Goal: Information Seeking & Learning: Learn about a topic

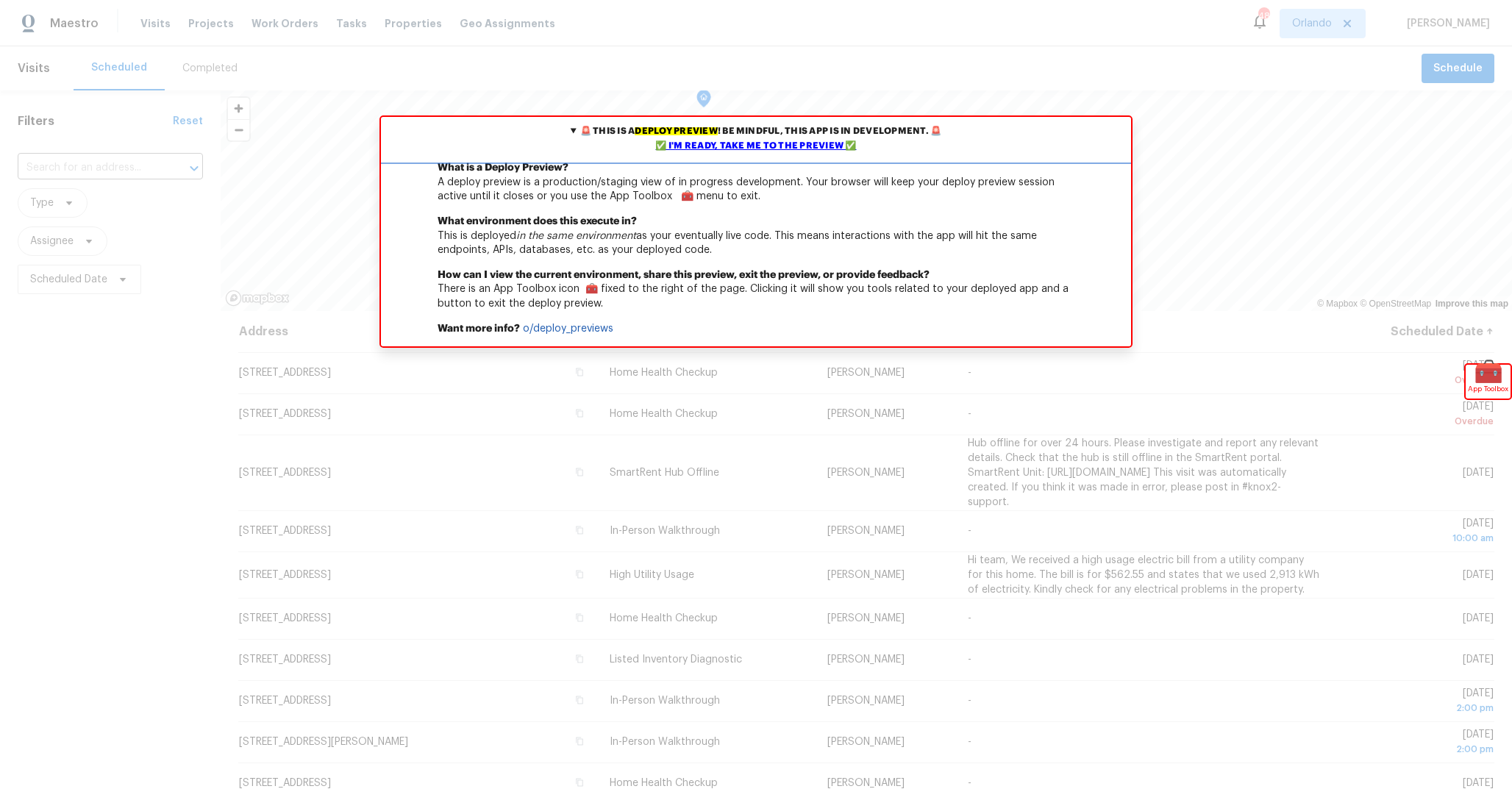
click at [771, 151] on div "✅ I'm ready, take me to the preview ✅" at bounding box center [756, 147] width 743 height 15
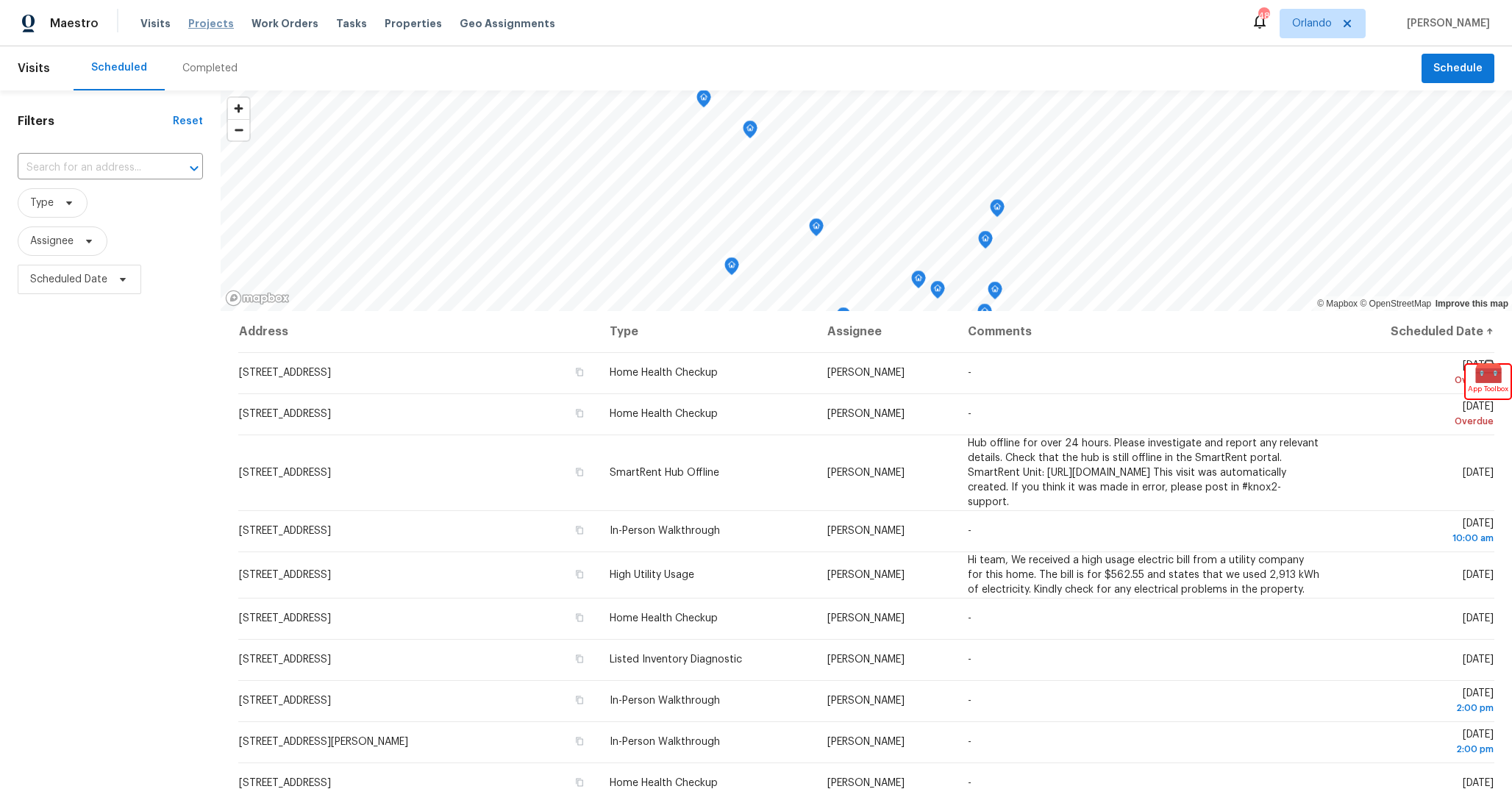
click at [204, 21] on span "Projects" at bounding box center [211, 23] width 45 height 15
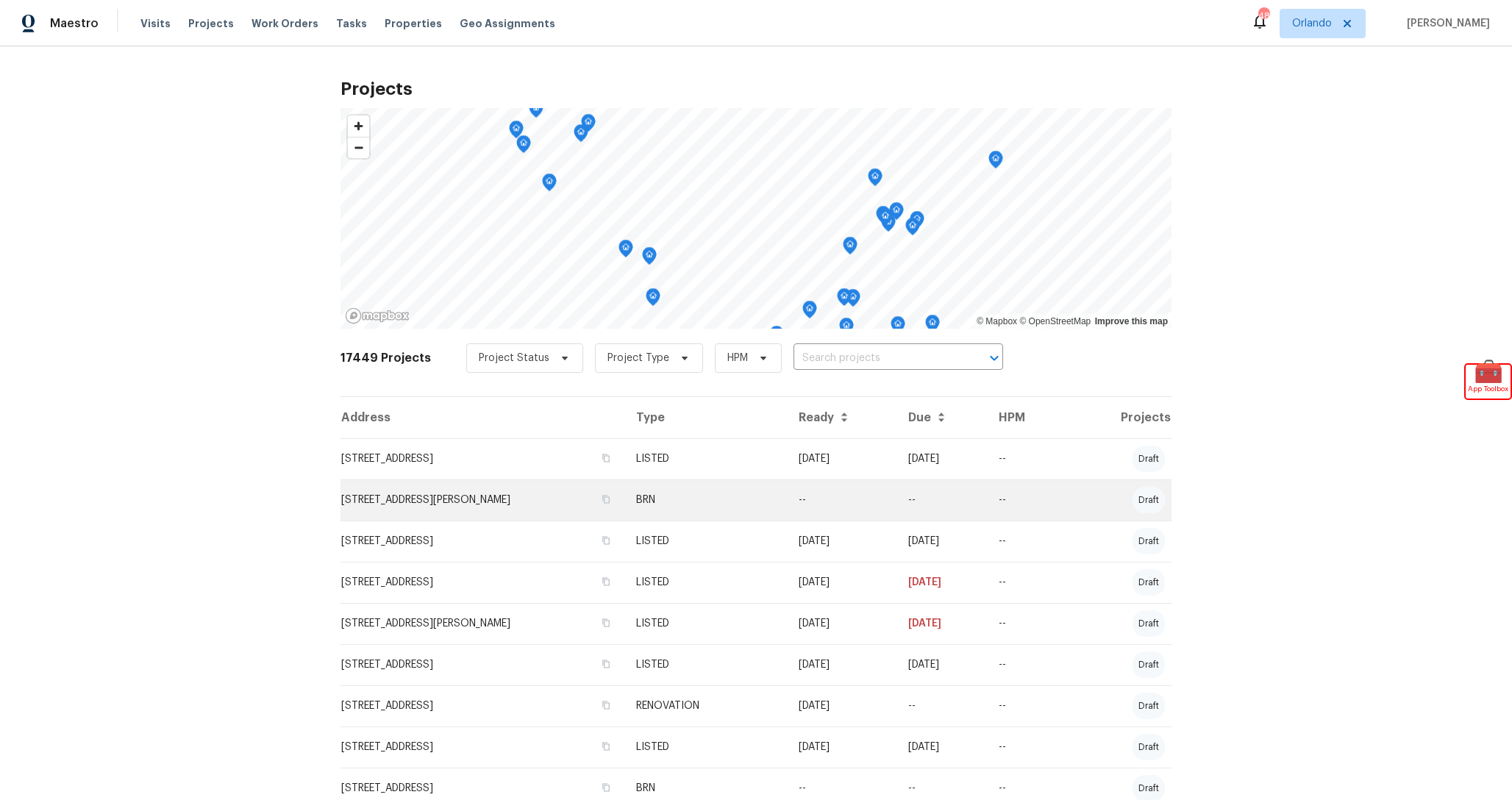
click at [539, 494] on td "17 Evans Dr, Palm Coast, FL 32164" at bounding box center [482, 499] width 284 height 41
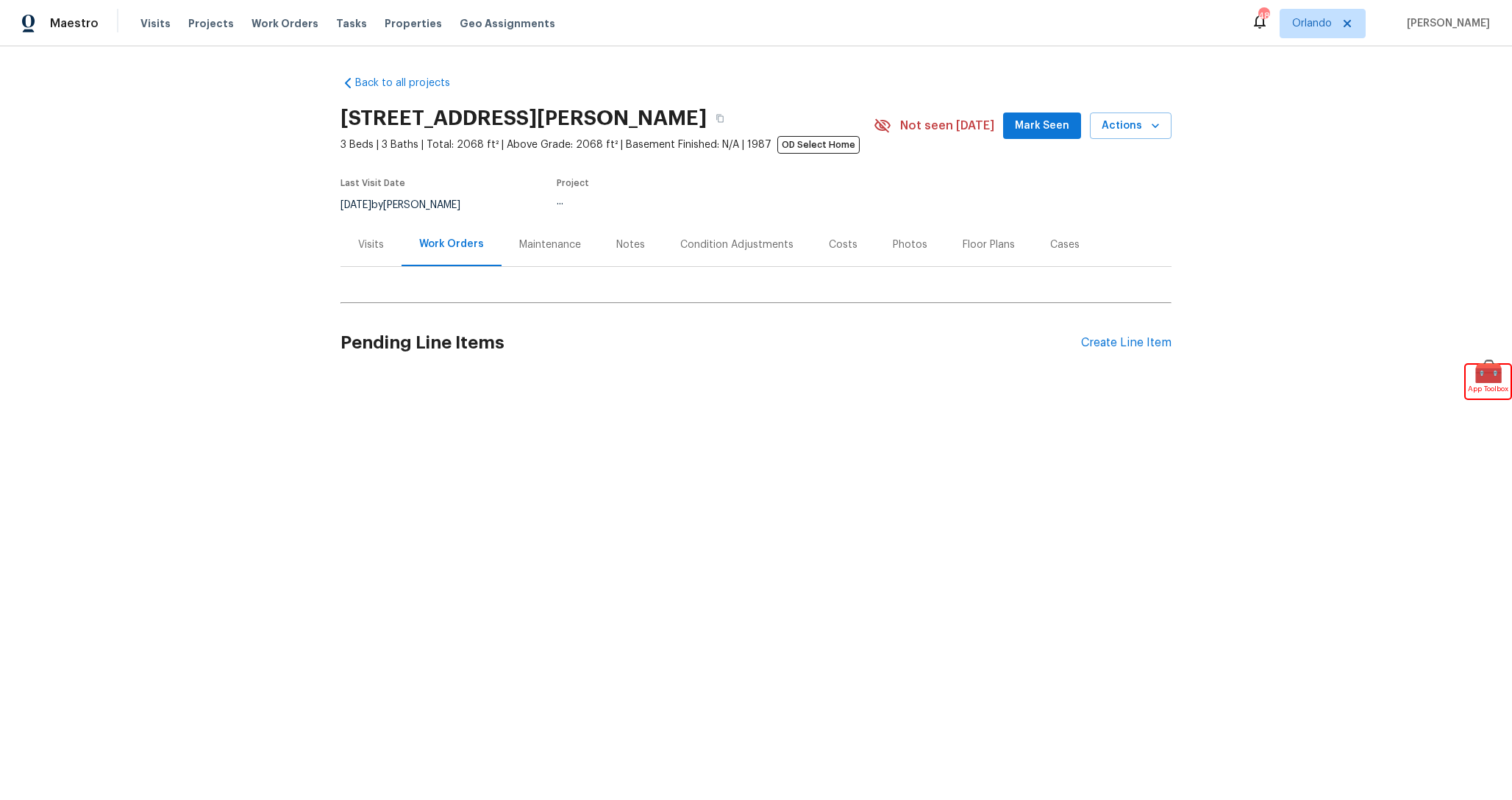
click at [731, 255] on div "Condition Adjustments" at bounding box center [736, 245] width 148 height 44
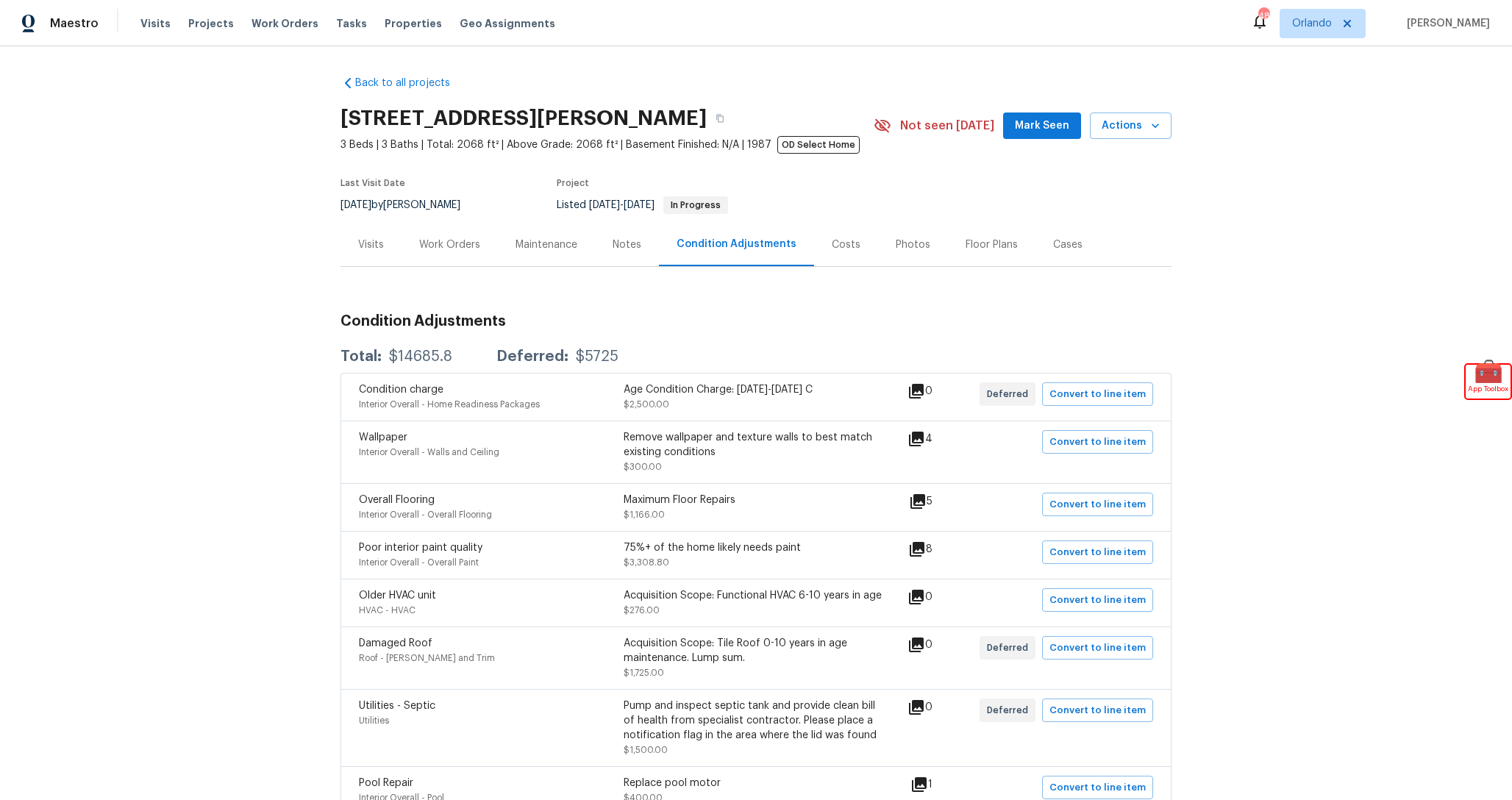
click at [833, 245] on div "Costs" at bounding box center [846, 245] width 28 height 15
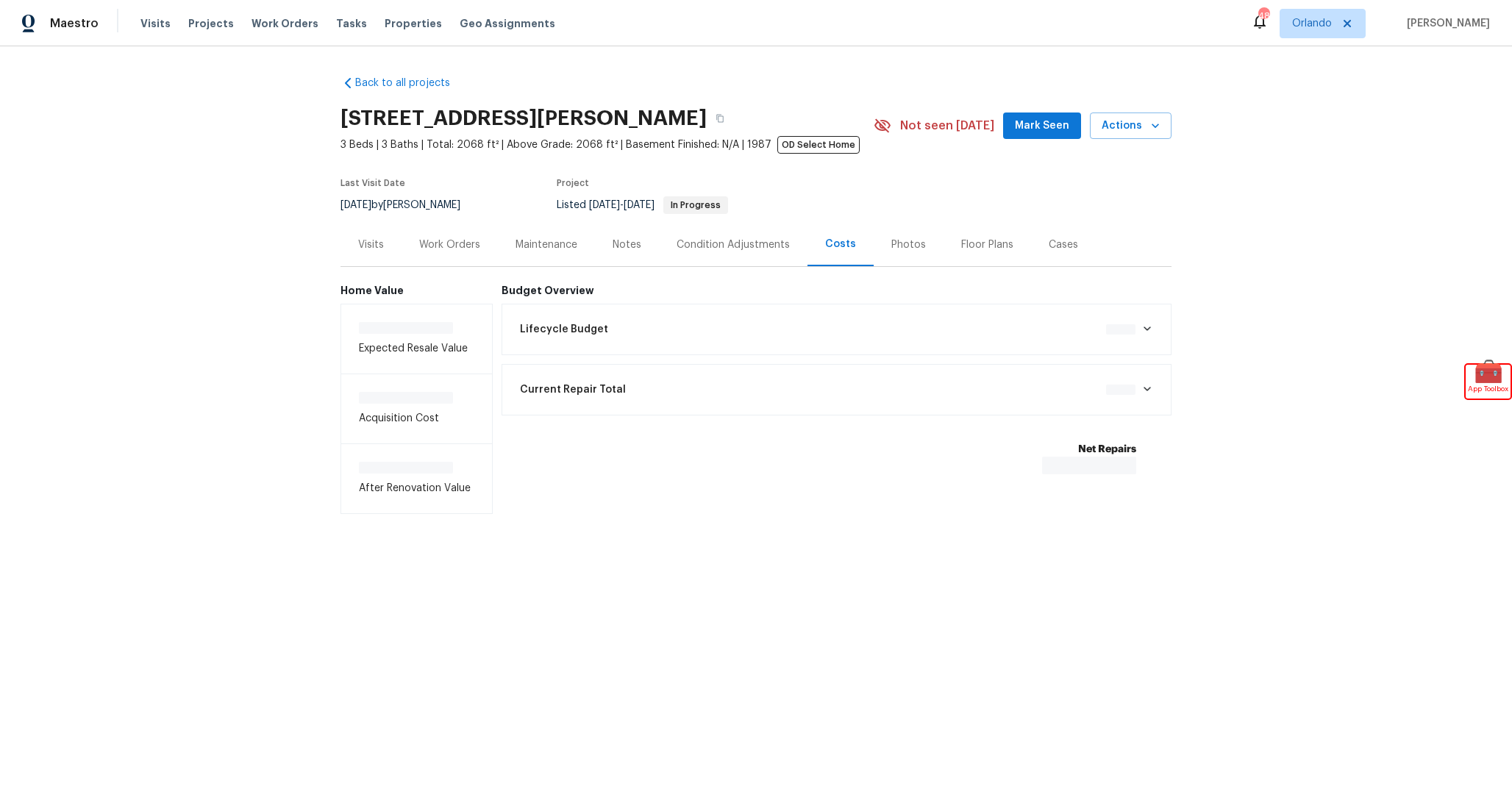
click at [742, 348] on div "Lifecycle Budget $0.00" at bounding box center [837, 329] width 671 height 51
click at [747, 337] on div "Lifecycle Budget $14,985.80" at bounding box center [837, 329] width 652 height 33
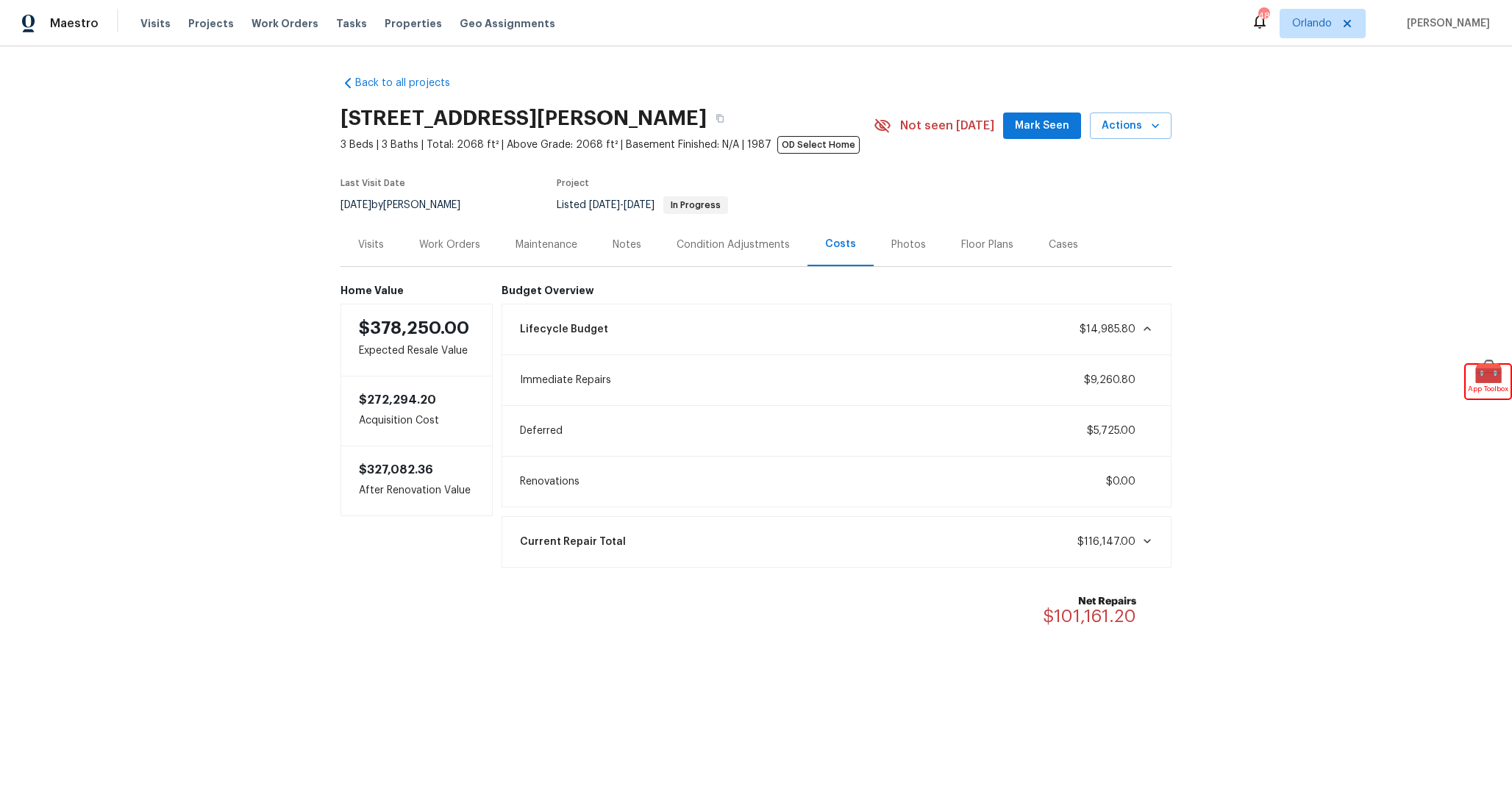
click at [747, 331] on div "Lifecycle Budget $14,985.80" at bounding box center [837, 329] width 652 height 33
click at [745, 331] on div "Lifecycle Budget $14,985.80" at bounding box center [837, 329] width 652 height 33
click at [731, 330] on div "Lifecycle Budget $14,985.80" at bounding box center [837, 329] width 652 height 33
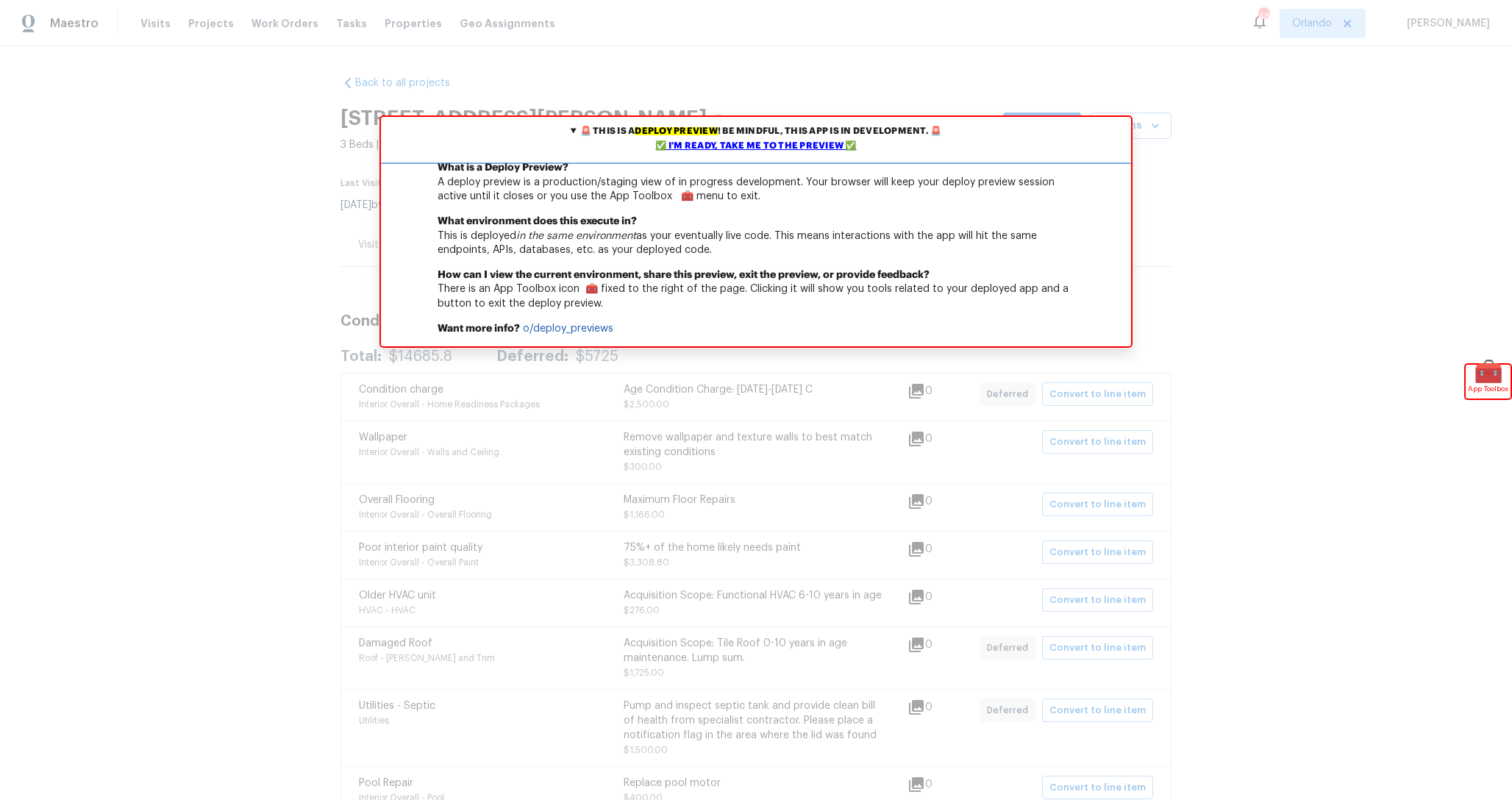
click at [759, 148] on div "✅ I'm ready, take me to the preview ✅" at bounding box center [756, 147] width 743 height 15
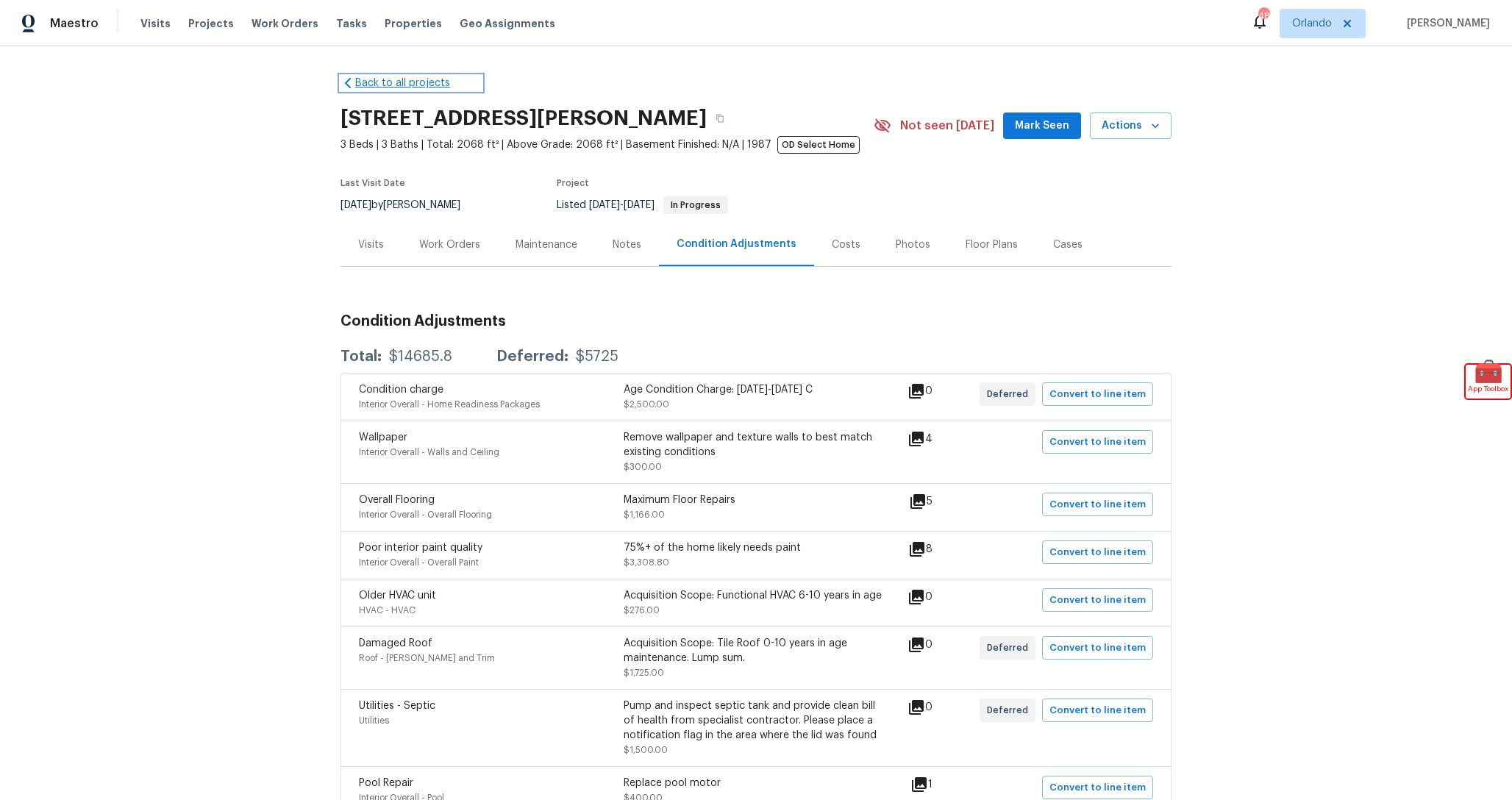
click at [396, 87] on link "Back to all projects" at bounding box center [410, 83] width 142 height 15
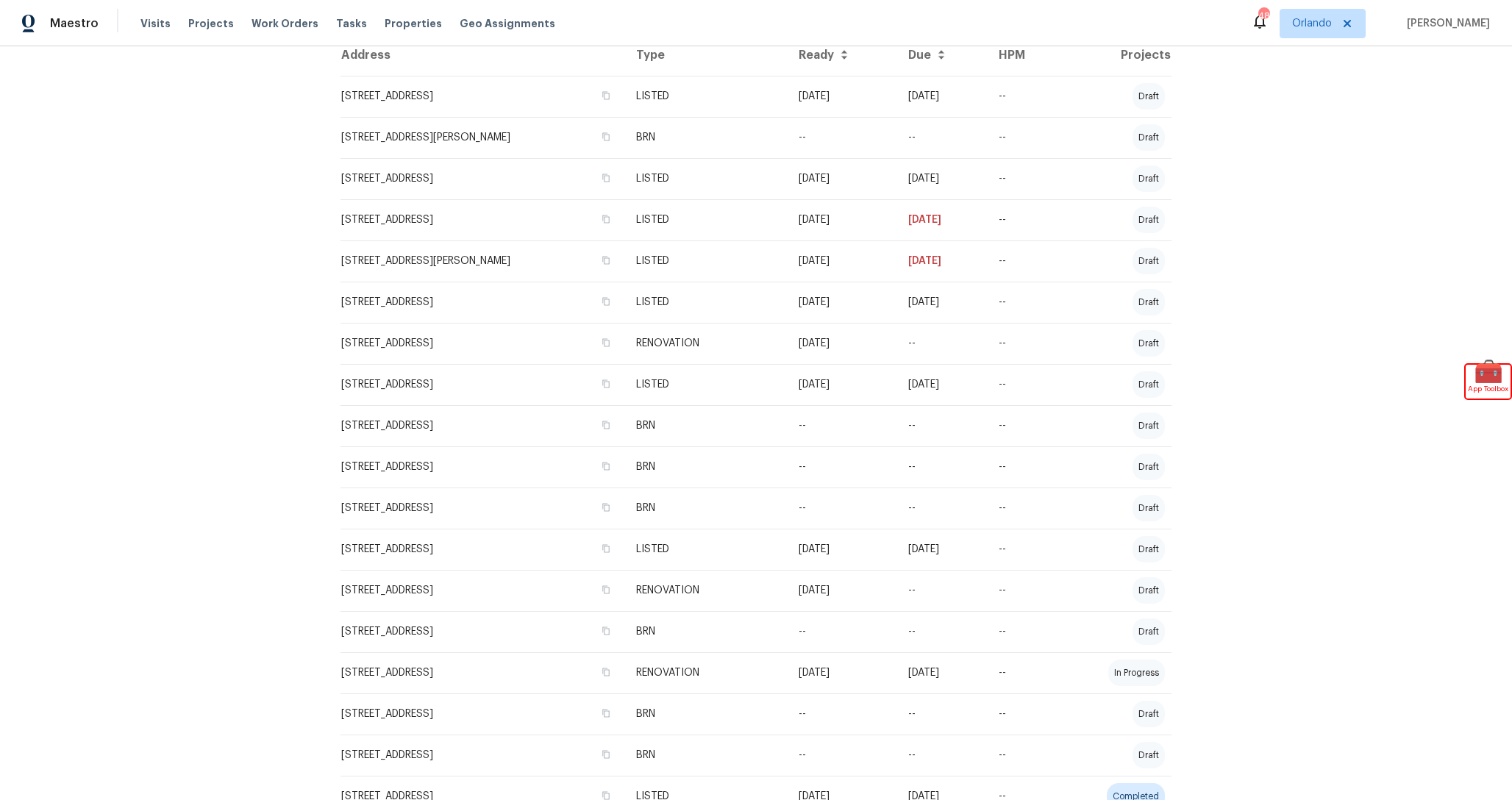
scroll to position [378, 0]
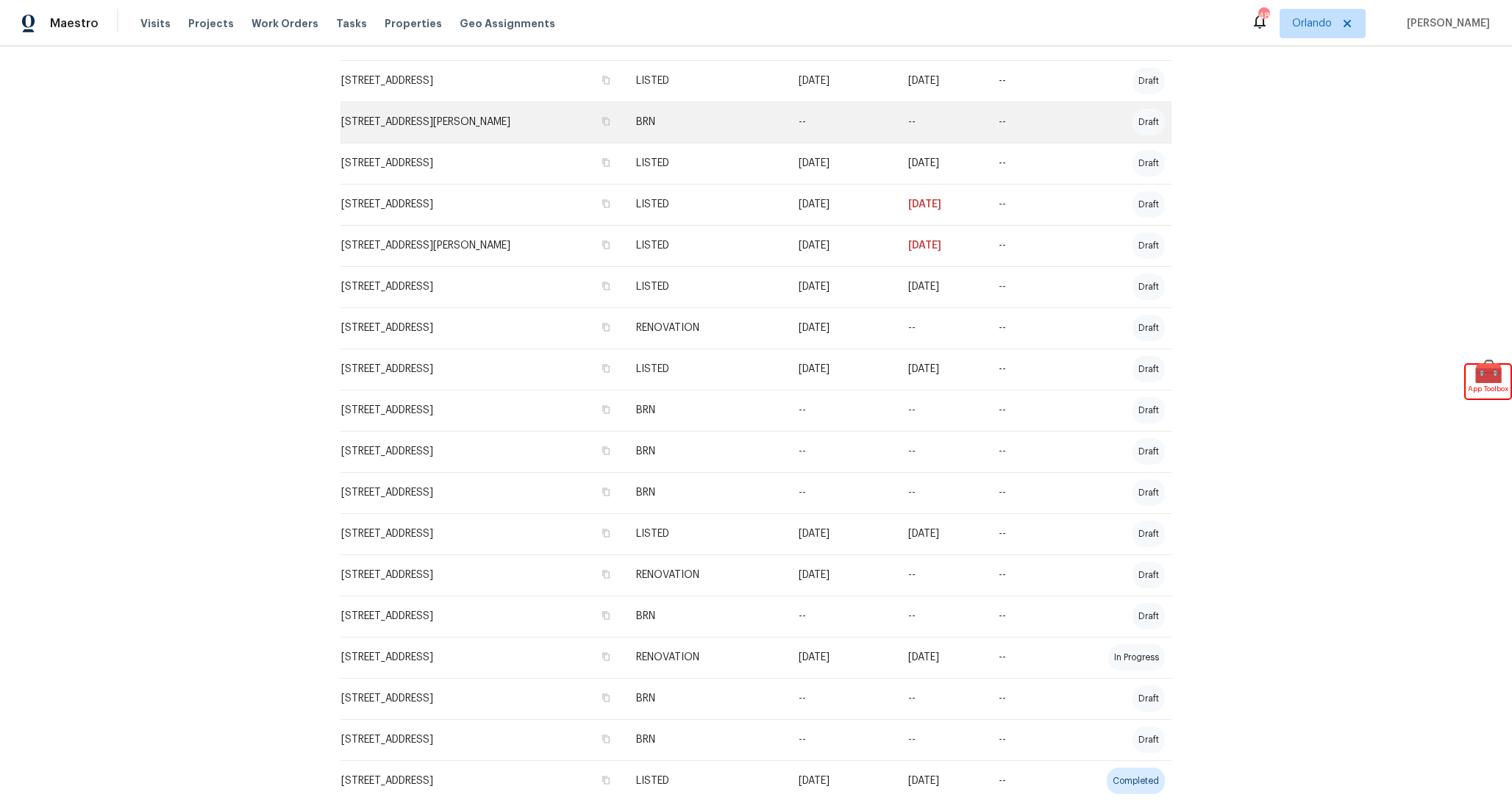
click at [591, 133] on td "17 Evans Dr, Palm Coast, FL 32164" at bounding box center [482, 121] width 284 height 41
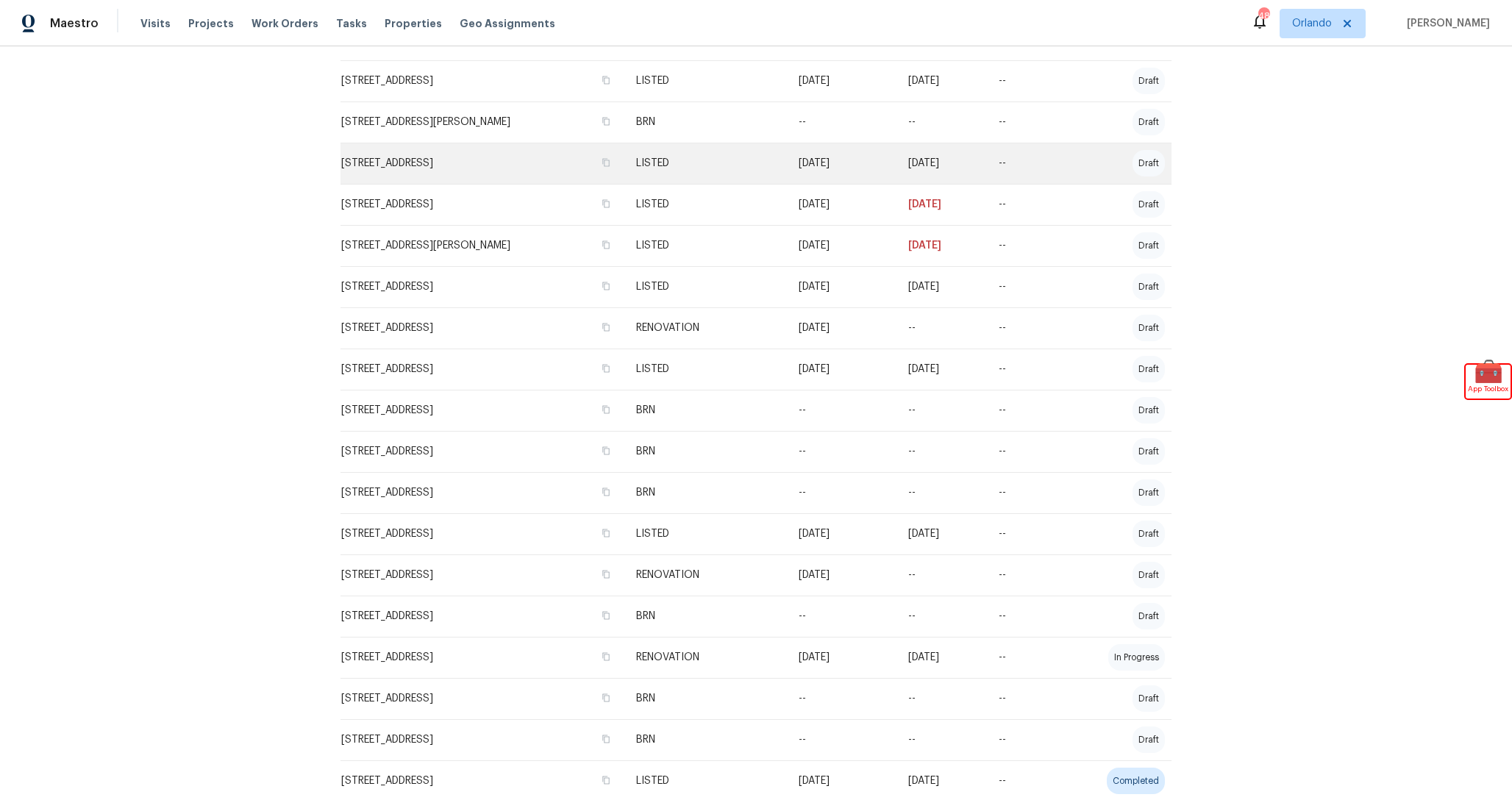
click at [580, 159] on td "[STREET_ADDRESS]" at bounding box center [482, 163] width 284 height 41
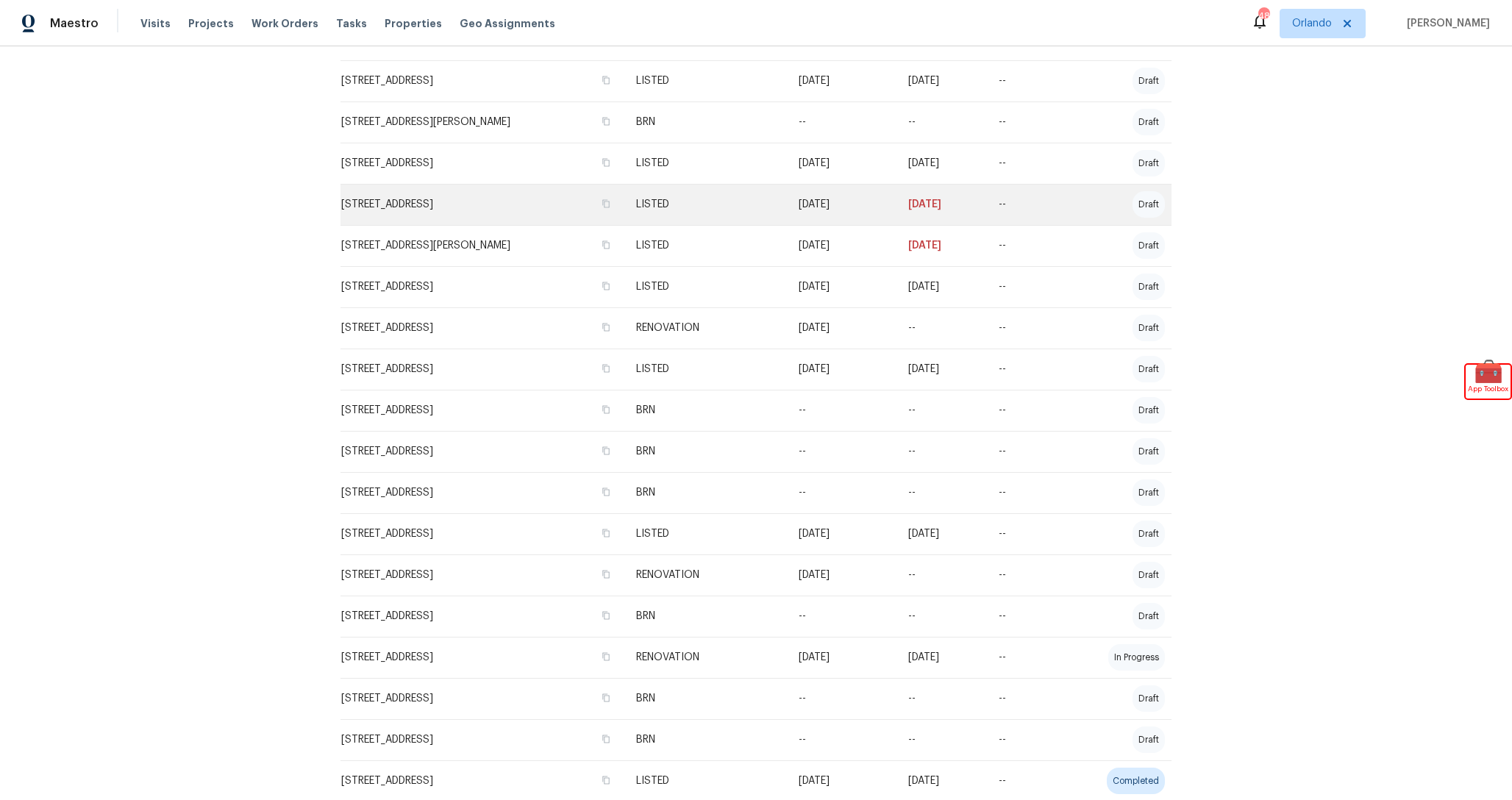
click at [577, 214] on td "370 E Waldo St, Groveland, FL 34736" at bounding box center [482, 204] width 284 height 41
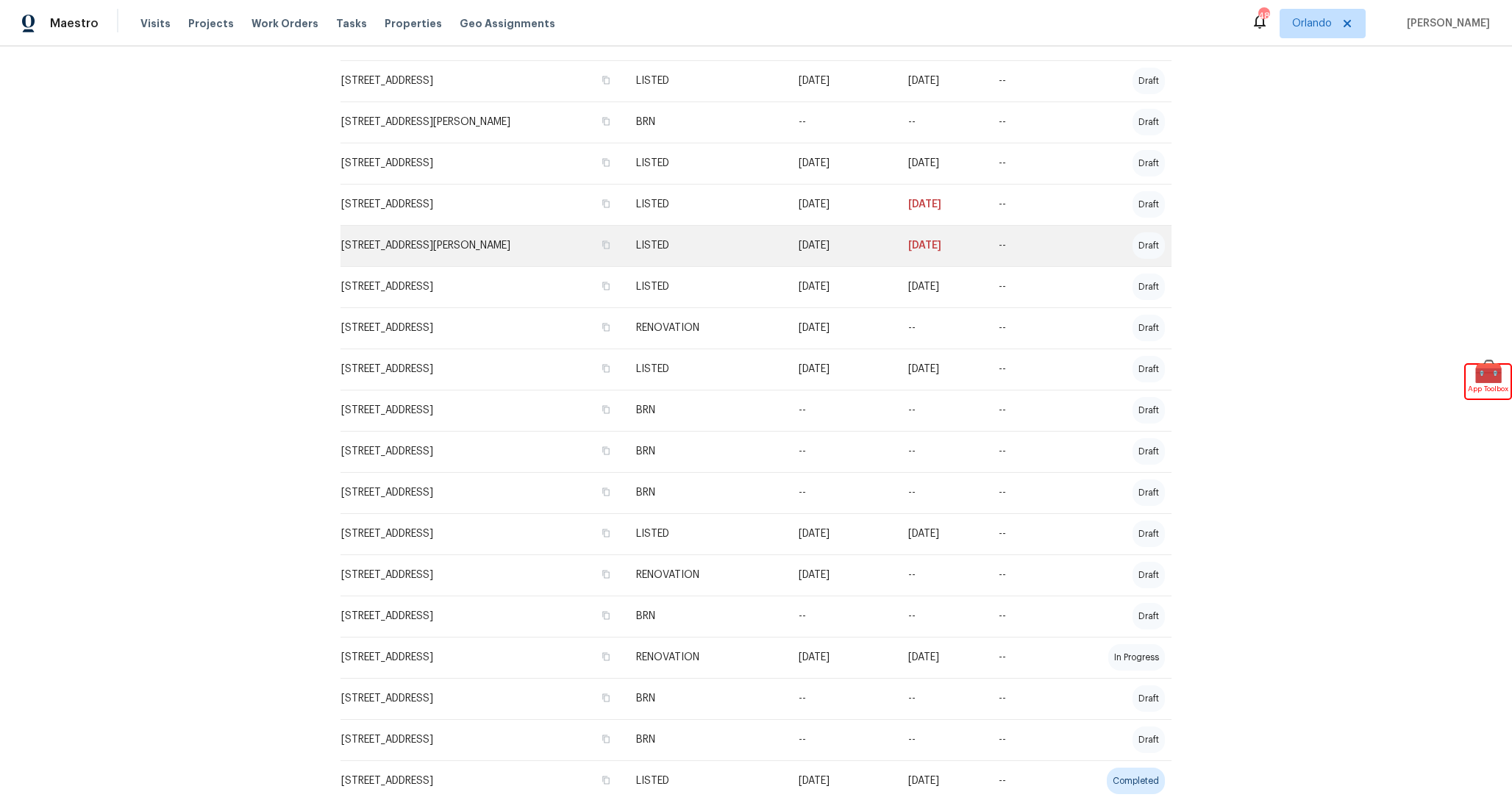
click at [575, 241] on td "120 Marion Oaks Mnr, Ocala, FL 34473" at bounding box center [482, 245] width 284 height 41
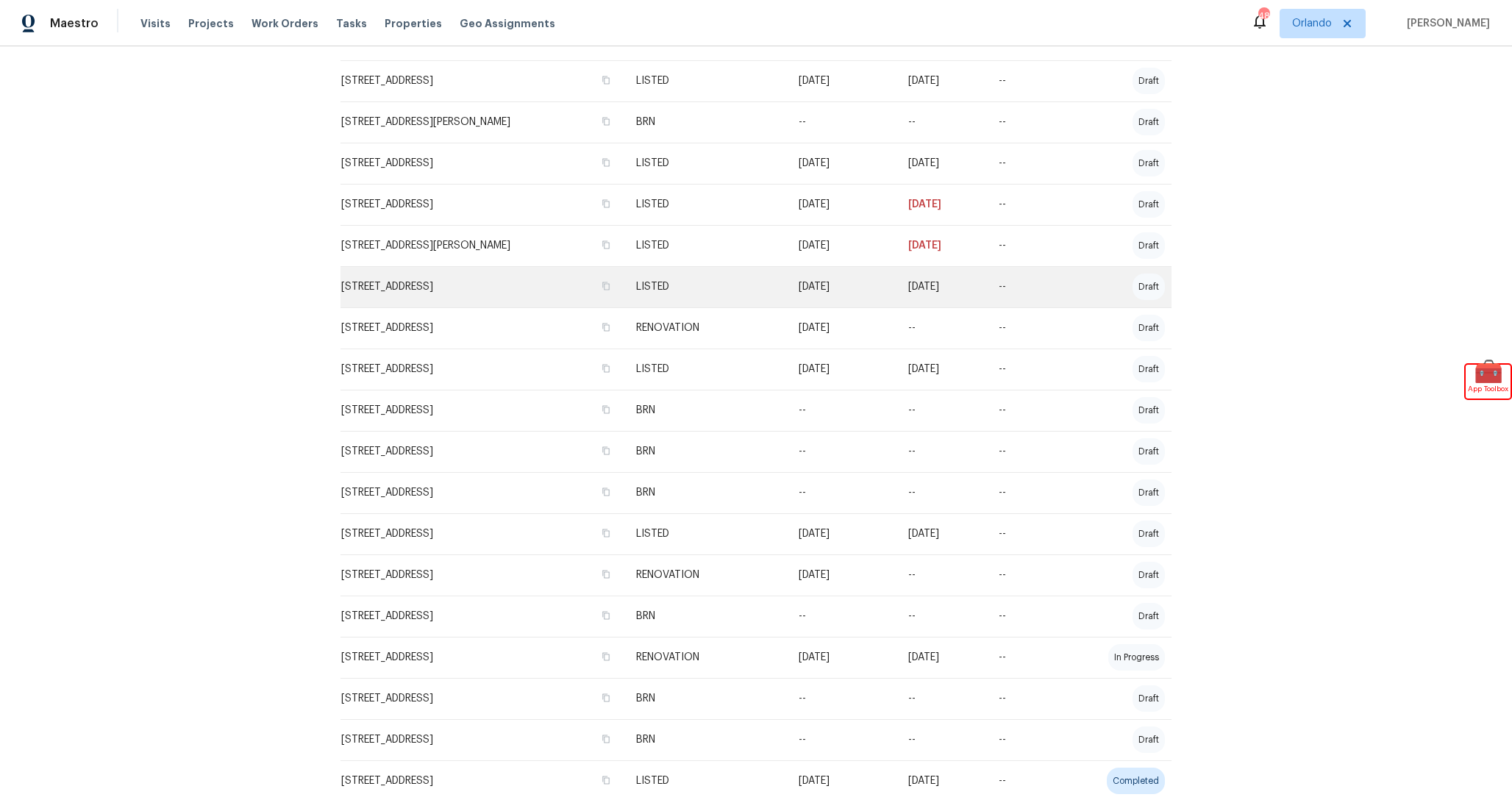
click at [572, 297] on td "10350 SW 62nd Terrace Rd, Ocala, FL 34476" at bounding box center [482, 286] width 284 height 41
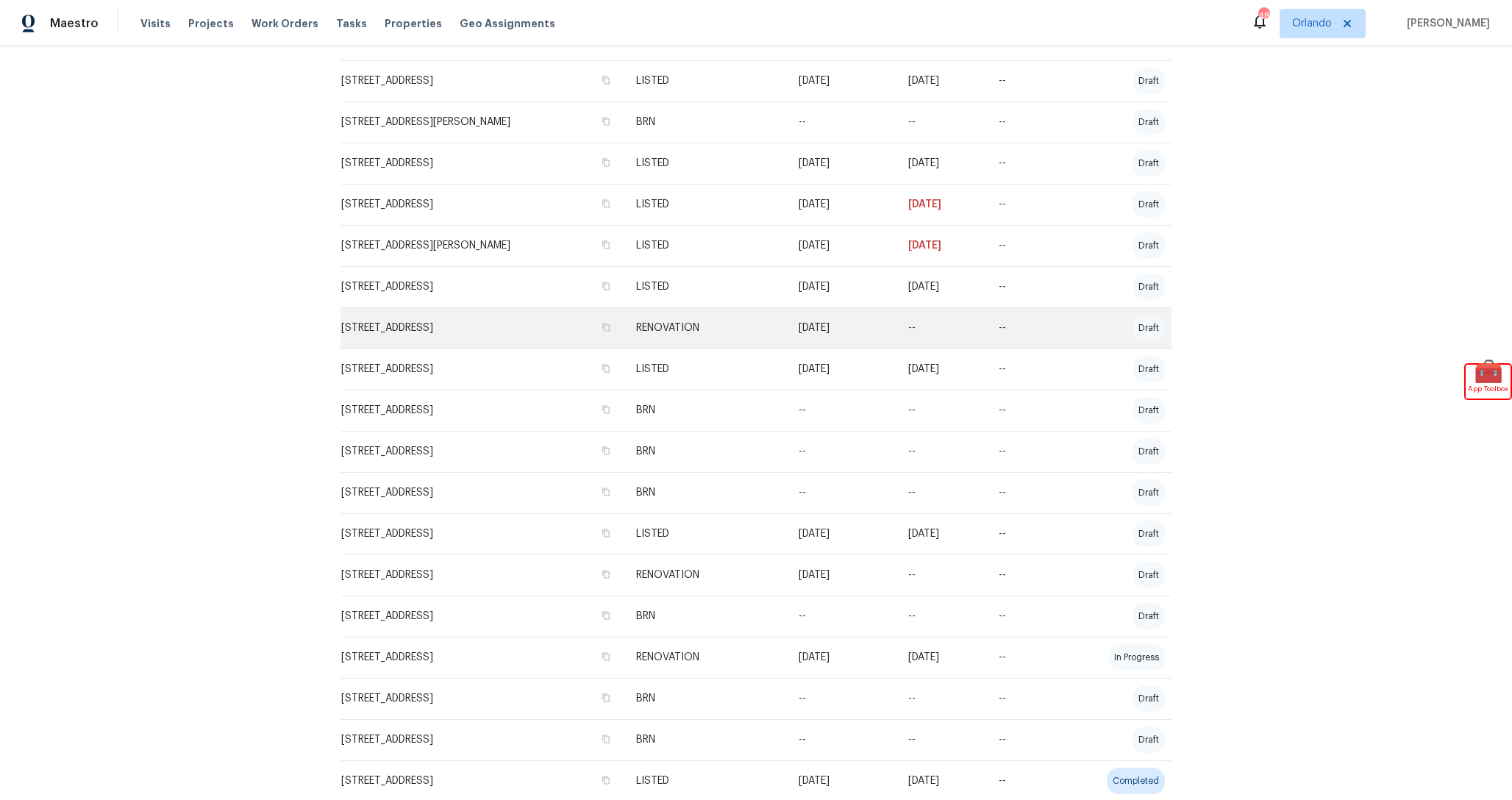
click at [566, 336] on td "1028 Landing Ln, Deltona, FL 32738" at bounding box center [482, 328] width 284 height 41
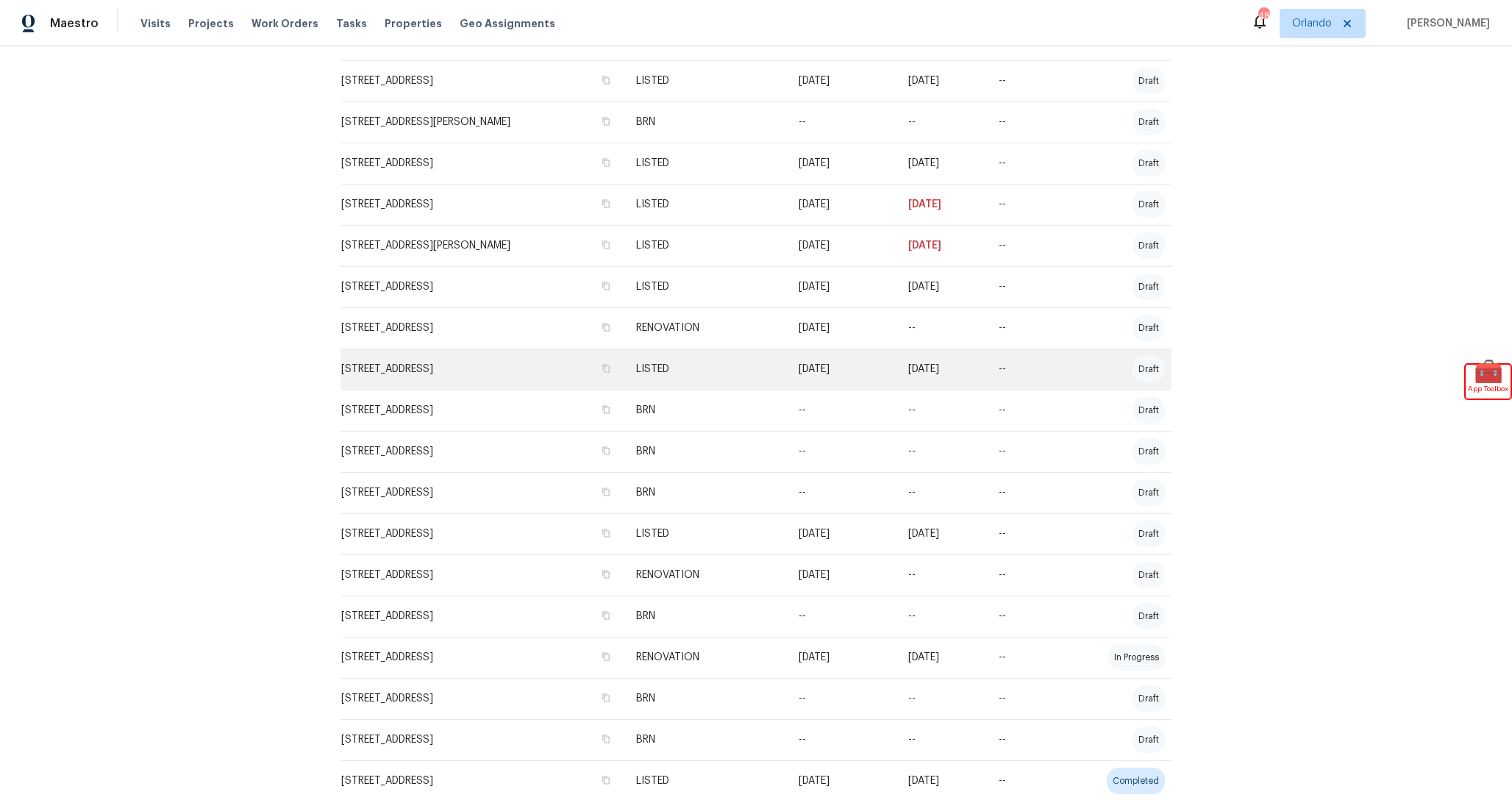
click at [566, 364] on td "3789 Summer Haven Ln, Apopka, FL 32703" at bounding box center [482, 369] width 284 height 41
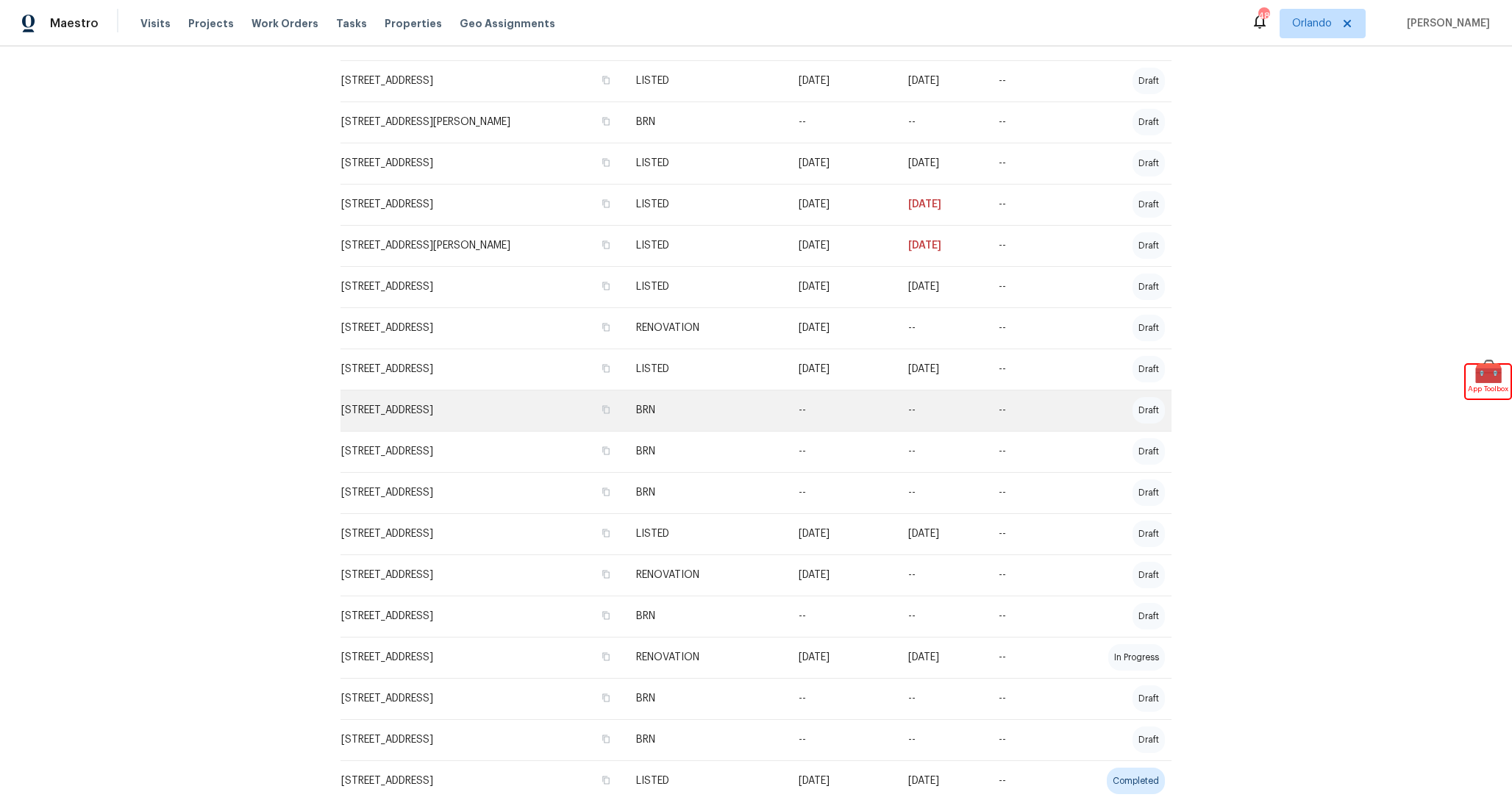
click at [566, 406] on td "32809 Timberwood Dr, Leesburg, FL 34748" at bounding box center [482, 410] width 284 height 41
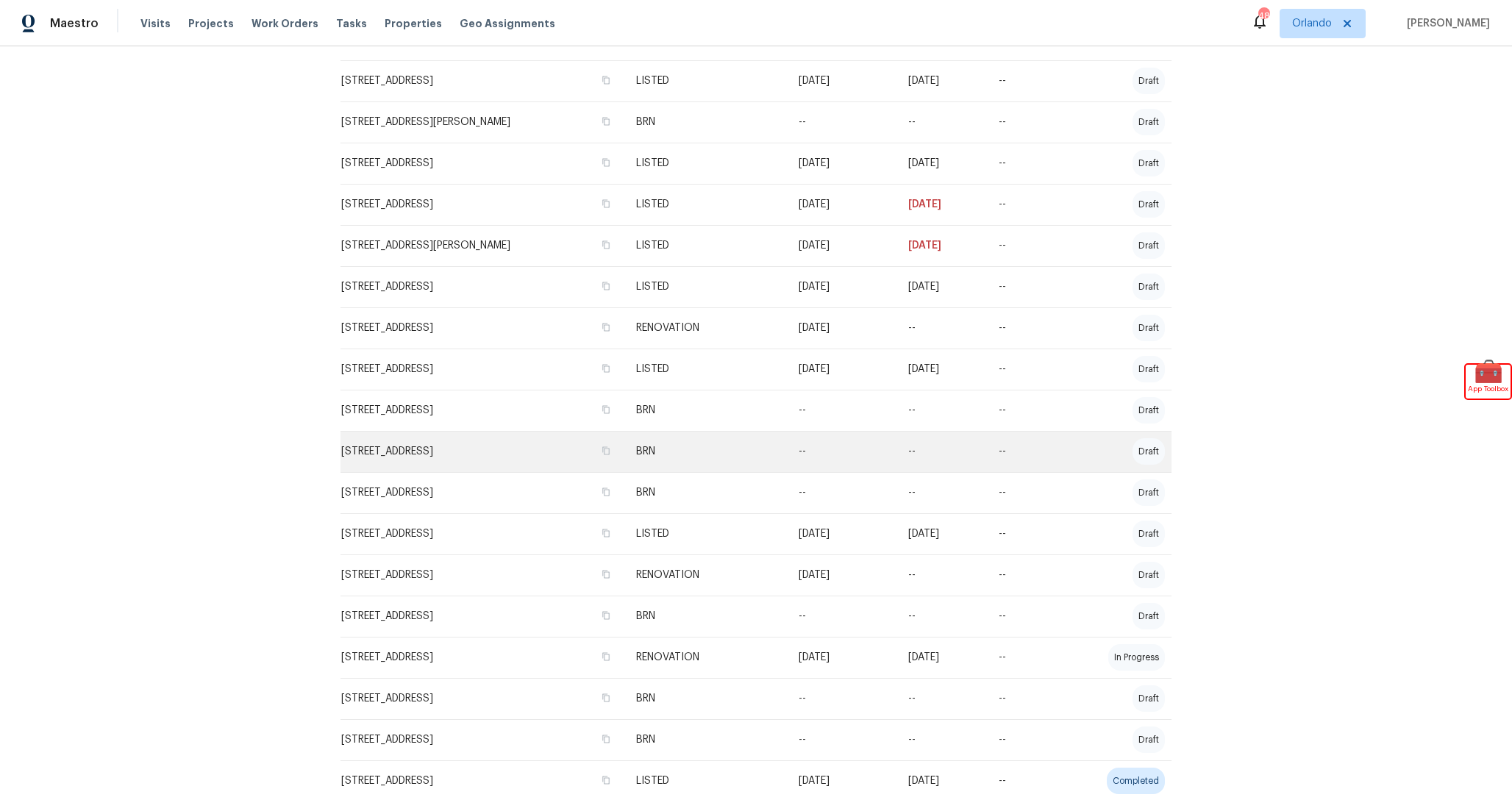
click at [560, 452] on td "4957 Rock Rose Loop, Sanford, FL 32771" at bounding box center [482, 451] width 284 height 41
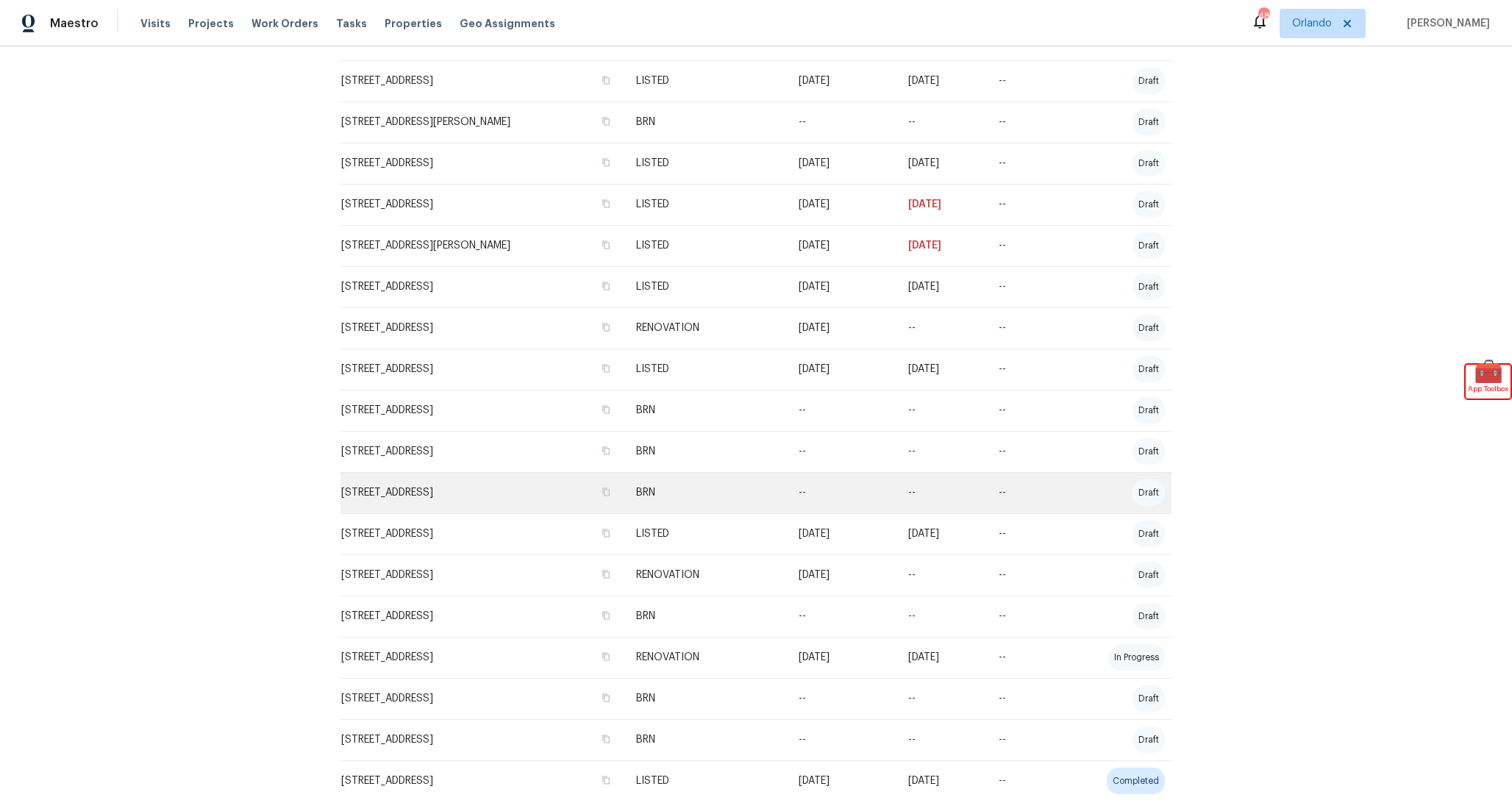
click at [560, 484] on td "2607 Castle Oak Ave, Orlando, FL 32808" at bounding box center [482, 493] width 284 height 41
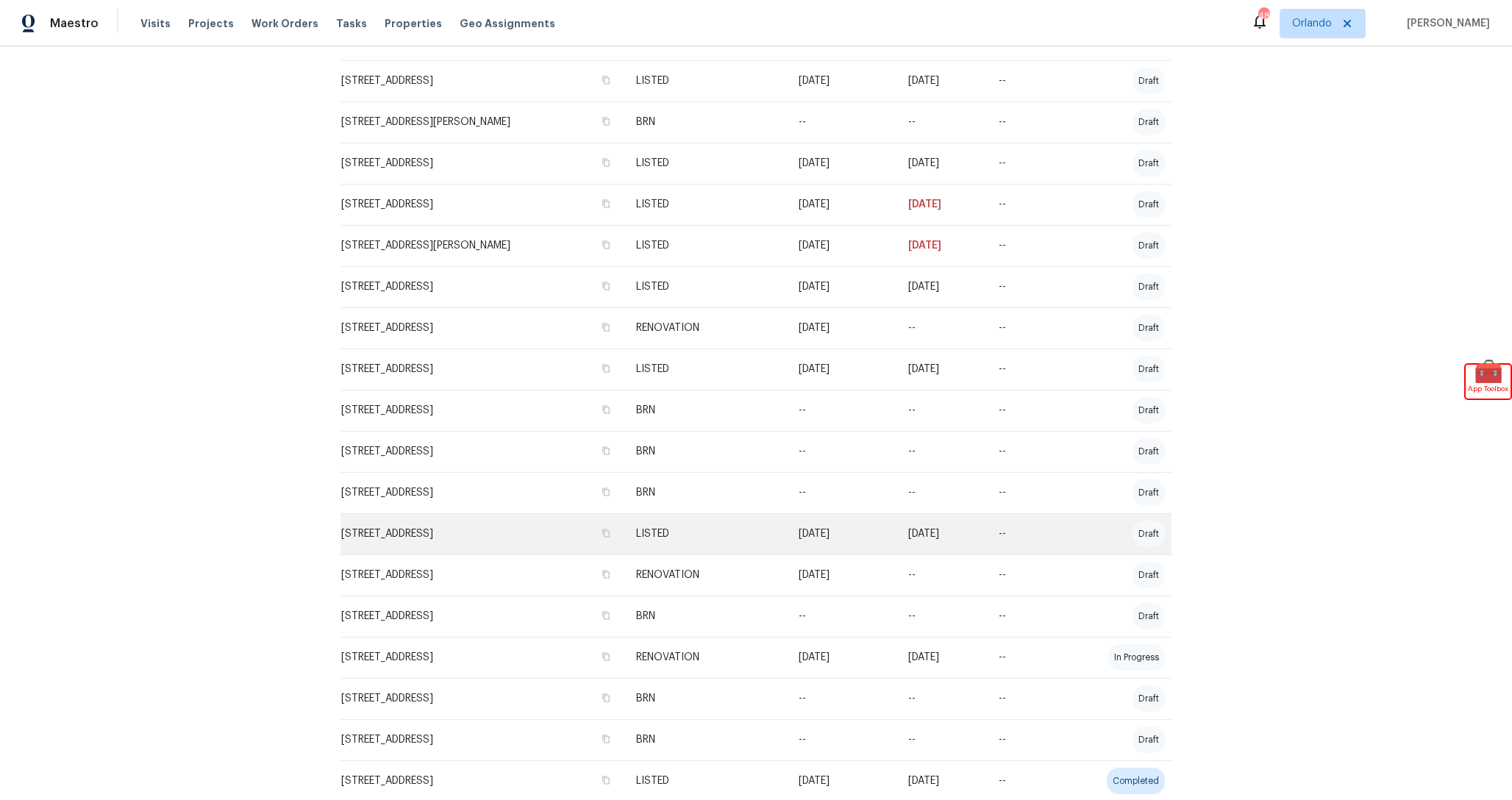
click at [560, 543] on td "1793 Western Hills Ln Unit N, Mascotte, FL 34753" at bounding box center [482, 534] width 284 height 41
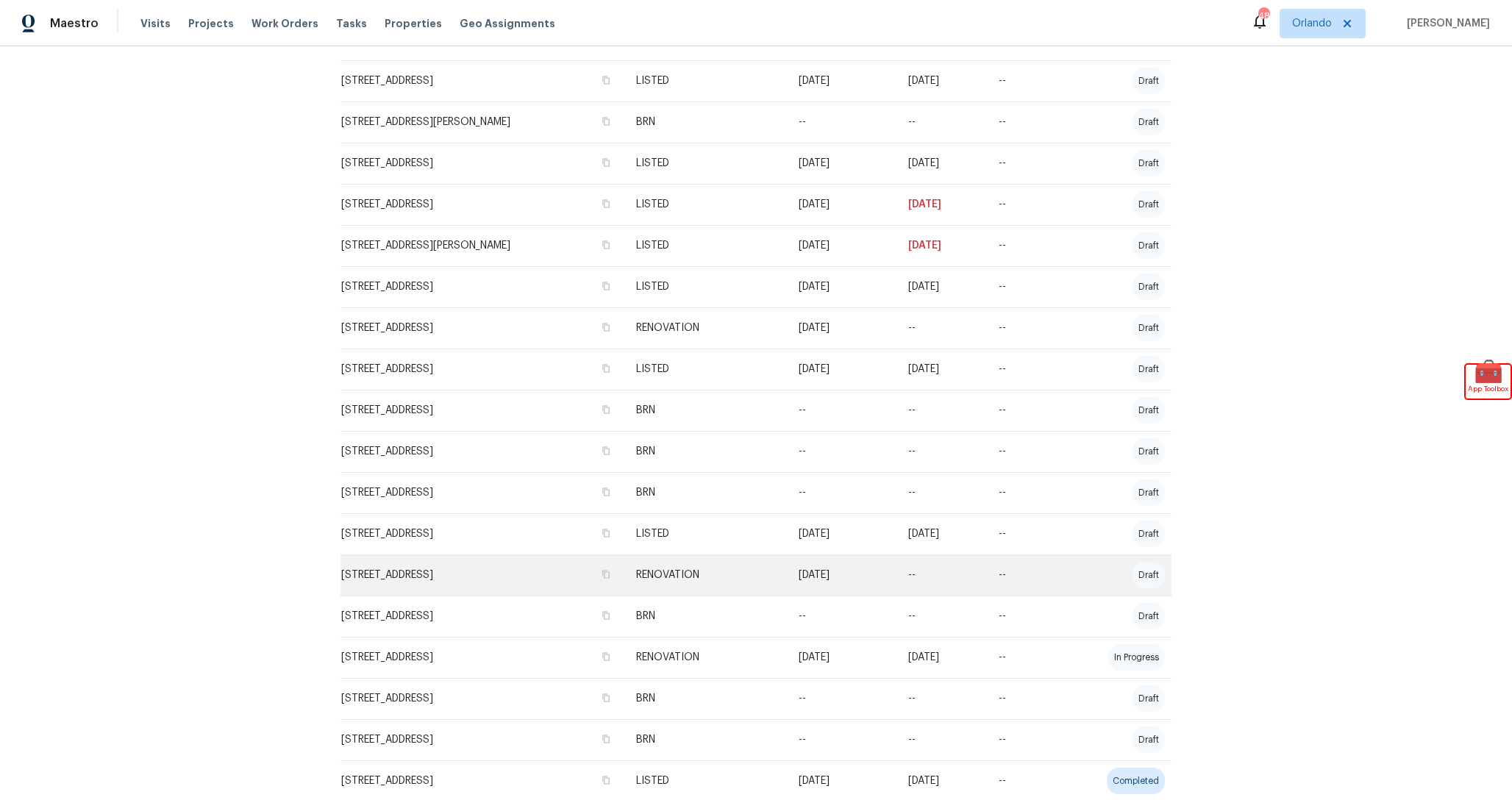
click at [560, 569] on td "15 Coventry Ct, Kissimmee, FL 34758" at bounding box center [482, 575] width 284 height 41
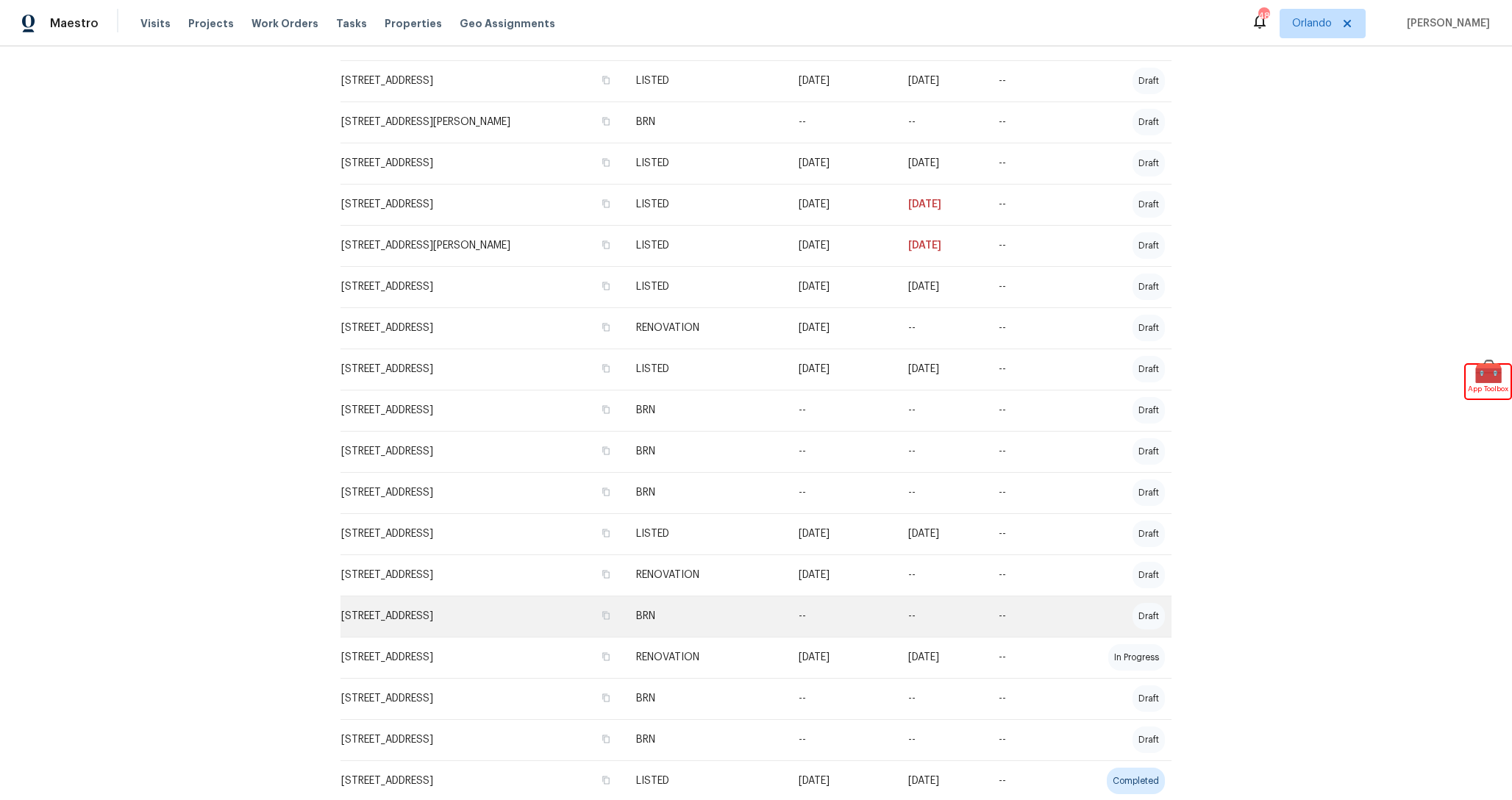
click at [560, 611] on td "7725 Senjill Ct, Orlando, FL 32818" at bounding box center [482, 616] width 284 height 41
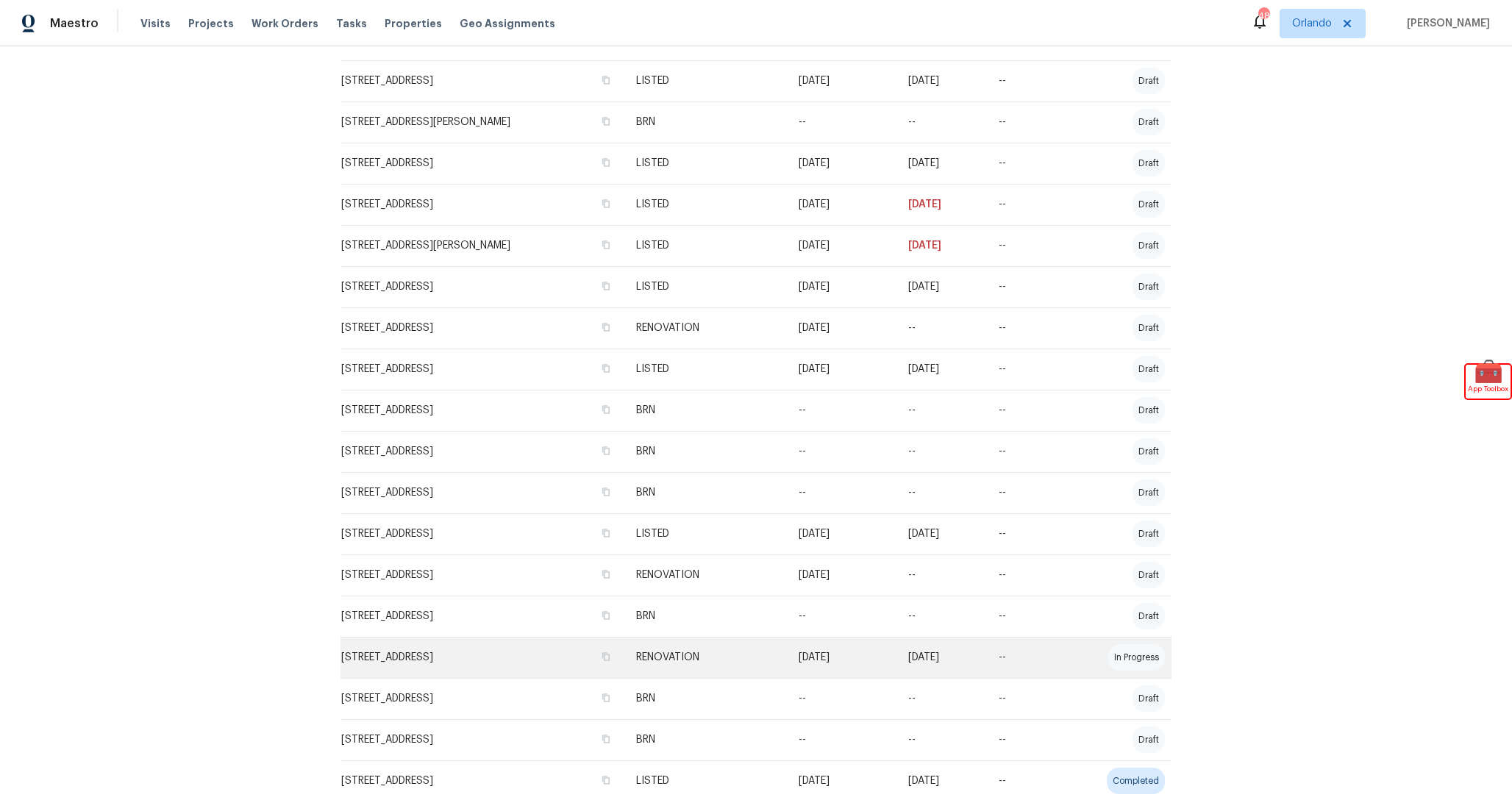
click at [560, 655] on td "5533 Satel Dr, Orlando, FL 32810" at bounding box center [482, 657] width 284 height 41
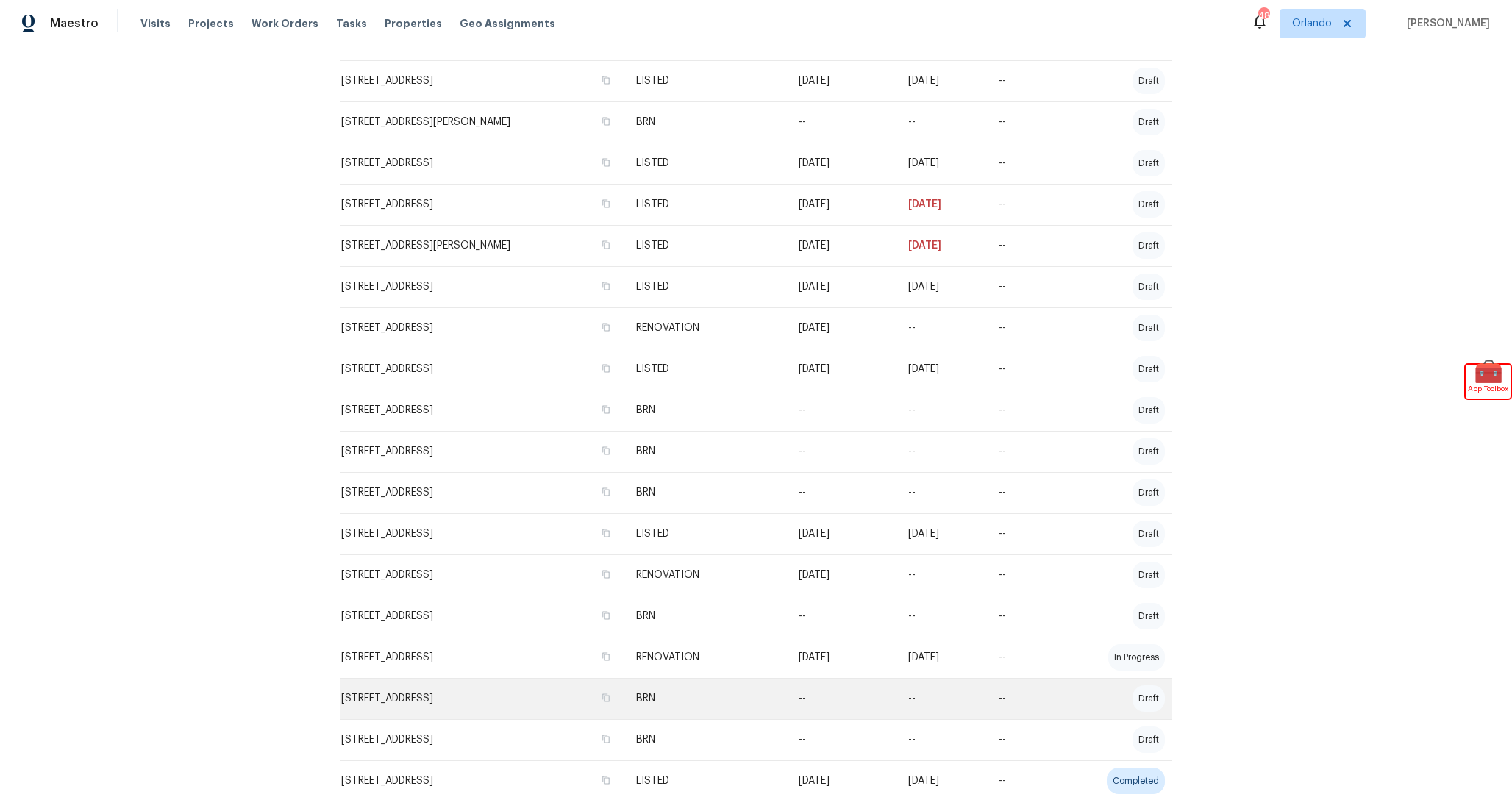
click at [553, 689] on td "1123 Hacienda Cir, Kissimmee, FL 34741" at bounding box center [482, 698] width 284 height 41
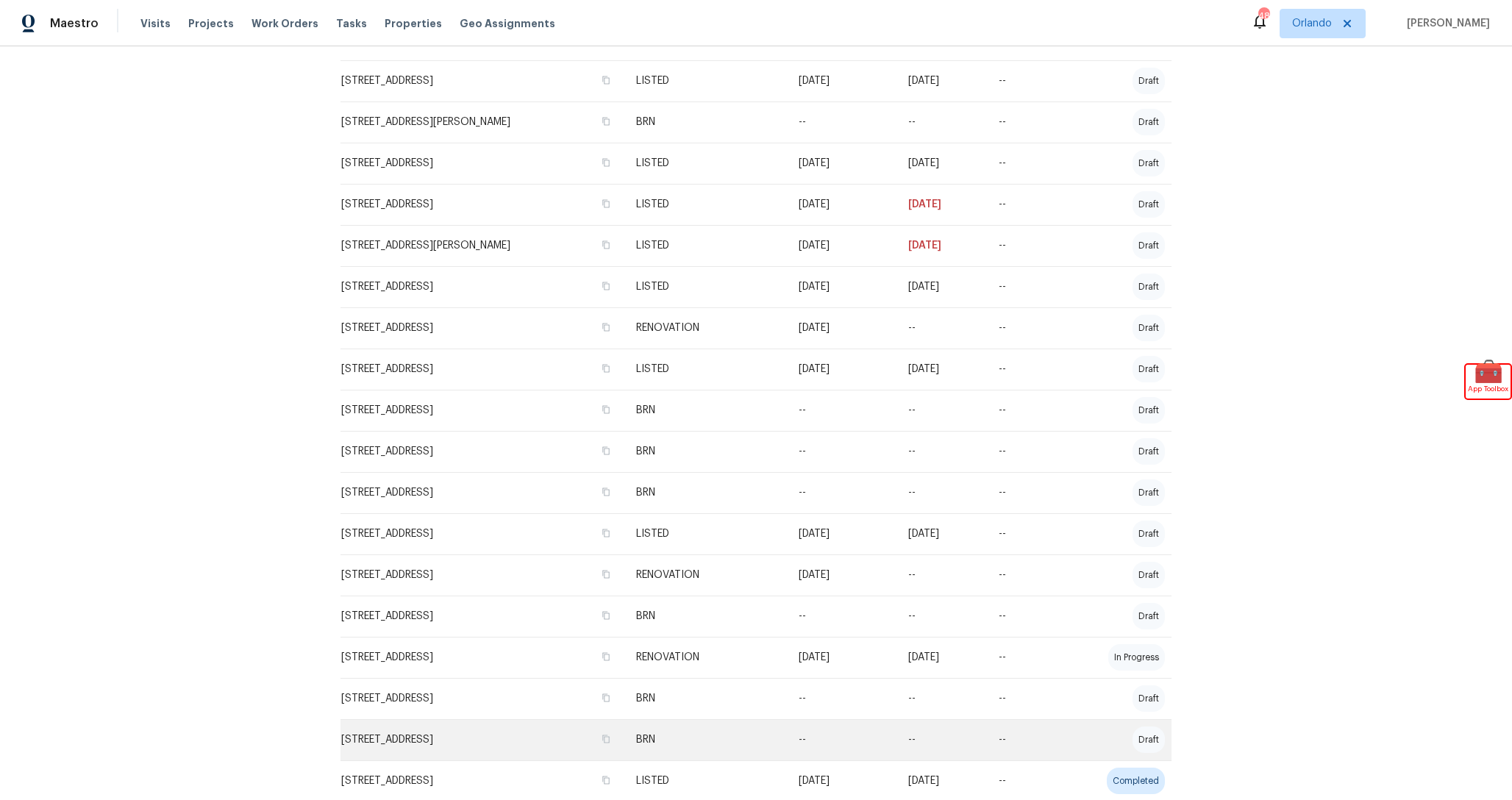
click at [553, 746] on td "5349 NE 24th St, Ocala, FL 34470" at bounding box center [482, 739] width 284 height 41
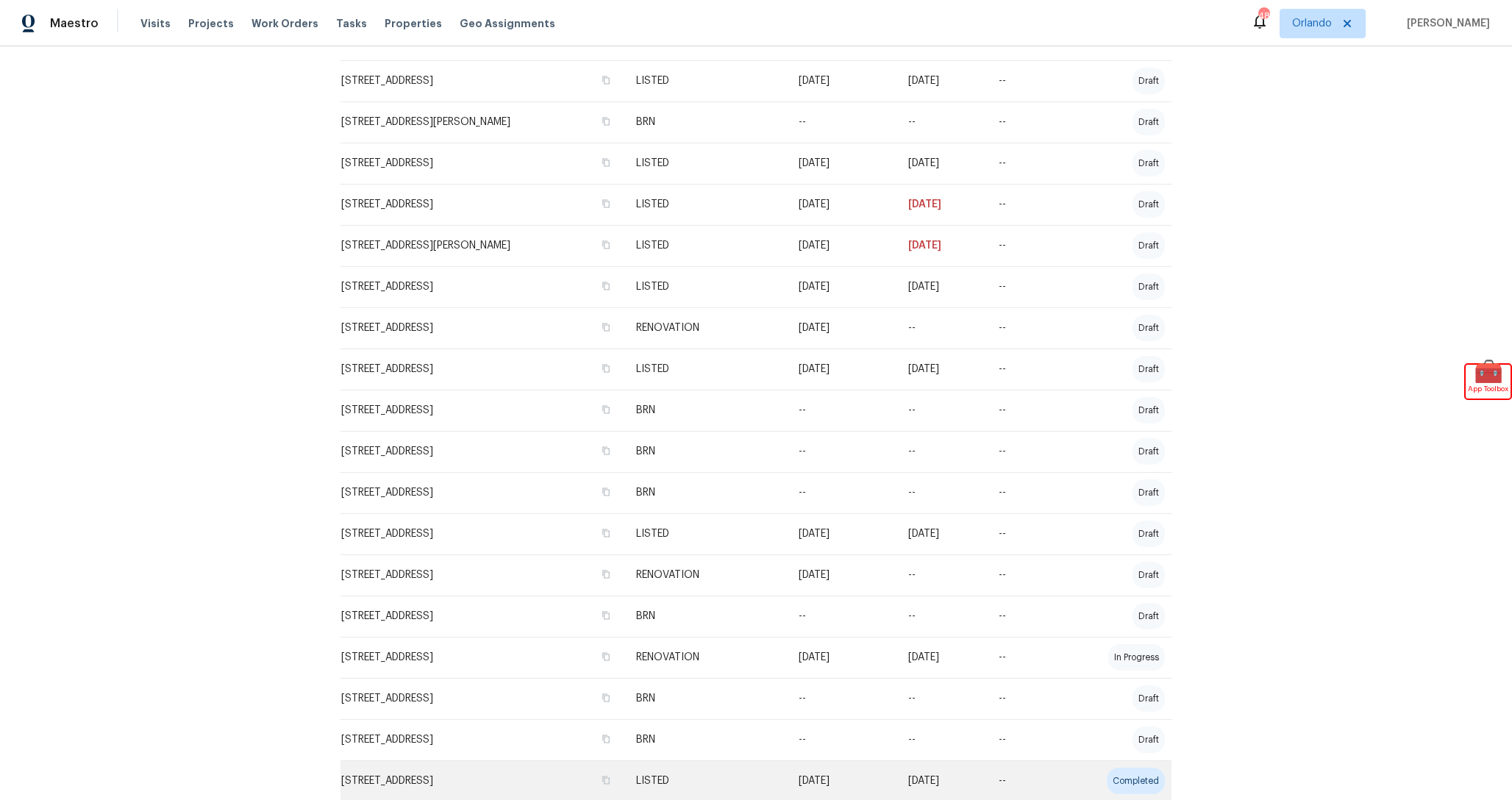
click at [553, 779] on td "310 Velveteen Pl, Chuluota, FL 32766" at bounding box center [482, 781] width 284 height 41
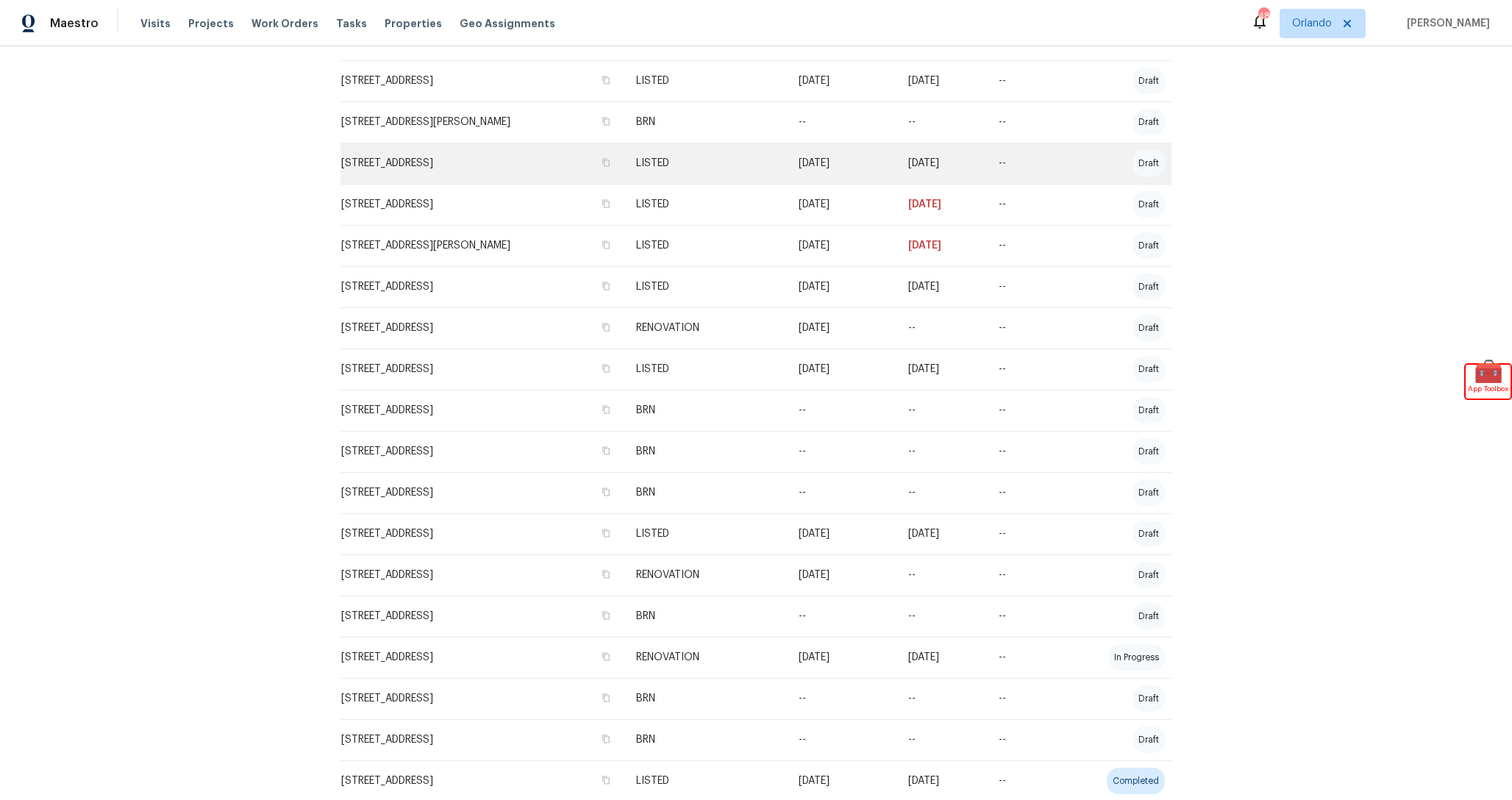
scroll to position [0, 0]
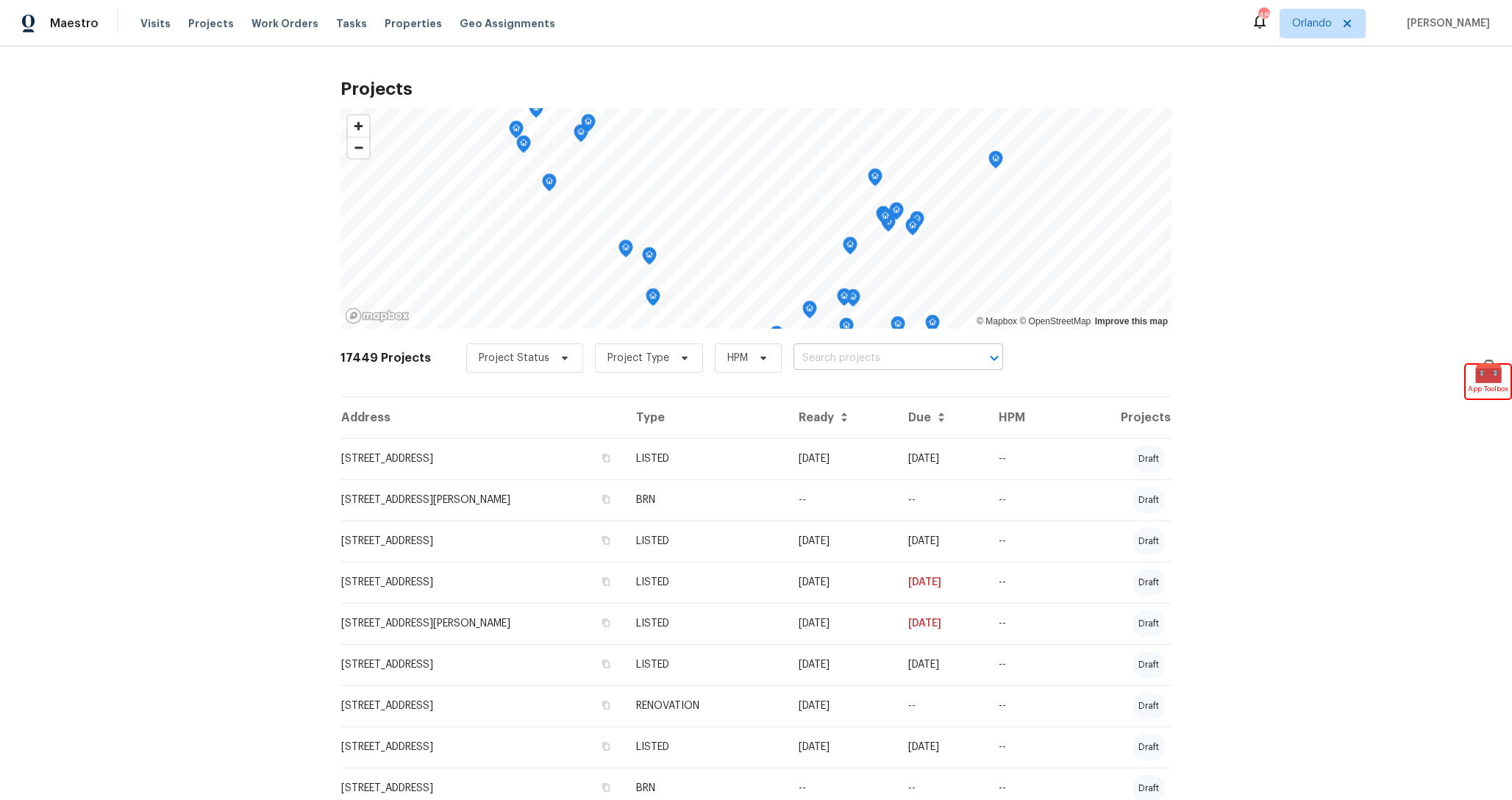
click at [880, 361] on input "text" at bounding box center [877, 358] width 168 height 23
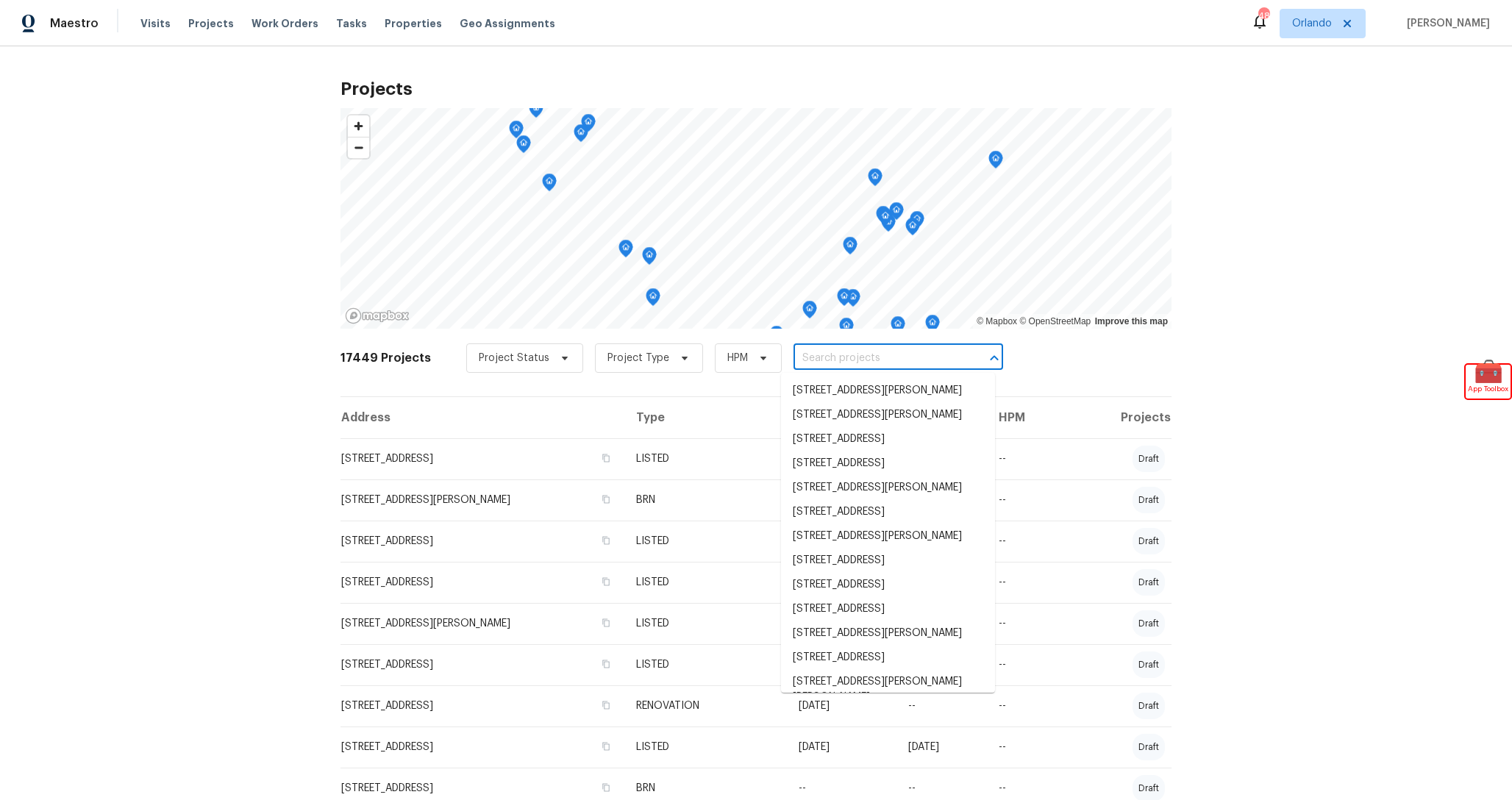
paste input "80 Capeton Ct, Covington, GA 30016"
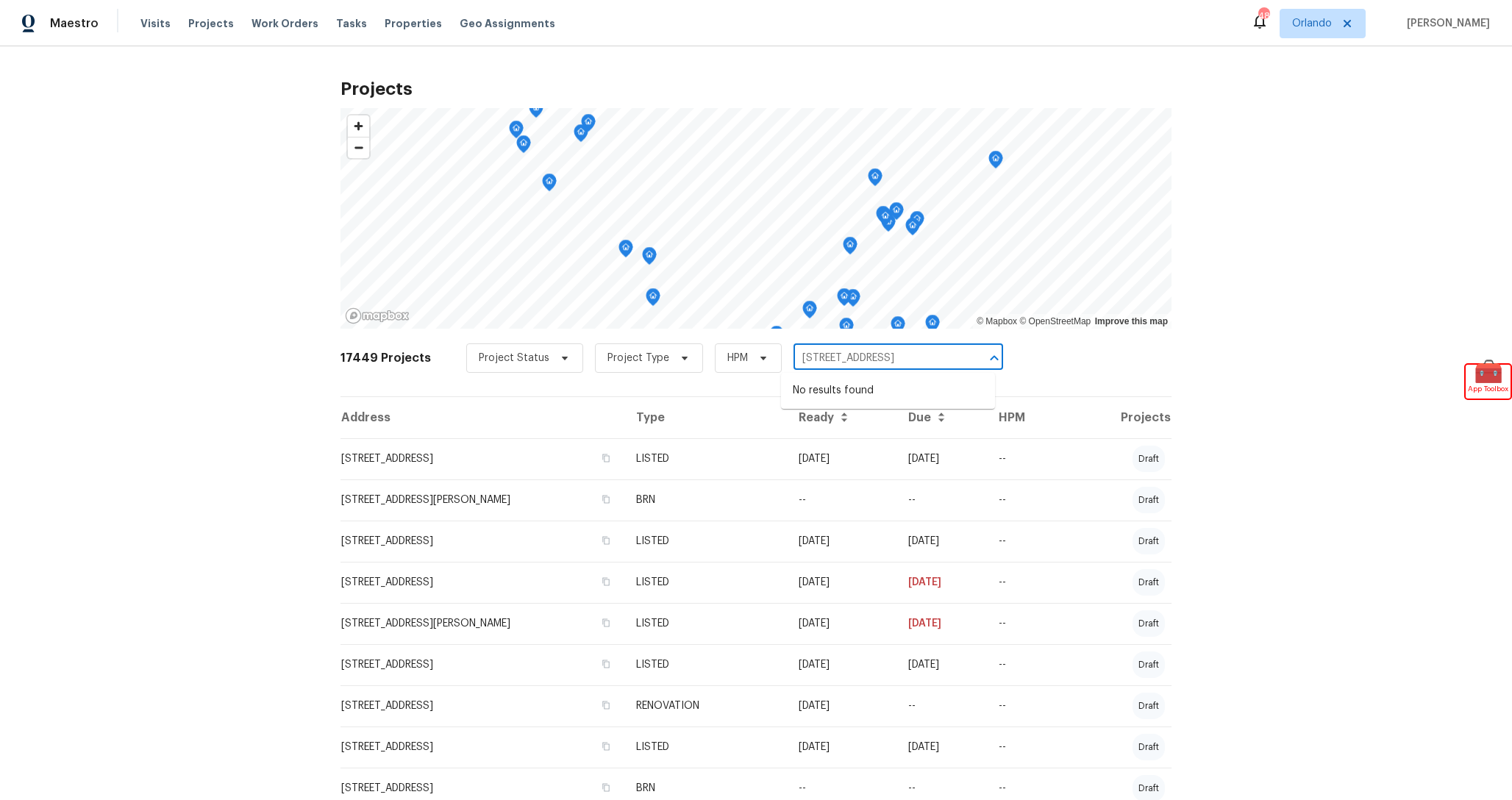
scroll to position [0, 7]
type input "80 Capeton Ct, Covington, GA 30"
type input "80"
type input "80 Cap"
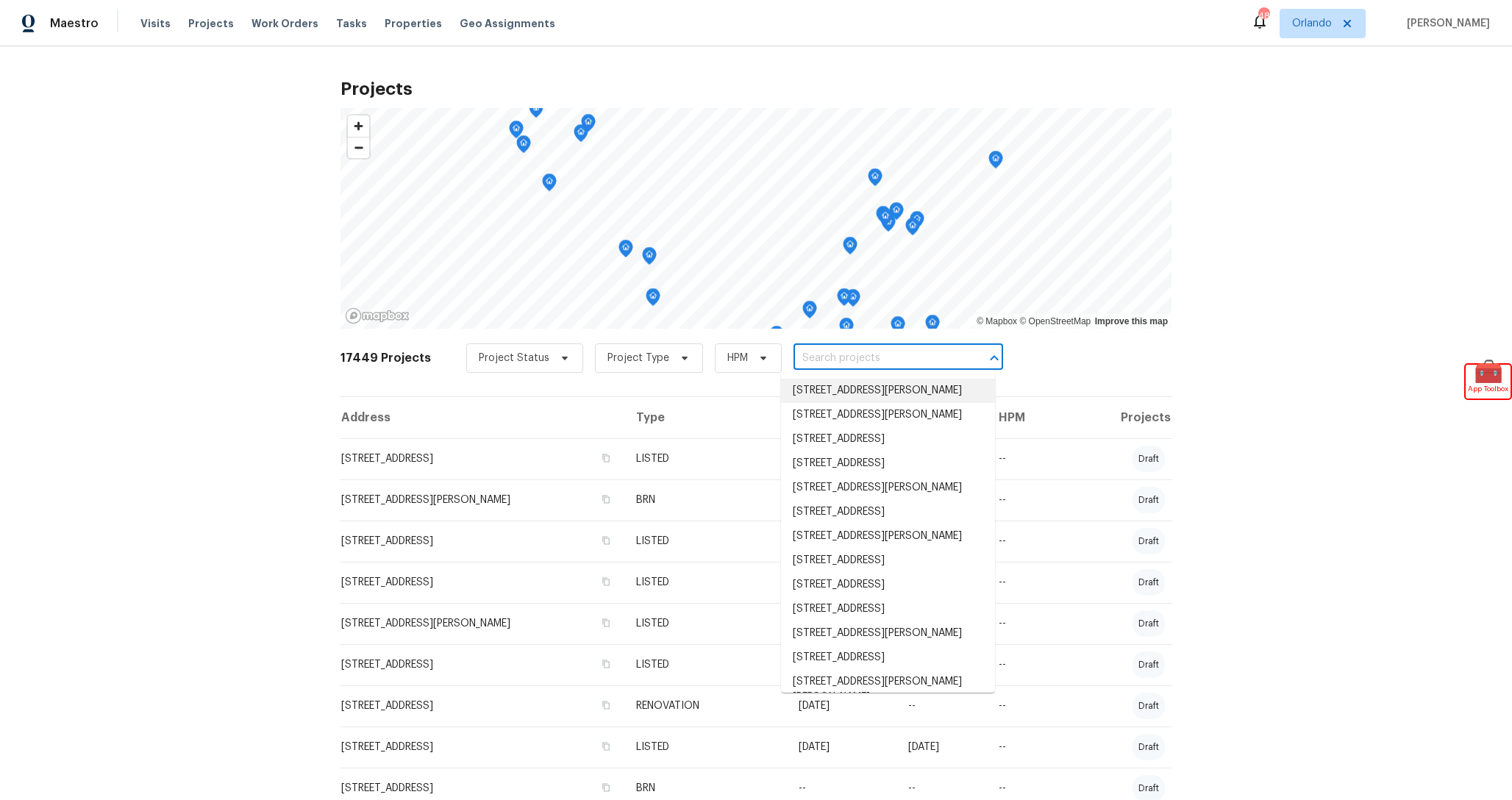
click at [222, 418] on div "Projects © Mapbox © OpenStreetMap Improve this map 17449 Projects Project Statu…" at bounding box center [756, 423] width 1512 height 754
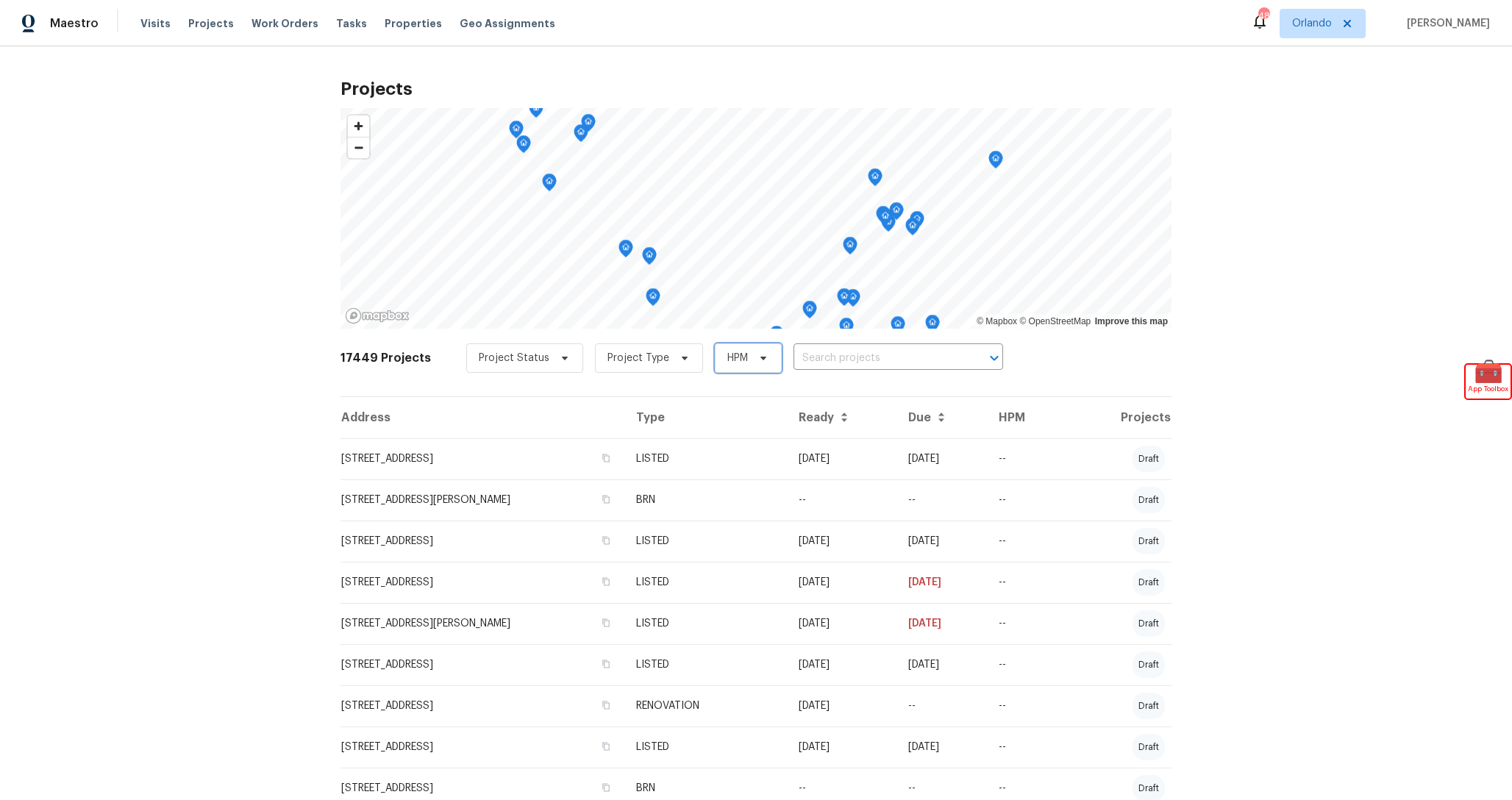
click at [727, 361] on span "HPM" at bounding box center [737, 359] width 21 height 15
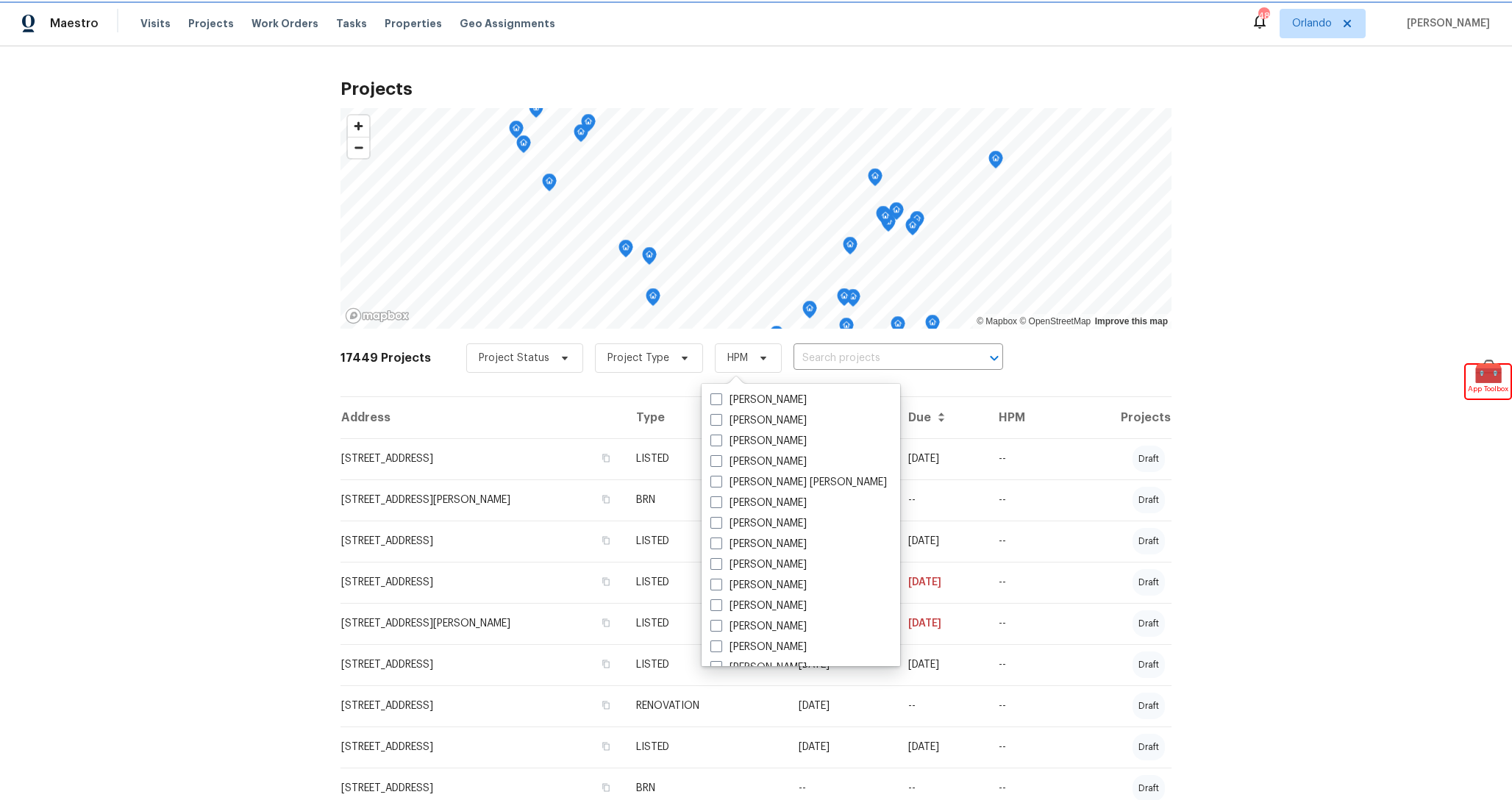
click at [727, 354] on span "HPM" at bounding box center [737, 359] width 21 height 15
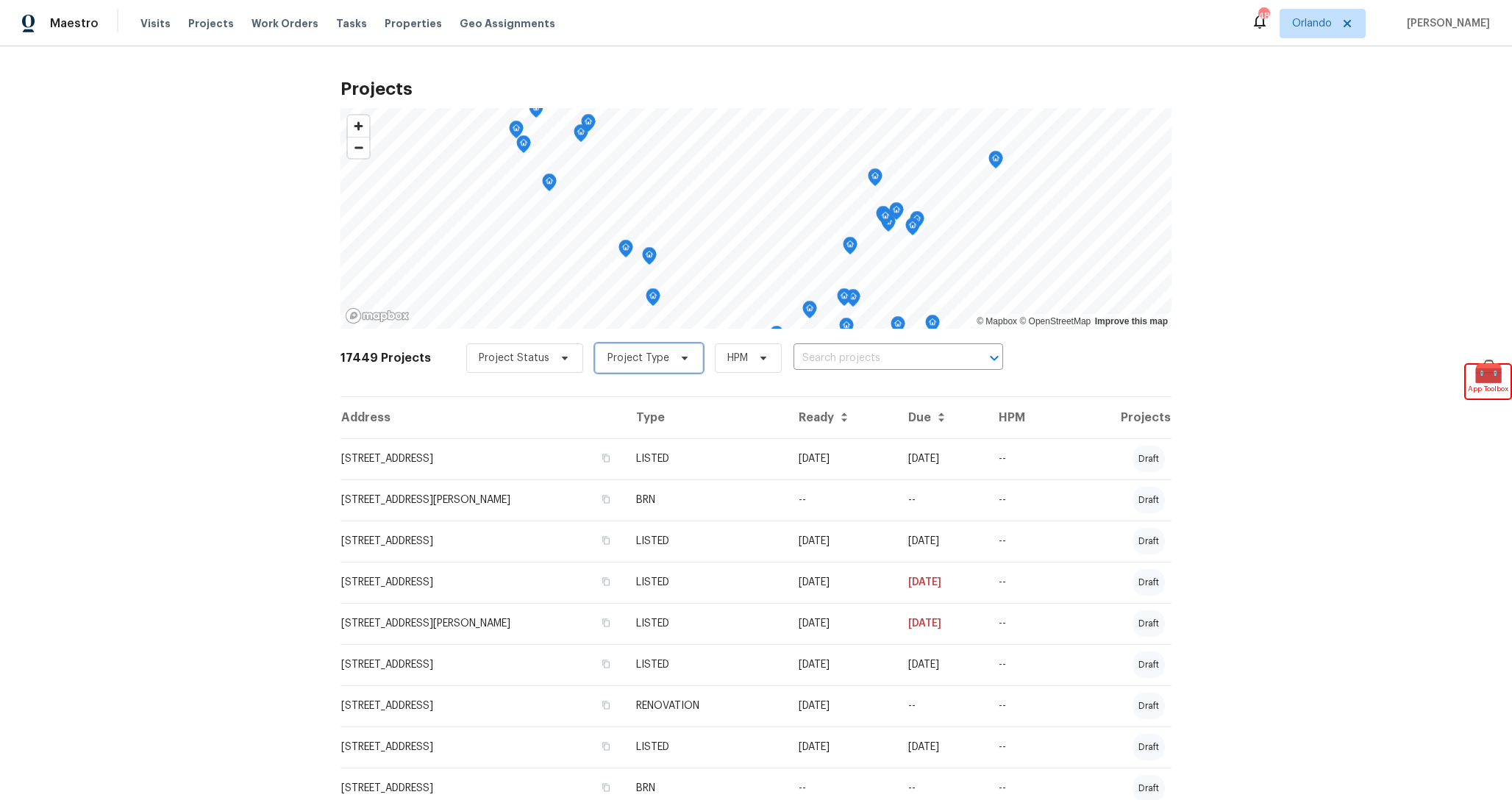
click at [627, 354] on span "Project Type" at bounding box center [638, 359] width 62 height 15
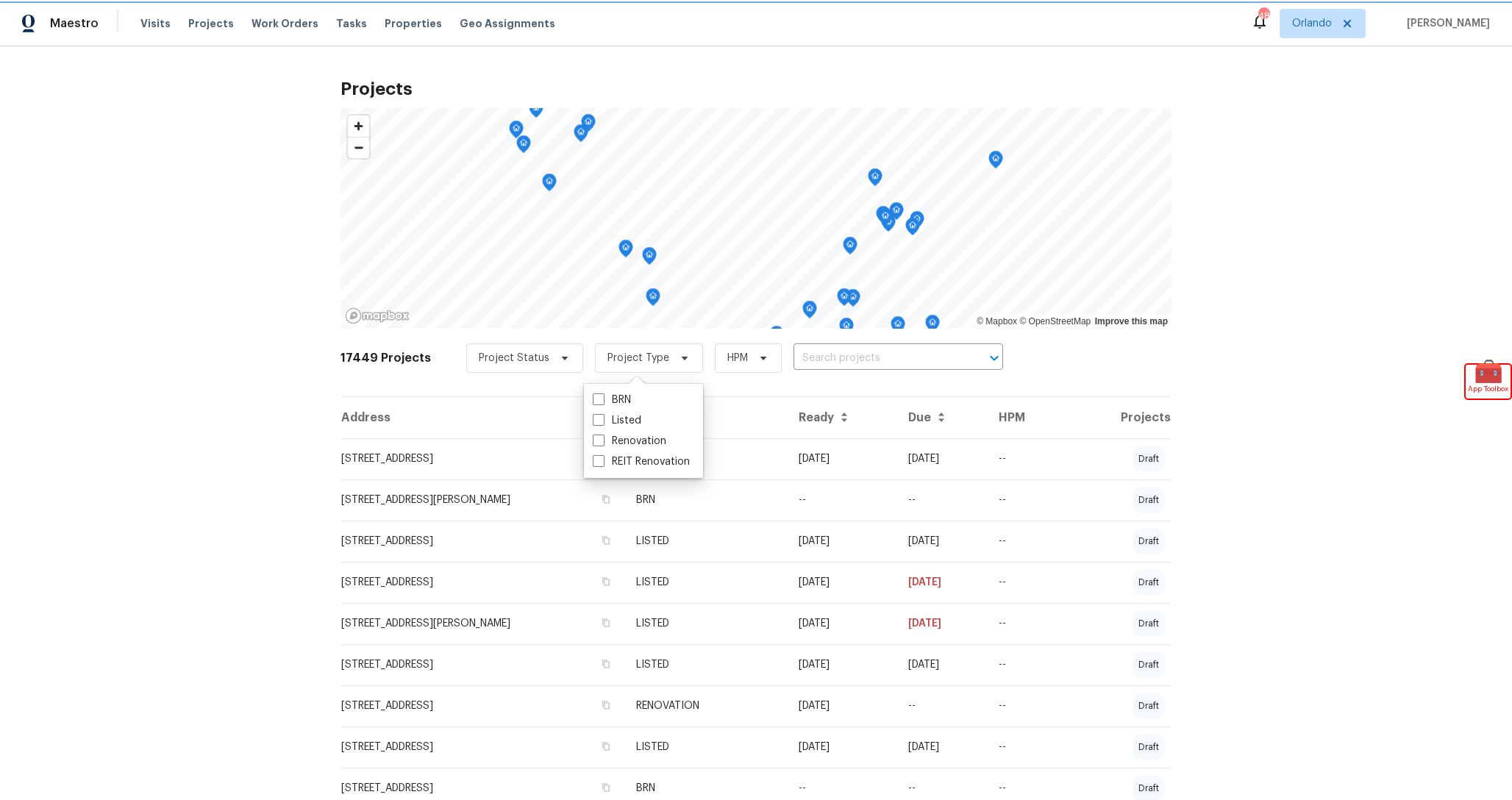
click at [616, 357] on span "Project Type" at bounding box center [638, 359] width 62 height 15
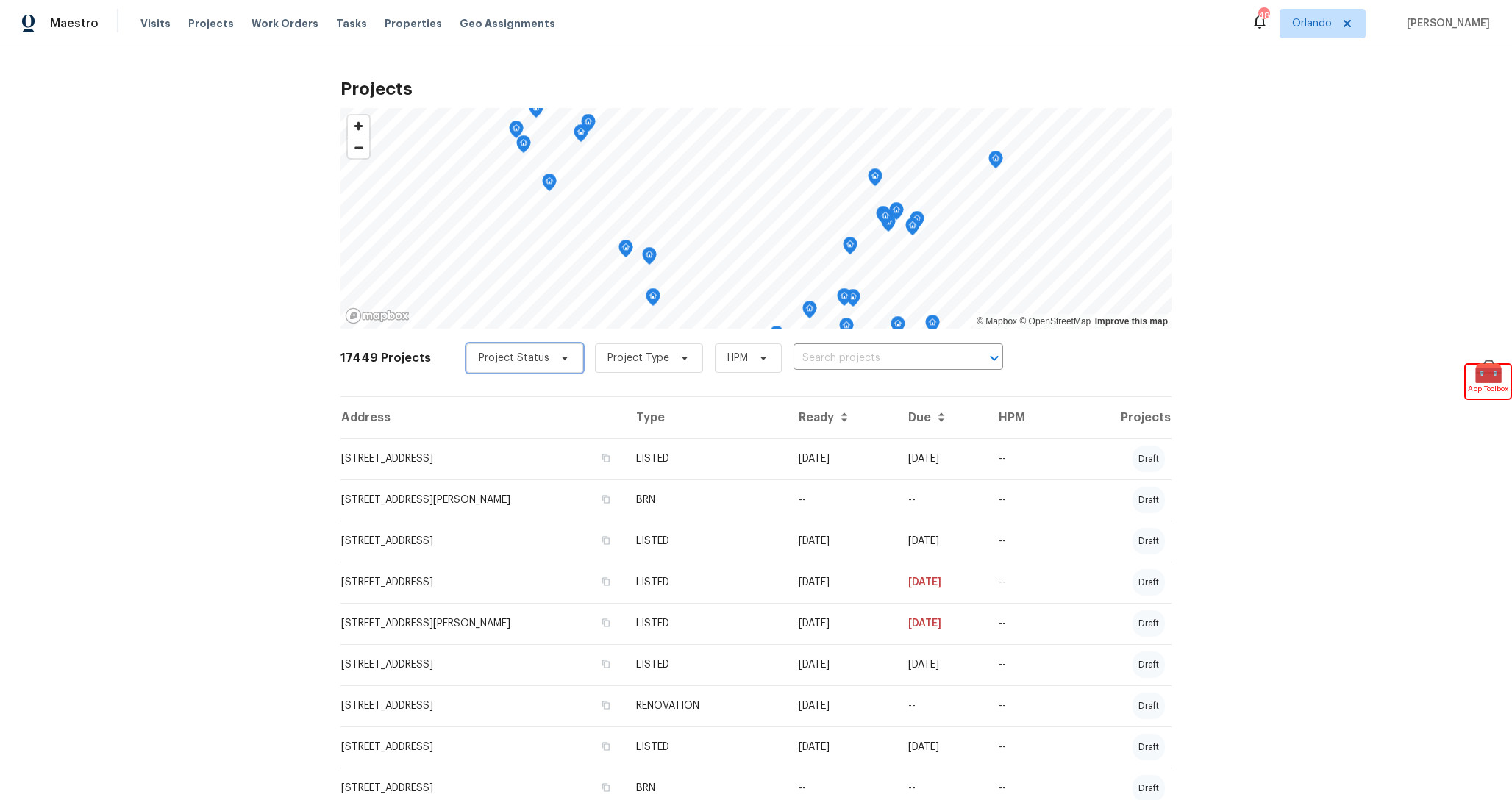
click at [565, 349] on span "Project Status" at bounding box center [525, 358] width 117 height 29
click at [477, 436] on span at bounding box center [473, 441] width 12 height 12
click at [477, 436] on input "Complete" at bounding box center [472, 438] width 9 height 9
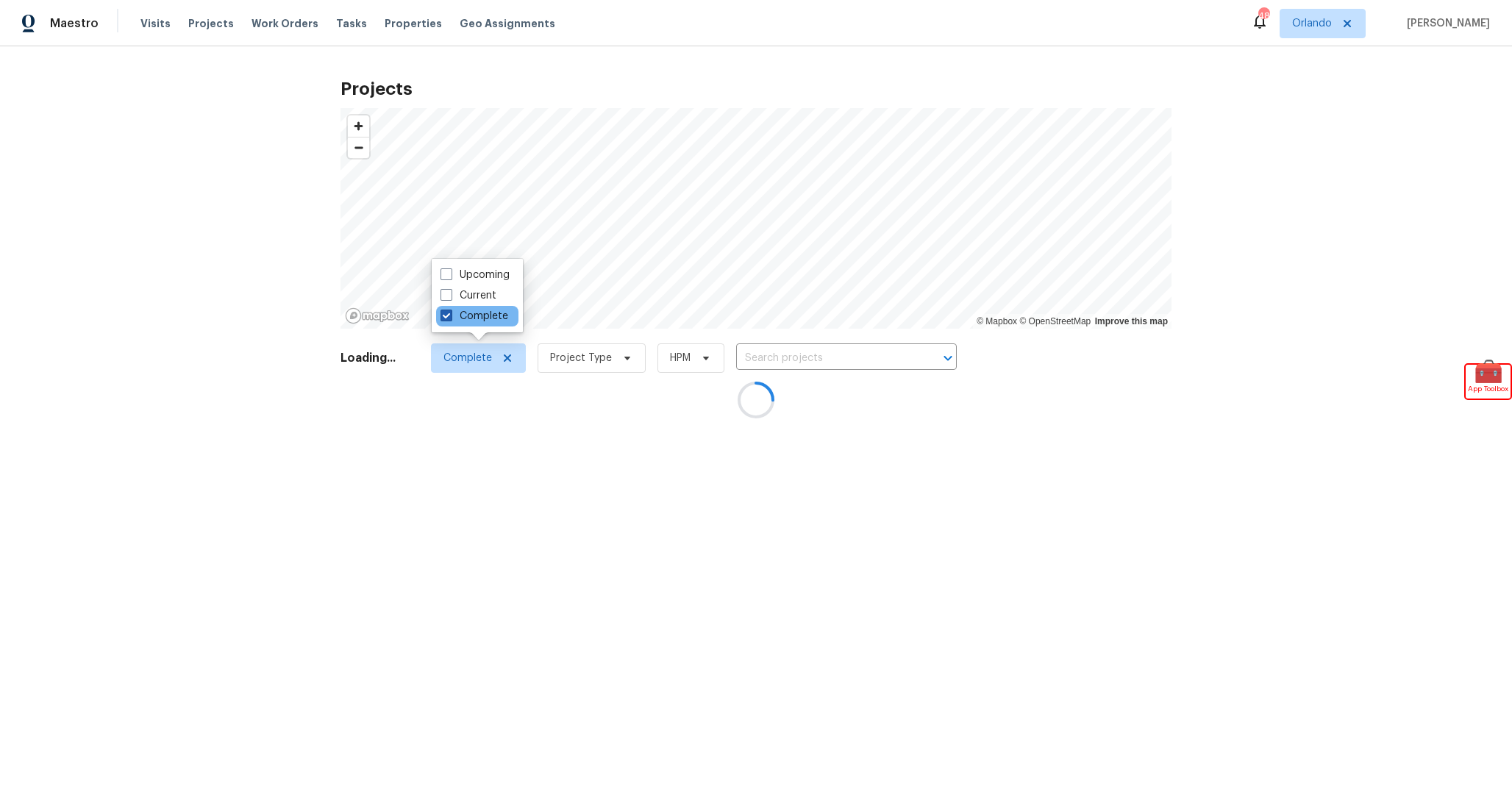
click at [462, 317] on label "Complete" at bounding box center [474, 317] width 68 height 15
click at [450, 317] on input "Complete" at bounding box center [445, 313] width 9 height 9
checkbox input "false"
click at [1071, 398] on div at bounding box center [756, 400] width 1512 height 800
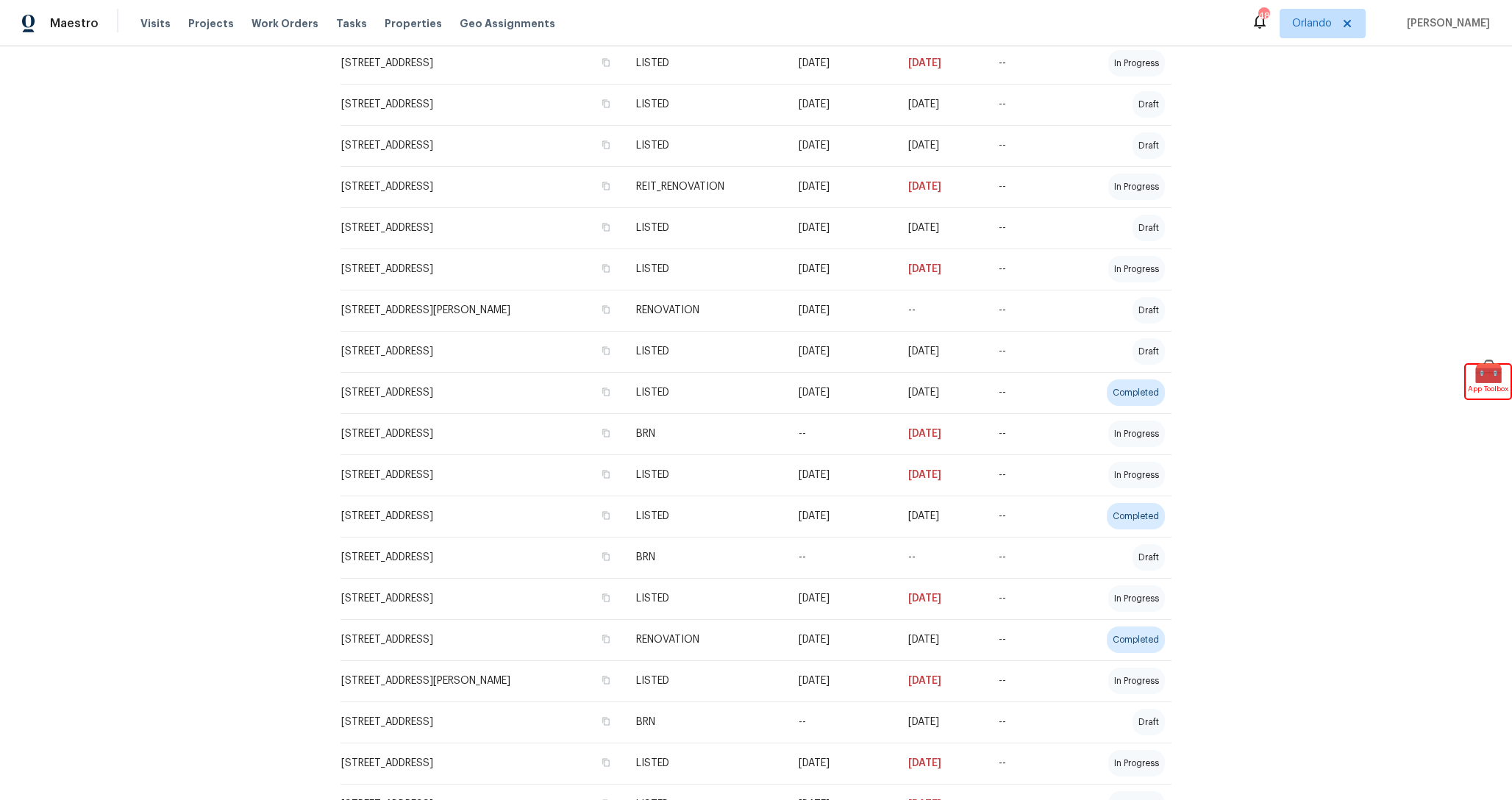
scroll to position [1772, 0]
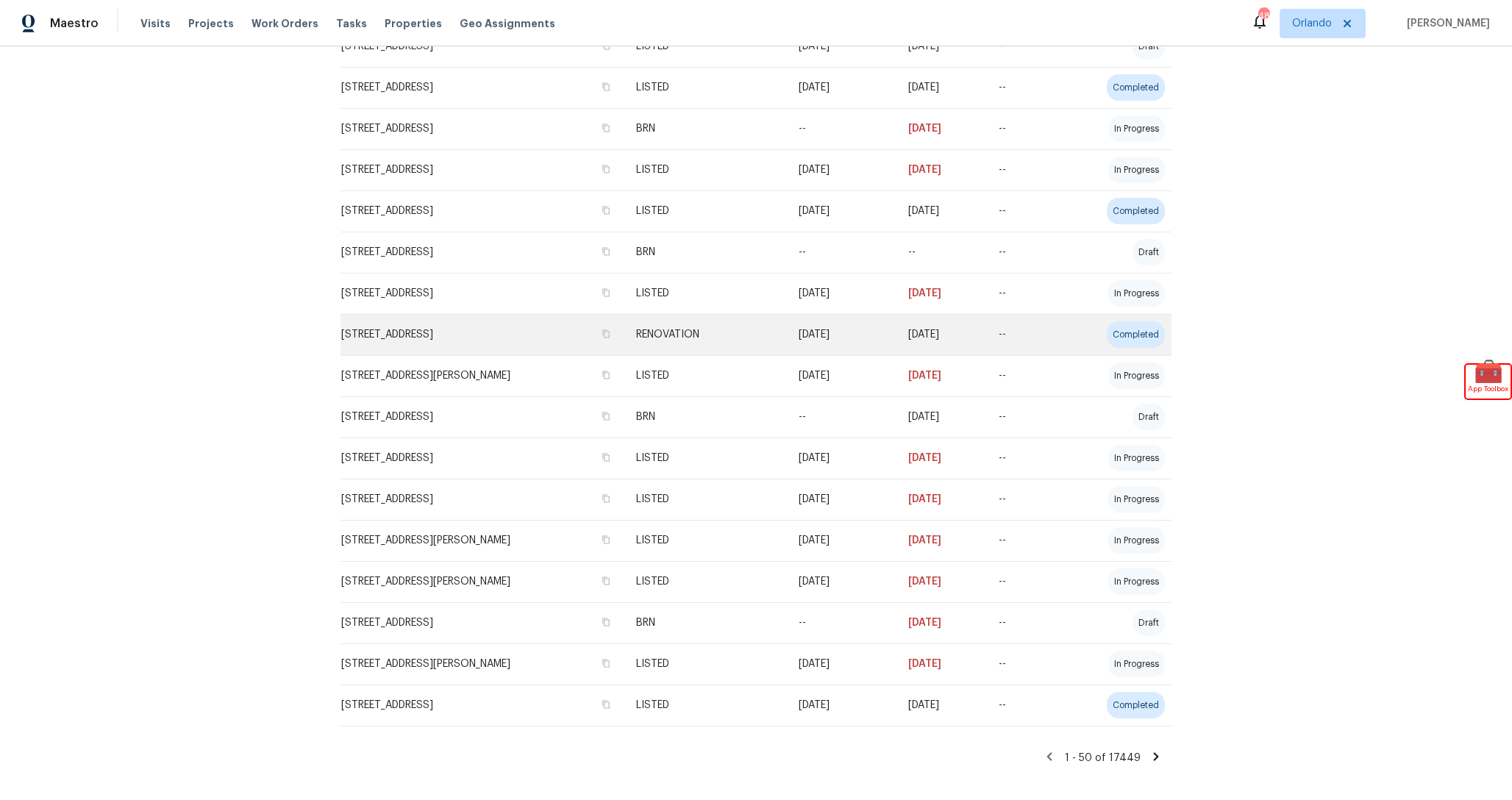
click at [1049, 335] on td "--" at bounding box center [1023, 334] width 73 height 41
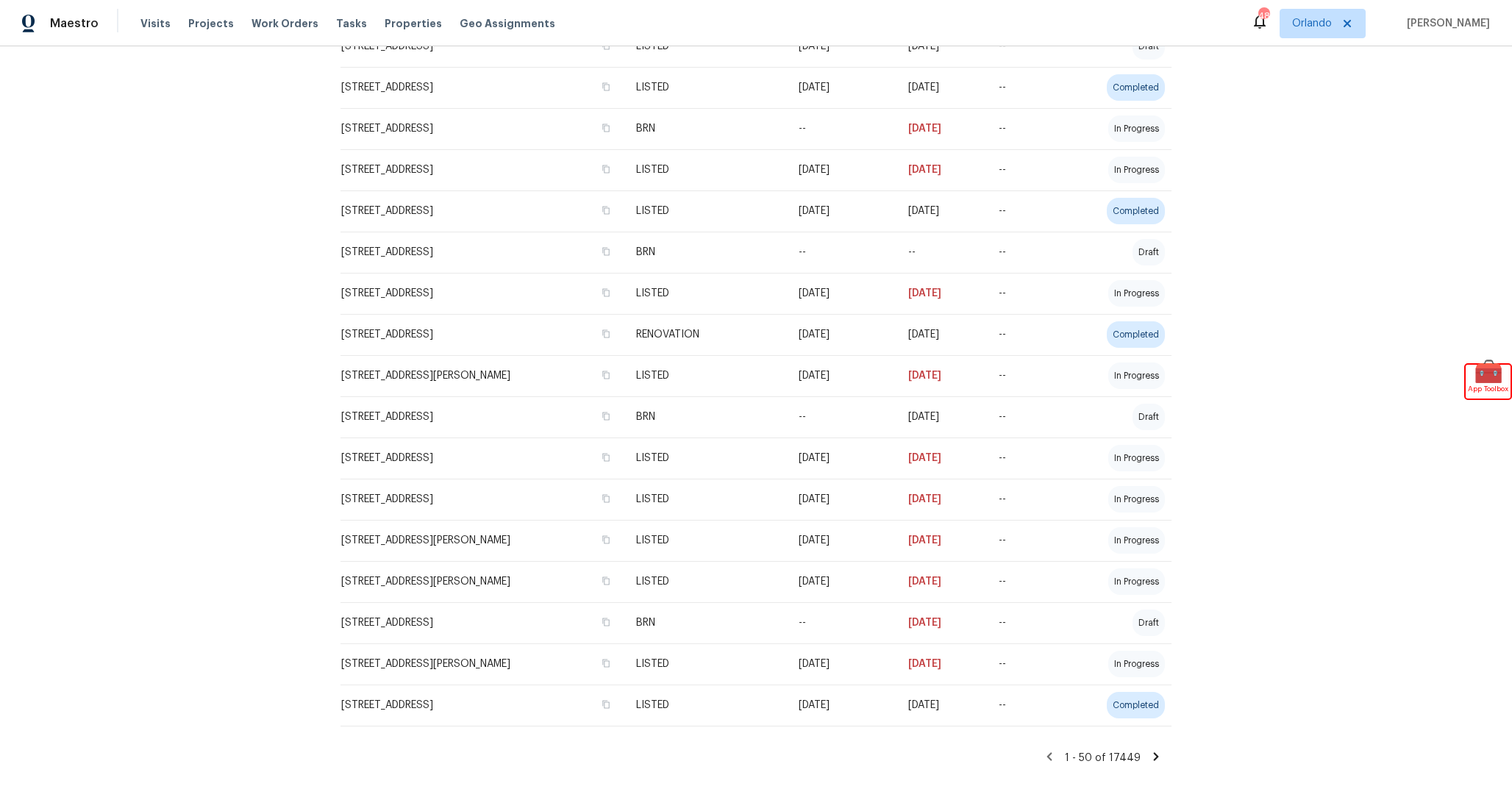
click at [1156, 759] on icon at bounding box center [1156, 756] width 5 height 8
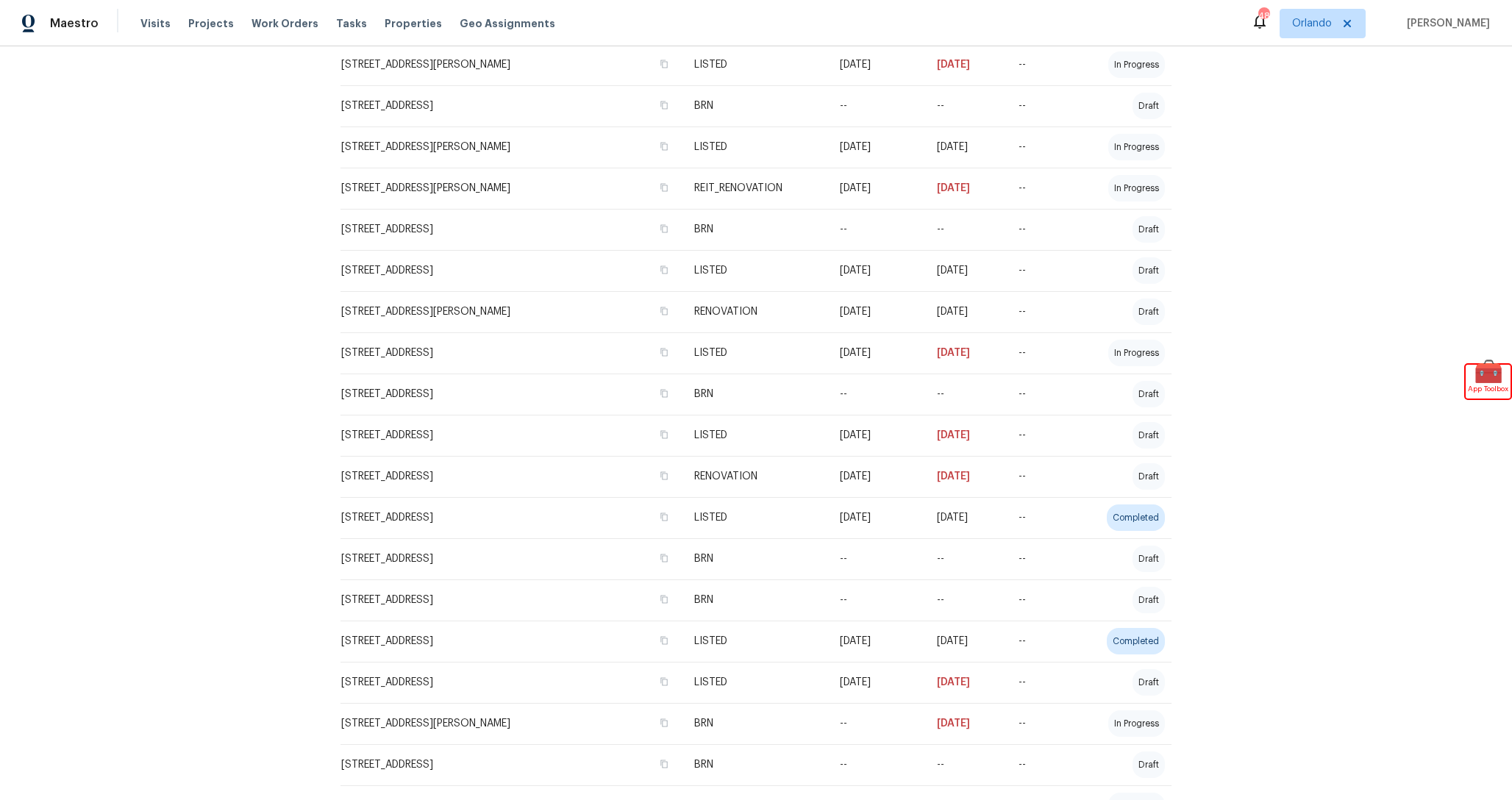
scroll to position [761, 0]
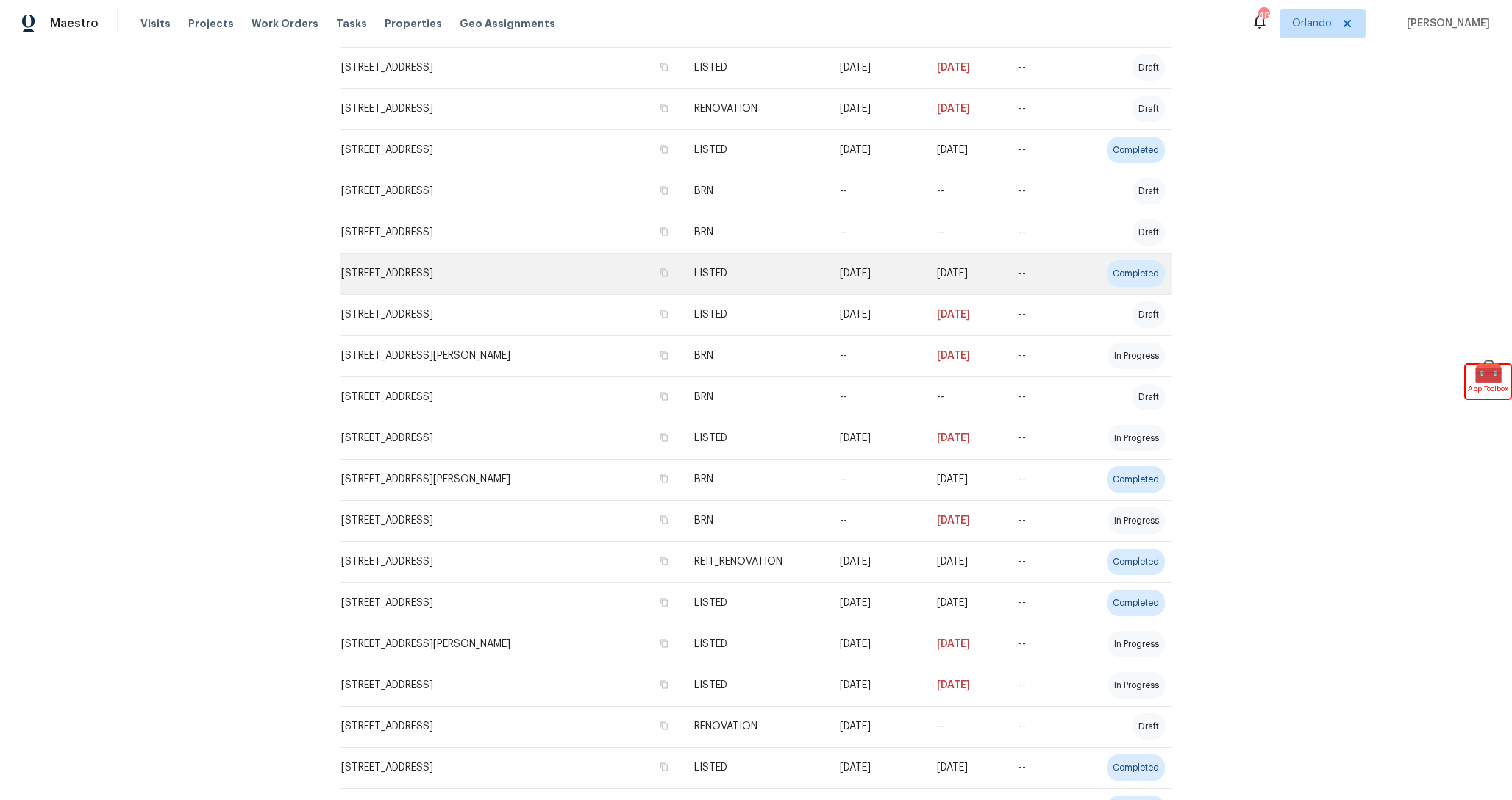
click at [768, 269] on td "LISTED" at bounding box center [756, 273] width 146 height 41
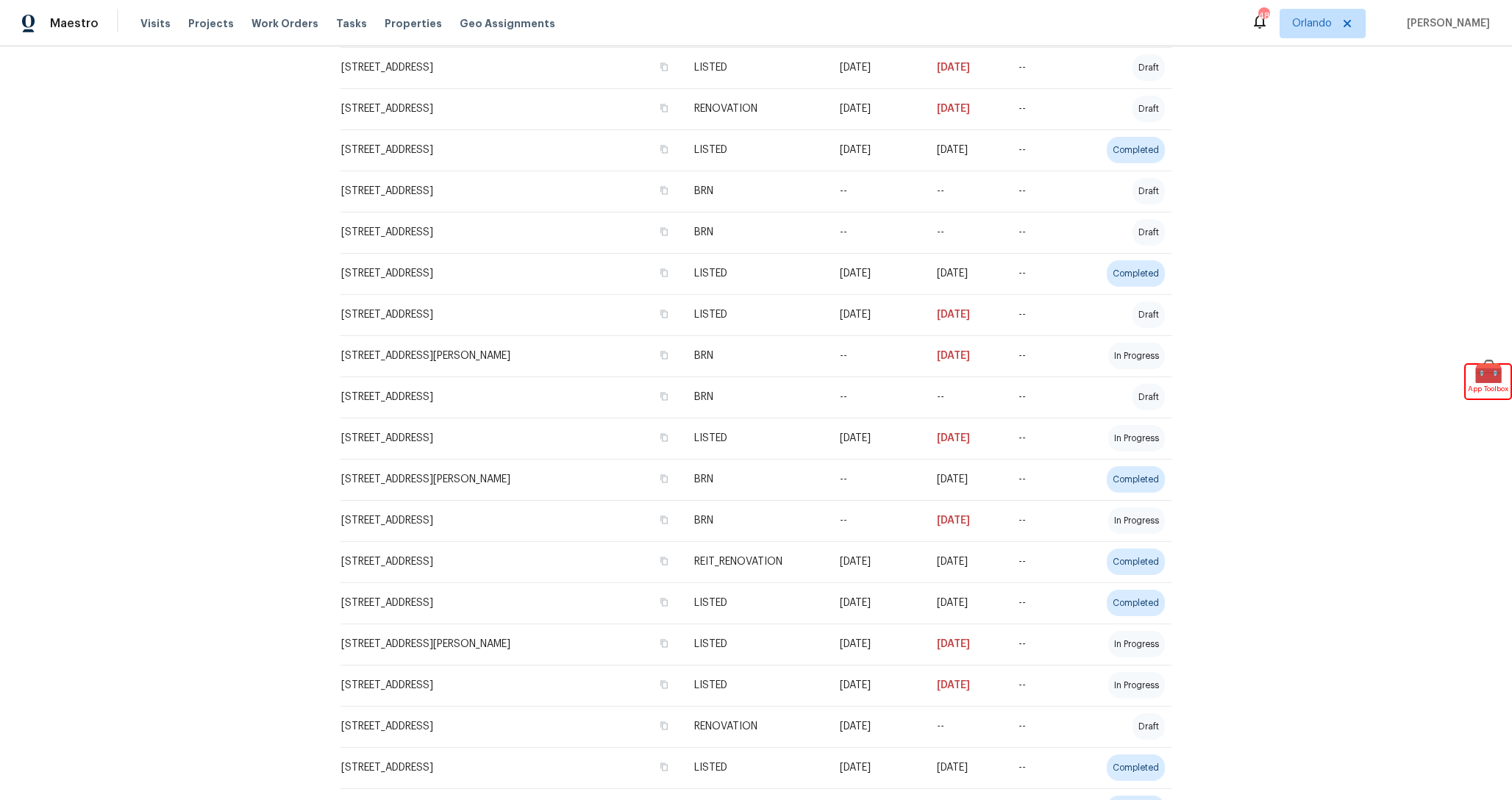
scroll to position [1582, 0]
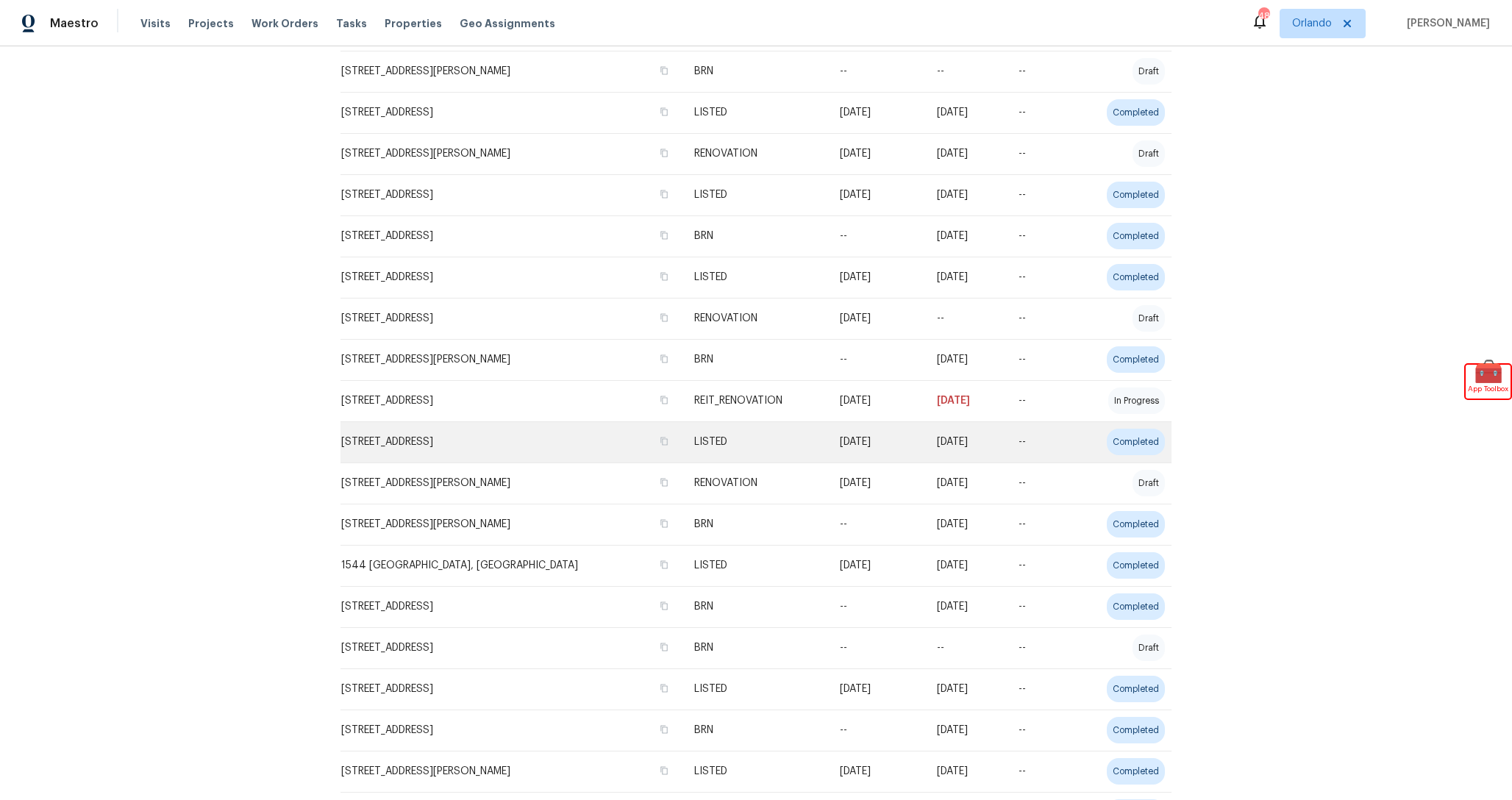
click at [806, 436] on td "LISTED" at bounding box center [756, 441] width 146 height 41
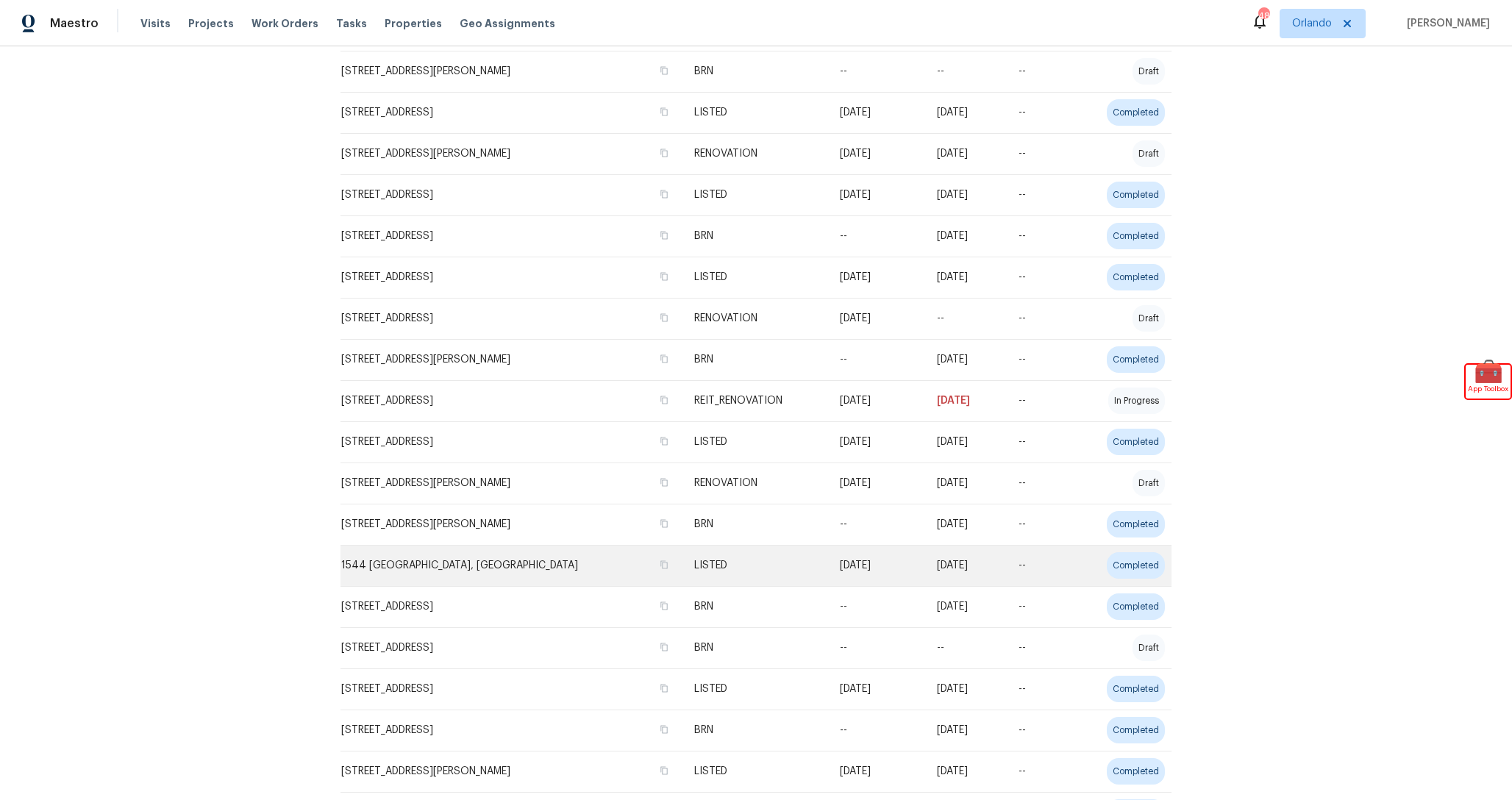
scroll to position [1772, 0]
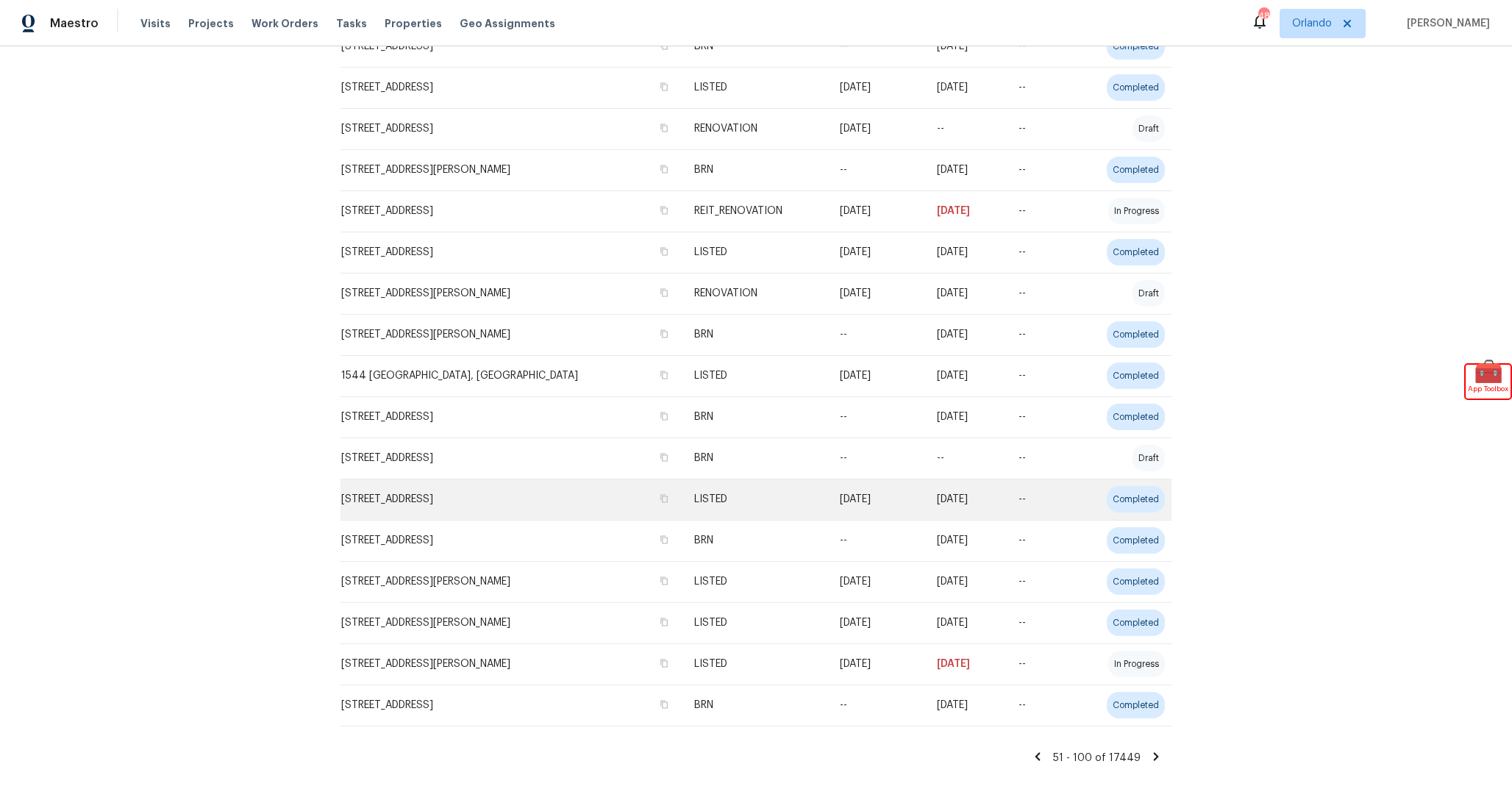
click at [784, 491] on td "LISTED" at bounding box center [756, 498] width 146 height 41
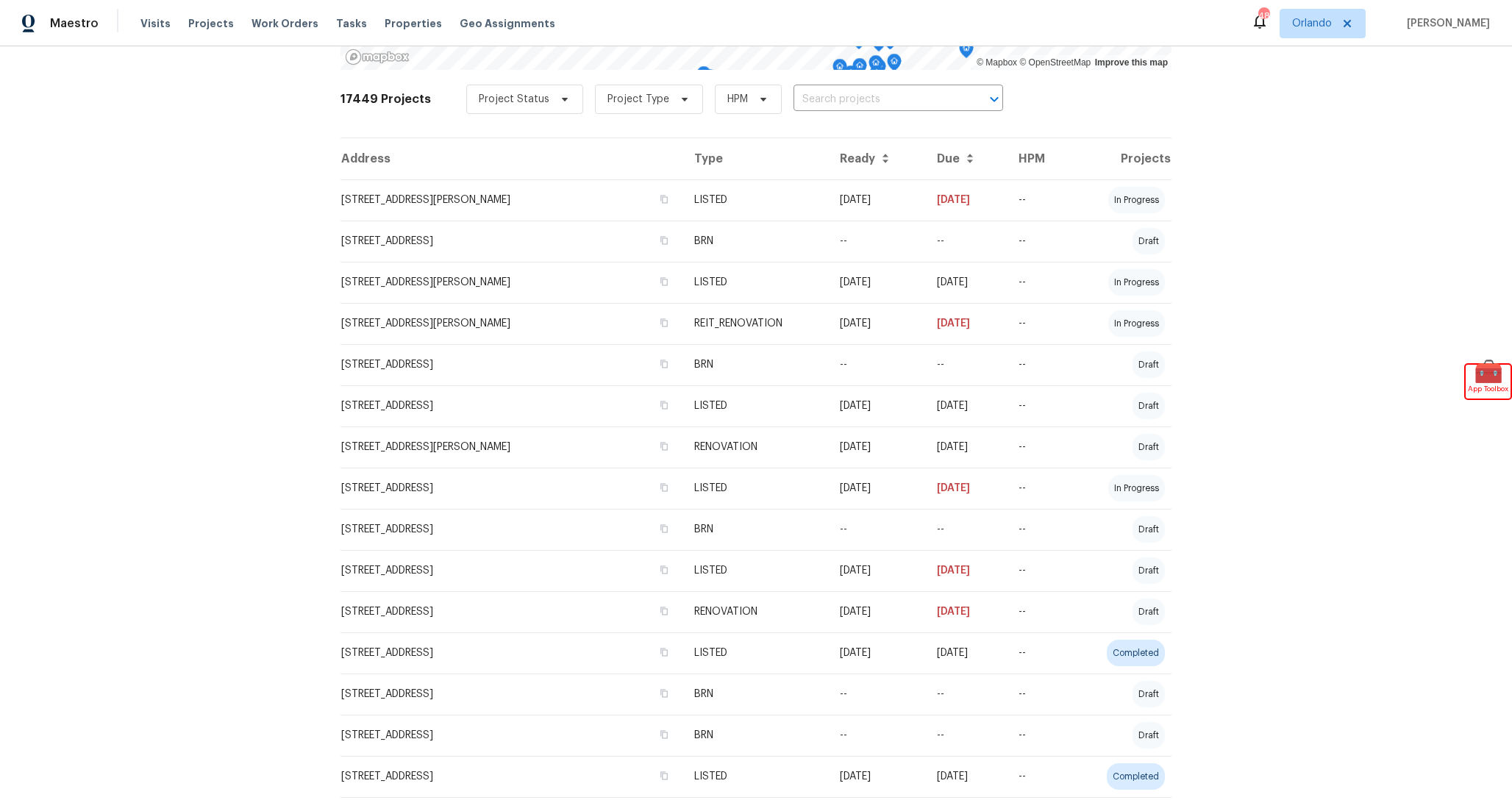
scroll to position [0, 0]
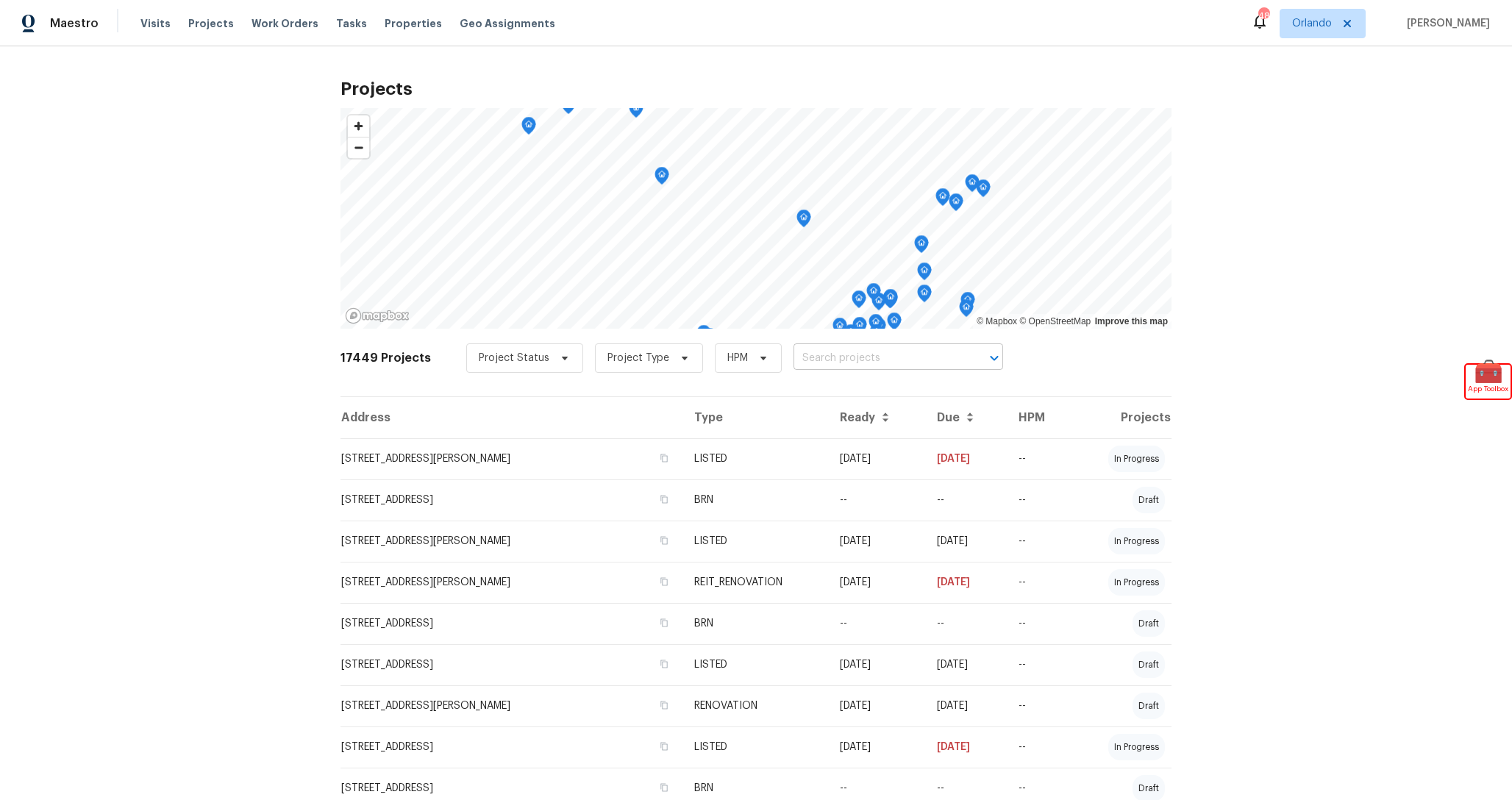
click at [846, 355] on input "text" at bounding box center [877, 358] width 168 height 23
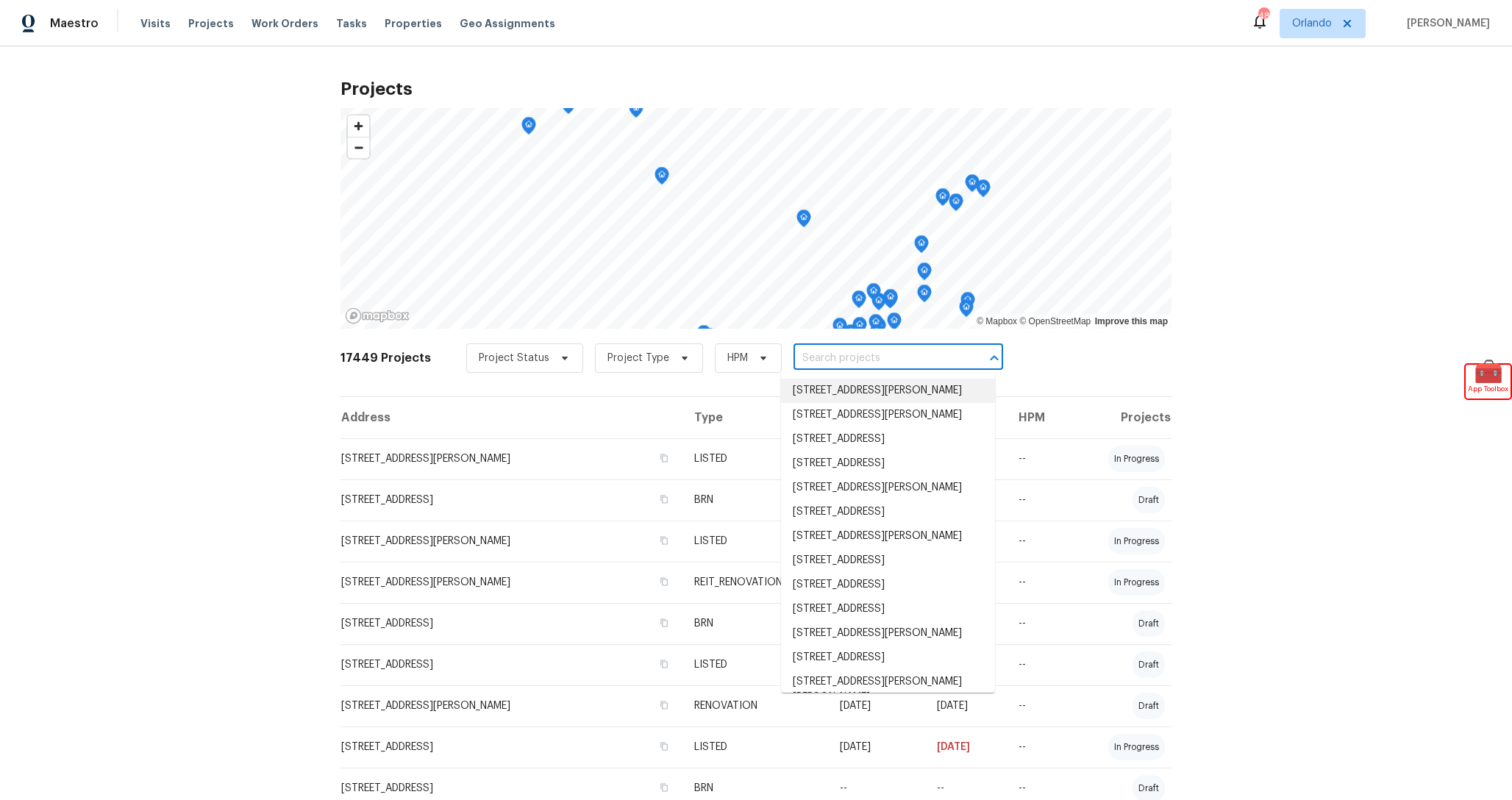
paste input "55S4Y1F3PPAZH"
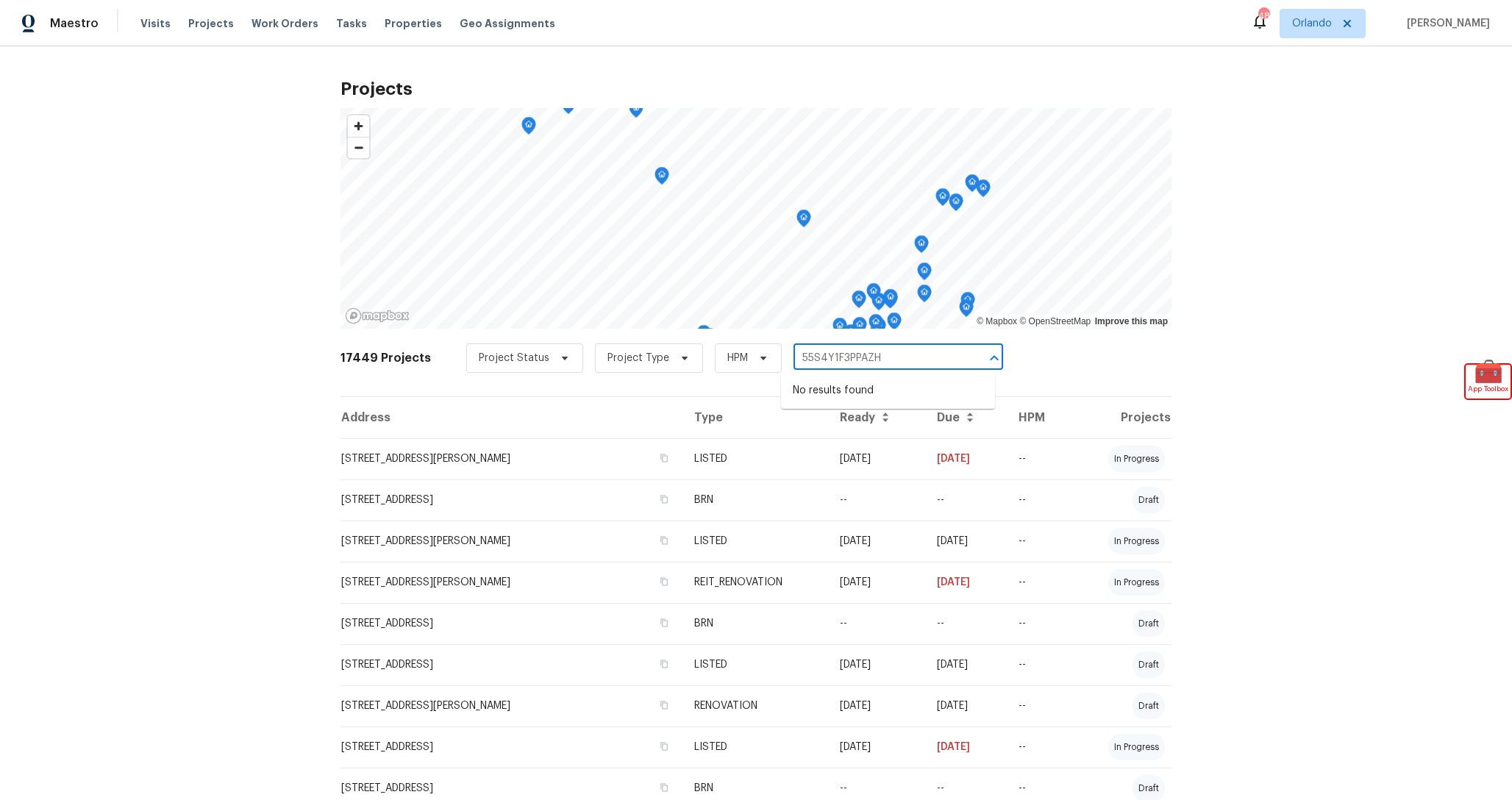
type input "55S4Y1F3PPAZH"
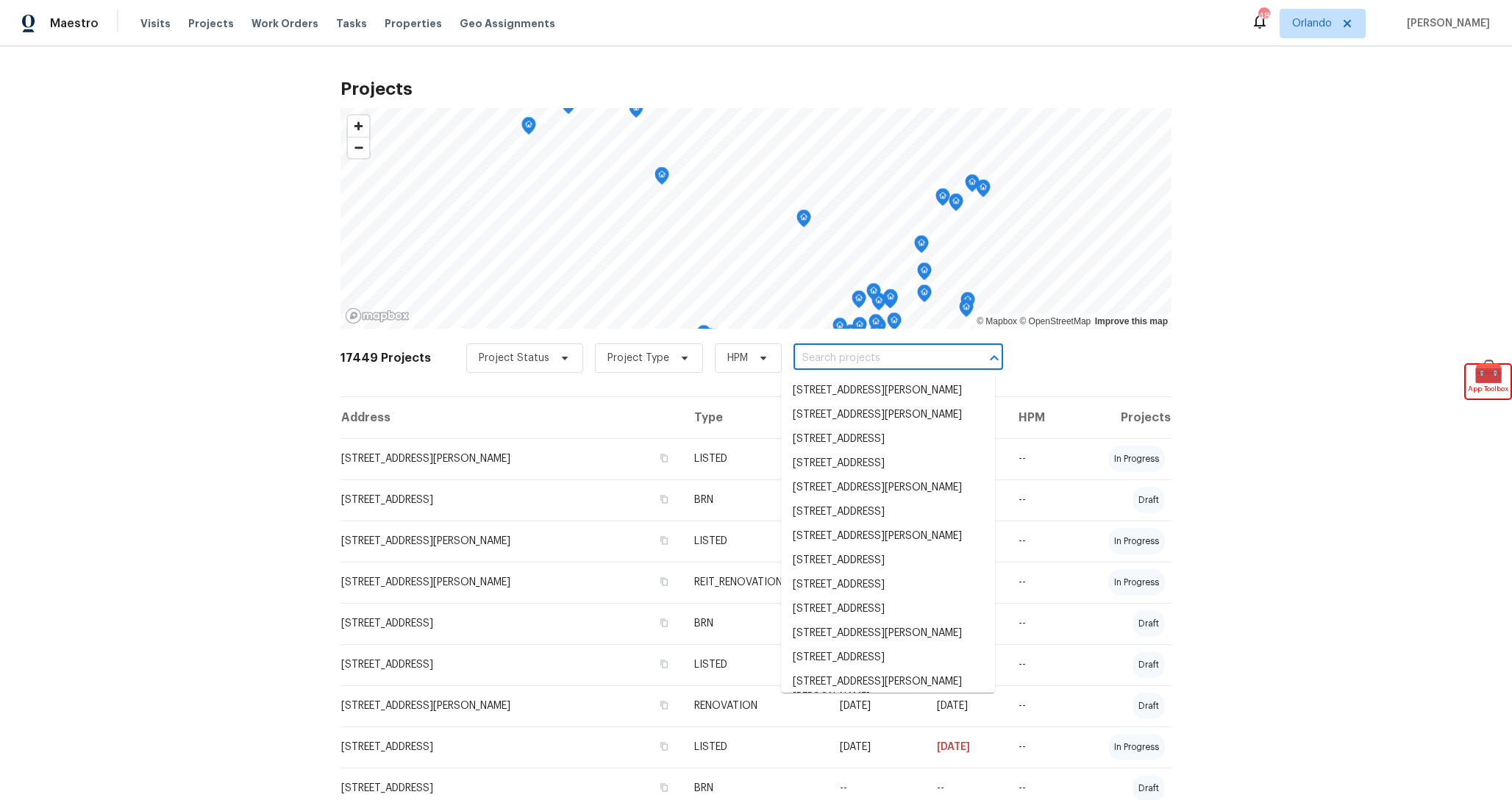
paste input "14012"
type input "14012"
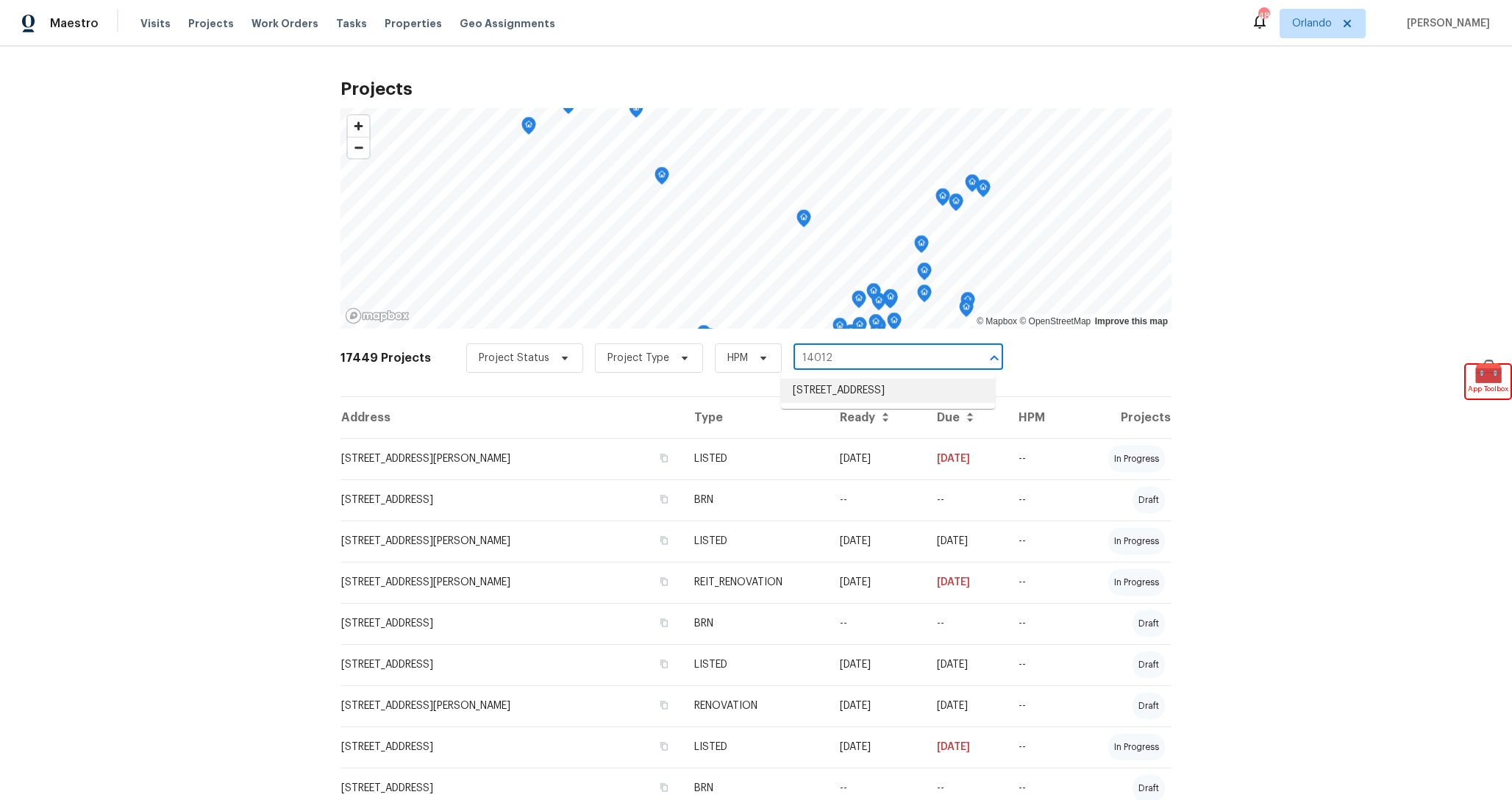
click at [864, 393] on li "14012 Fairwinds Ct, Orlando, FL 32824" at bounding box center [887, 390] width 214 height 24
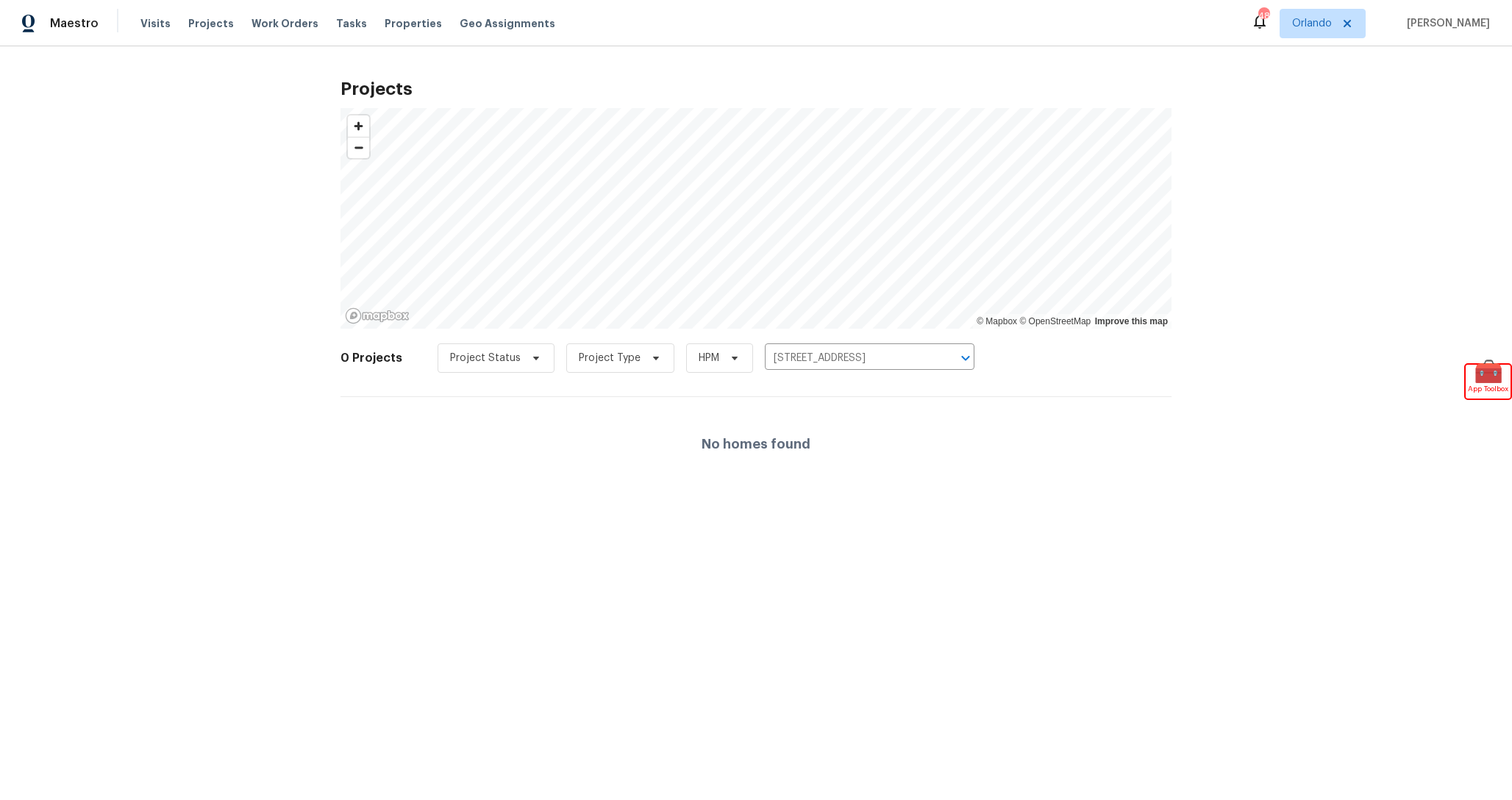
click at [363, 24] on div "Visits Projects Work Orders Tasks Properties Geo Assignments" at bounding box center [357, 23] width 432 height 29
click at [401, 30] on span "Properties" at bounding box center [413, 23] width 57 height 15
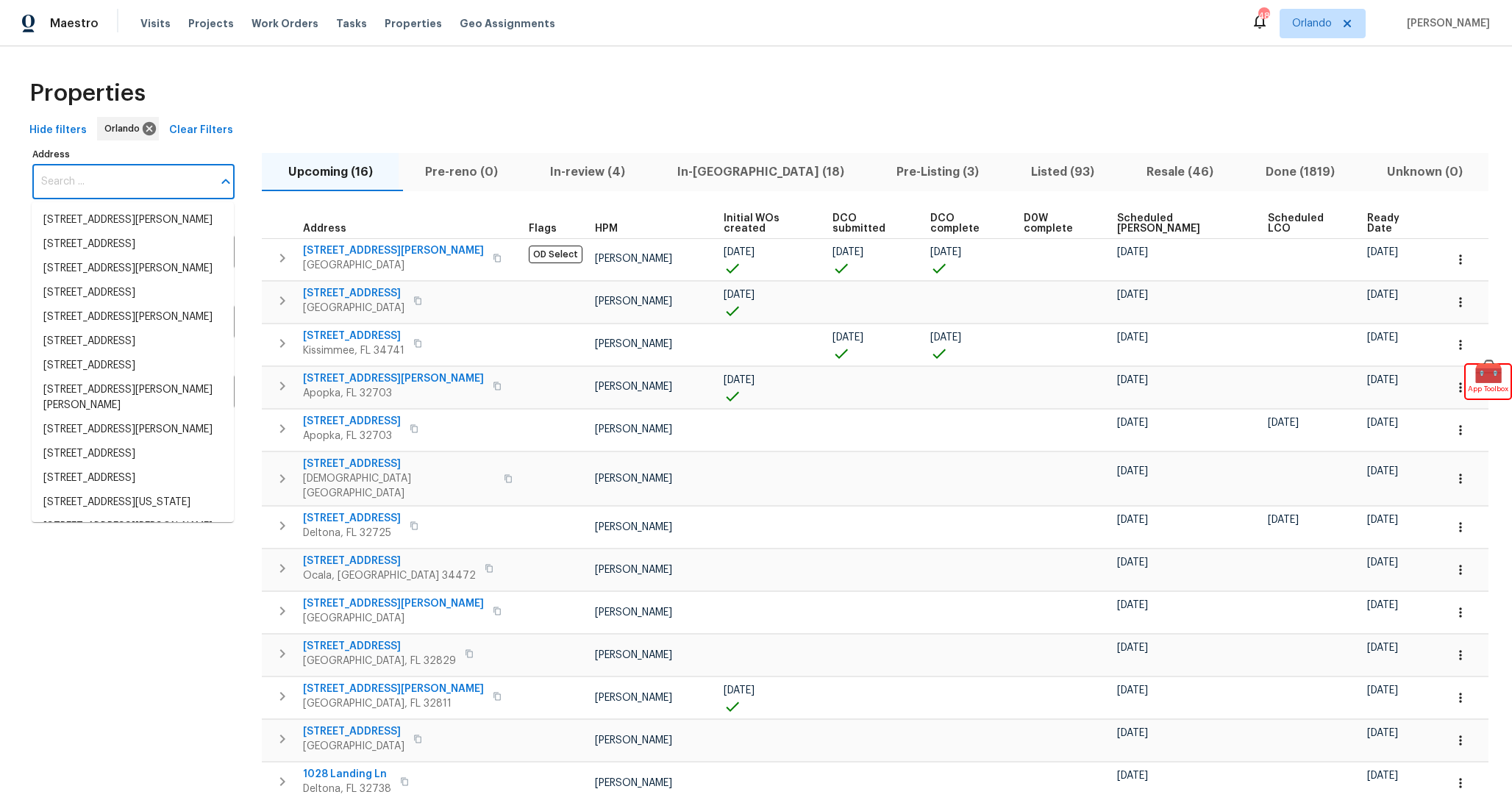
click at [121, 180] on input "Address" at bounding box center [122, 182] width 180 height 34
paste input "14012"
type input "14012"
click at [142, 135] on icon at bounding box center [149, 128] width 16 height 16
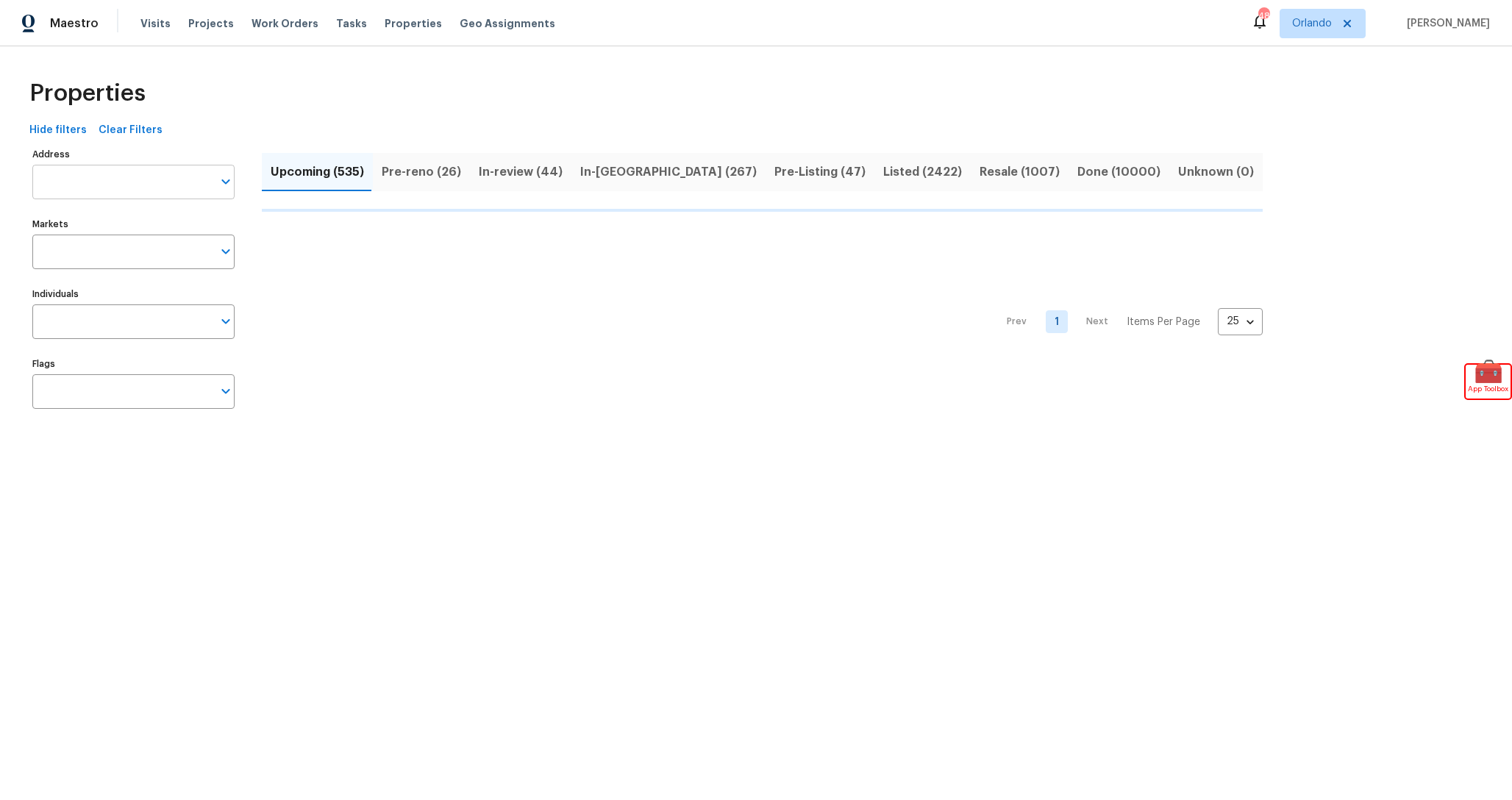
click at [102, 173] on input "Address" at bounding box center [122, 182] width 180 height 34
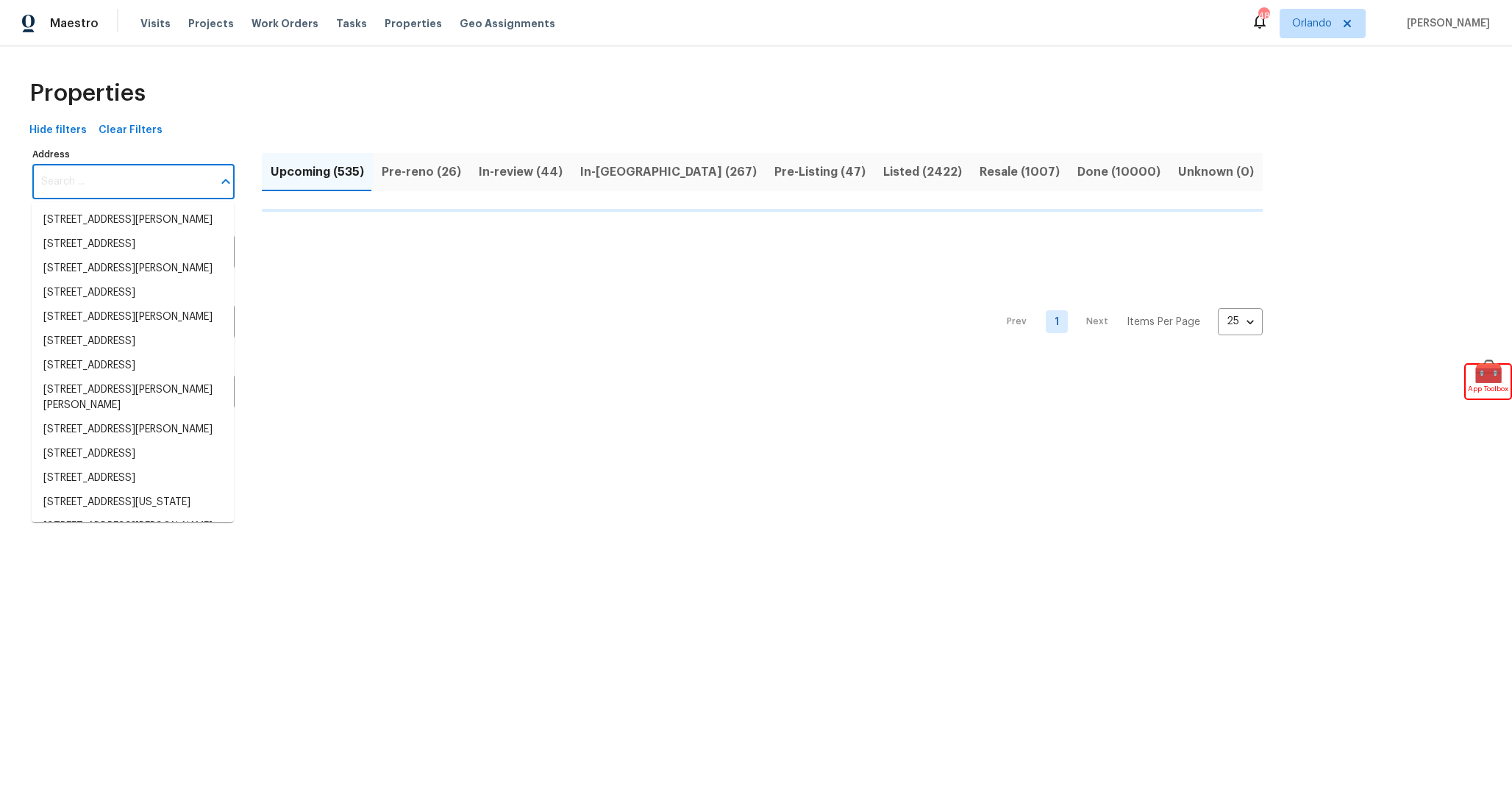
paste input "14012"
type input "14012"
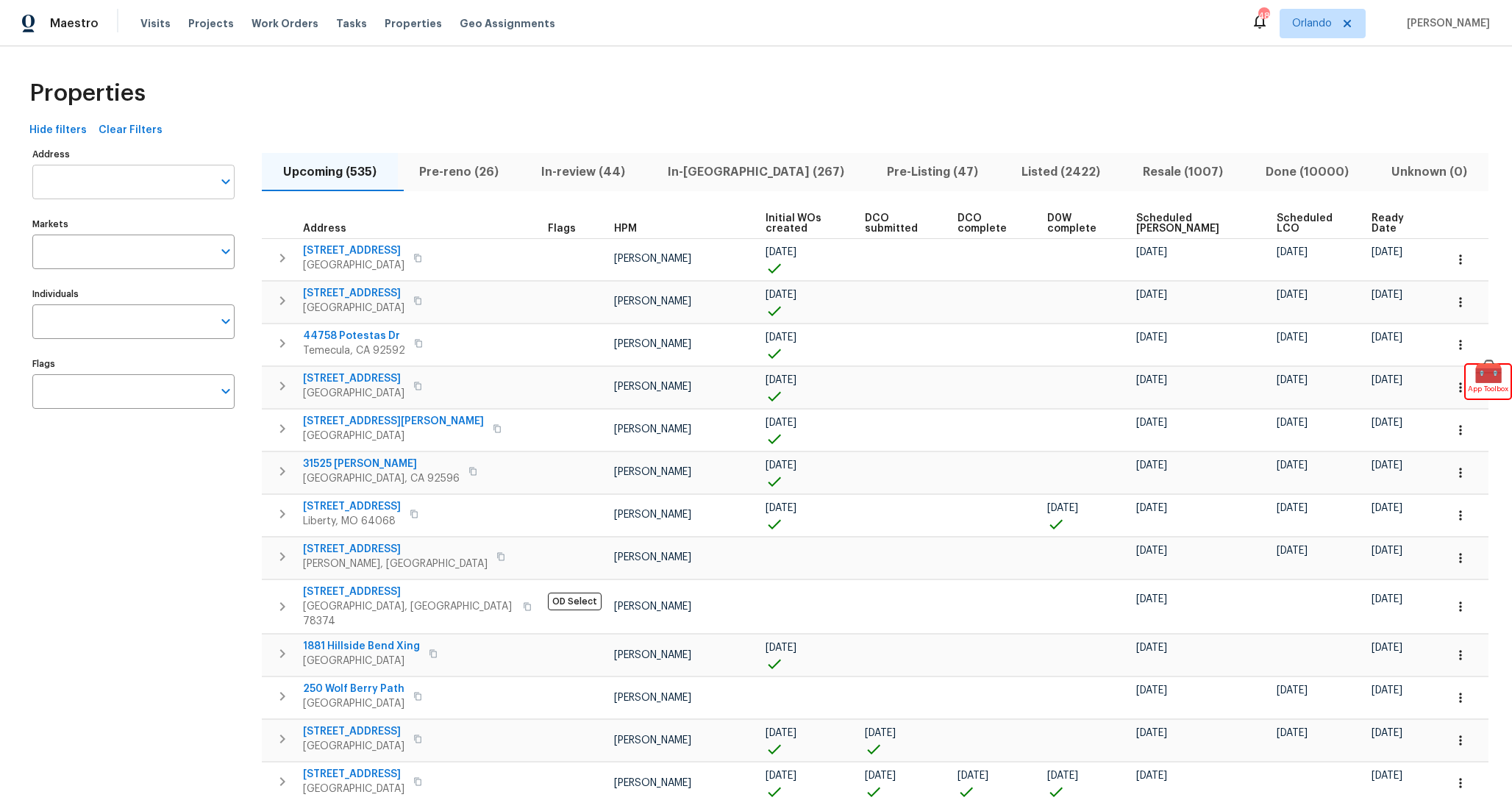
click at [106, 179] on input "Address" at bounding box center [122, 182] width 180 height 34
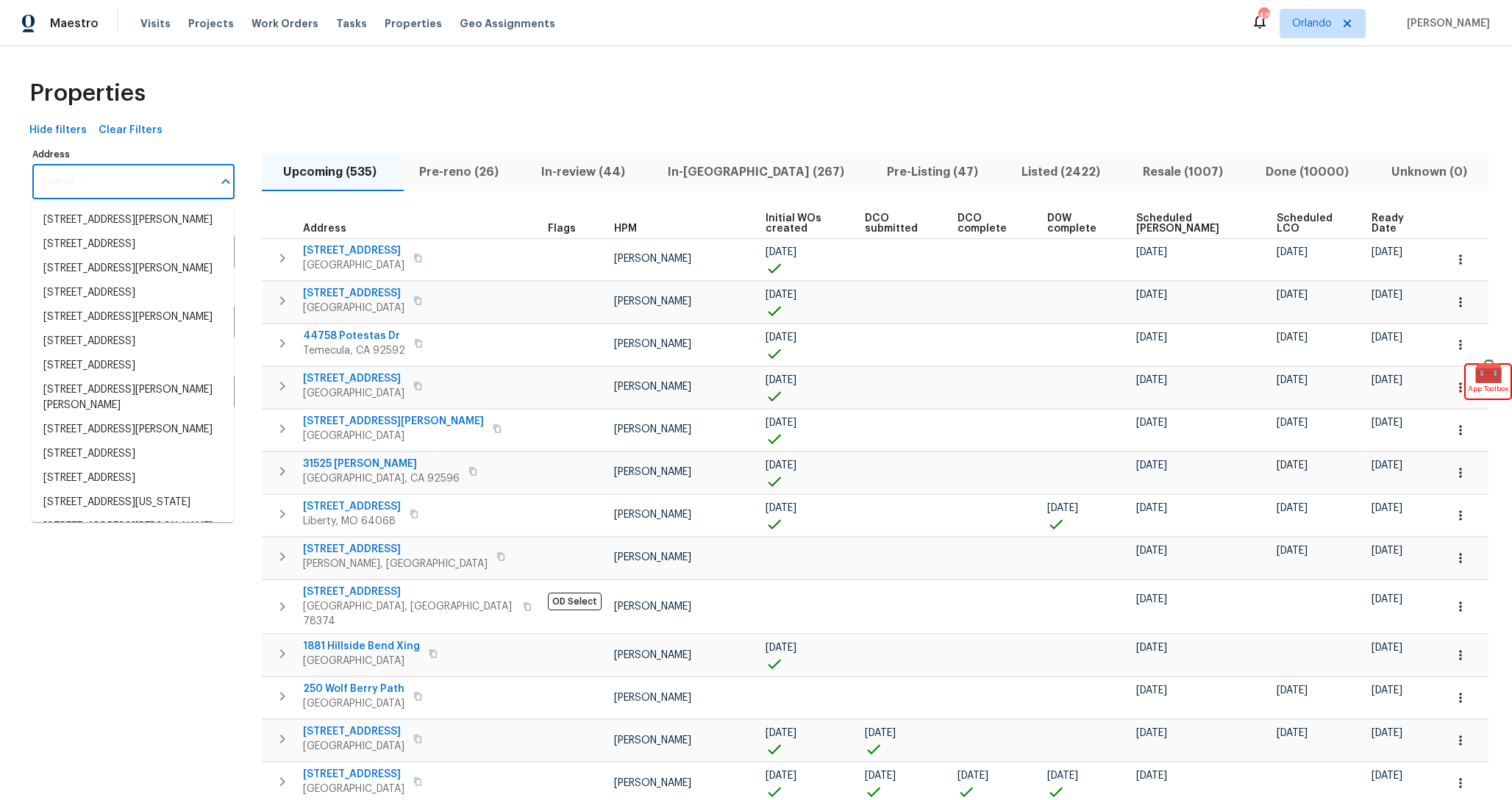
paste input "14012"
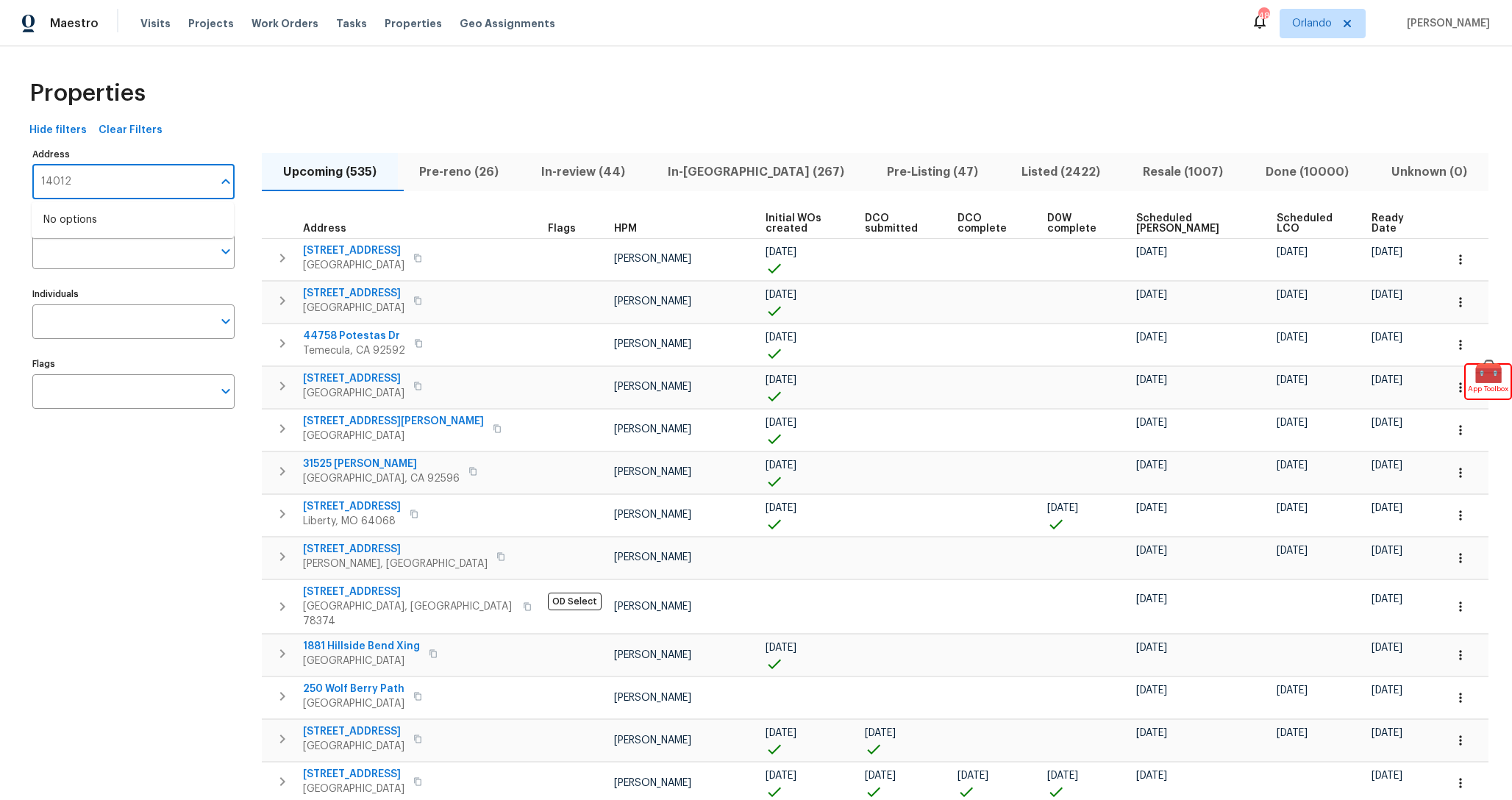
type input "14012"
click at [426, 126] on div "Hide filters Clear Filters" at bounding box center [756, 131] width 1465 height 27
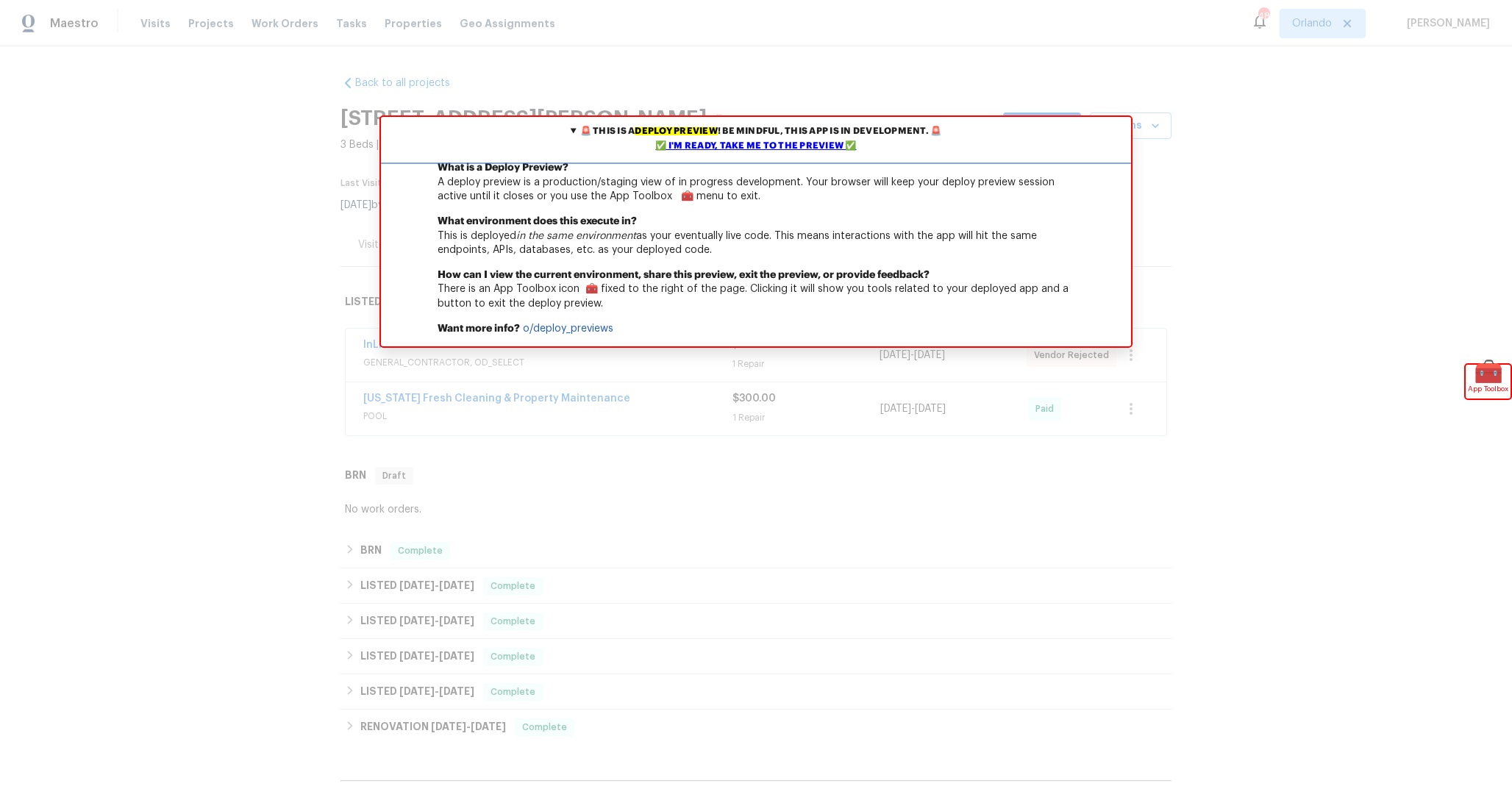
click at [784, 142] on div "✅ I'm ready, take me to the preview ✅" at bounding box center [756, 147] width 743 height 15
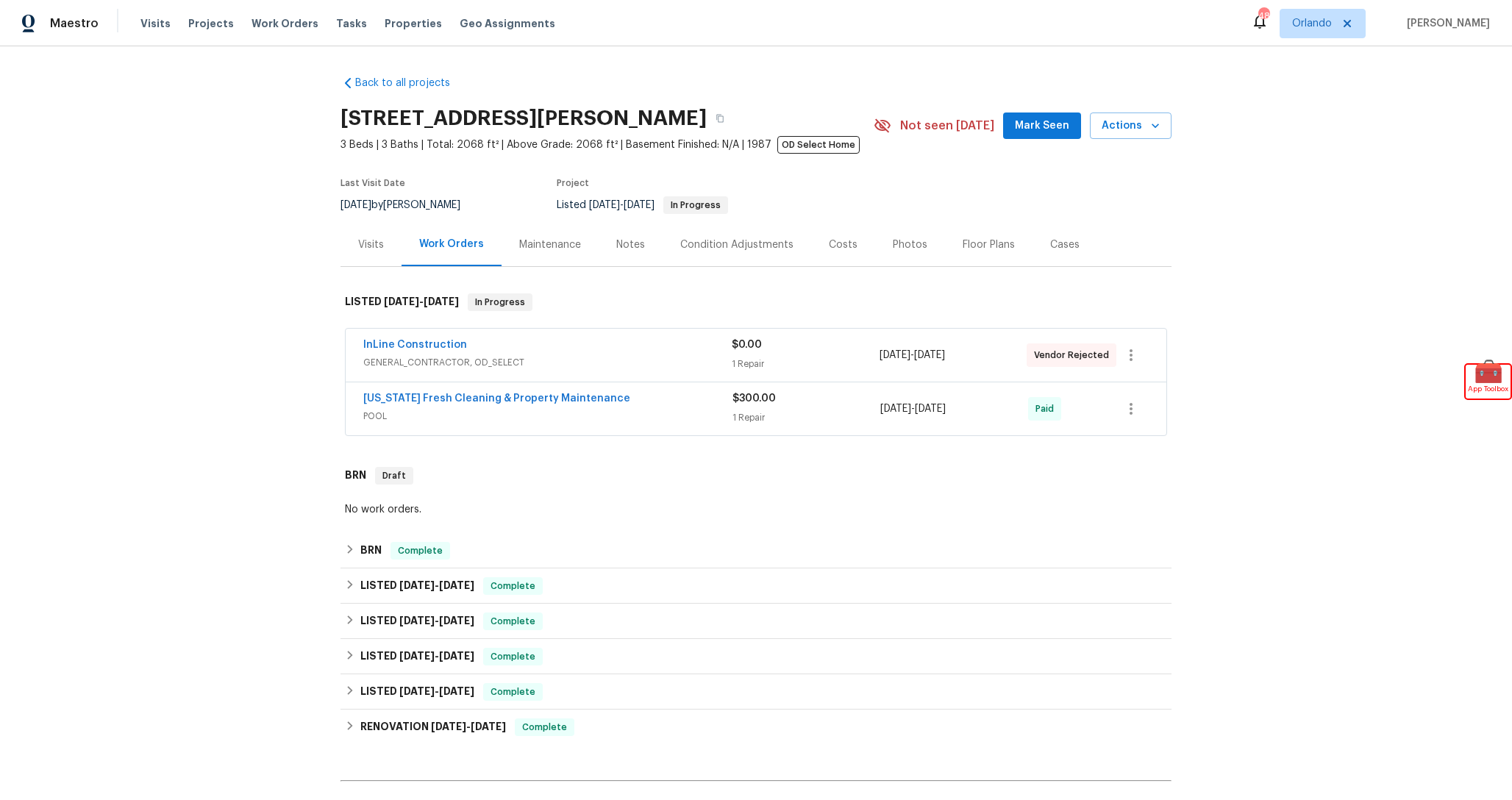
click at [721, 253] on div "Condition Adjustments" at bounding box center [736, 245] width 148 height 44
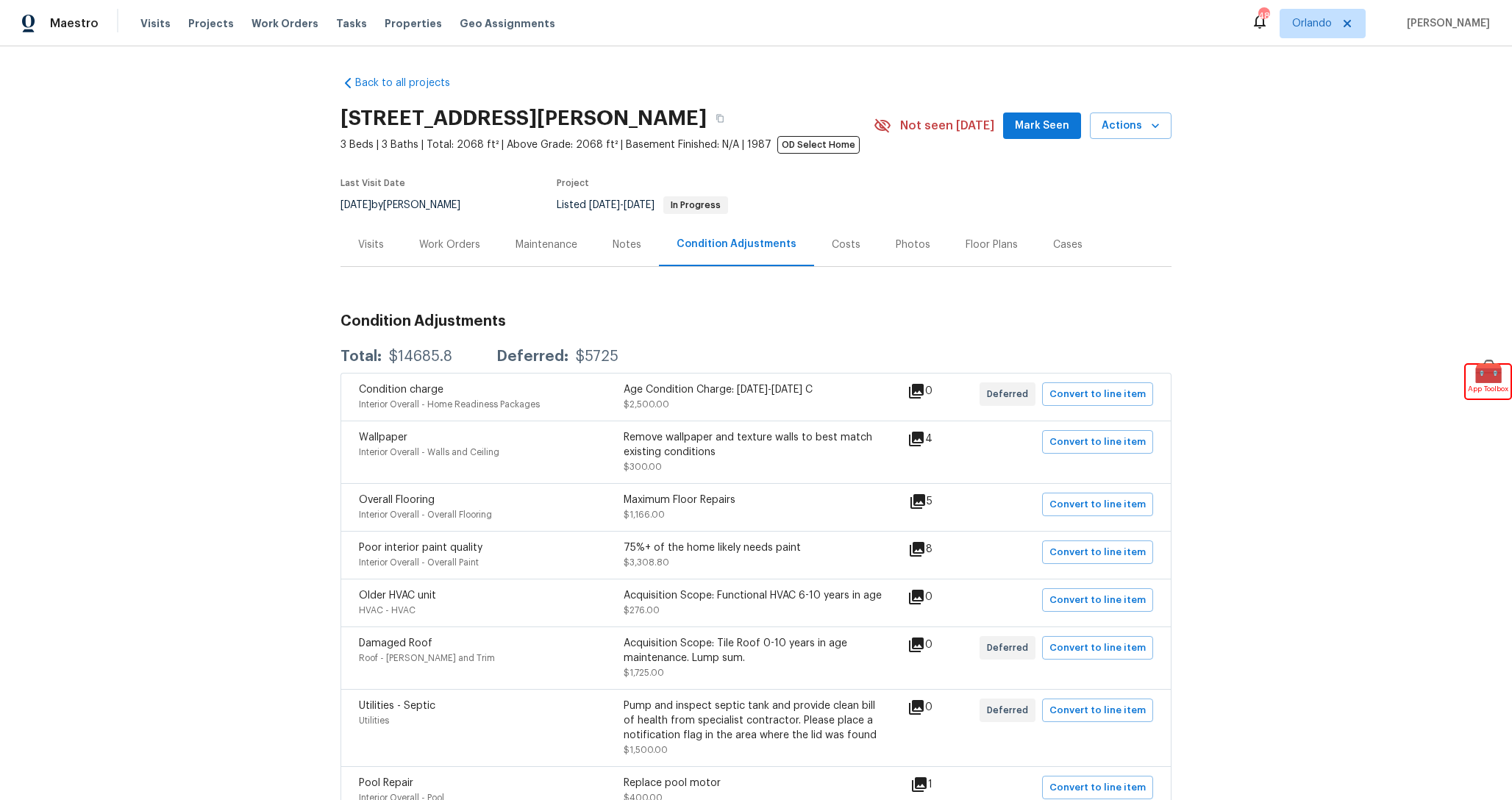
click at [853, 253] on div "Costs" at bounding box center [846, 245] width 64 height 44
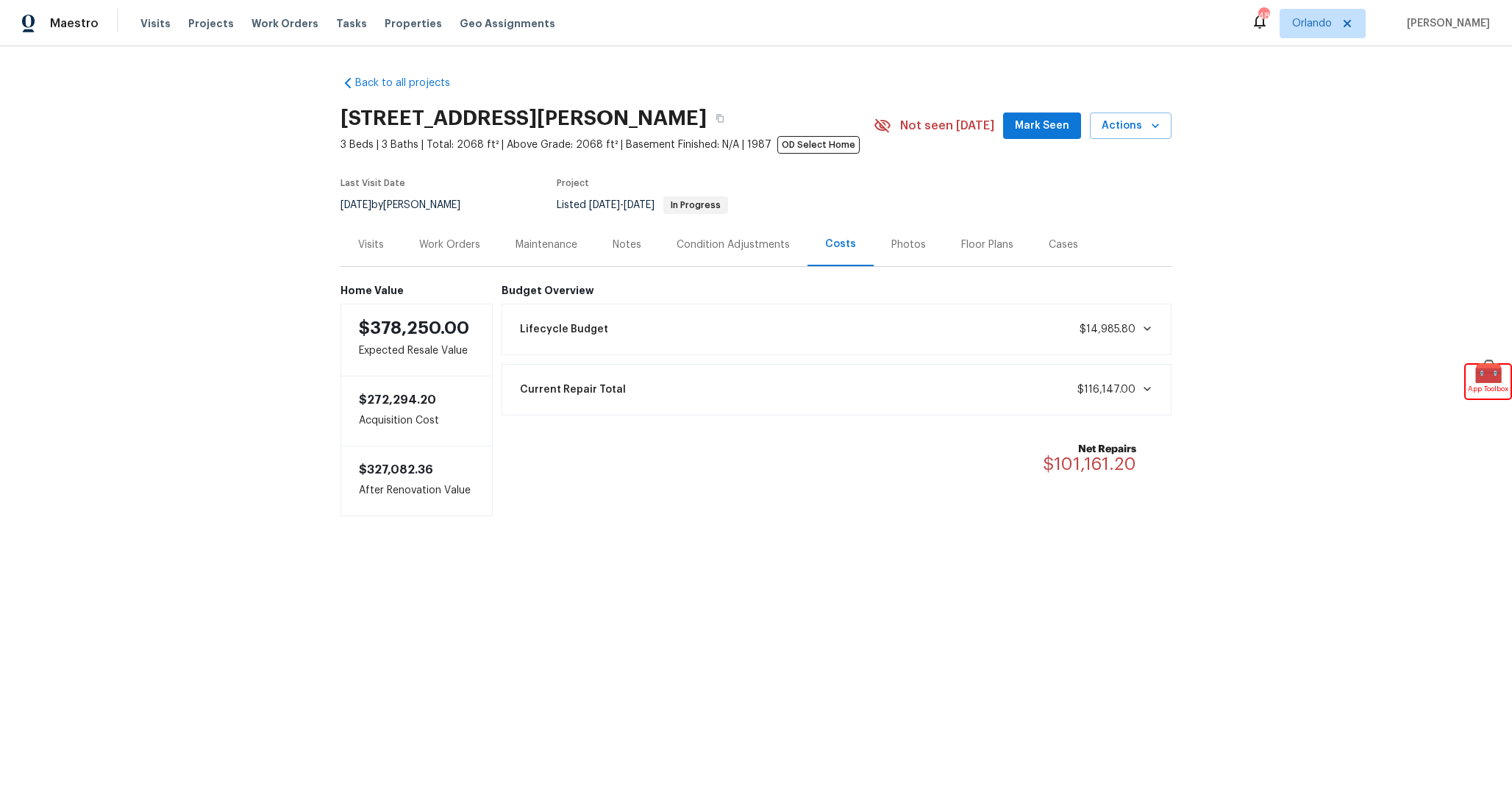
click at [658, 321] on div "Lifecycle Budget $14,985.80" at bounding box center [837, 329] width 652 height 33
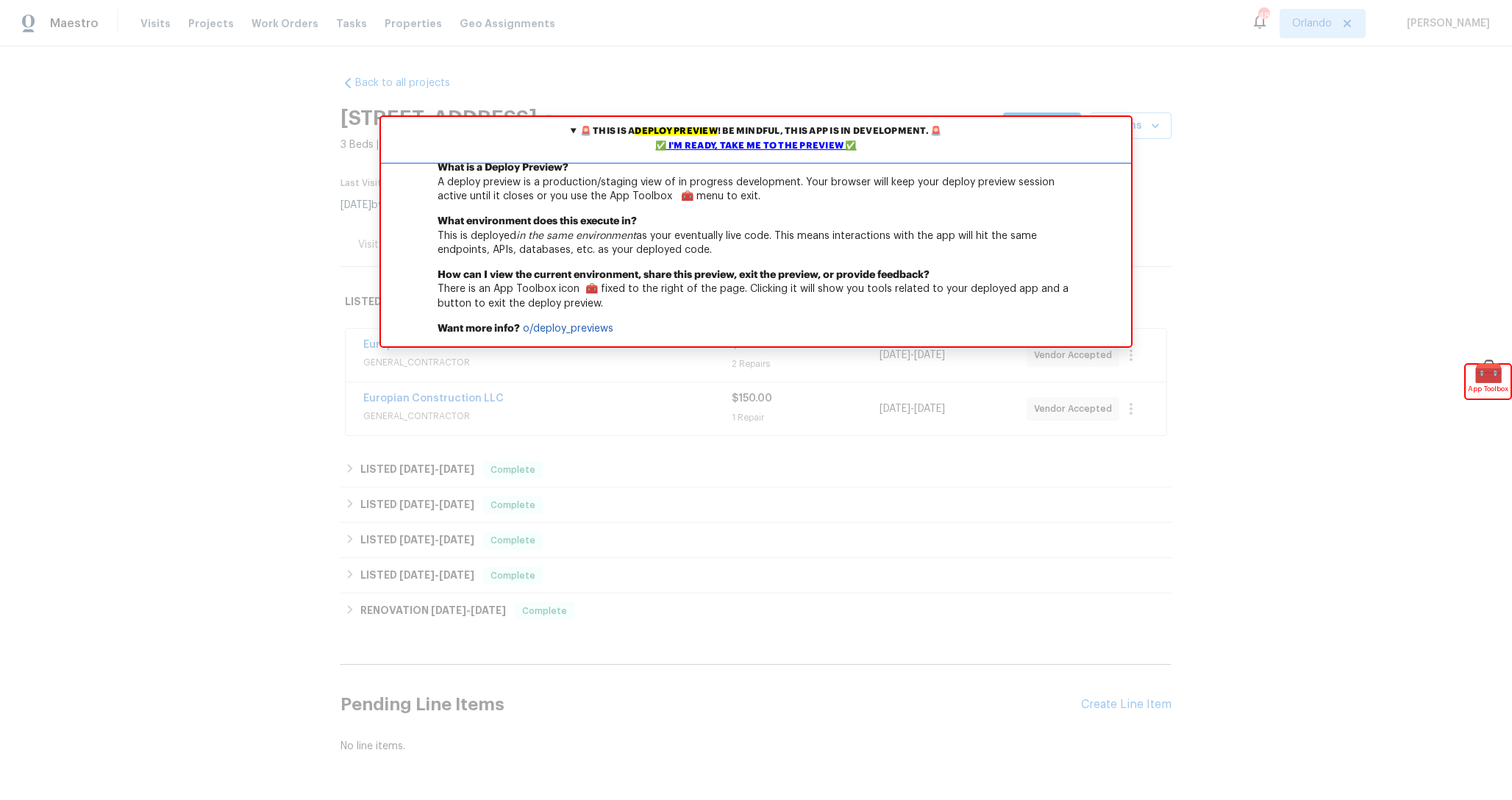
click at [766, 153] on div "✅ I'm ready, take me to the preview ✅" at bounding box center [756, 147] width 743 height 15
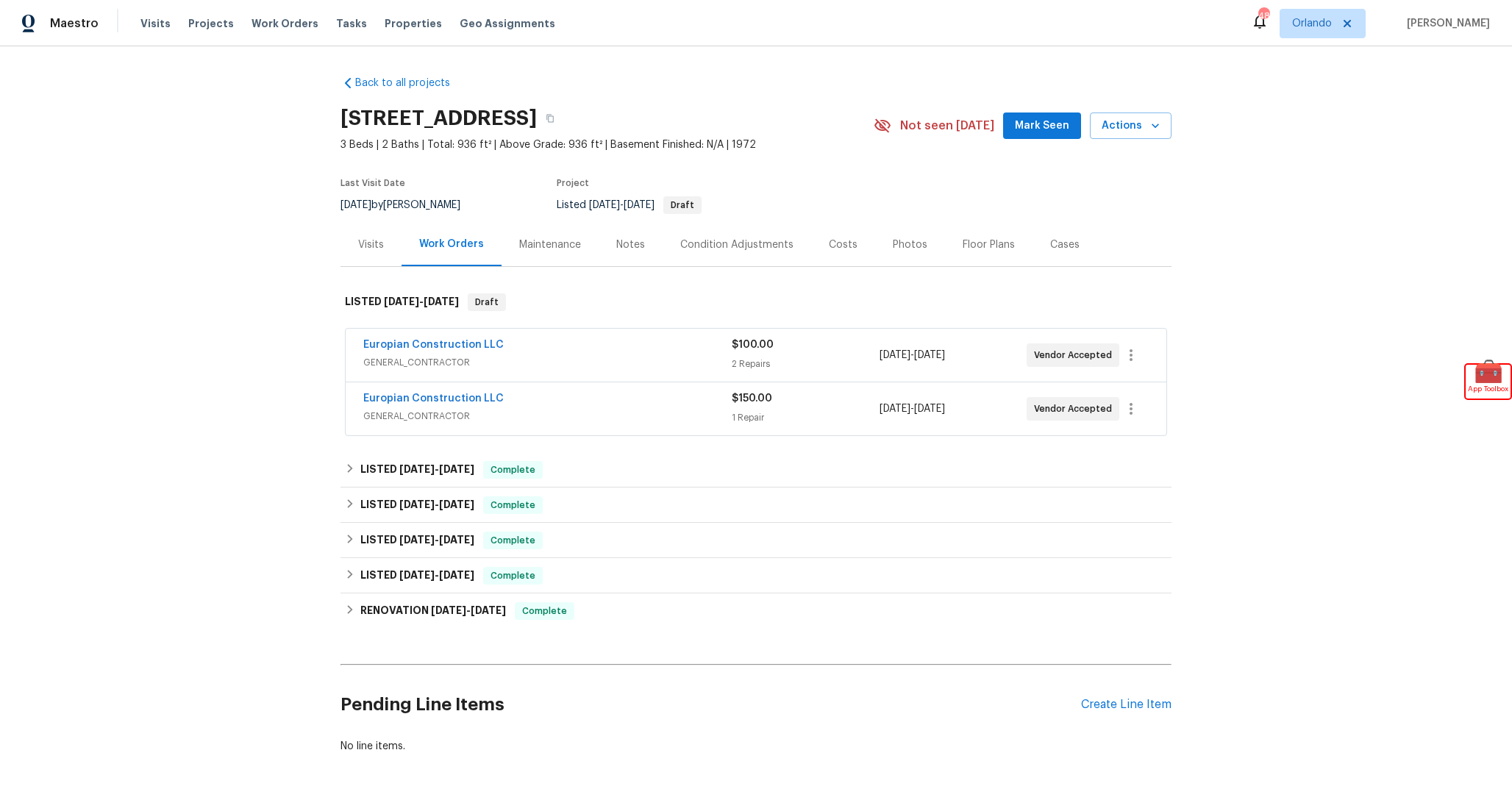
click at [830, 249] on div "Costs" at bounding box center [843, 245] width 28 height 15
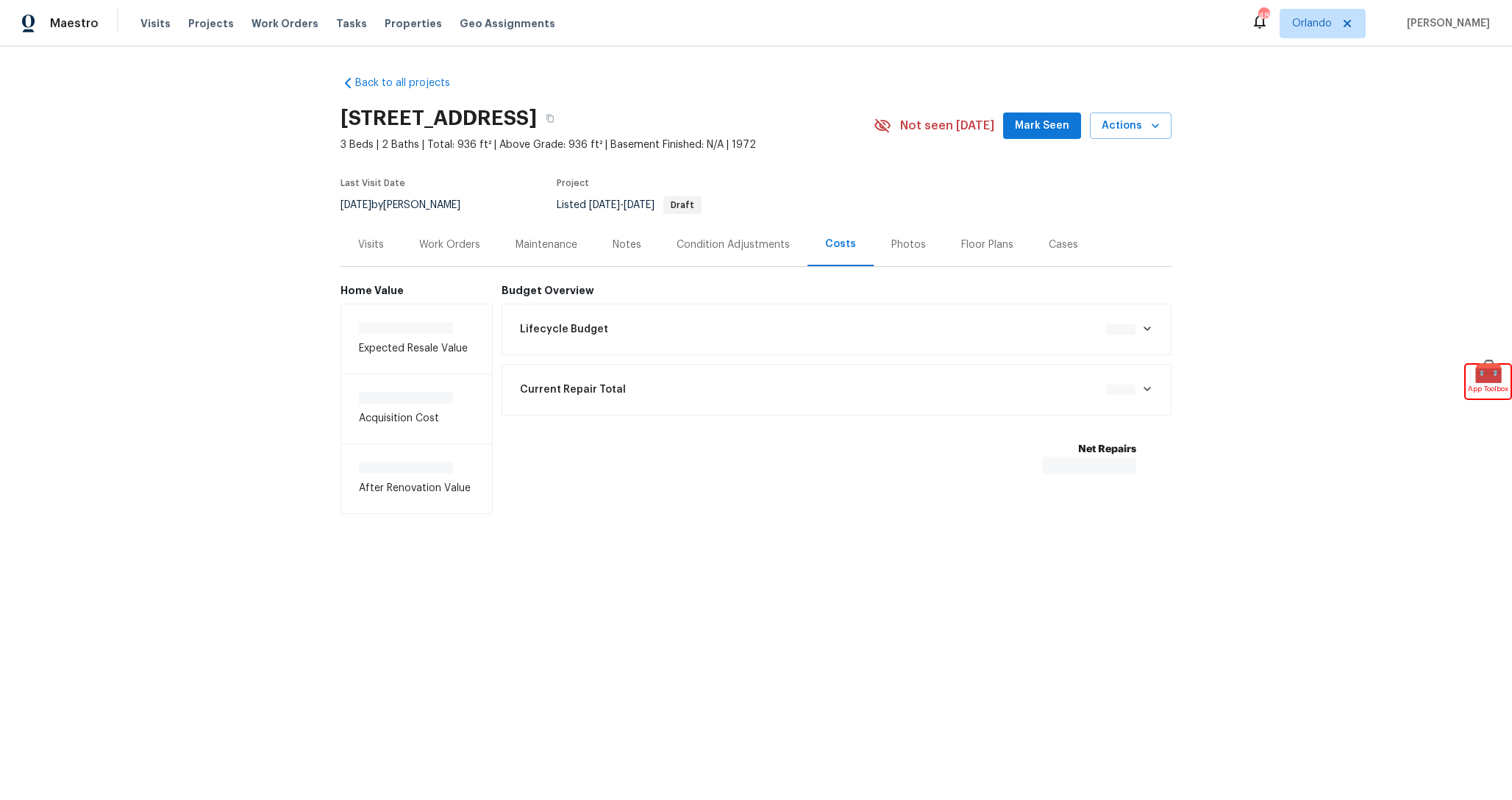
click at [808, 338] on div "Lifecycle Budget $0.00" at bounding box center [837, 329] width 652 height 33
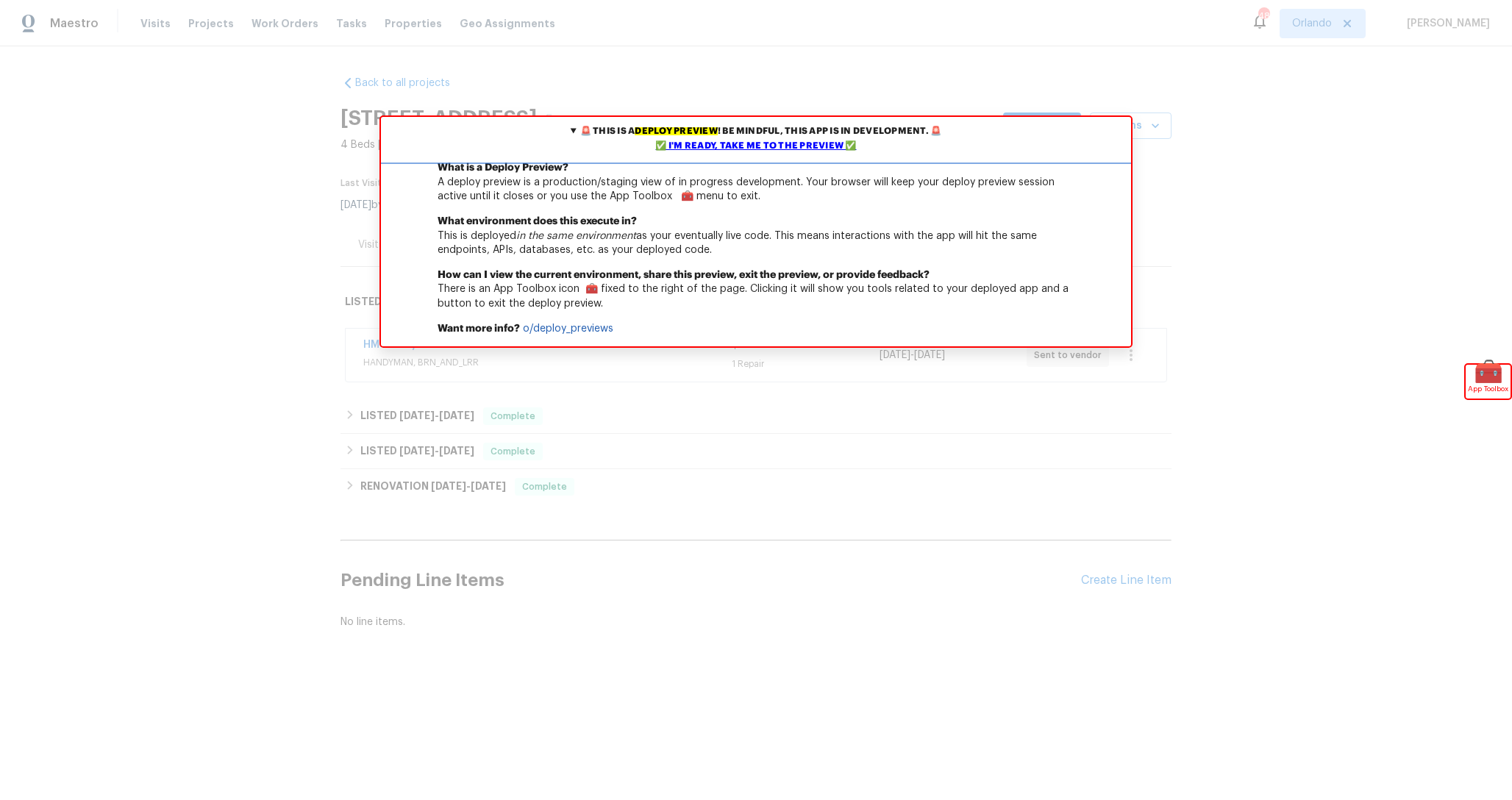
click at [795, 144] on div "✅ I'm ready, take me to the preview ✅" at bounding box center [756, 147] width 743 height 15
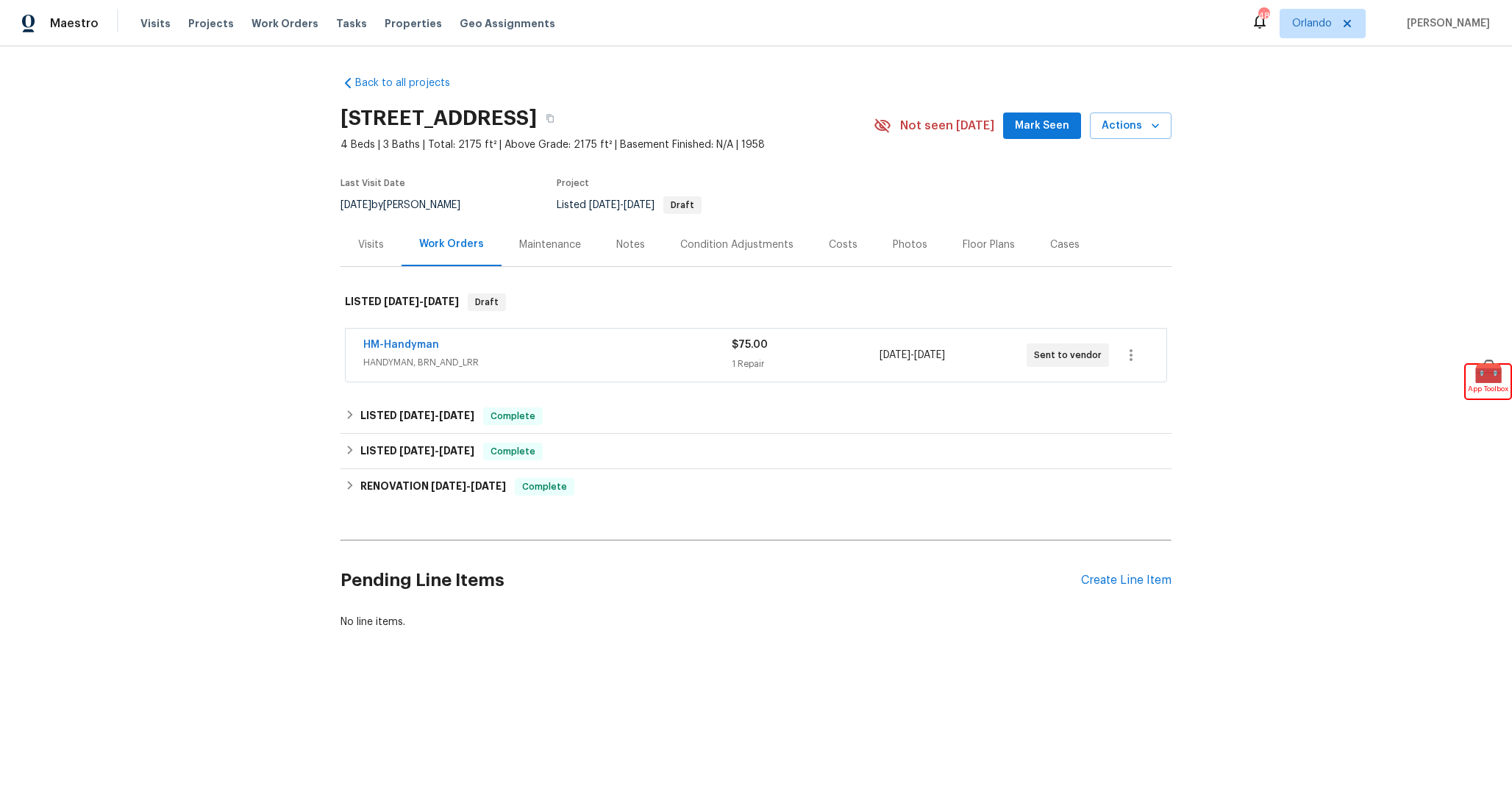
click at [828, 245] on div "Costs" at bounding box center [843, 245] width 28 height 15
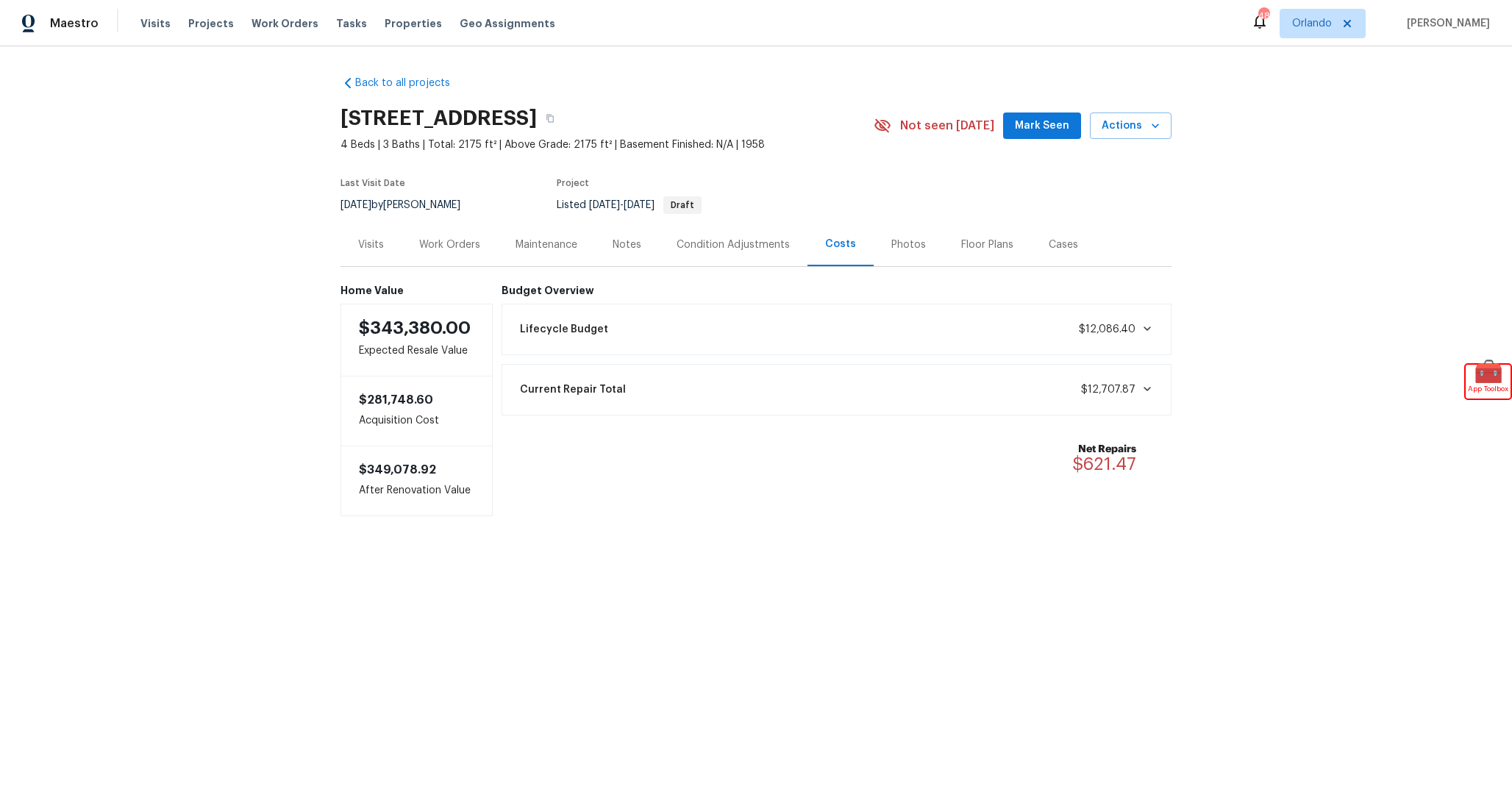
click at [762, 310] on div "Lifecycle Budget $12,086.40" at bounding box center [837, 329] width 671 height 51
click at [757, 328] on div "Lifecycle Budget $12,086.40" at bounding box center [837, 329] width 652 height 33
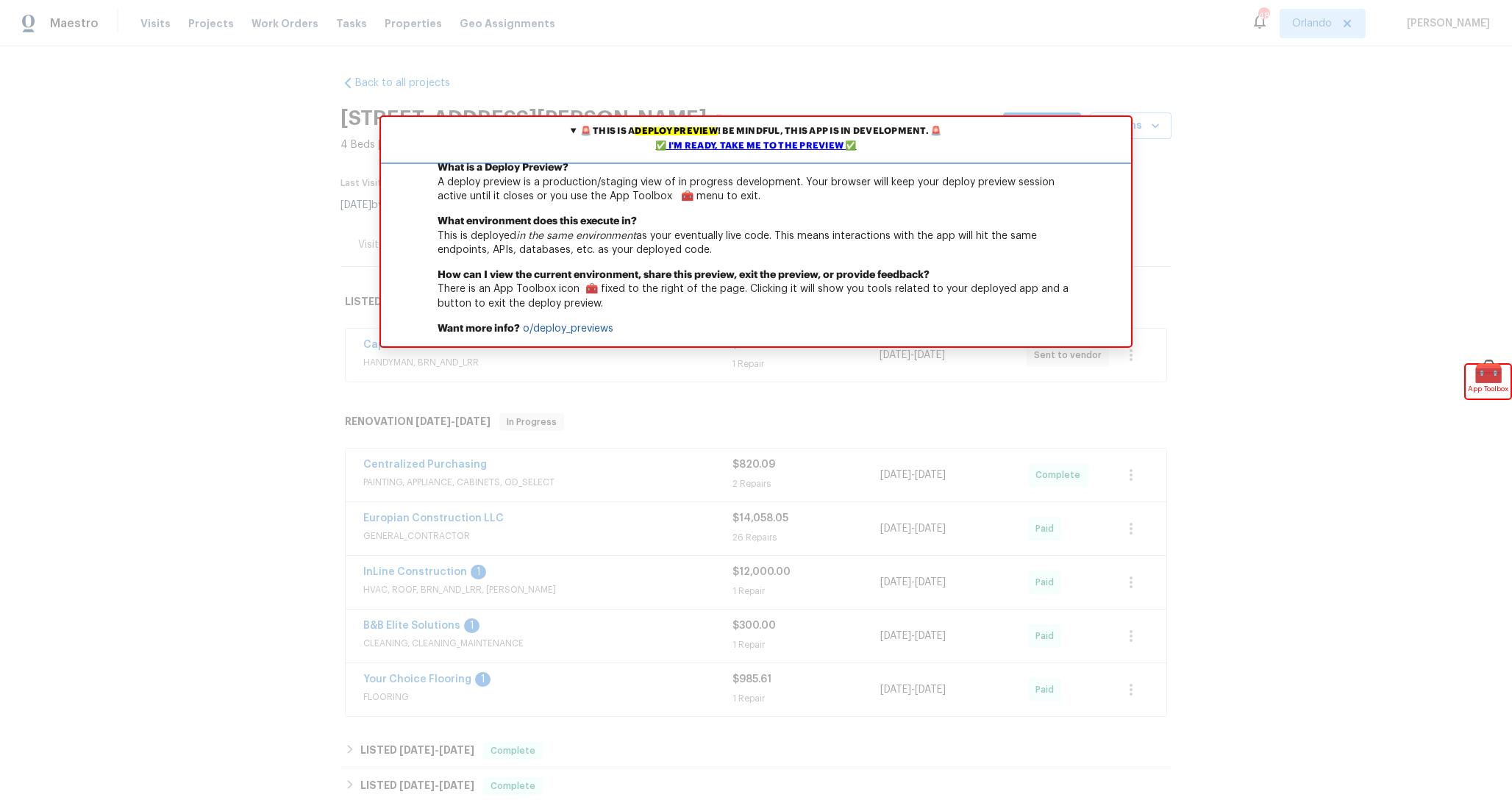
click at [820, 146] on div "✅ I'm ready, take me to the preview ✅" at bounding box center [756, 147] width 743 height 15
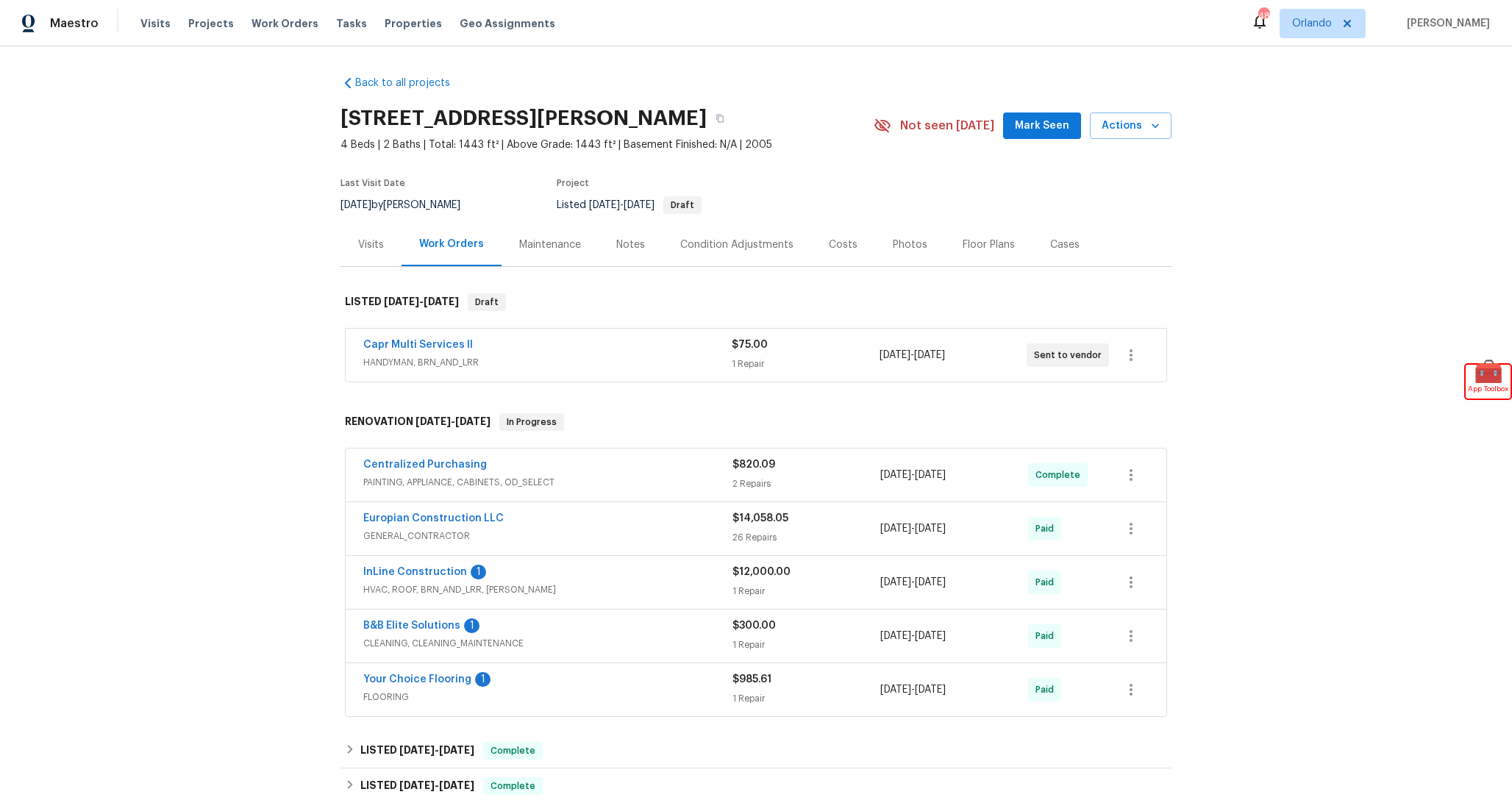
click at [831, 245] on div "Costs" at bounding box center [843, 245] width 28 height 15
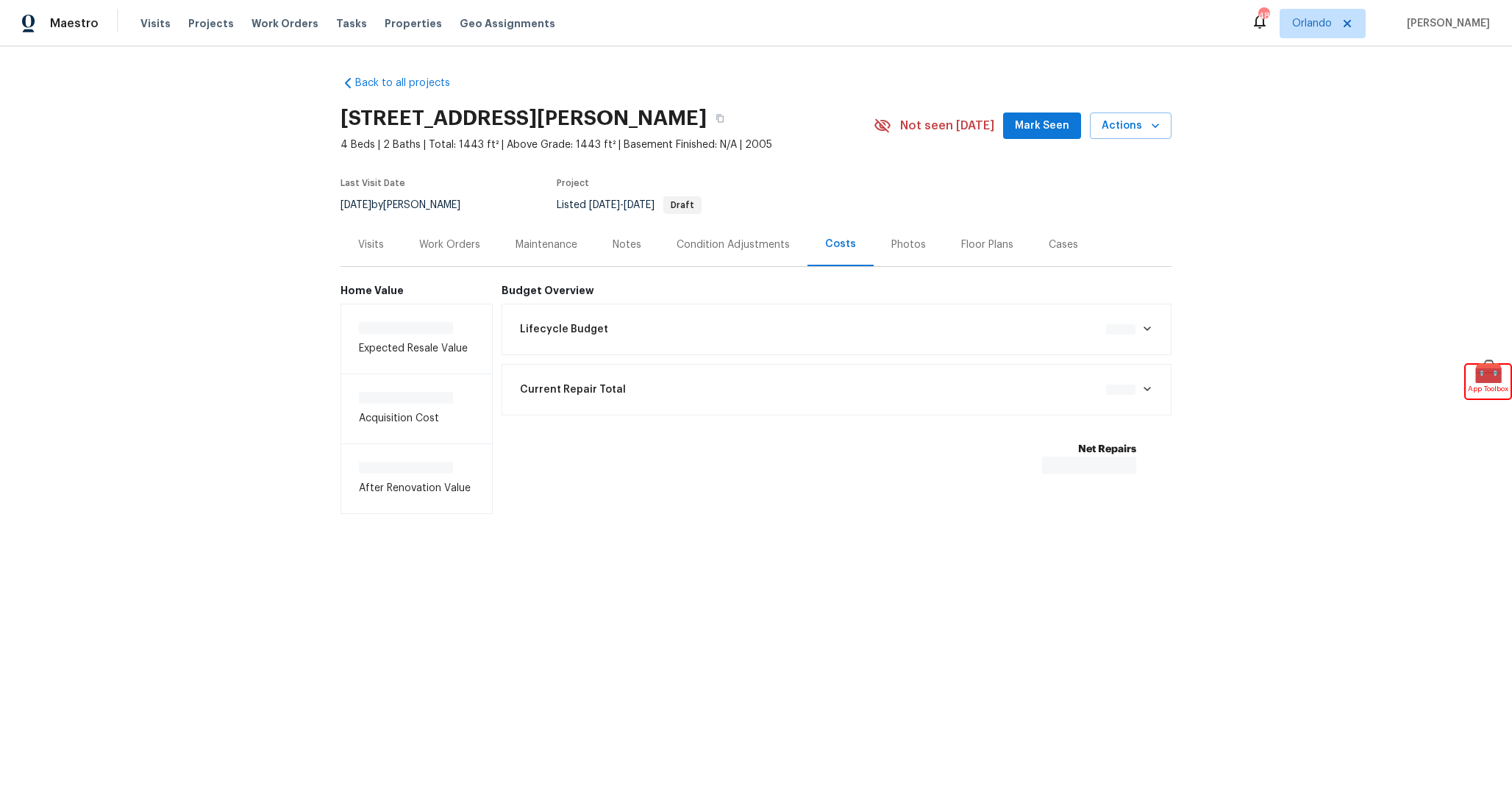
click at [733, 317] on div "Lifecycle Budget $0.00" at bounding box center [837, 329] width 652 height 33
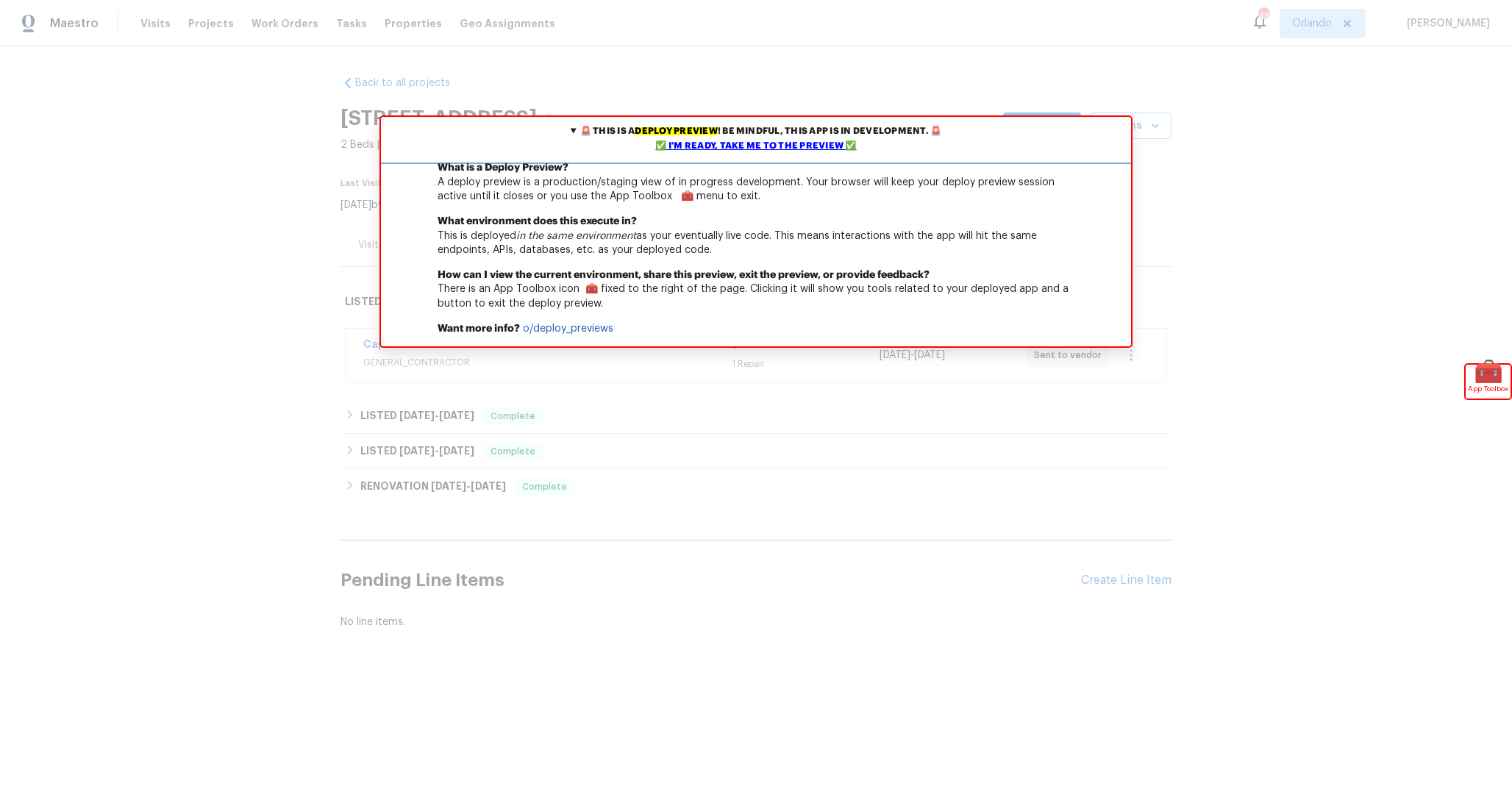
click at [818, 150] on div "✅ I'm ready, take me to the preview ✅" at bounding box center [756, 147] width 743 height 15
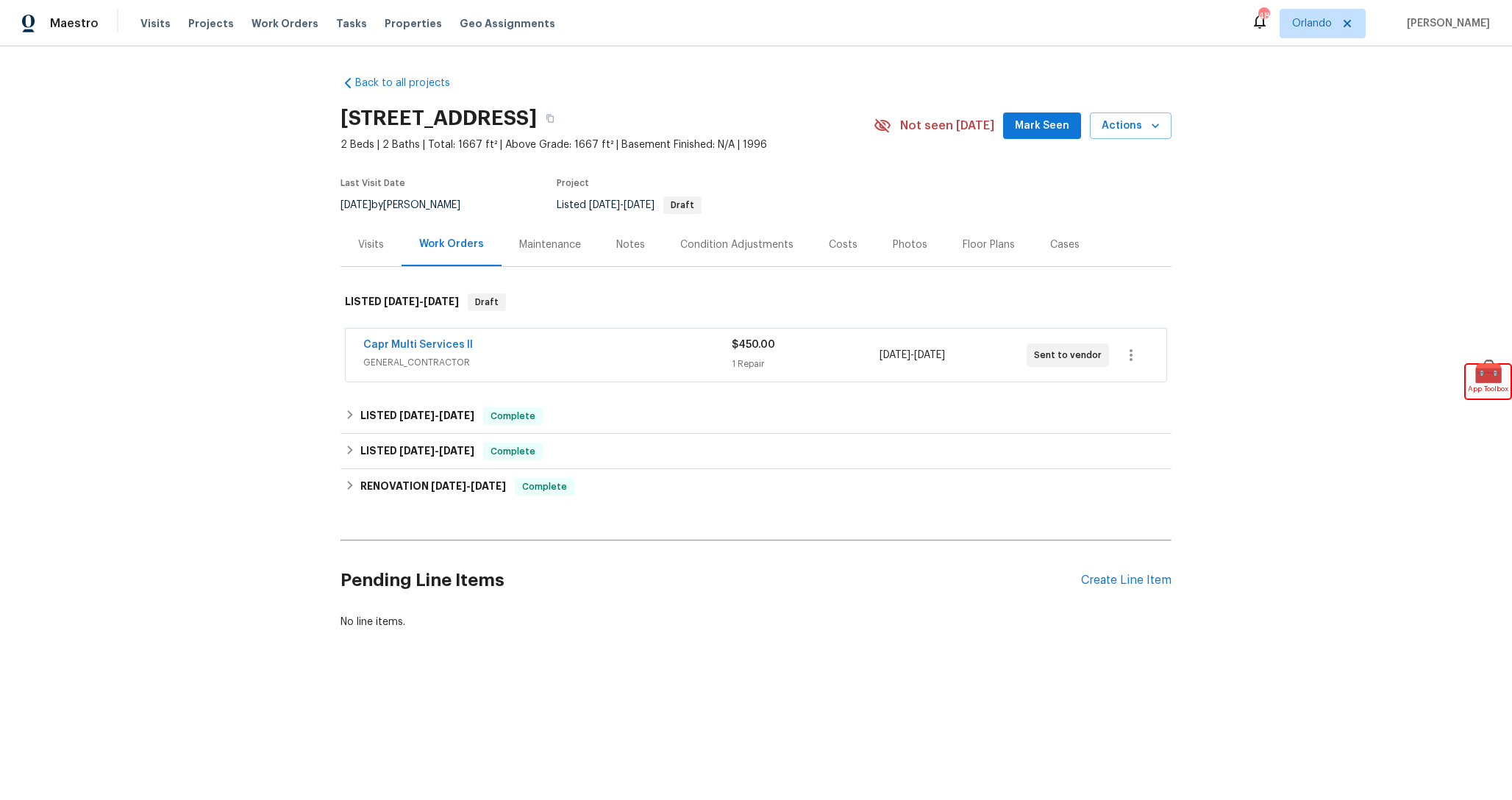
click at [825, 256] on div "Costs" at bounding box center [843, 245] width 64 height 44
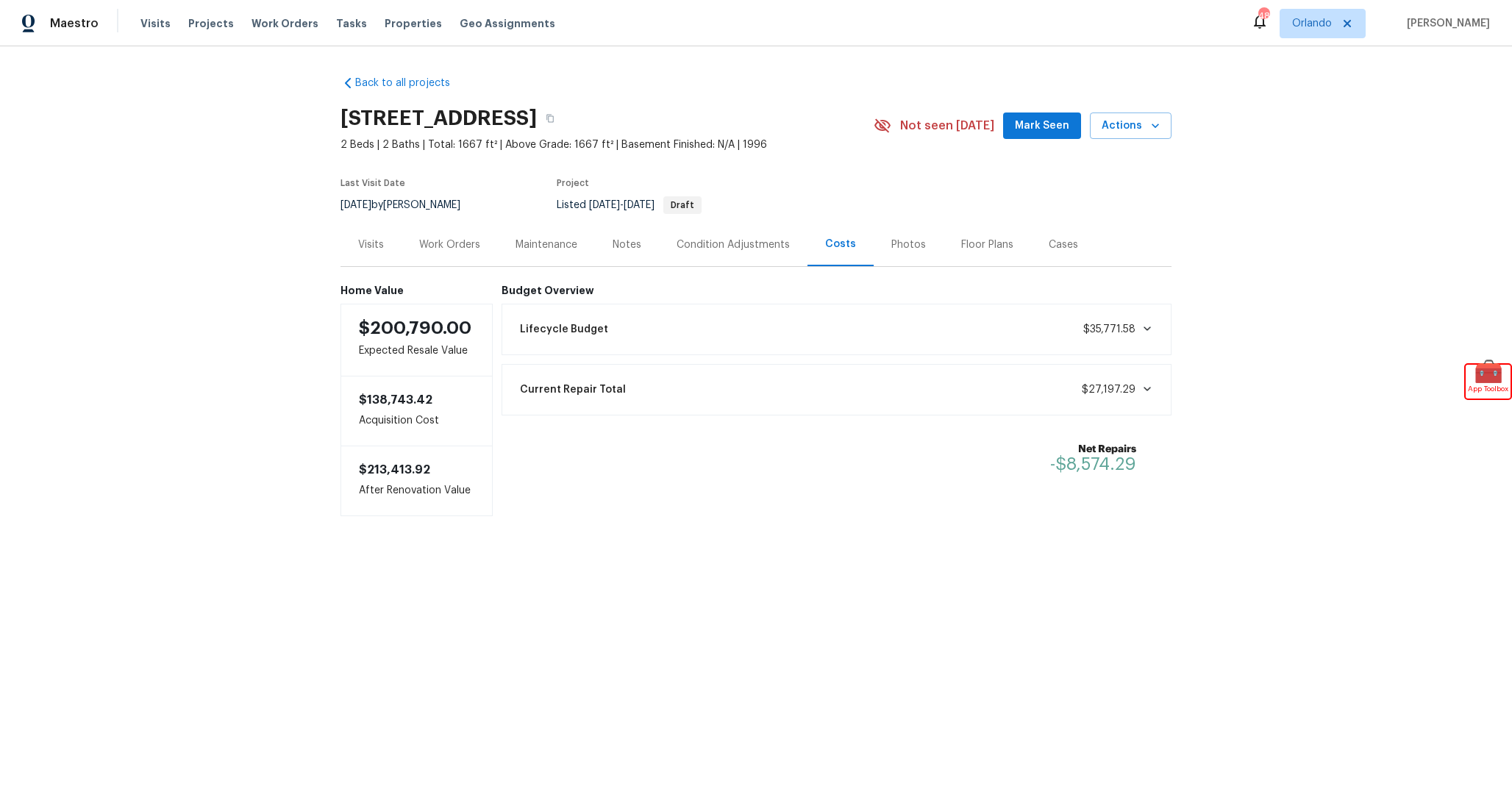
click at [746, 317] on div "Lifecycle Budget $35,771.58" at bounding box center [837, 329] width 652 height 33
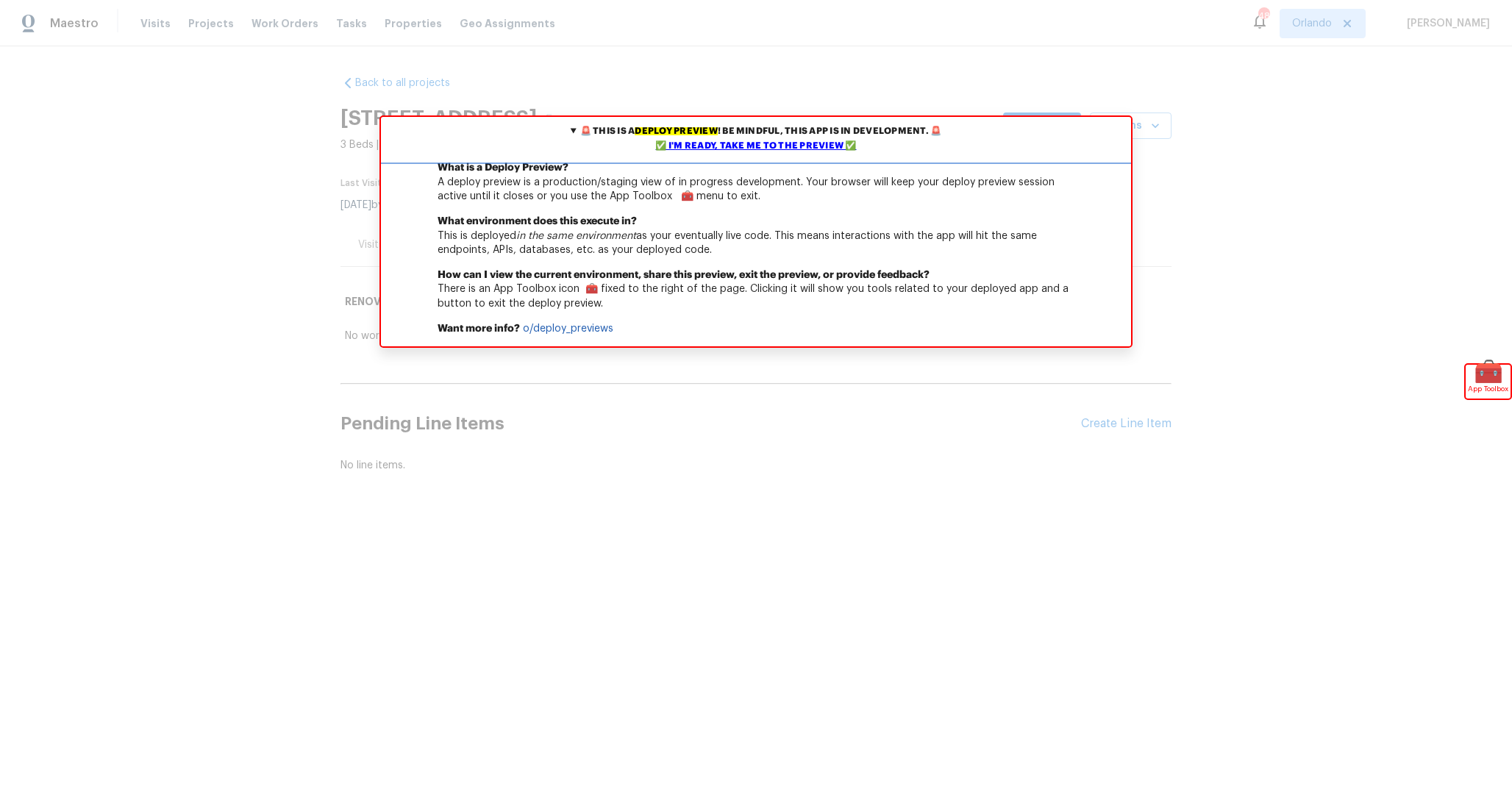
click at [829, 144] on div "✅ I'm ready, take me to the preview ✅" at bounding box center [756, 147] width 743 height 15
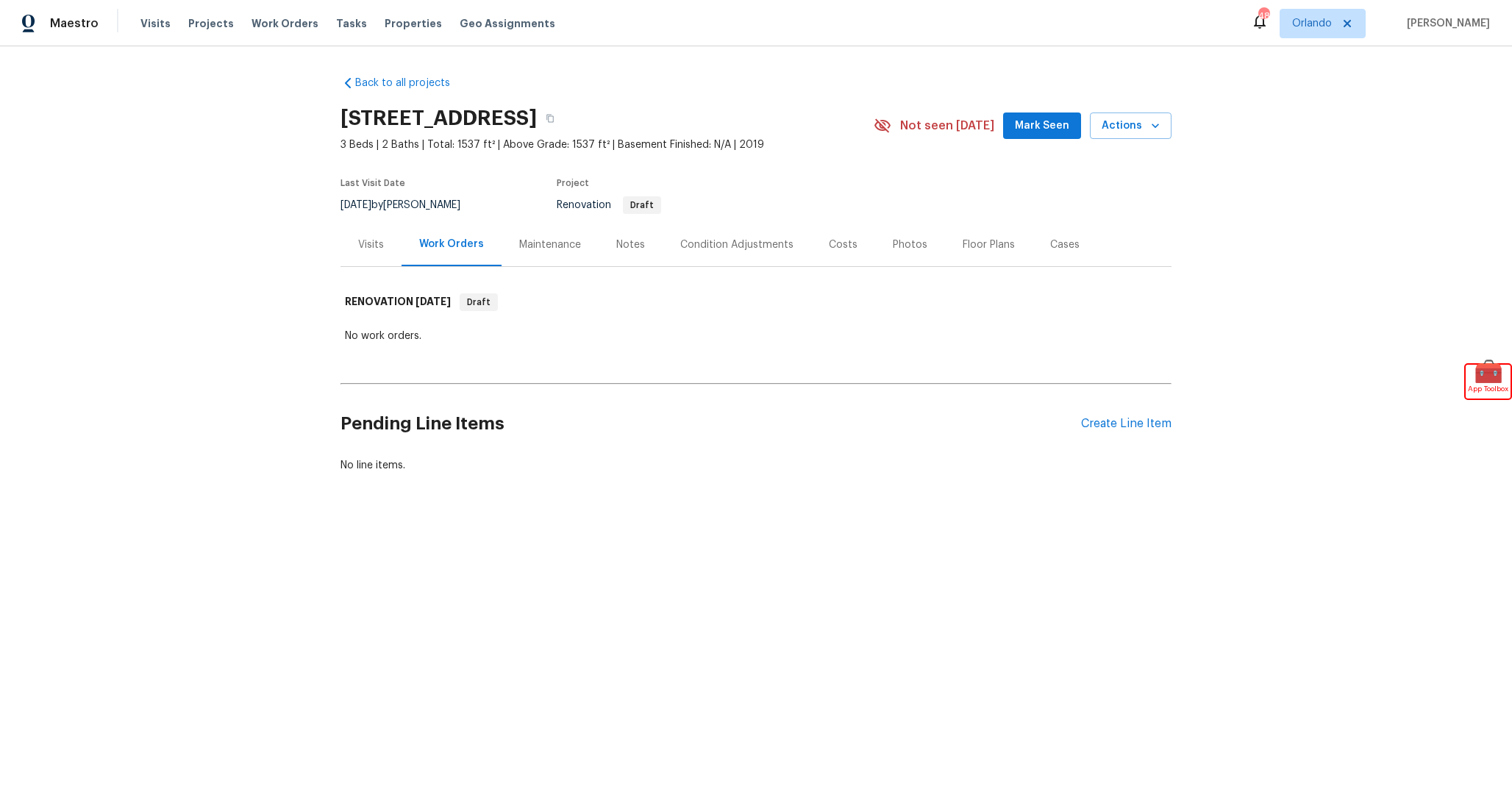
click at [845, 234] on div "Costs" at bounding box center [843, 245] width 64 height 44
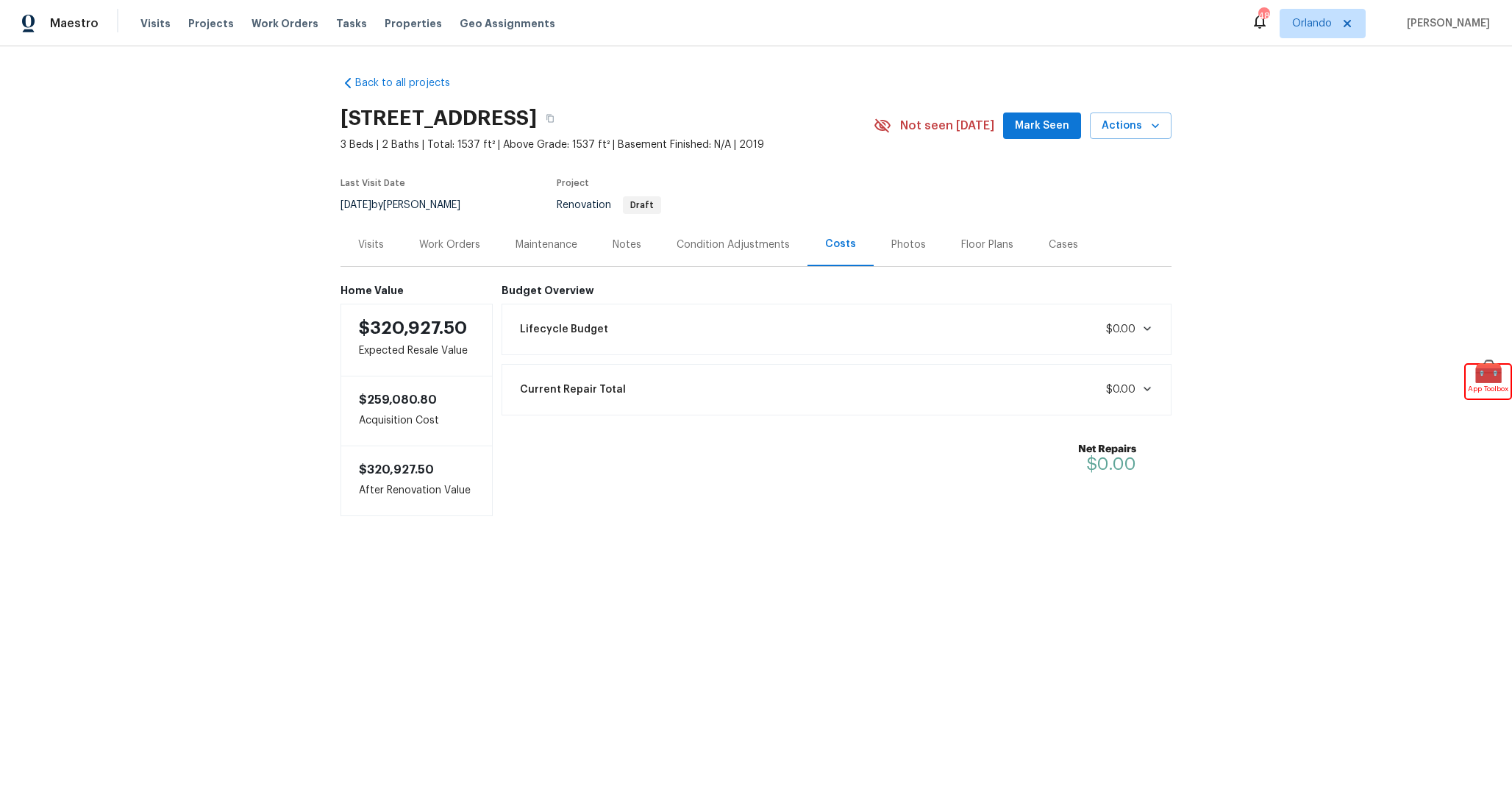
click at [811, 323] on div "Lifecycle Budget $0.00" at bounding box center [837, 329] width 652 height 33
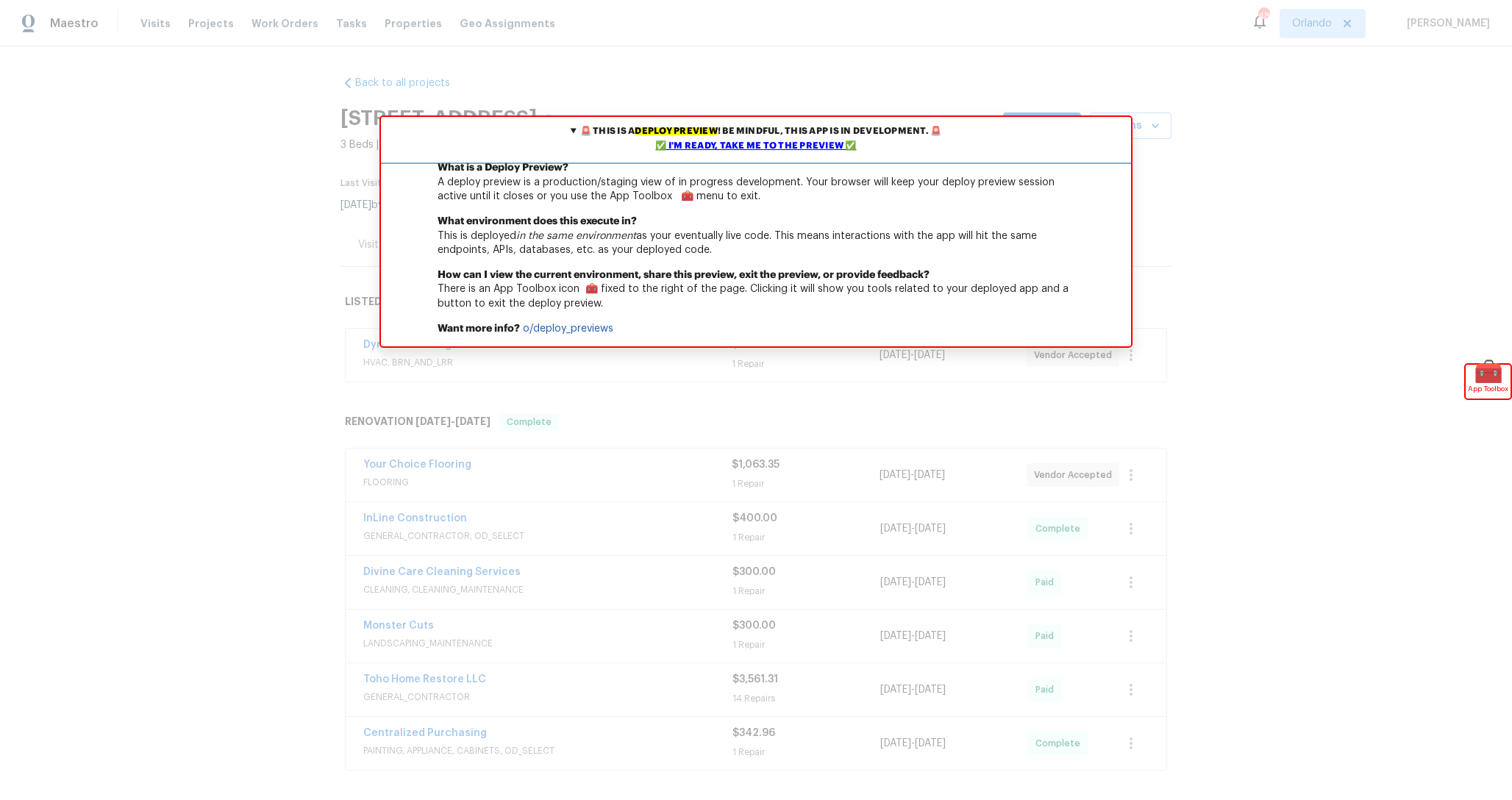
click at [845, 144] on div "✅ I'm ready, take me to the preview ✅" at bounding box center [756, 147] width 743 height 15
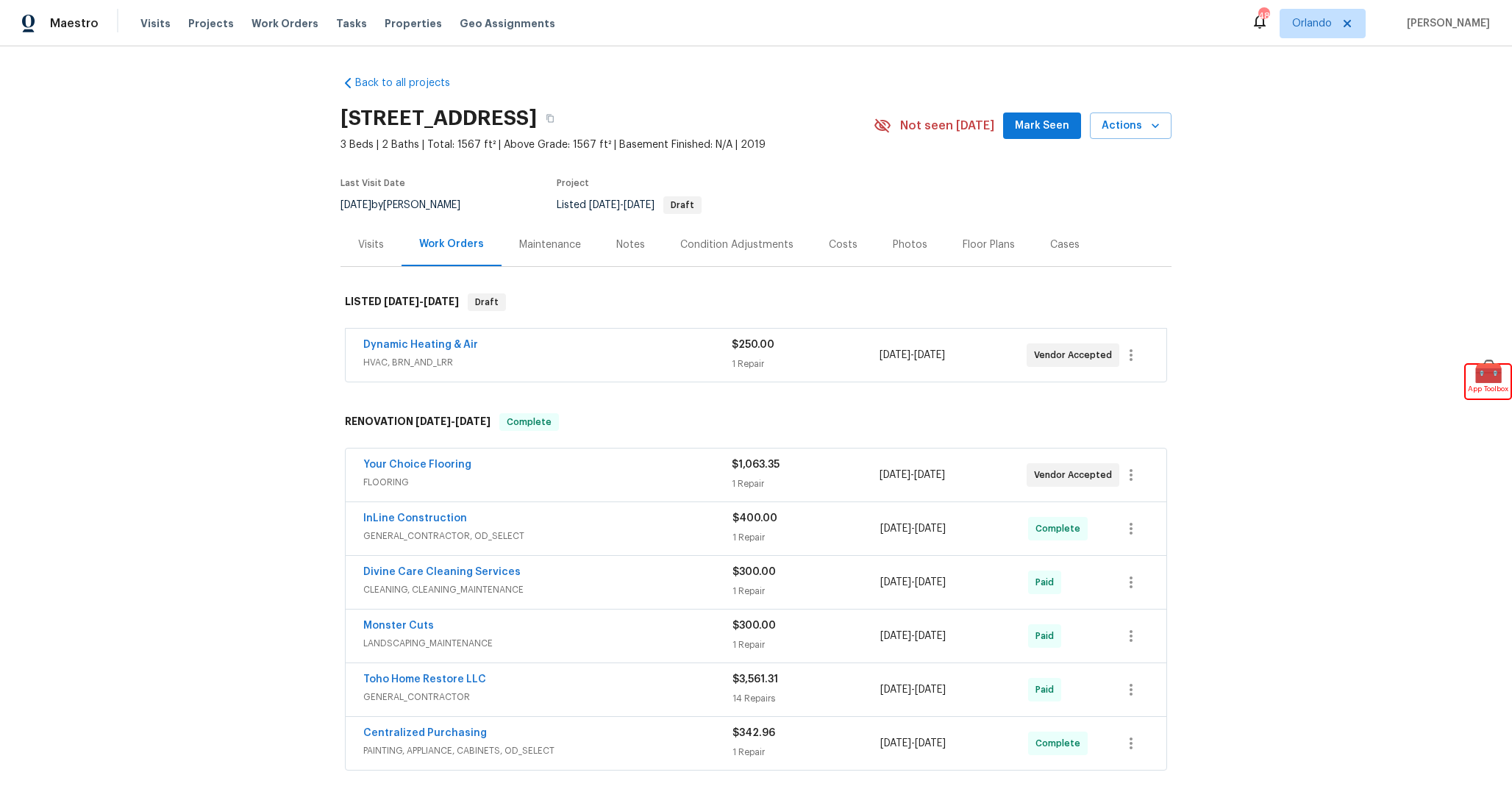
click at [818, 237] on div "Costs" at bounding box center [843, 245] width 64 height 44
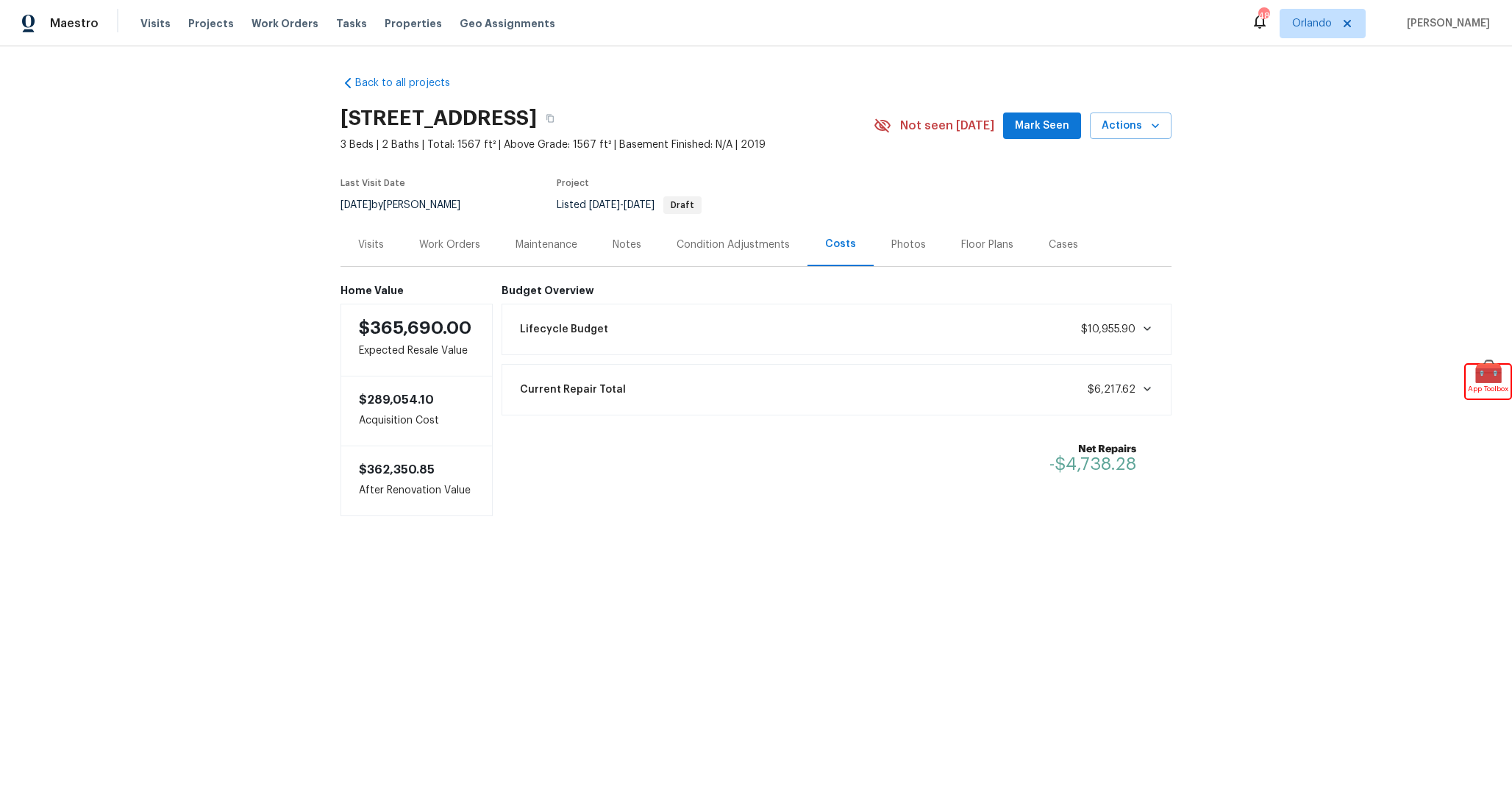
click at [673, 334] on div "Lifecycle Budget $10,955.90" at bounding box center [837, 329] width 652 height 33
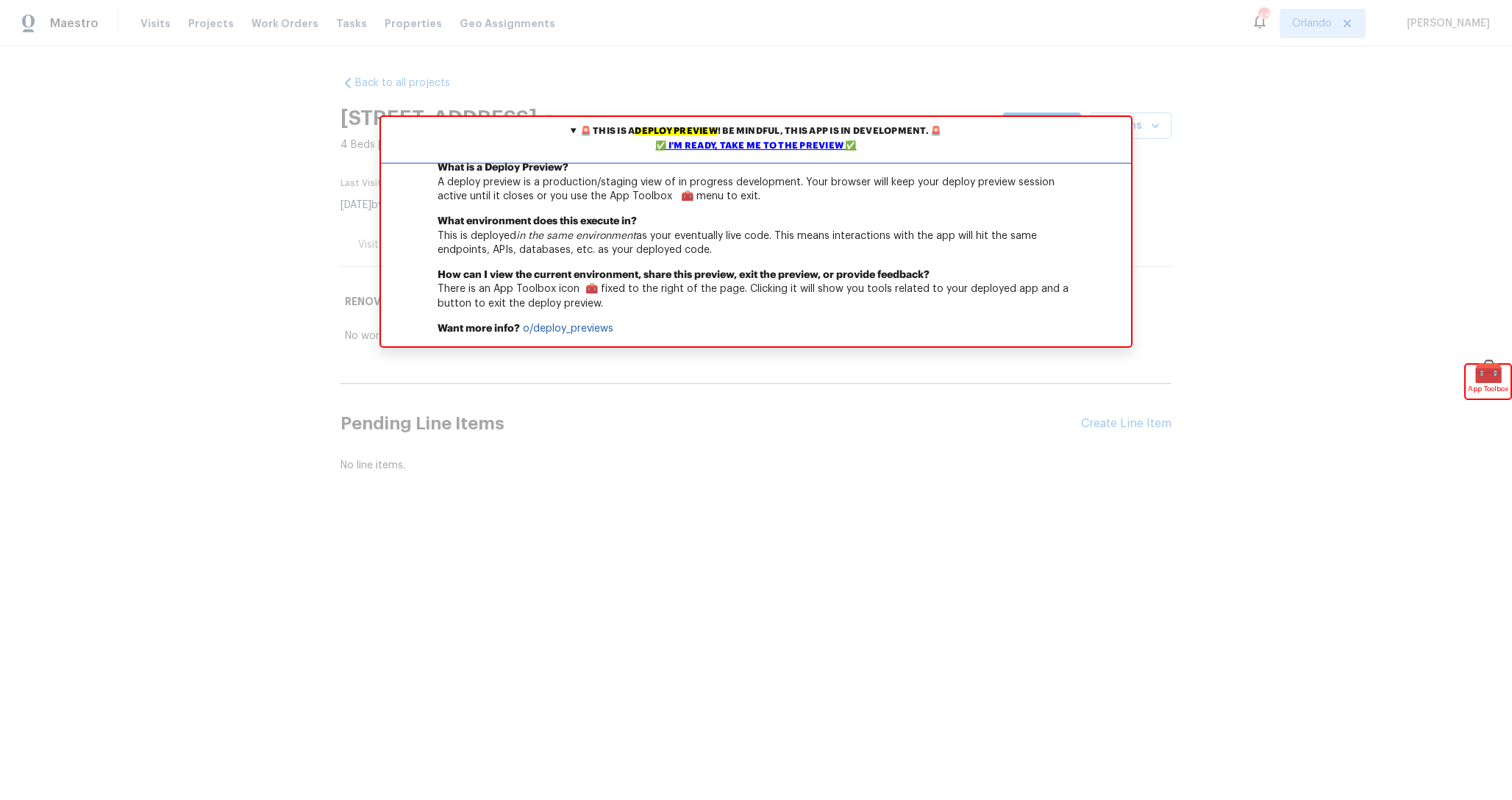
click at [850, 142] on div "✅ I'm ready, take me to the preview ✅" at bounding box center [756, 147] width 743 height 15
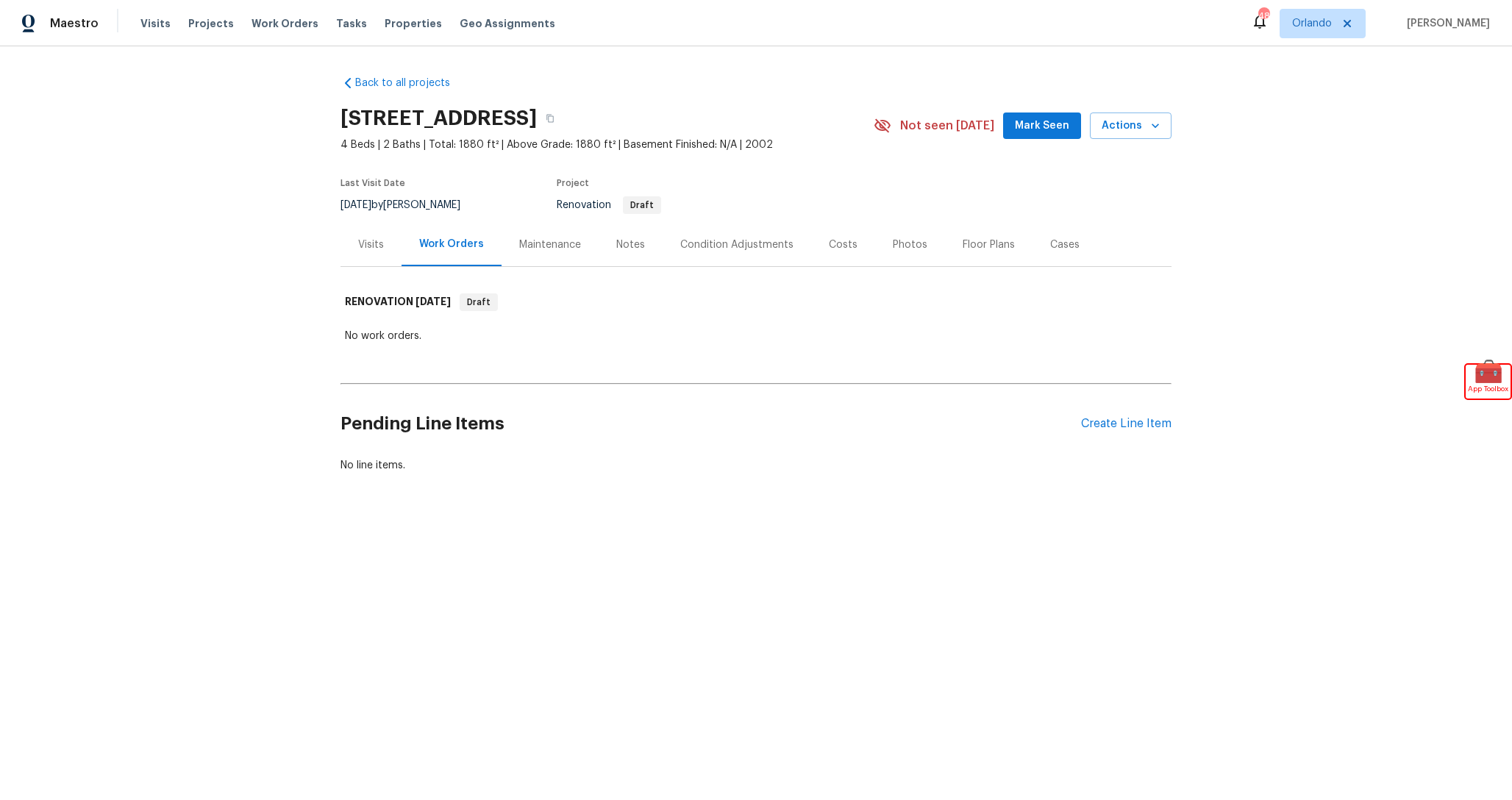
click at [865, 245] on div "Costs" at bounding box center [843, 245] width 64 height 44
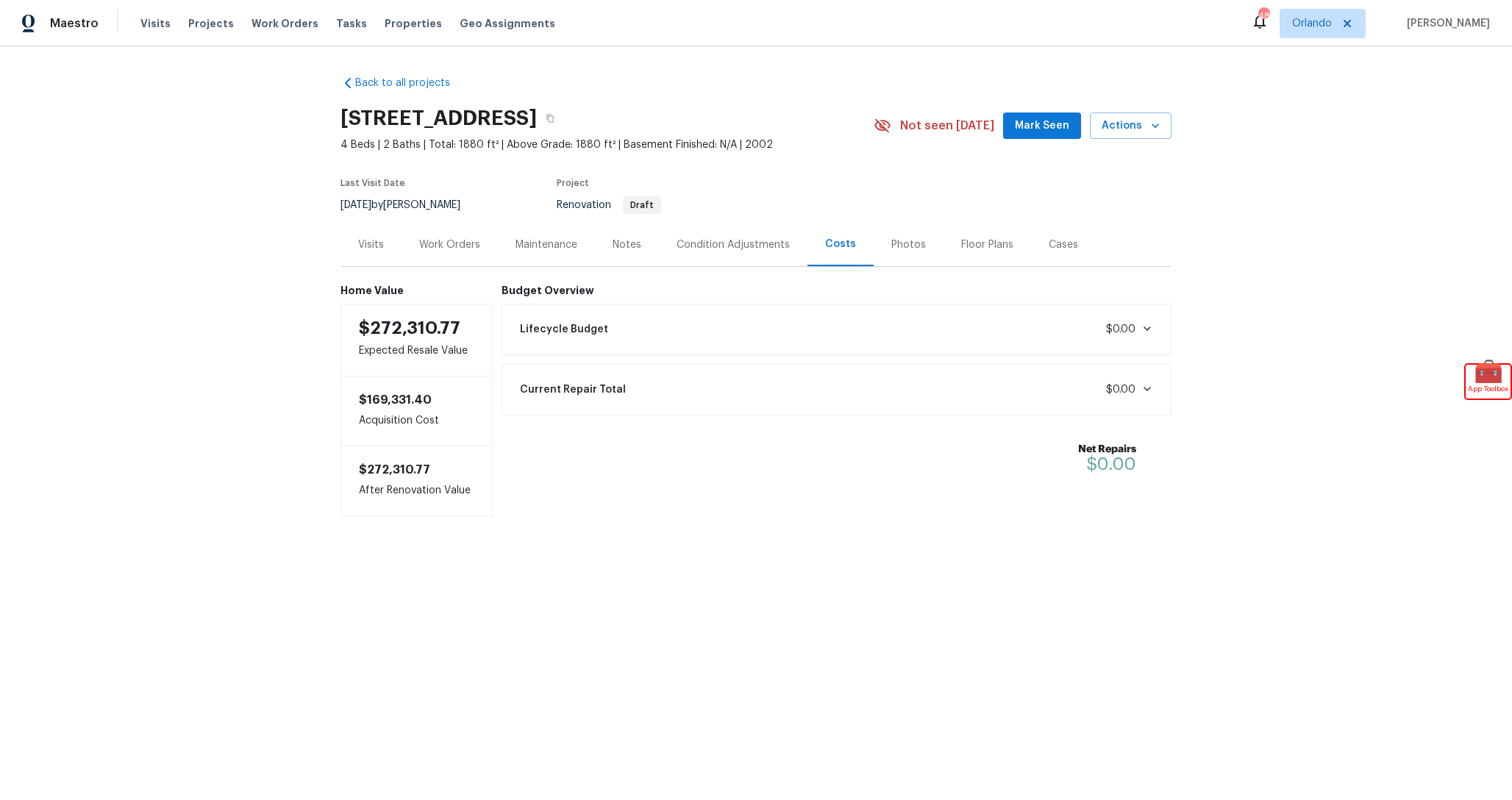
click at [844, 322] on div "Lifecycle Budget $0.00" at bounding box center [837, 329] width 652 height 33
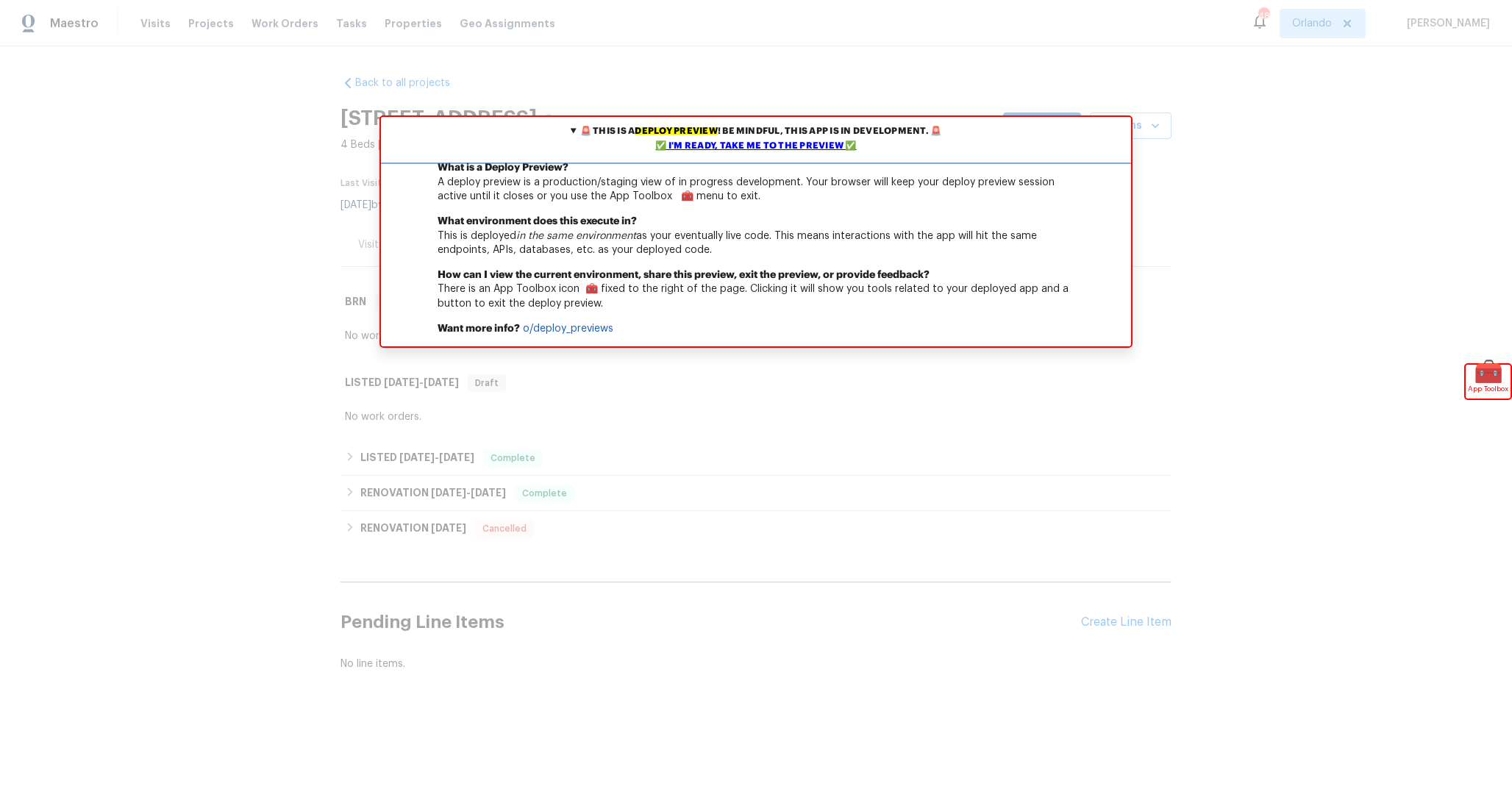
click at [767, 153] on summary "🚨 This is a deploy preview ! Be mindful, this app is in development. 🚨 ✅ I'm re…" at bounding box center [756, 139] width 750 height 44
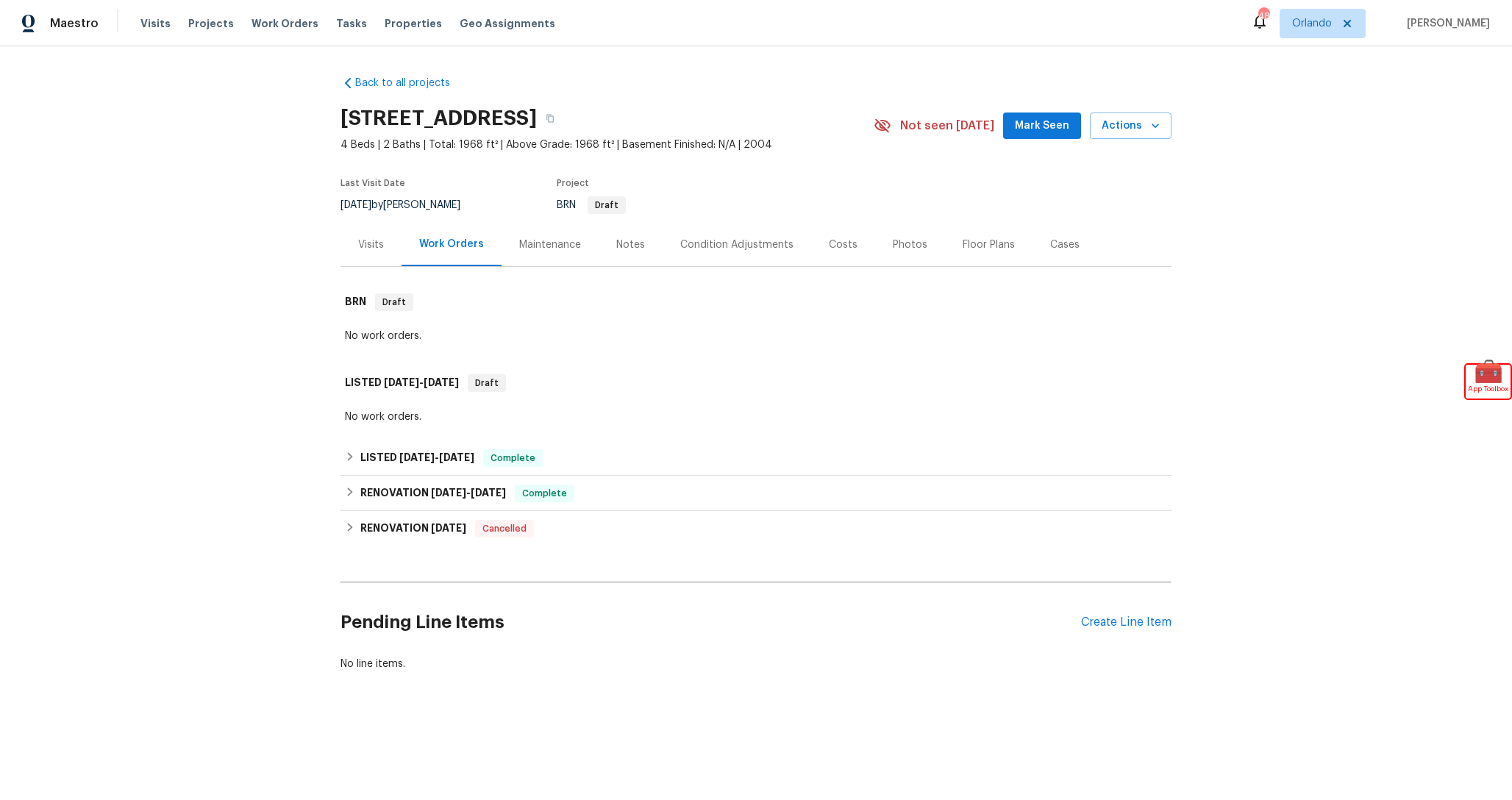
click at [845, 254] on div "Costs" at bounding box center [843, 245] width 64 height 44
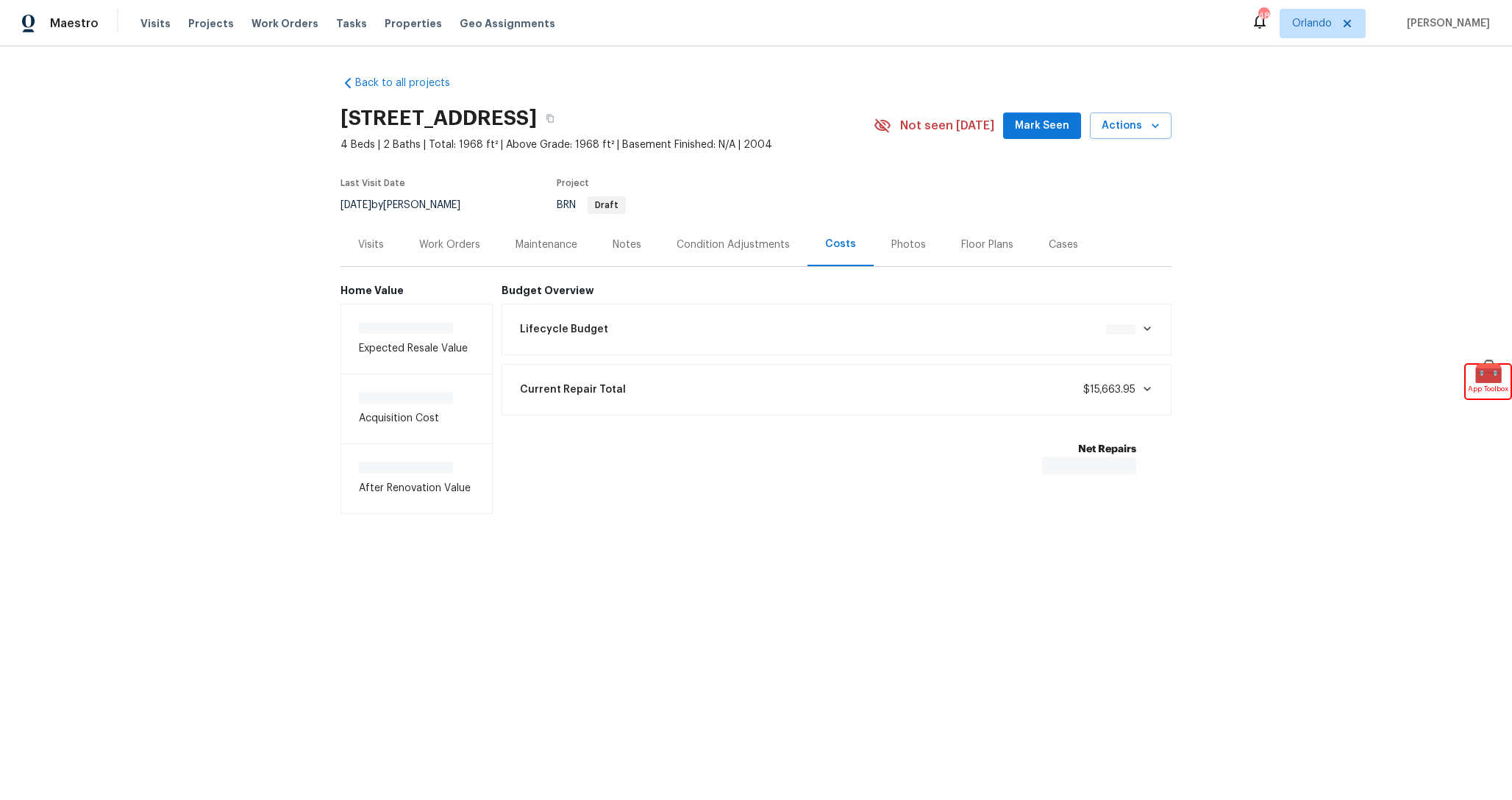
click at [815, 332] on div "Lifecycle Budget $0.00" at bounding box center [837, 329] width 652 height 33
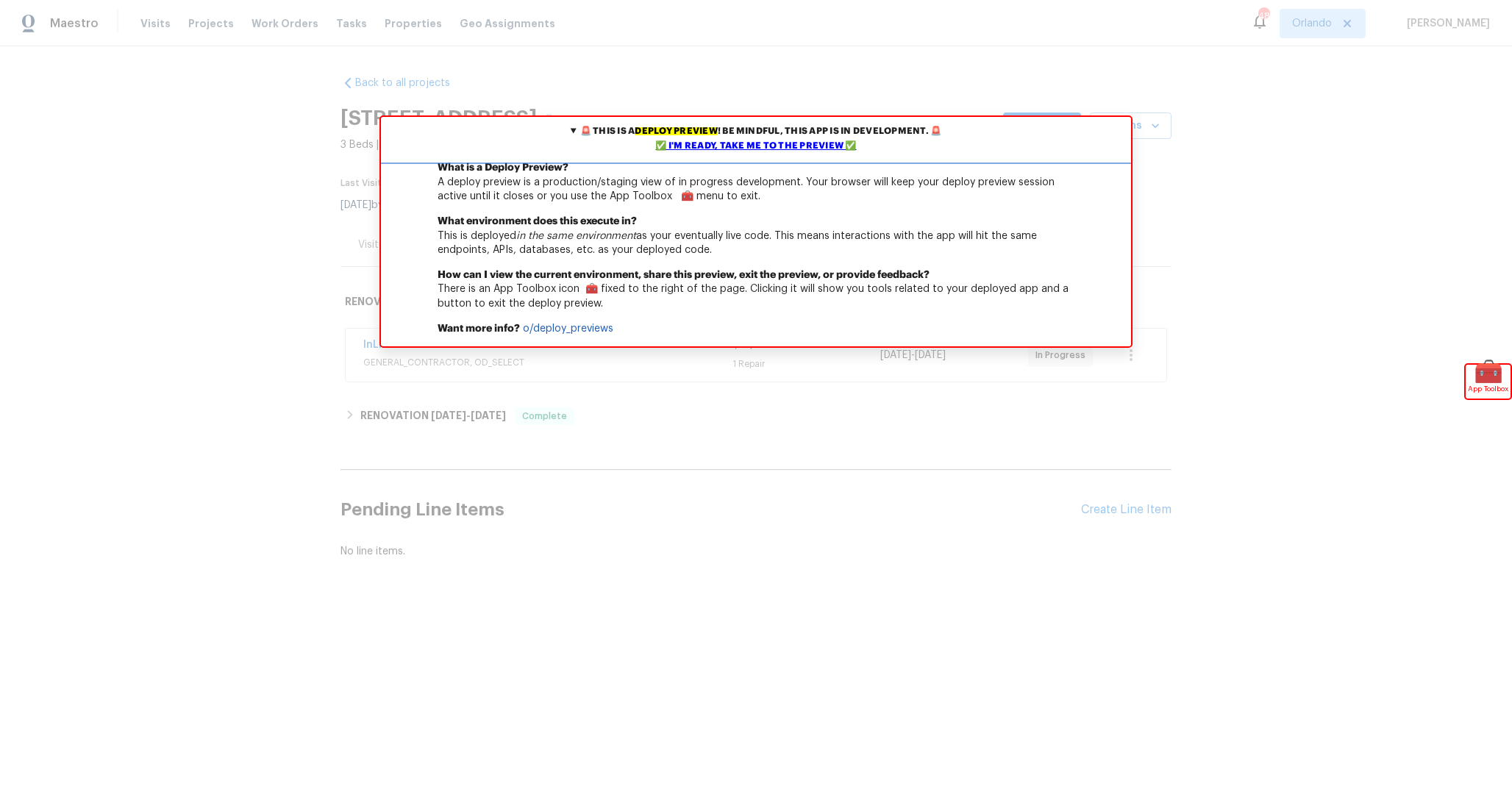
click at [813, 142] on div "✅ I'm ready, take me to the preview ✅" at bounding box center [756, 147] width 743 height 15
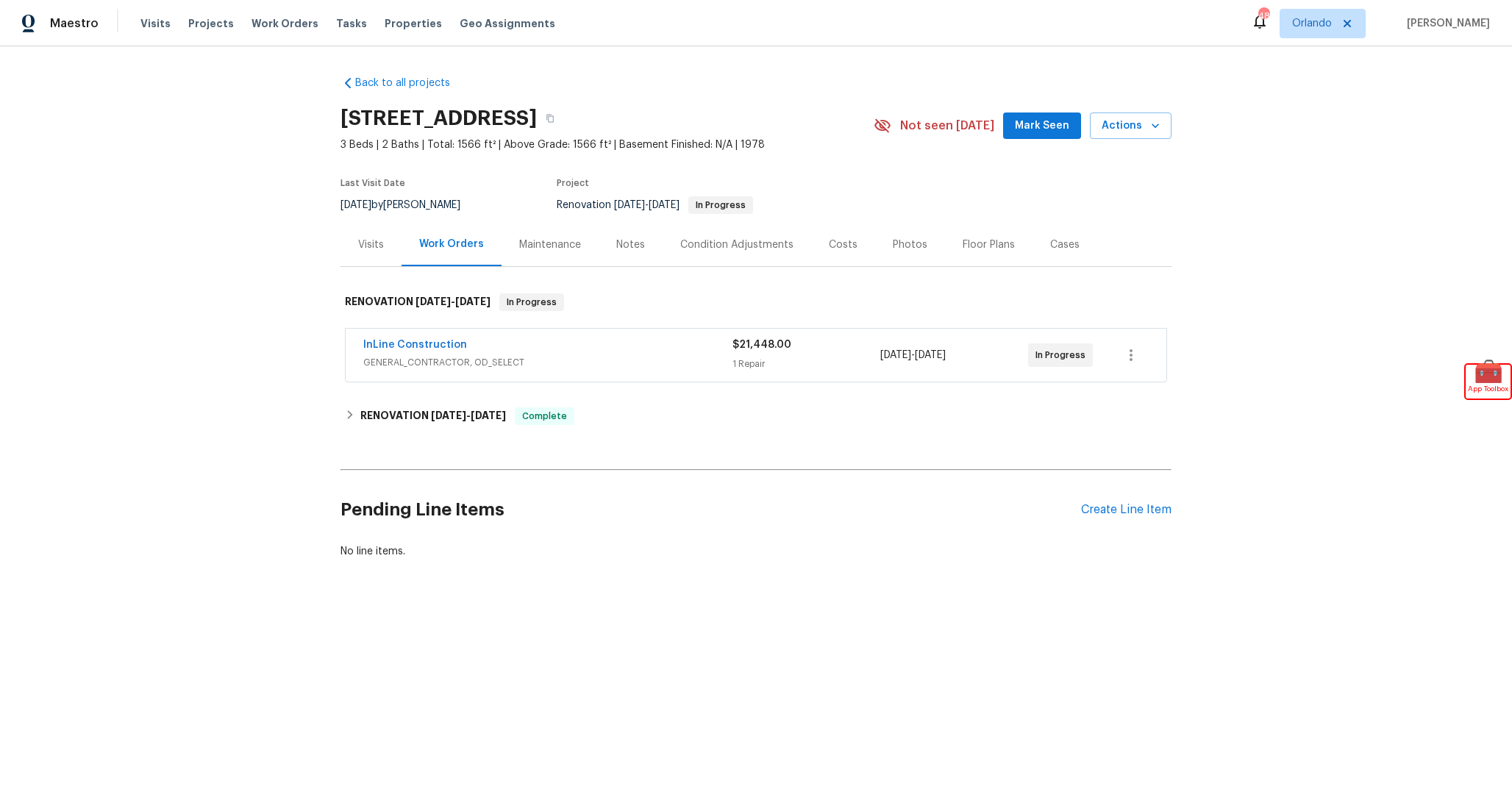
click at [833, 255] on div "Costs" at bounding box center [843, 245] width 64 height 44
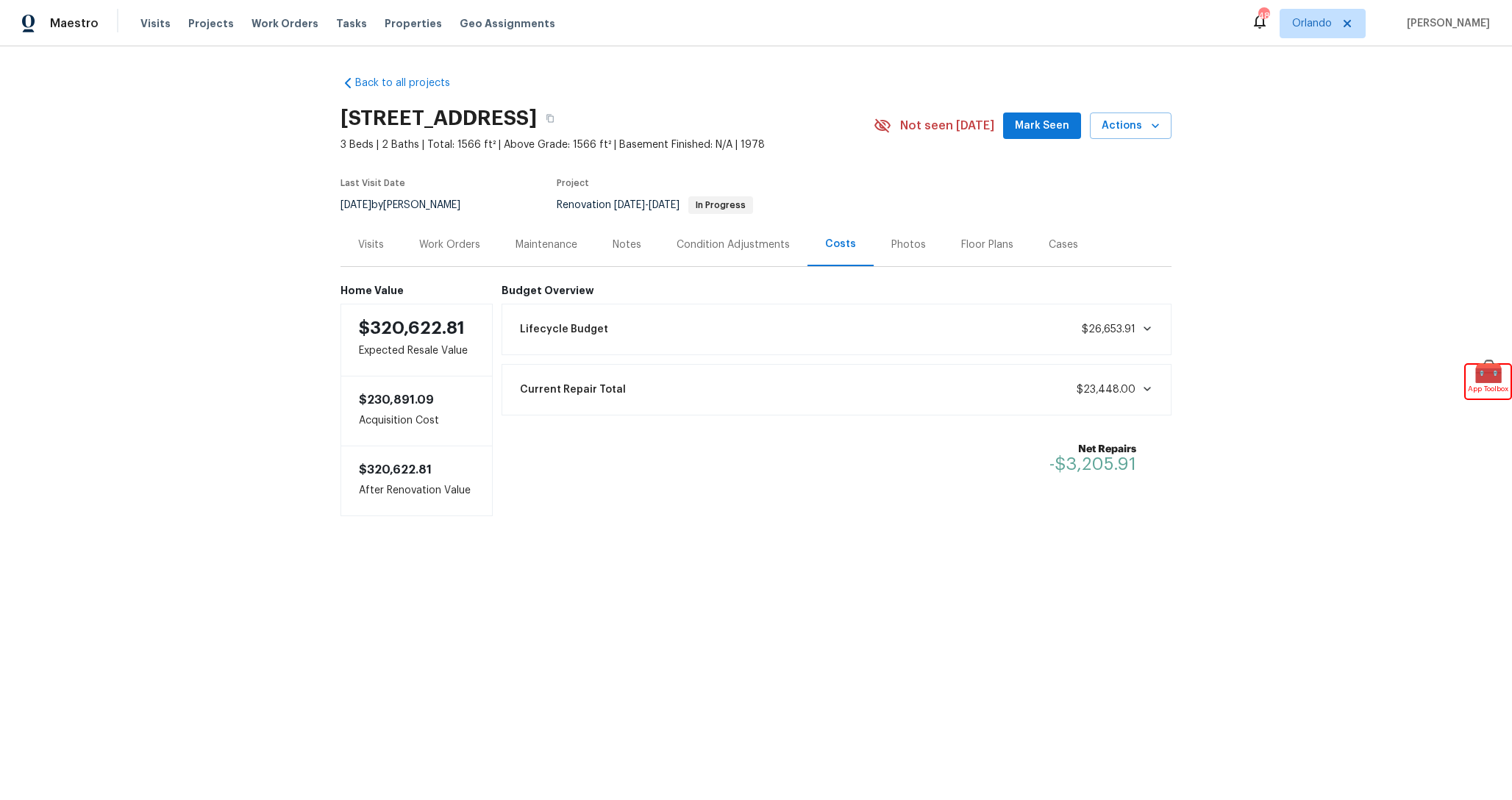
click at [829, 313] on div "Lifecycle Budget $26,653.91" at bounding box center [837, 329] width 652 height 33
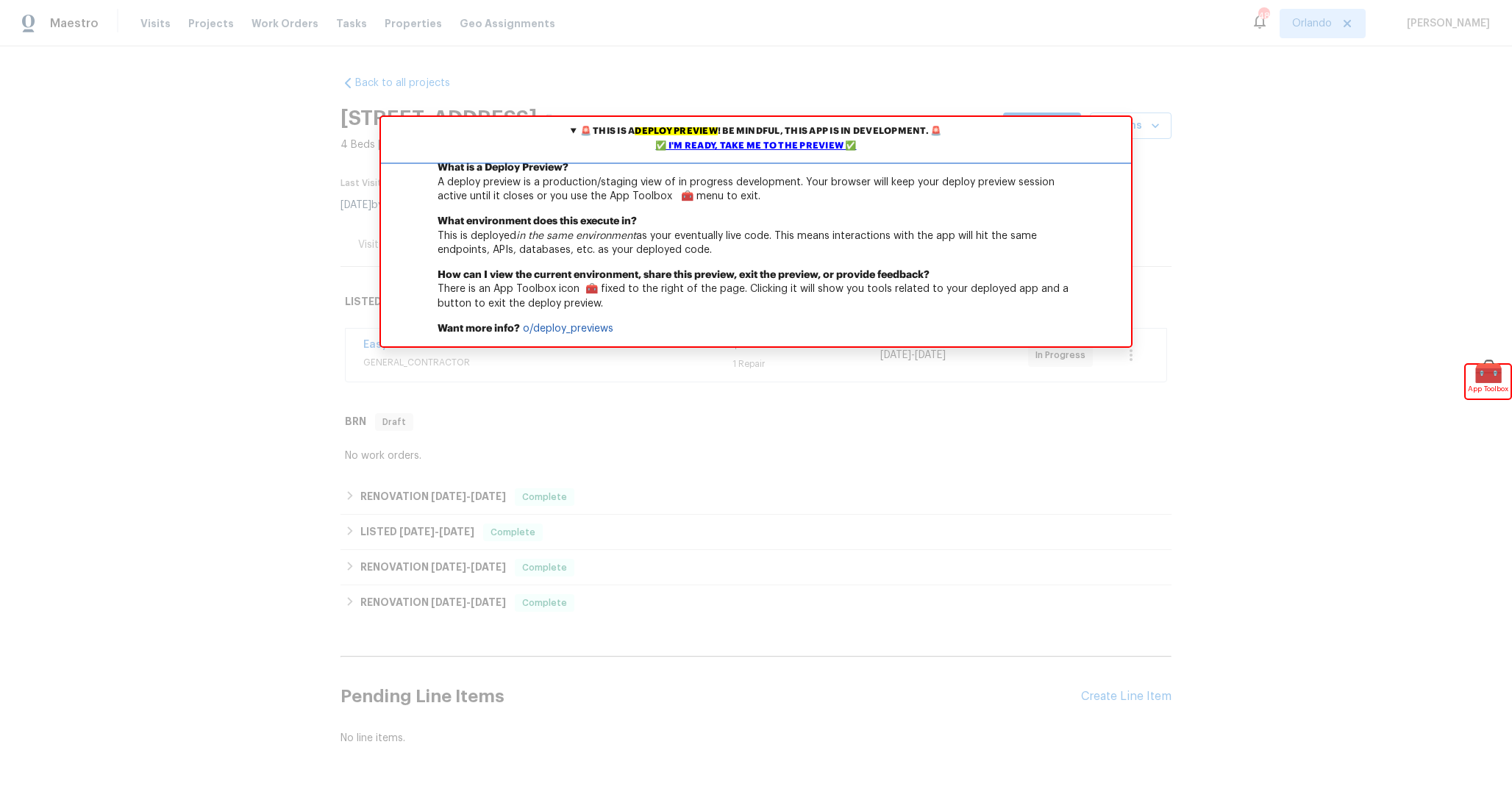
click at [819, 136] on summary "🚨 This is a deploy preview ! Be mindful, this app is in development. 🚨 ✅ I'm re…" at bounding box center [756, 139] width 750 height 44
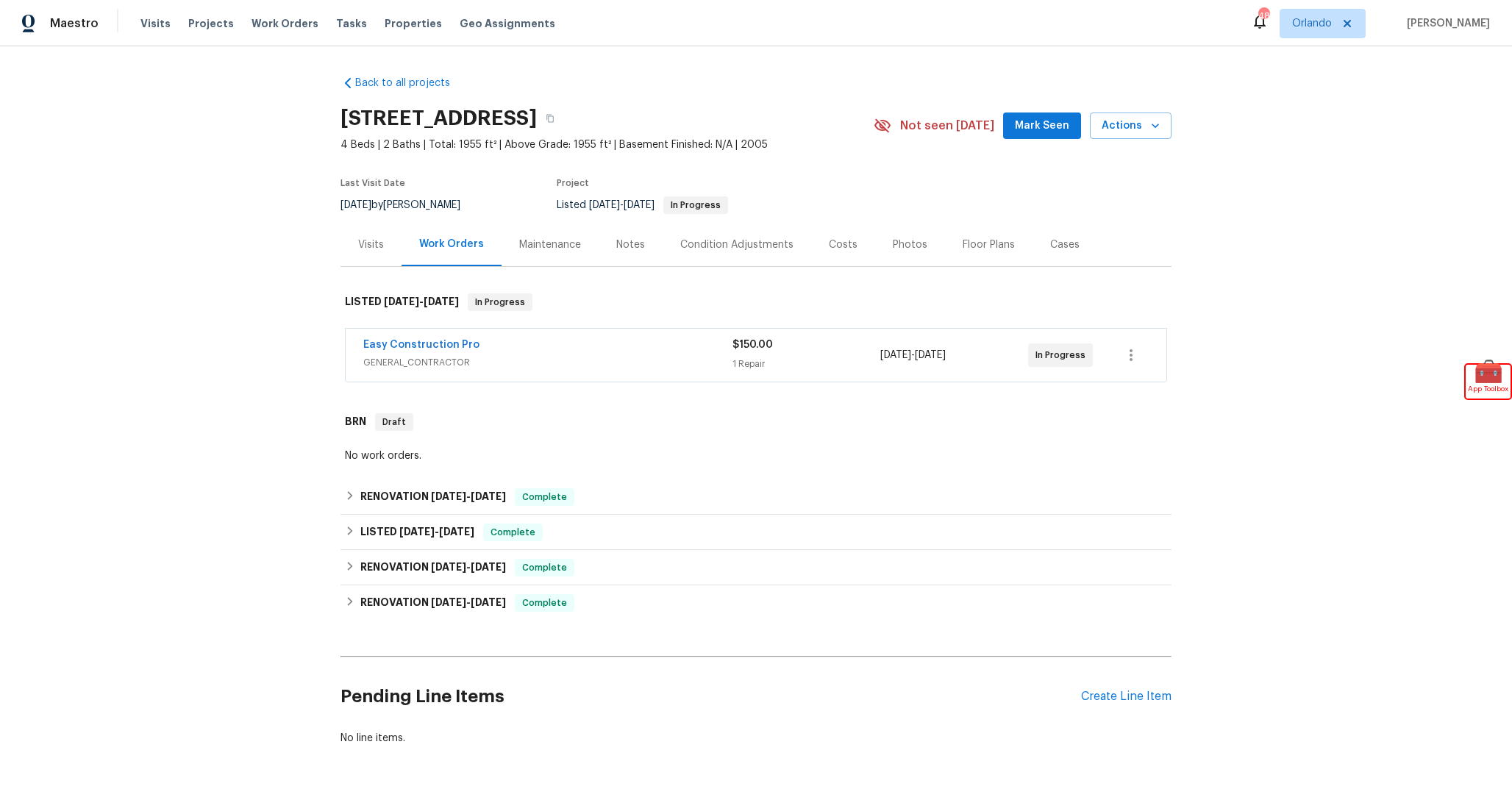
click at [833, 258] on div "Costs" at bounding box center [843, 245] width 64 height 44
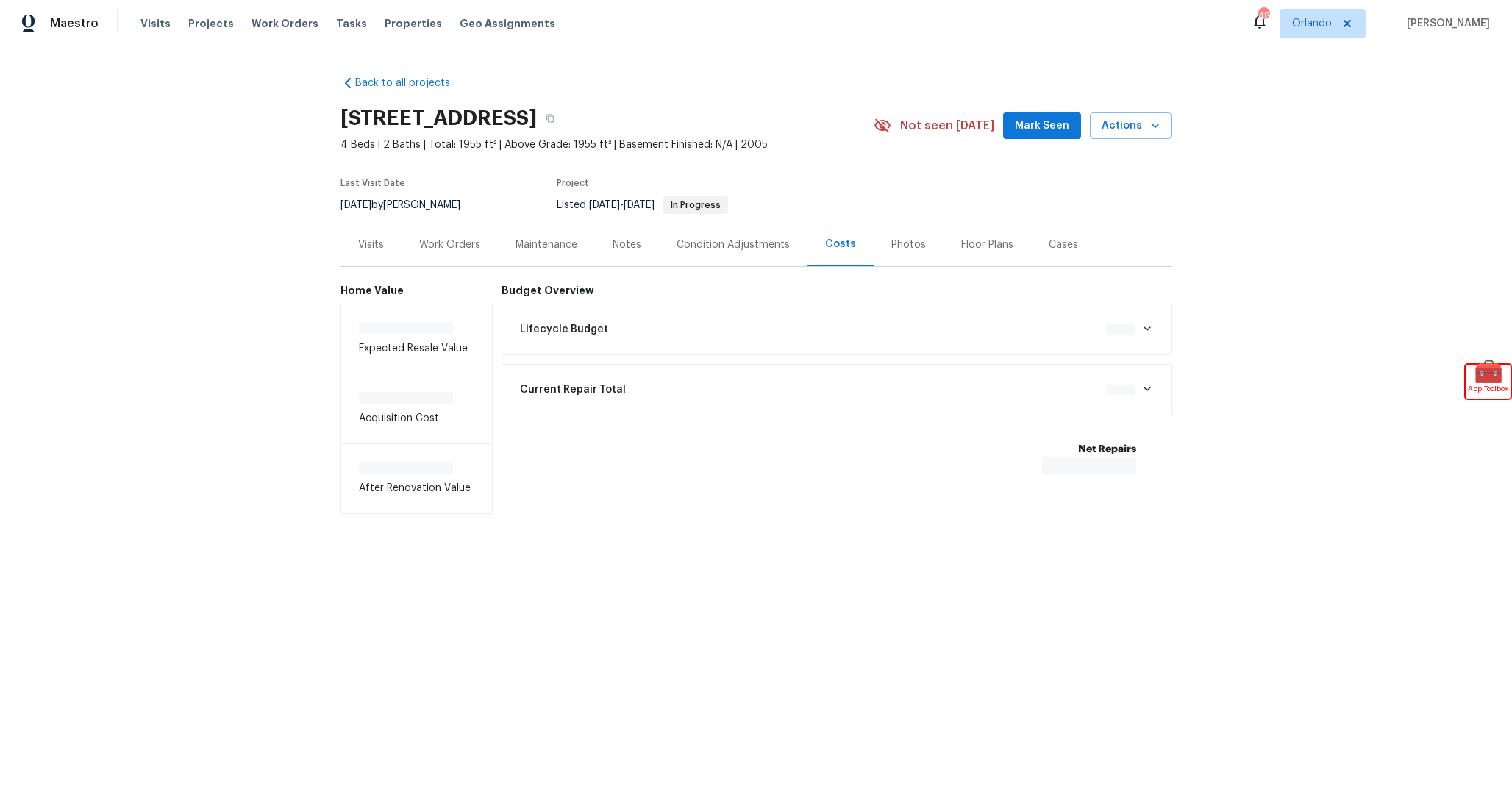
click at [813, 321] on div "Lifecycle Budget $0.00" at bounding box center [837, 329] width 652 height 33
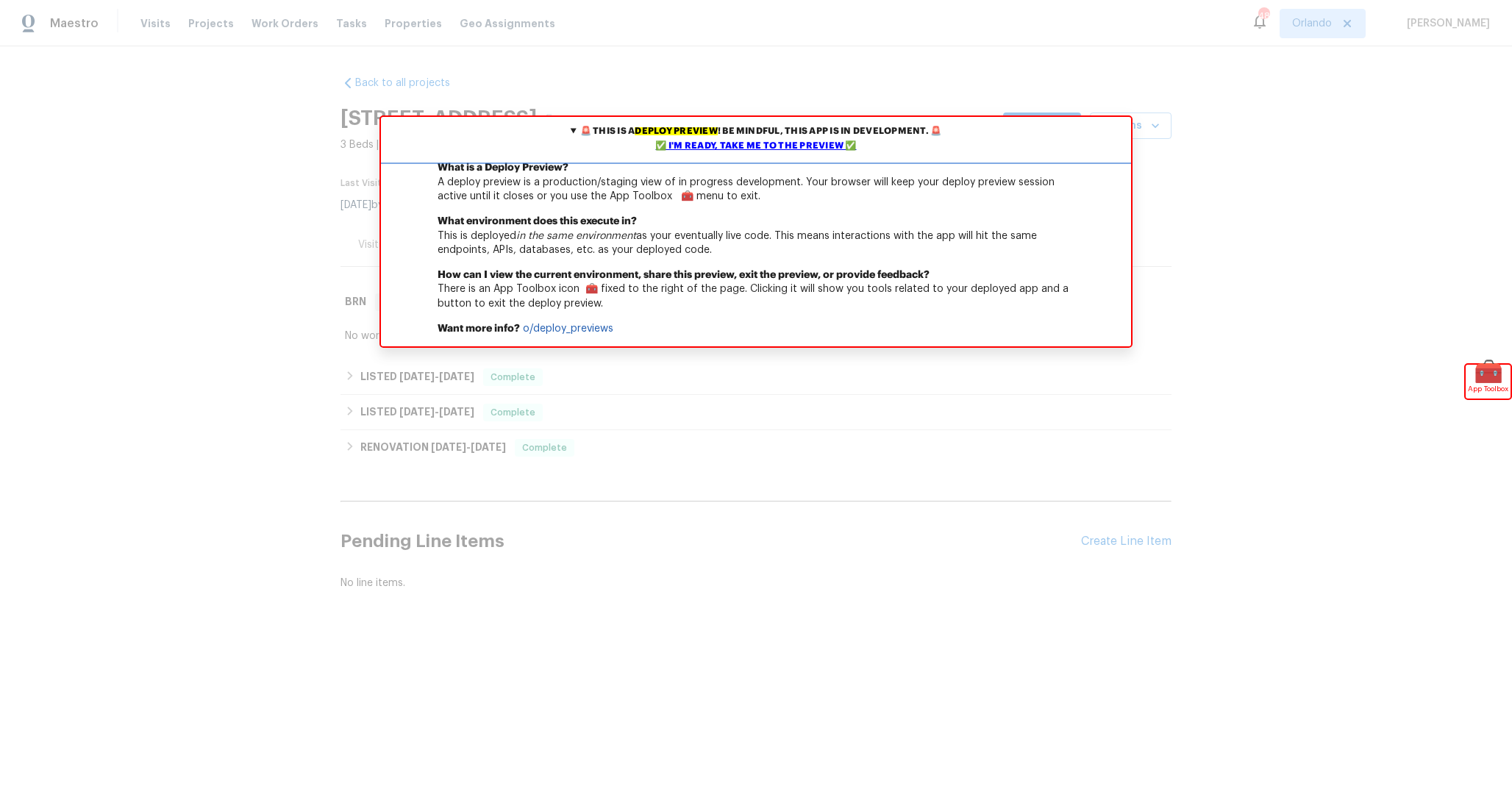
click at [821, 149] on div "✅ I'm ready, take me to the preview ✅" at bounding box center [756, 147] width 743 height 15
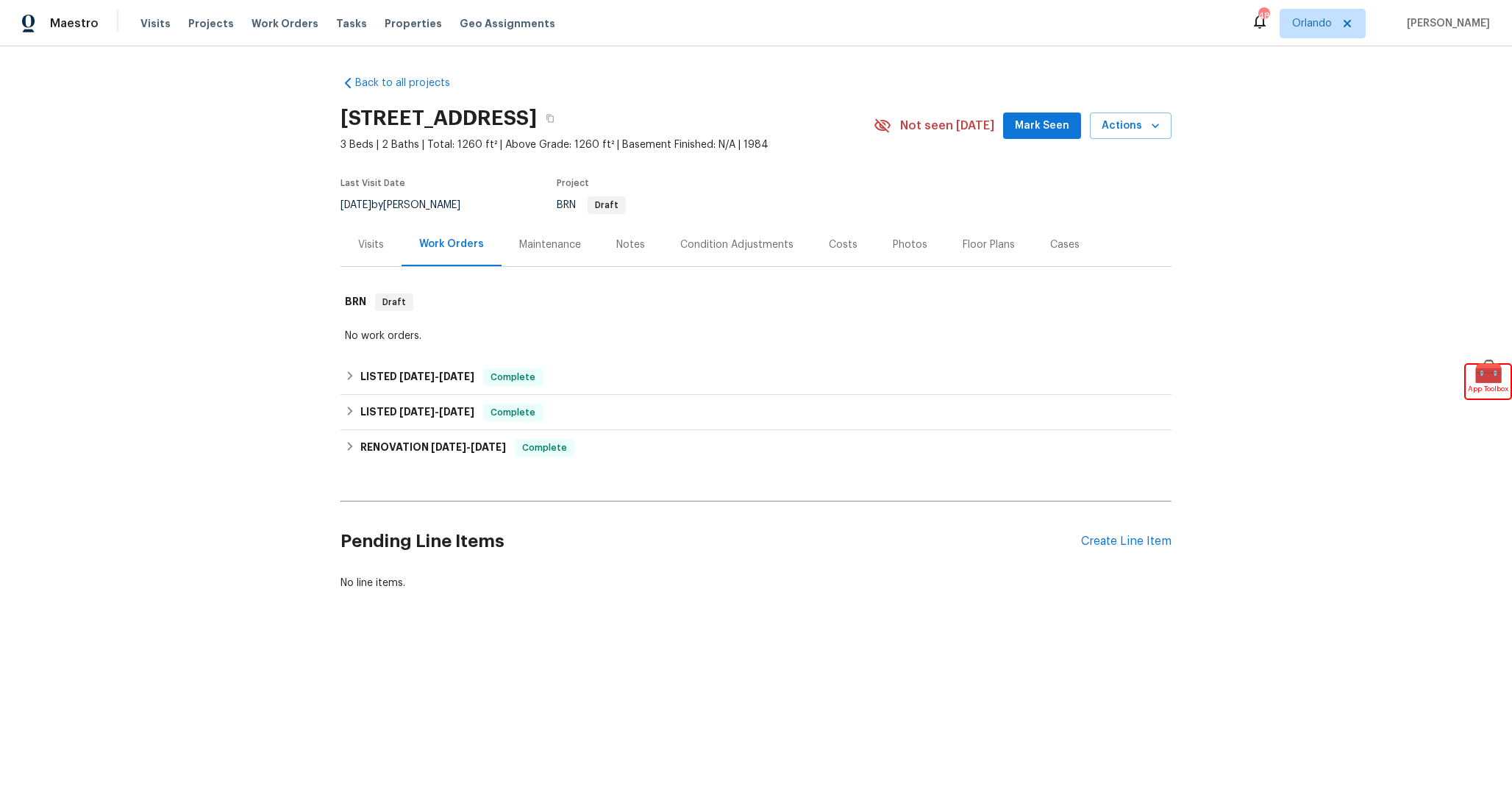
click at [839, 276] on div "Back to all projects [STREET_ADDRESS] 3 Beds | 2 Baths | Total: 1260 ft² | Abov…" at bounding box center [756, 333] width 831 height 539
click at [839, 266] on div "Costs" at bounding box center [843, 245] width 64 height 44
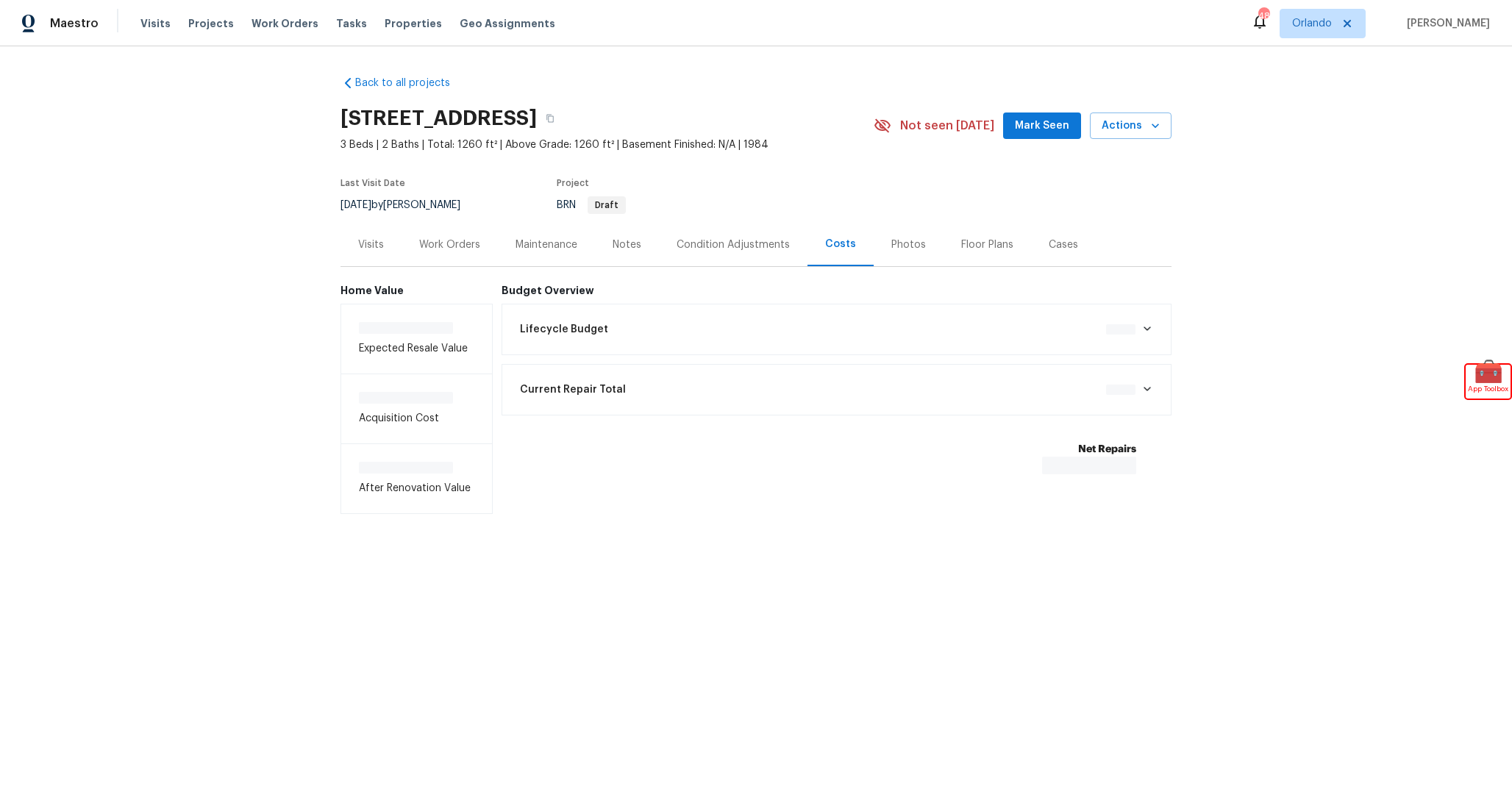
click at [833, 312] on div "Lifecycle Budget $0.00" at bounding box center [837, 329] width 671 height 51
click at [829, 327] on div "Lifecycle Budget $14,325.80" at bounding box center [837, 329] width 652 height 33
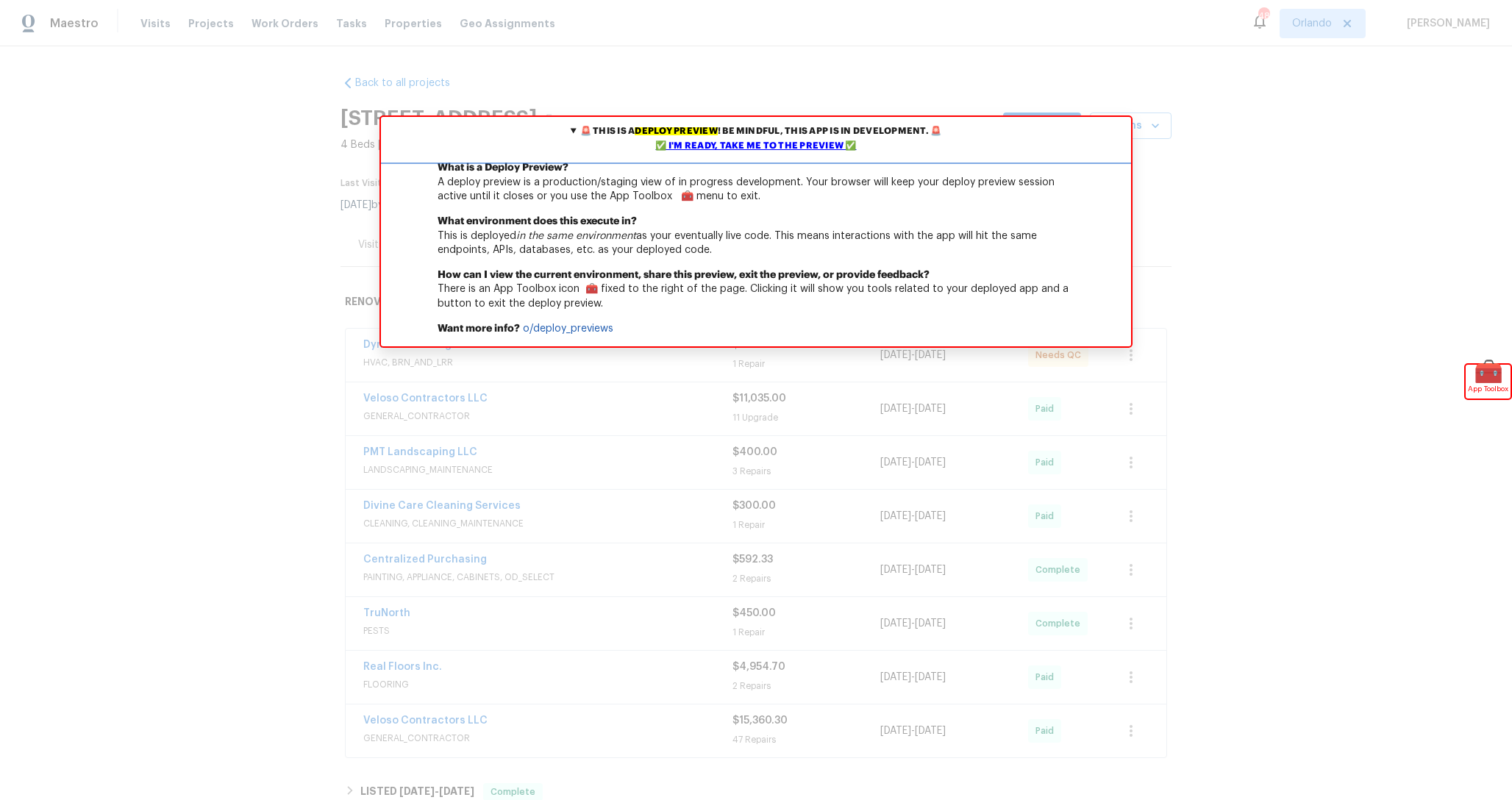
click at [828, 139] on div "✅ I'm ready, take me to the preview ✅" at bounding box center [756, 147] width 743 height 15
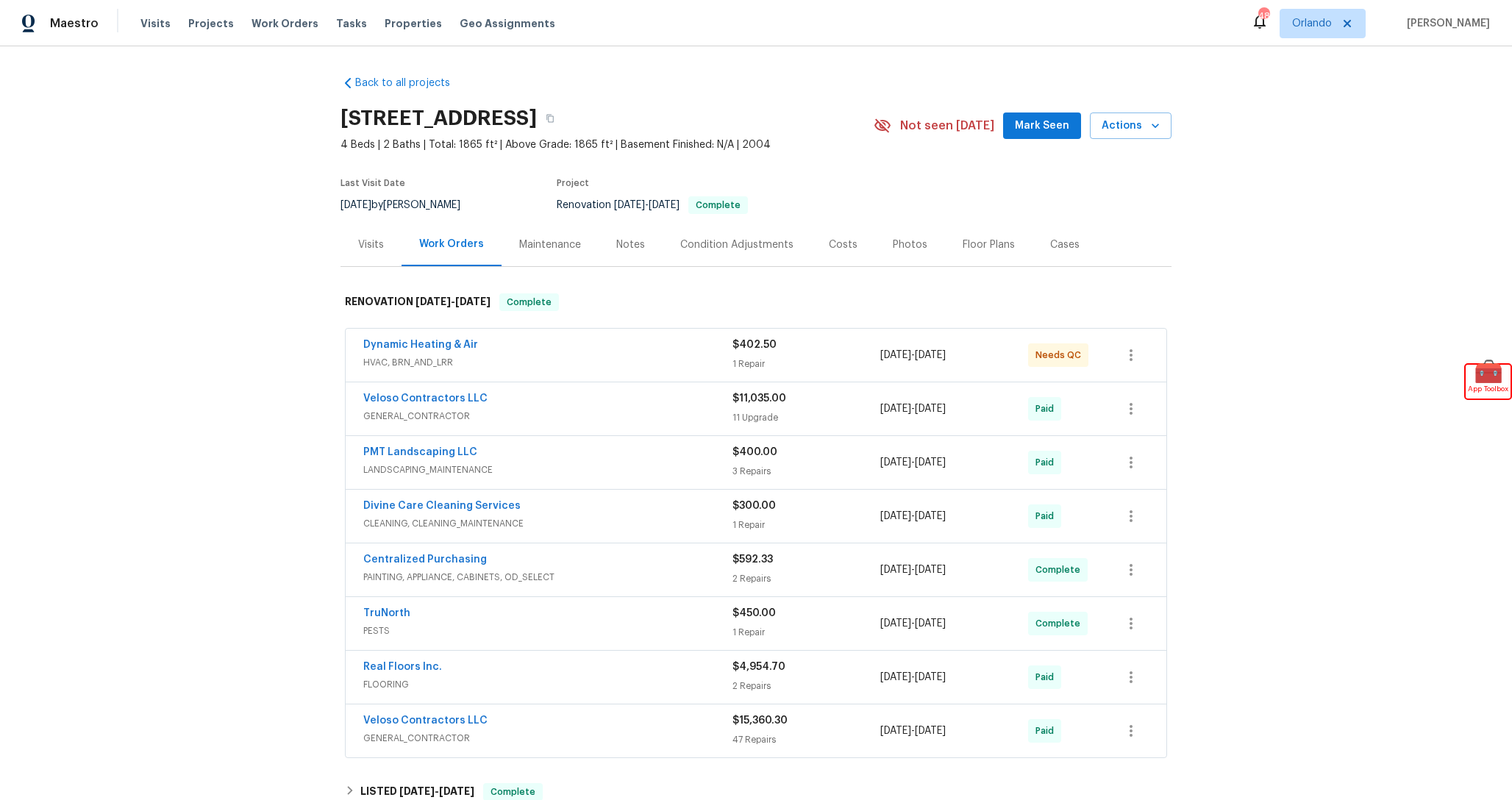
click at [786, 235] on div "Condition Adjustments" at bounding box center [736, 245] width 148 height 44
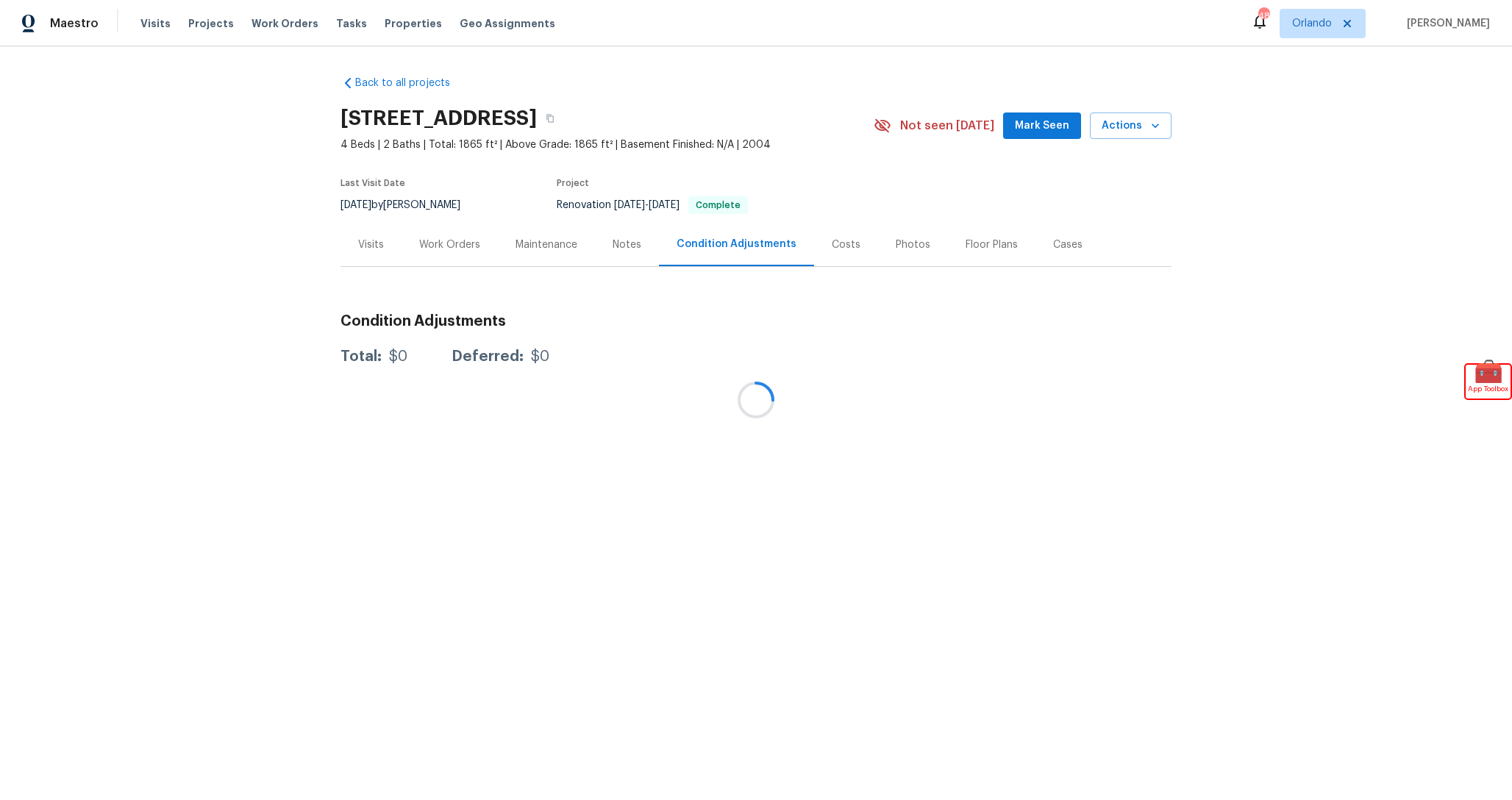
click at [844, 245] on div at bounding box center [756, 400] width 1512 height 800
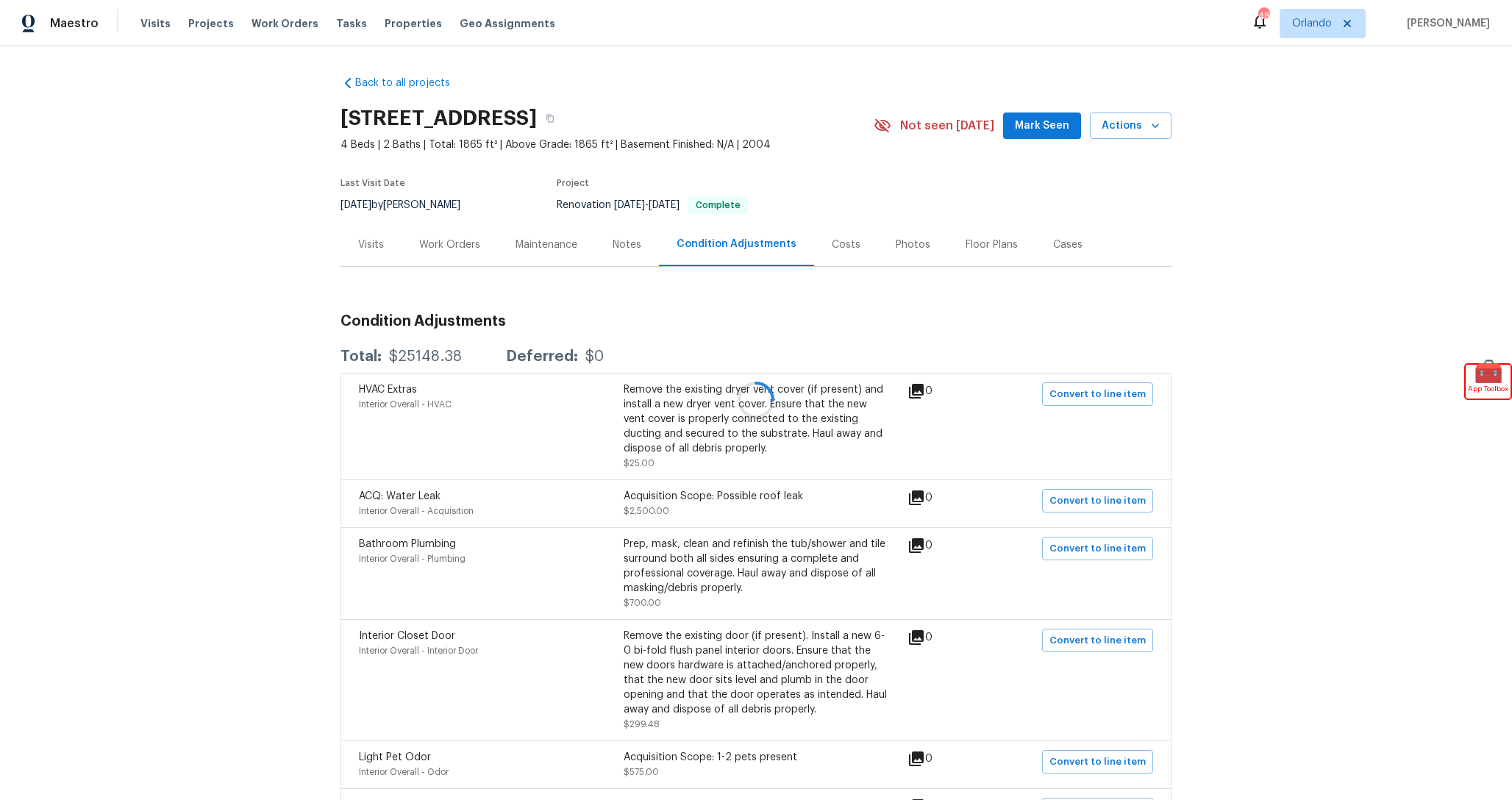
click at [837, 248] on div "Costs" at bounding box center [846, 245] width 28 height 15
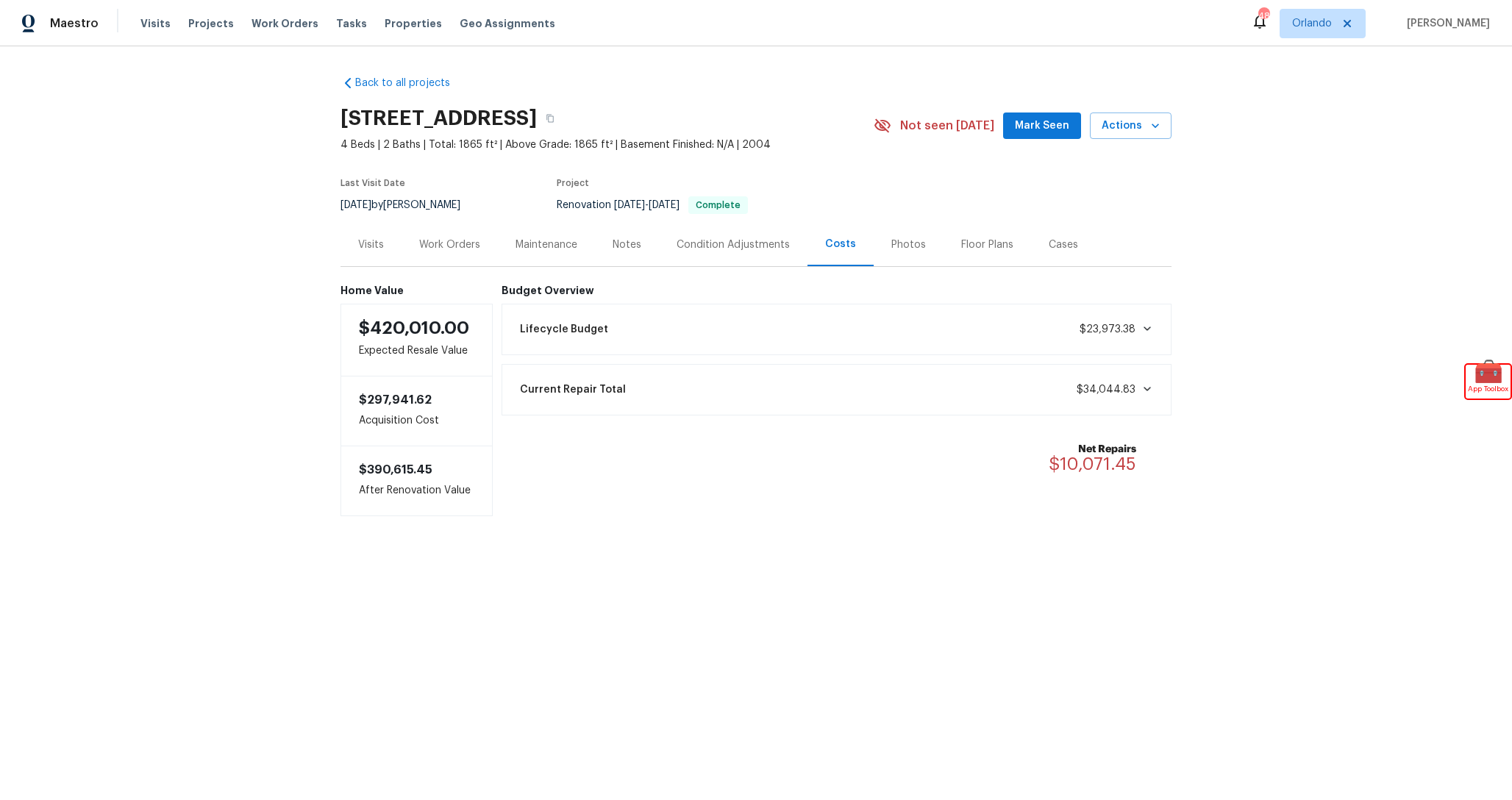
click at [781, 339] on div "Lifecycle Budget $23,973.38" at bounding box center [837, 329] width 652 height 33
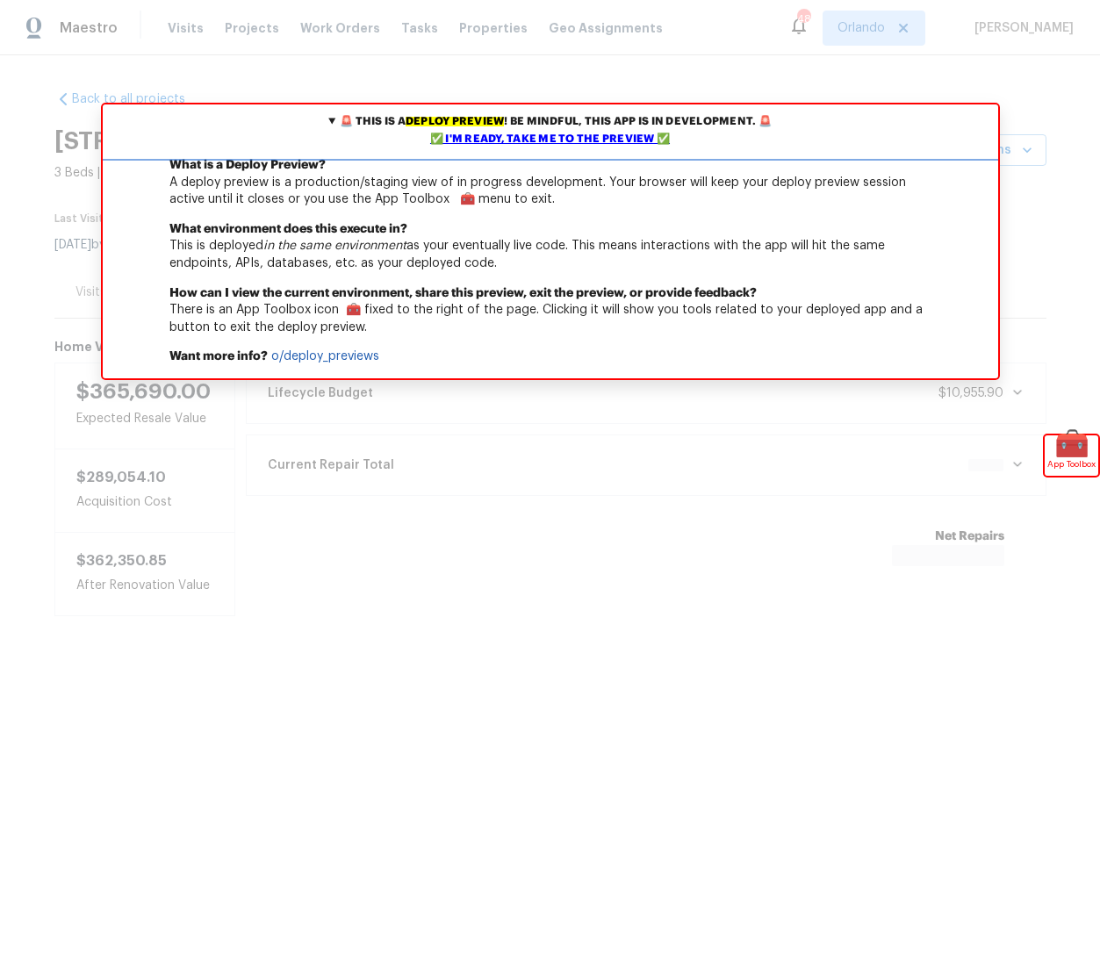
click at [534, 133] on div "✅ I'm ready, take me to the preview ✅" at bounding box center [550, 140] width 887 height 18
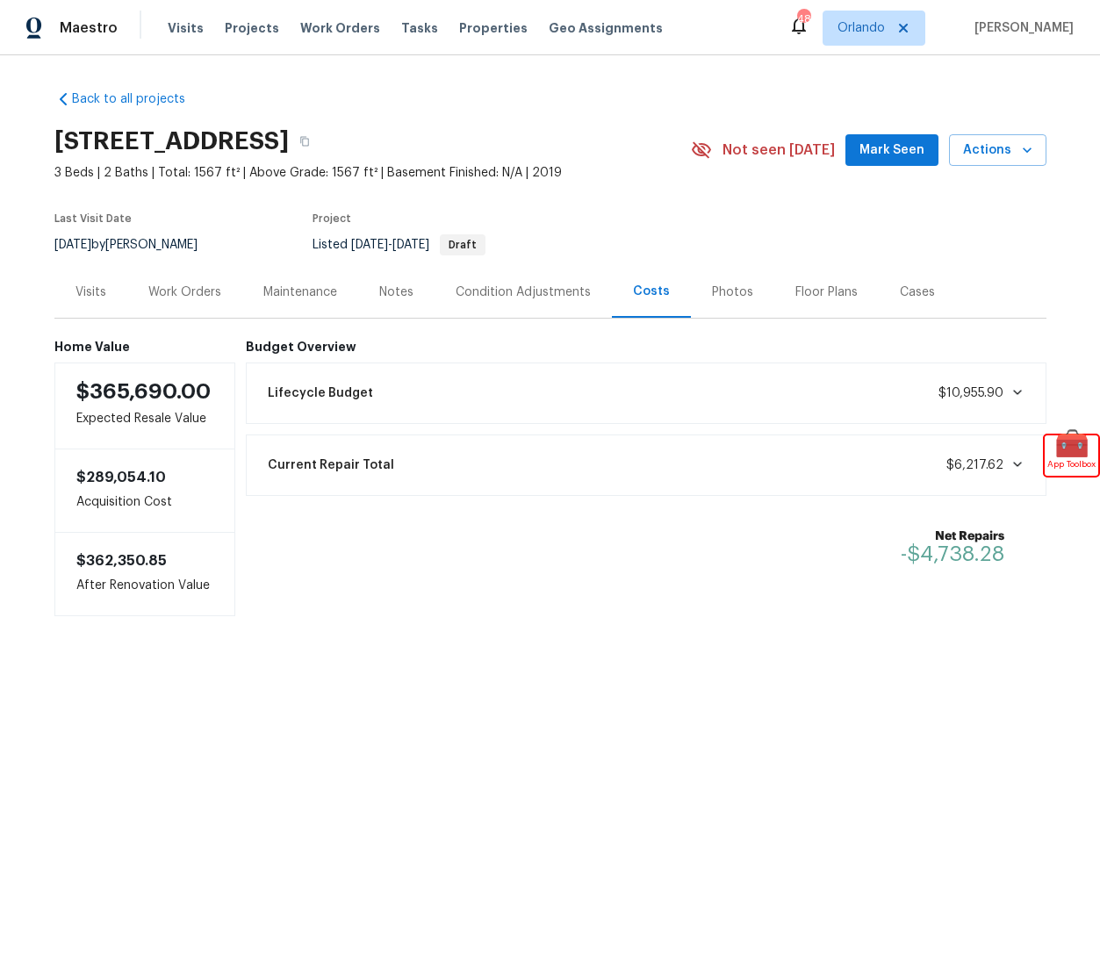
click at [414, 393] on div "Lifecycle Budget $10,955.90" at bounding box center [646, 393] width 778 height 39
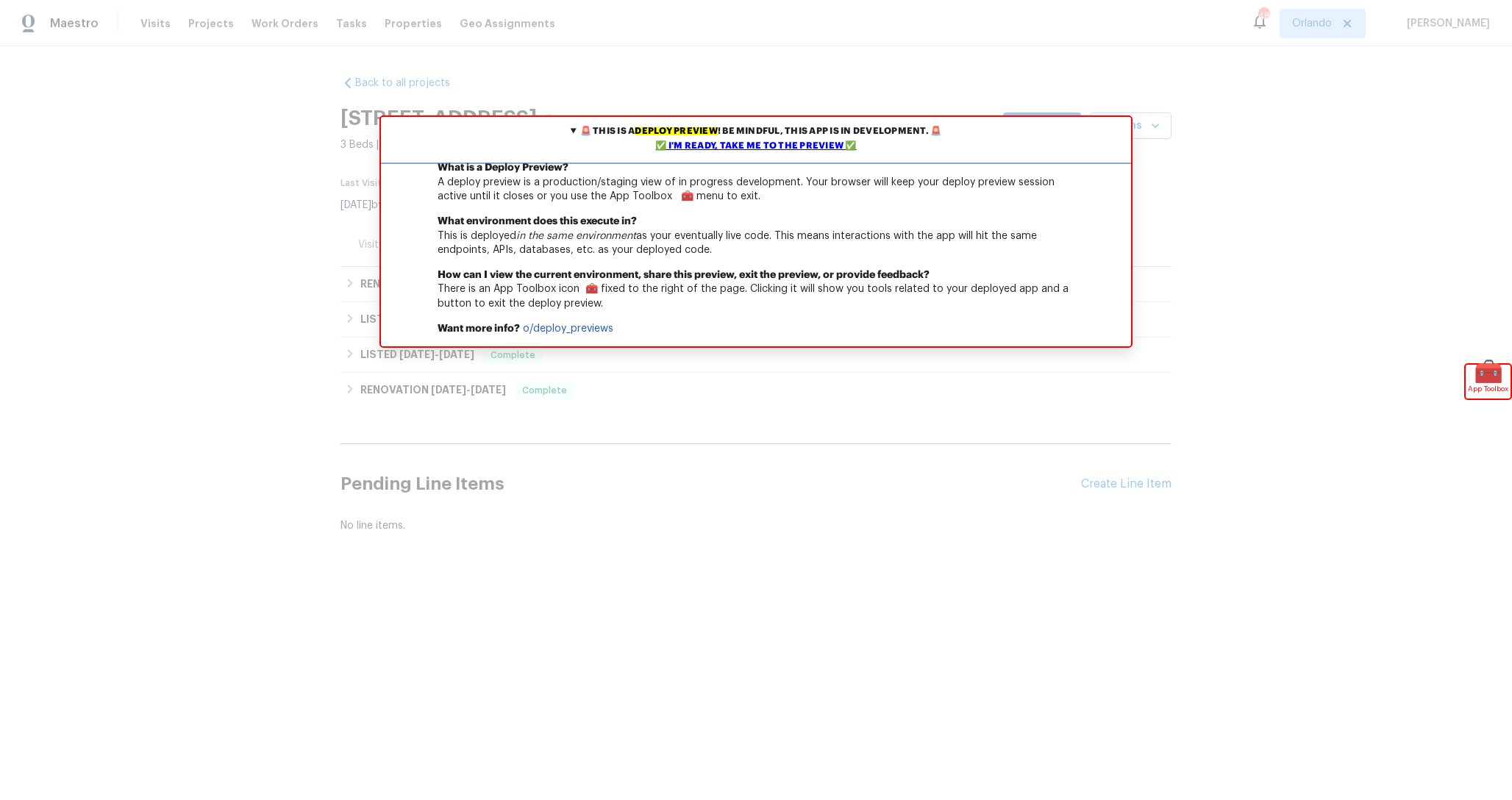
click at [787, 142] on div "✅ I'm ready, take me to the preview ✅" at bounding box center [756, 147] width 743 height 15
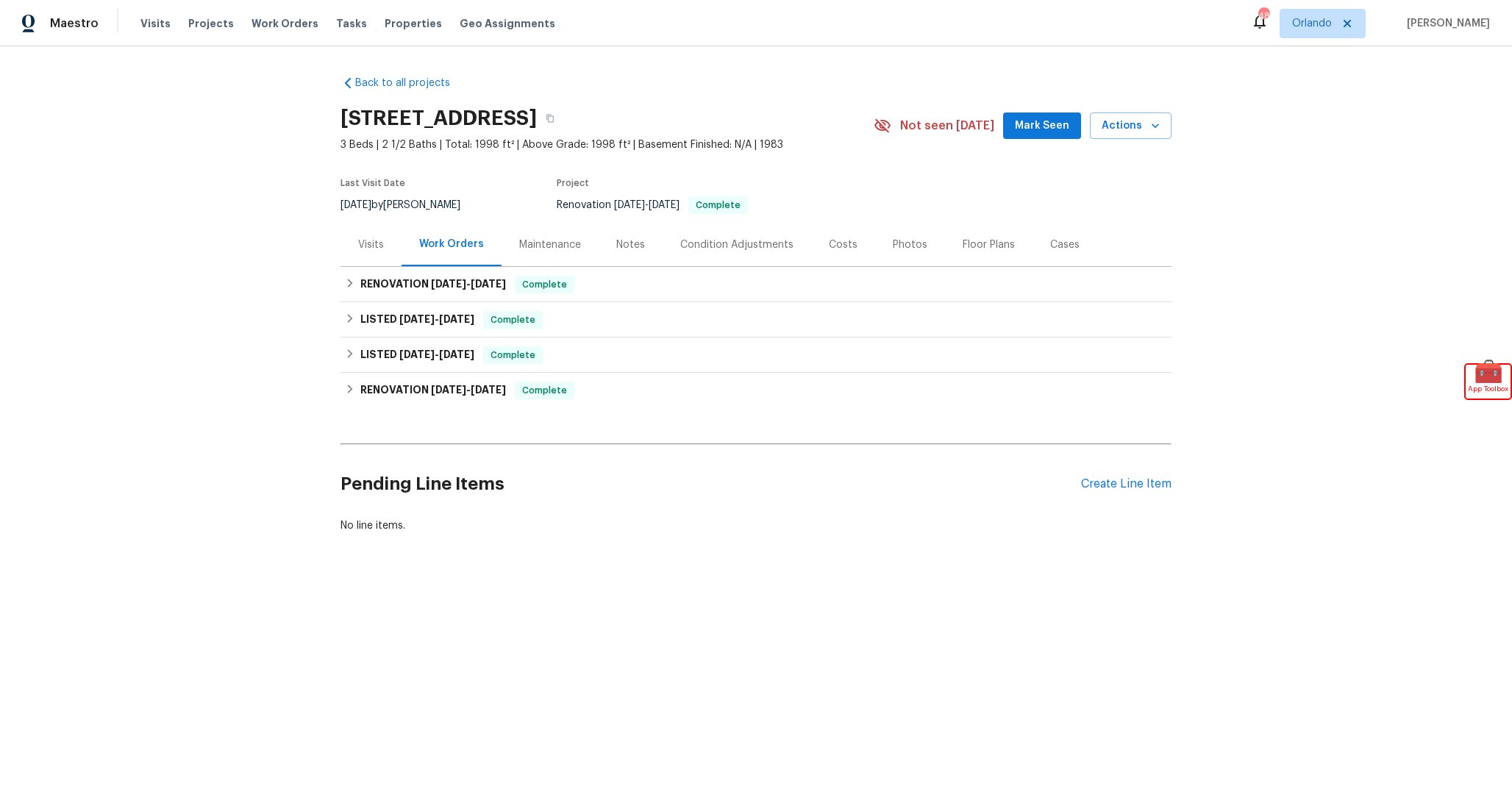
click at [851, 243] on div "Costs" at bounding box center [843, 245] width 64 height 44
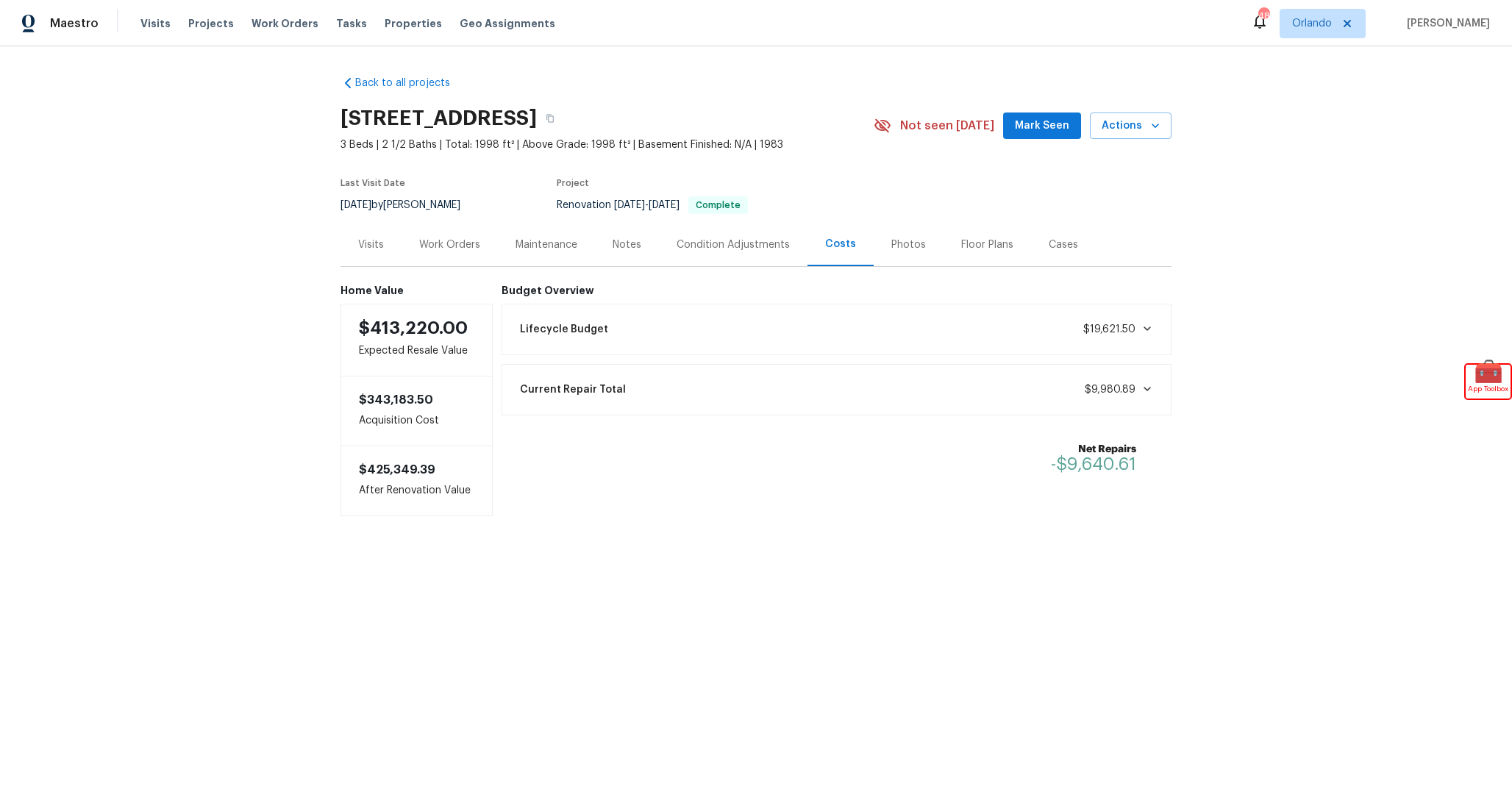
click at [714, 313] on div "Lifecycle Budget $19,621.50" at bounding box center [837, 329] width 652 height 33
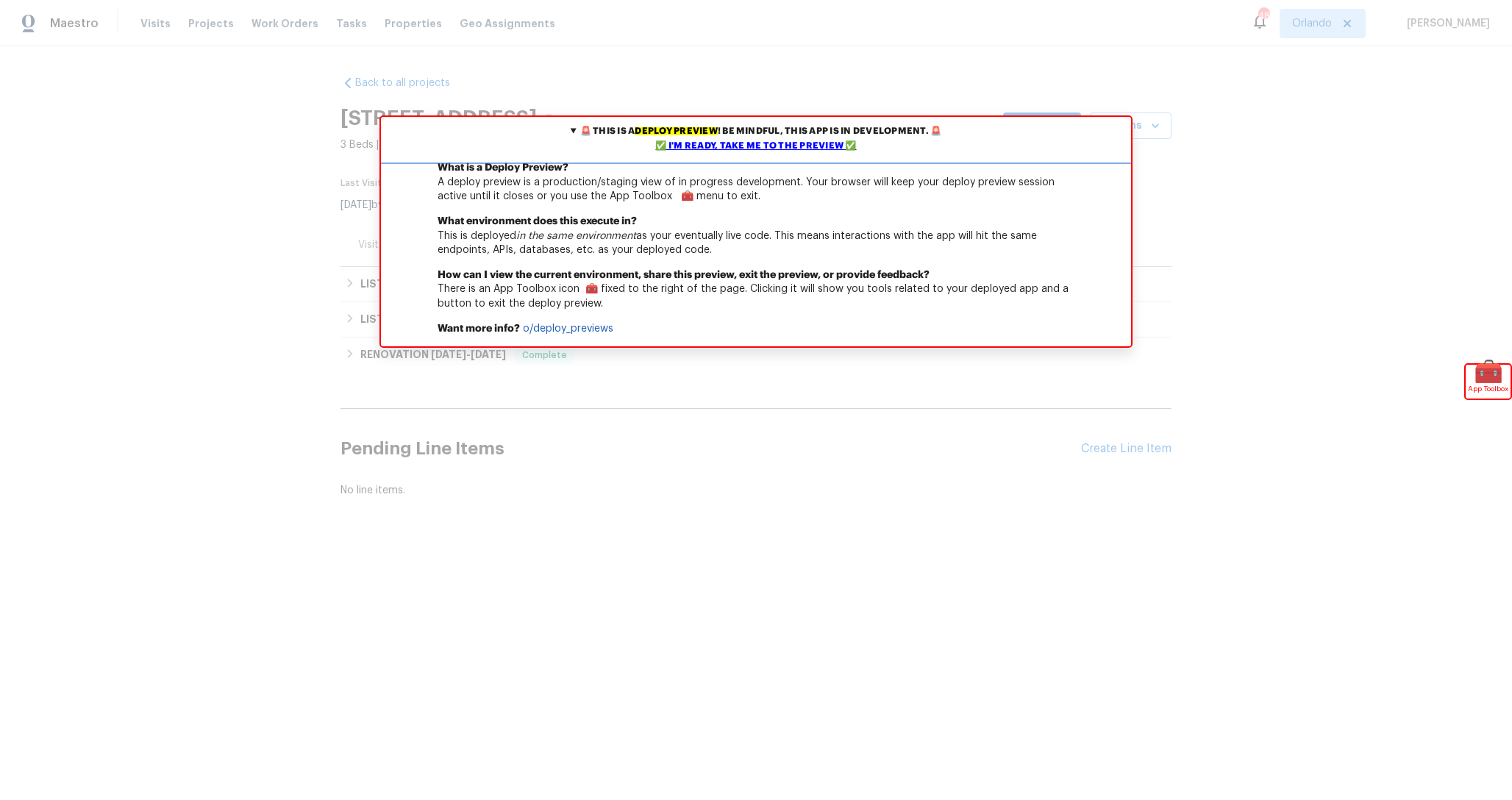
click at [797, 135] on summary "🚨 This is a deploy preview ! Be mindful, this app is in development. 🚨 ✅ I'm re…" at bounding box center [756, 139] width 750 height 44
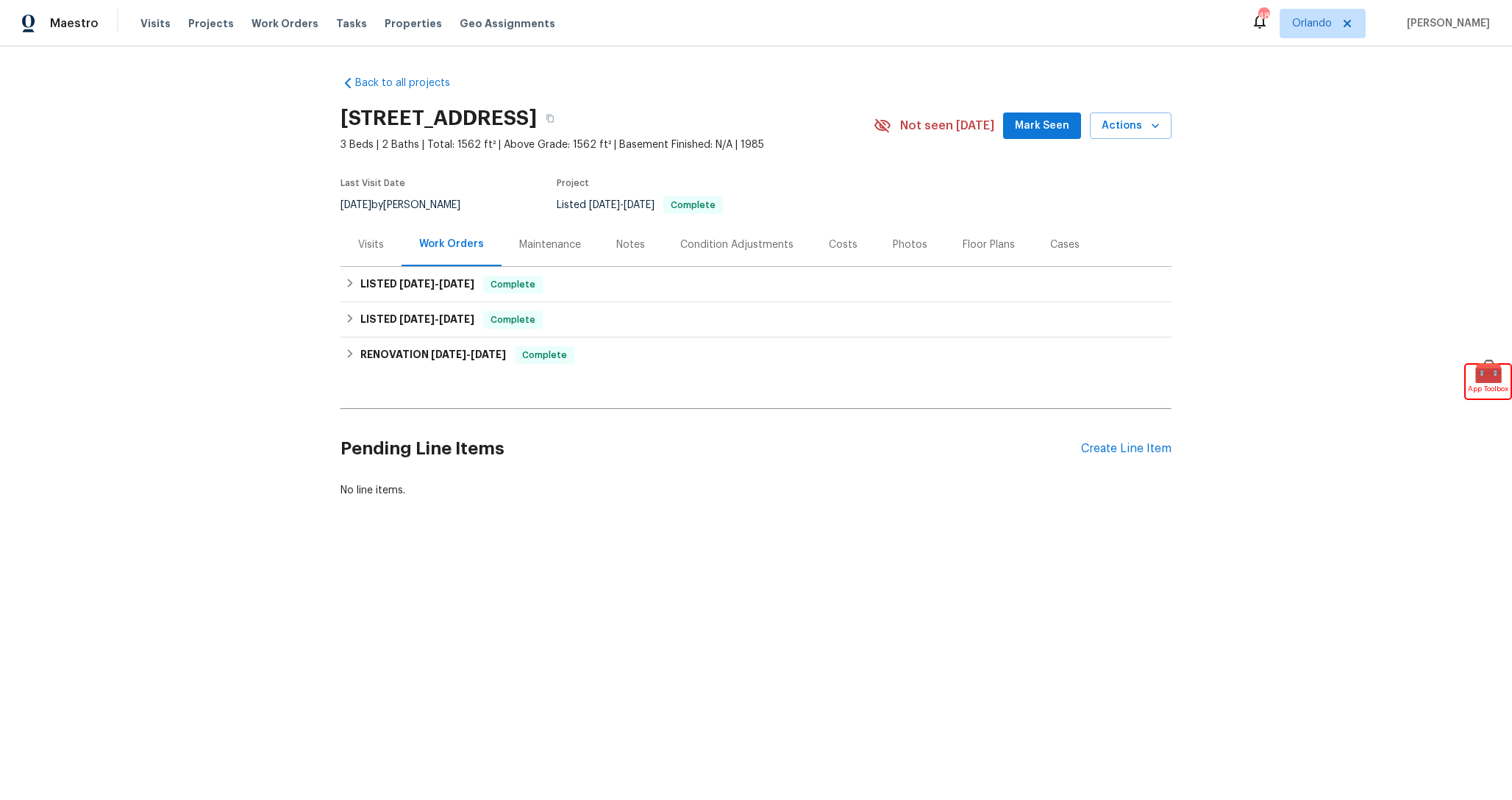
click at [811, 249] on div "Costs" at bounding box center [843, 245] width 64 height 44
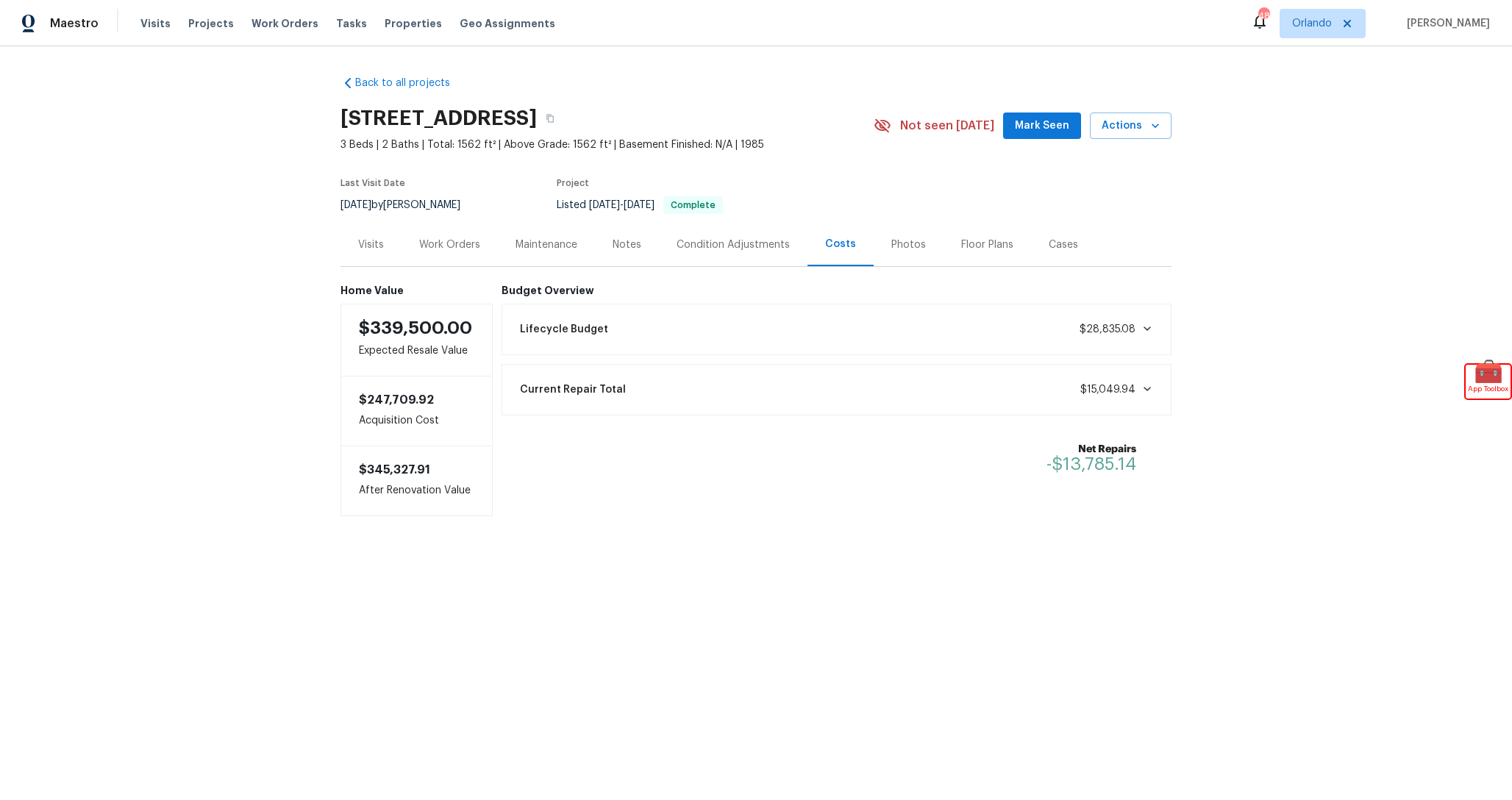
click at [730, 326] on div "Lifecycle Budget $28,835.08" at bounding box center [837, 329] width 652 height 33
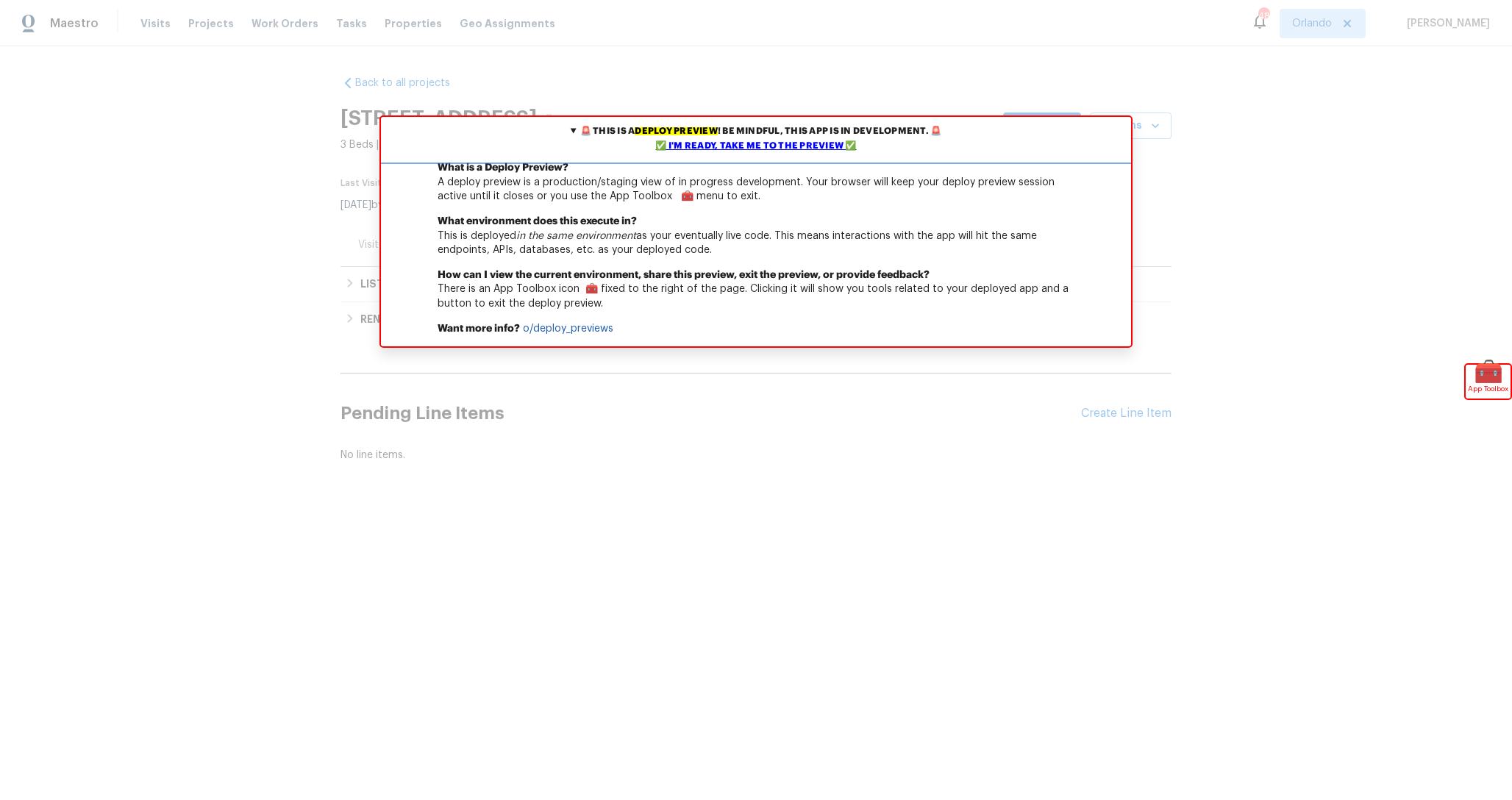
click at [812, 150] on div "✅ I'm ready, take me to the preview ✅" at bounding box center [756, 147] width 743 height 15
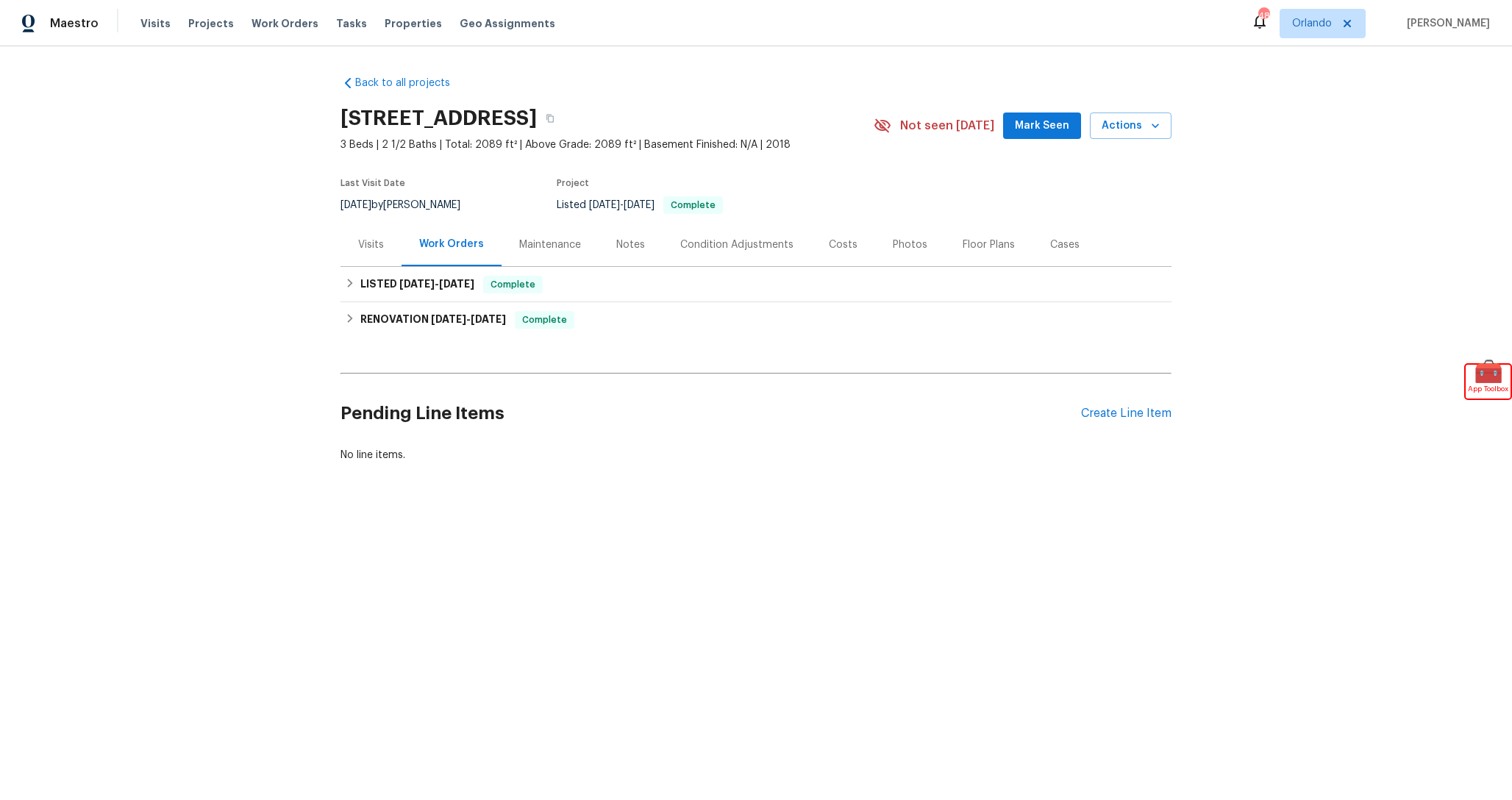
click at [854, 255] on div "Costs" at bounding box center [843, 245] width 64 height 44
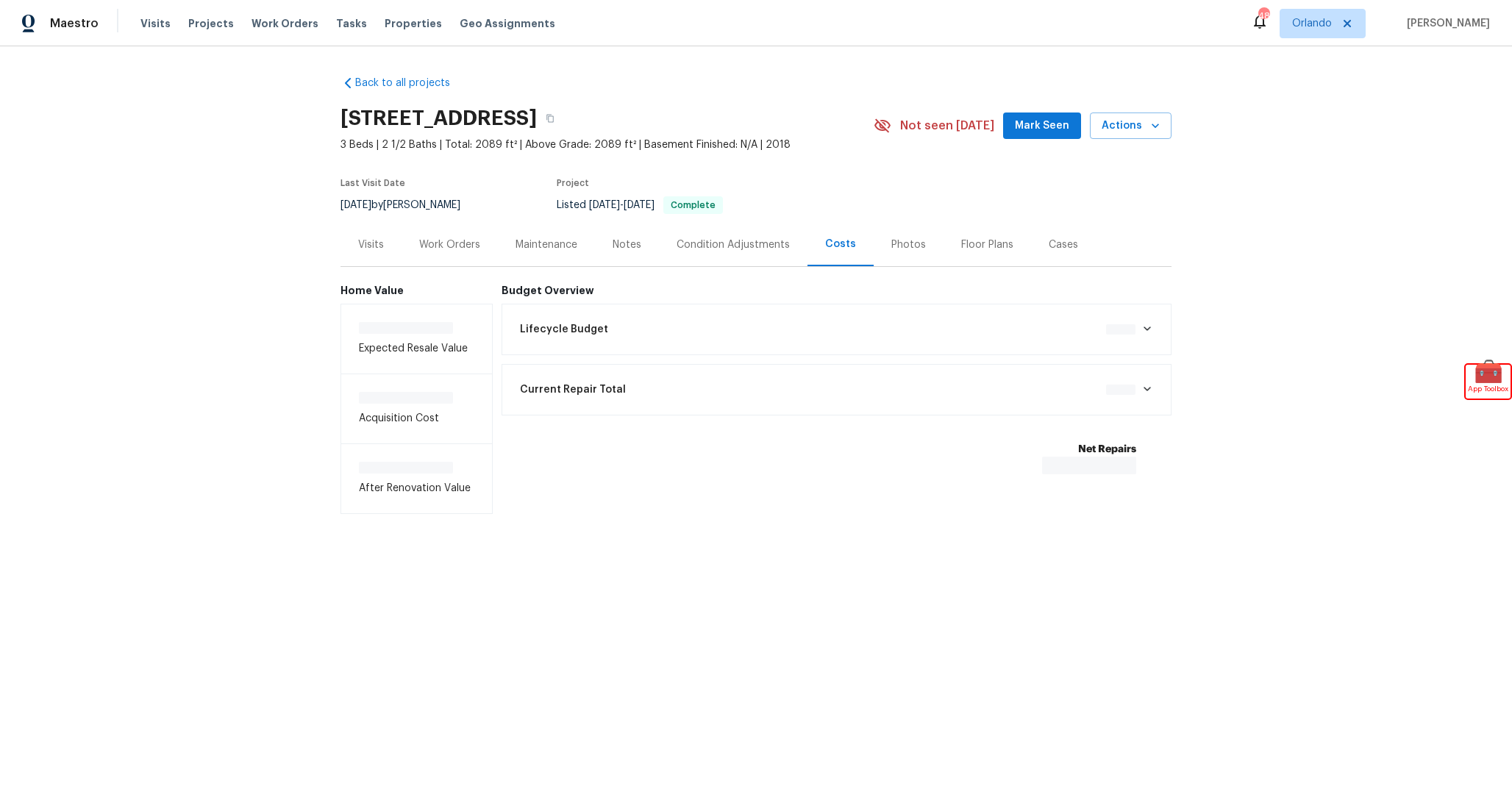
click at [809, 327] on div "Lifecycle Budget $0.00" at bounding box center [837, 329] width 652 height 33
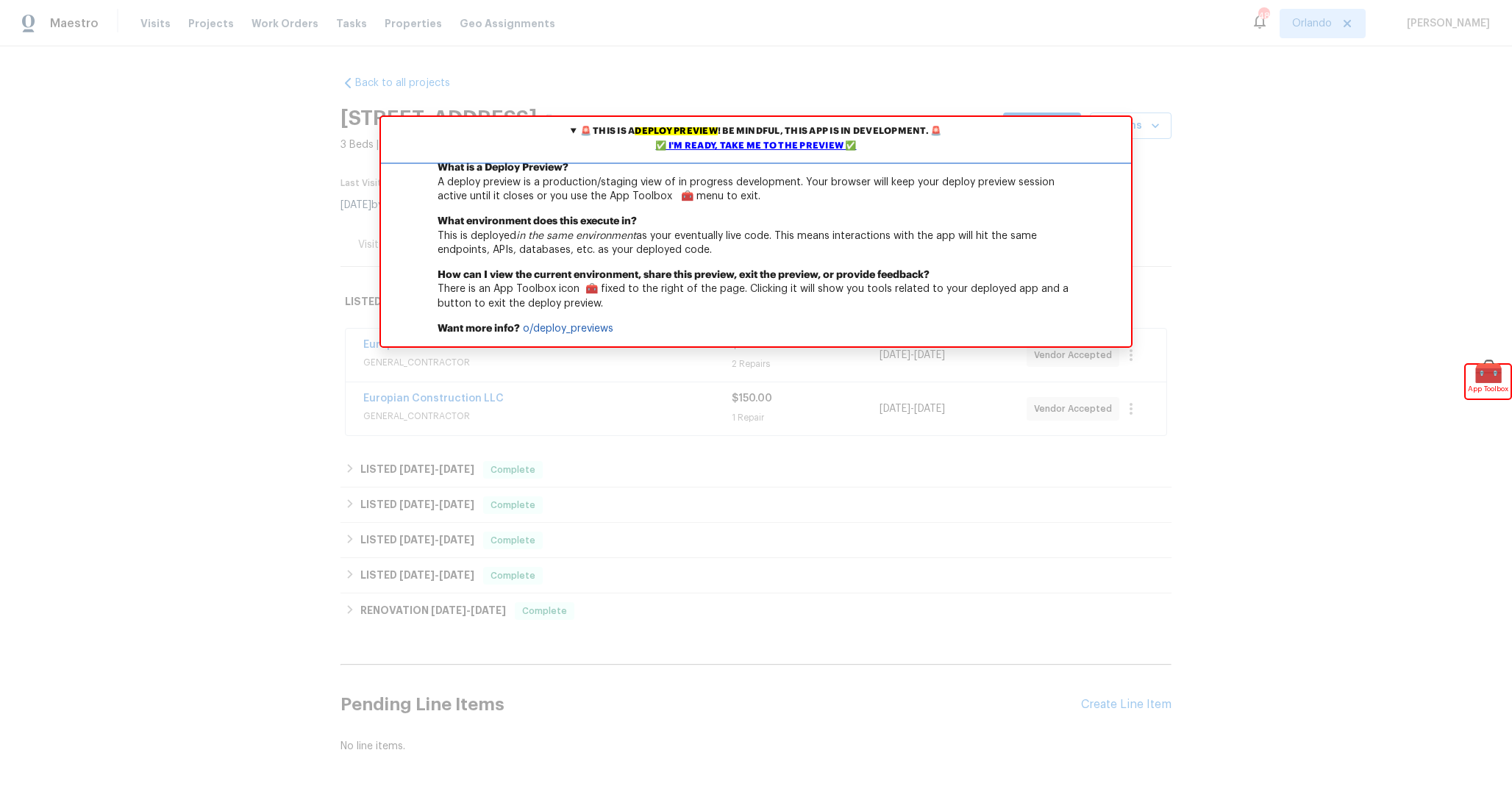
click at [834, 146] on div "✅ I'm ready, take me to the preview ✅" at bounding box center [756, 147] width 743 height 15
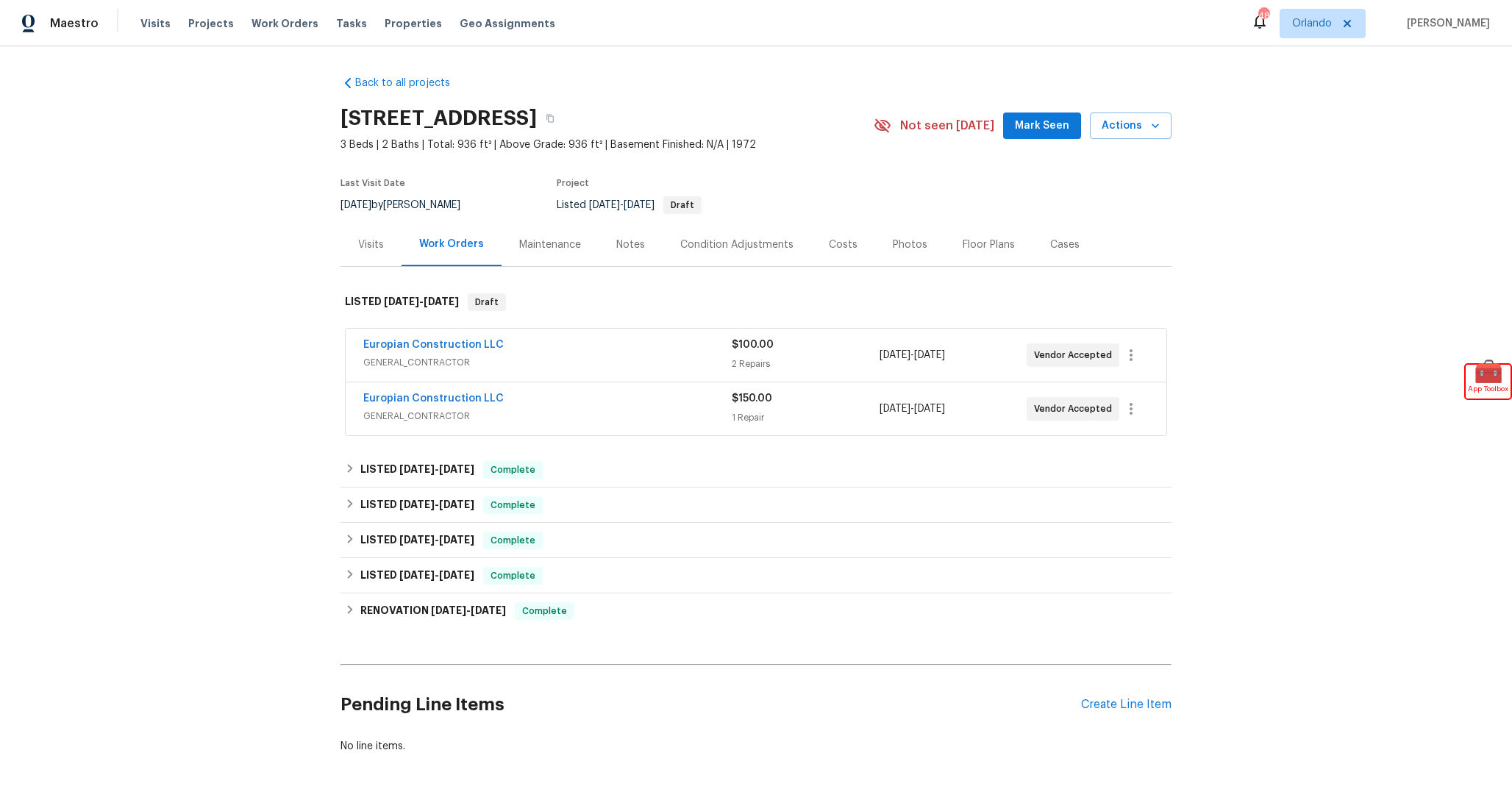
click at [814, 245] on div "Costs" at bounding box center [843, 245] width 64 height 44
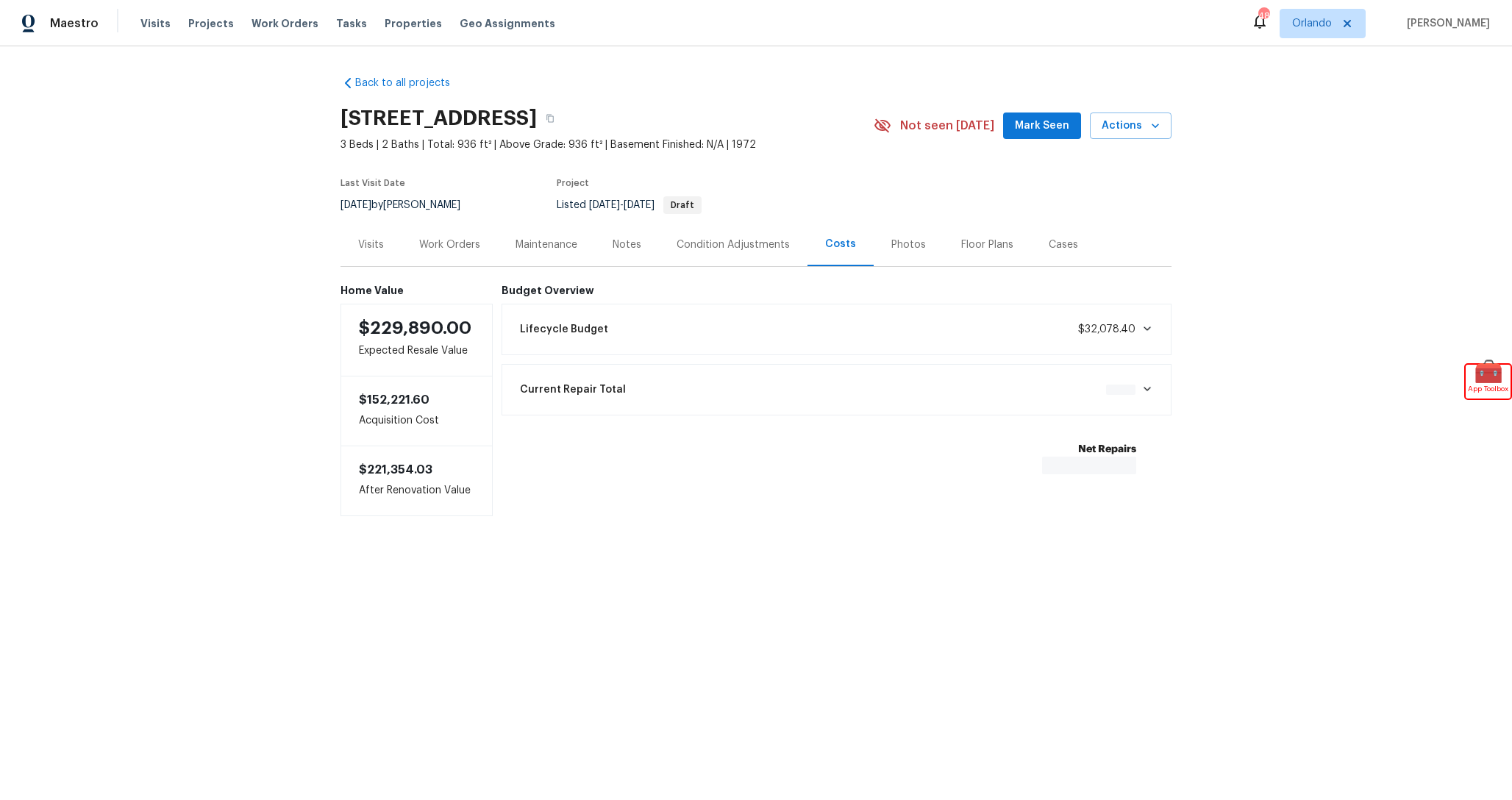
click at [792, 329] on div "Lifecycle Budget $32,078.40" at bounding box center [837, 329] width 652 height 33
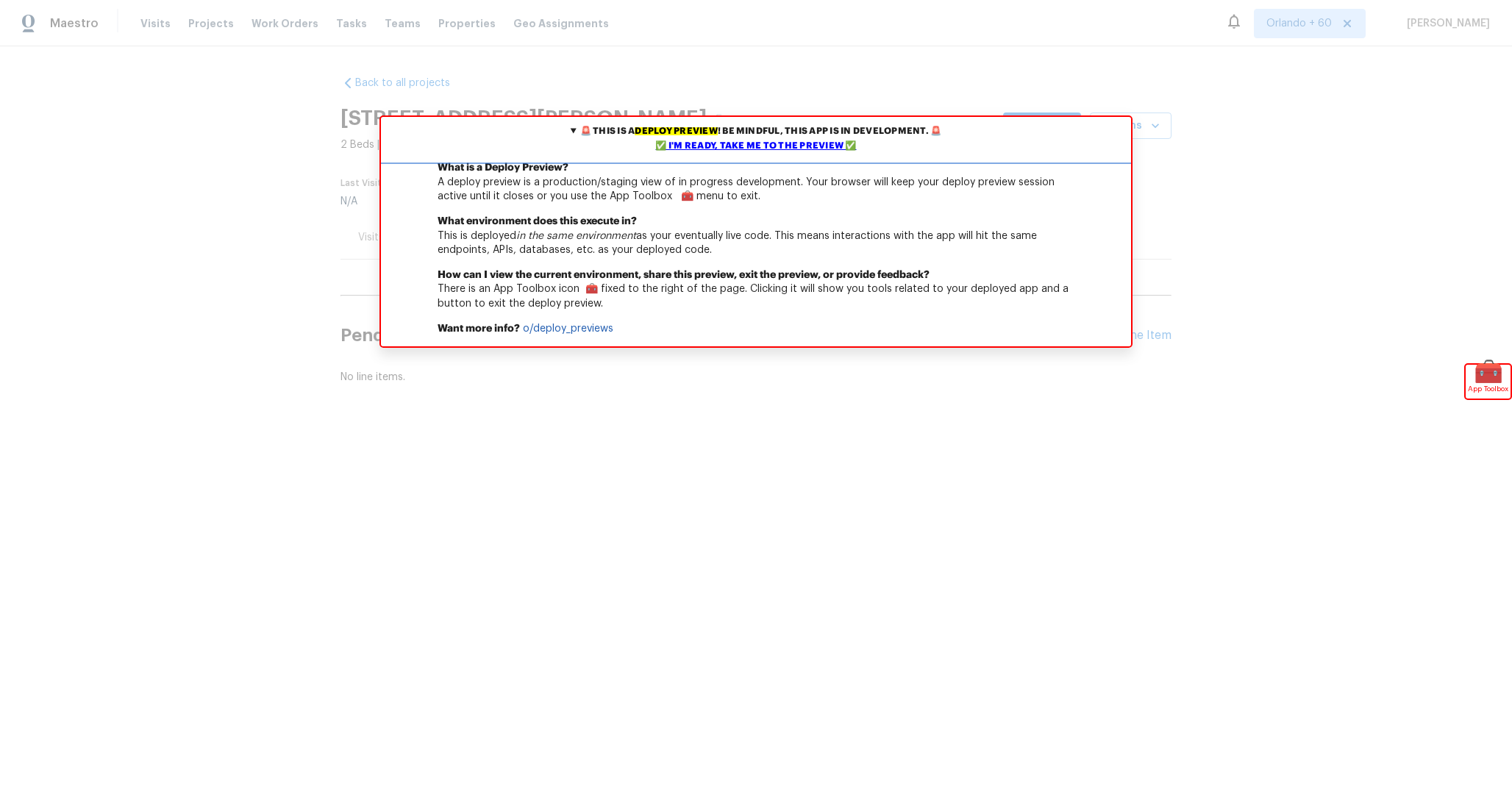
click at [722, 145] on div "✅ I'm ready, take me to the preview ✅" at bounding box center [756, 147] width 743 height 15
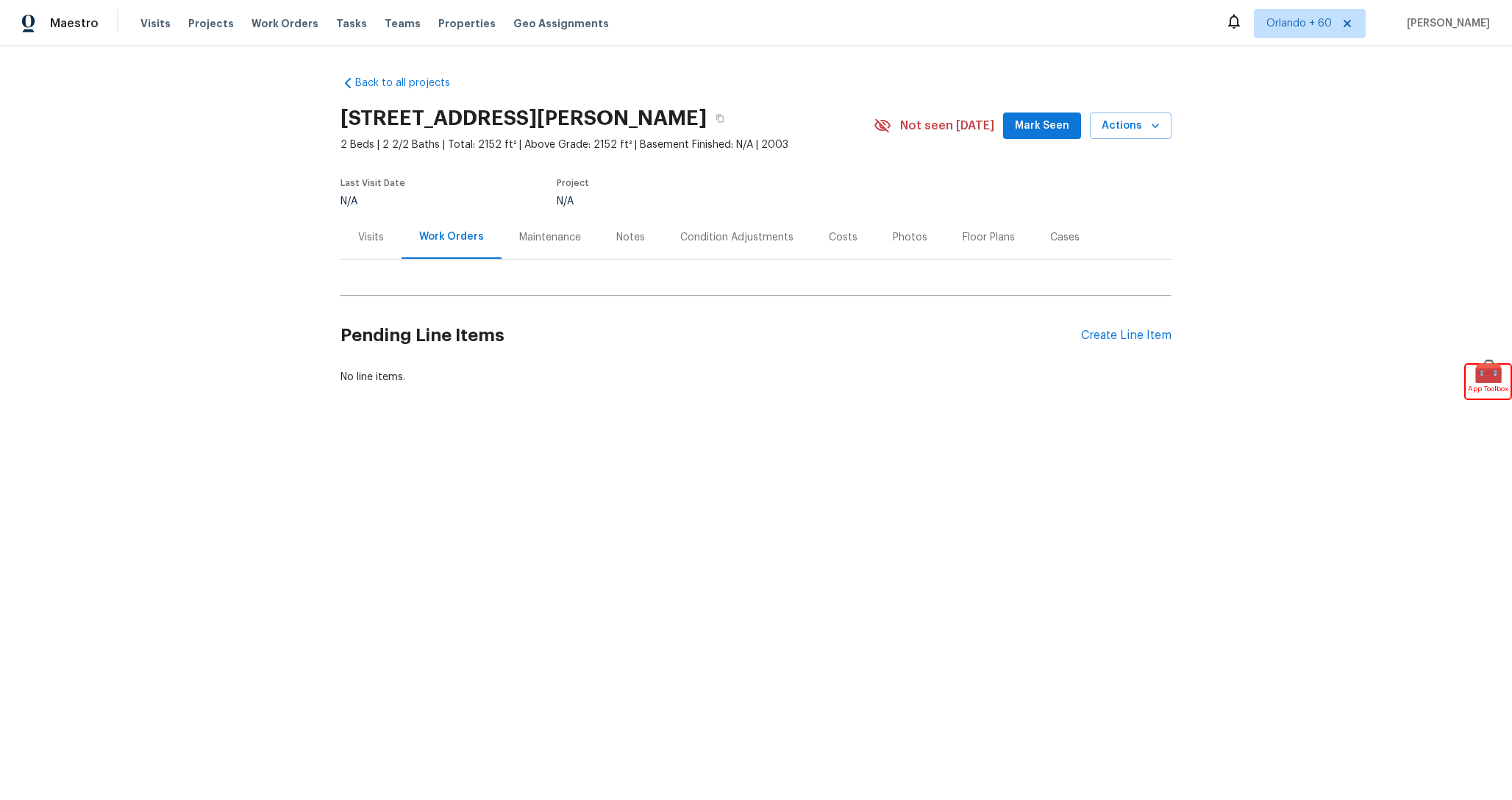
click at [835, 235] on div "Costs" at bounding box center [843, 238] width 28 height 15
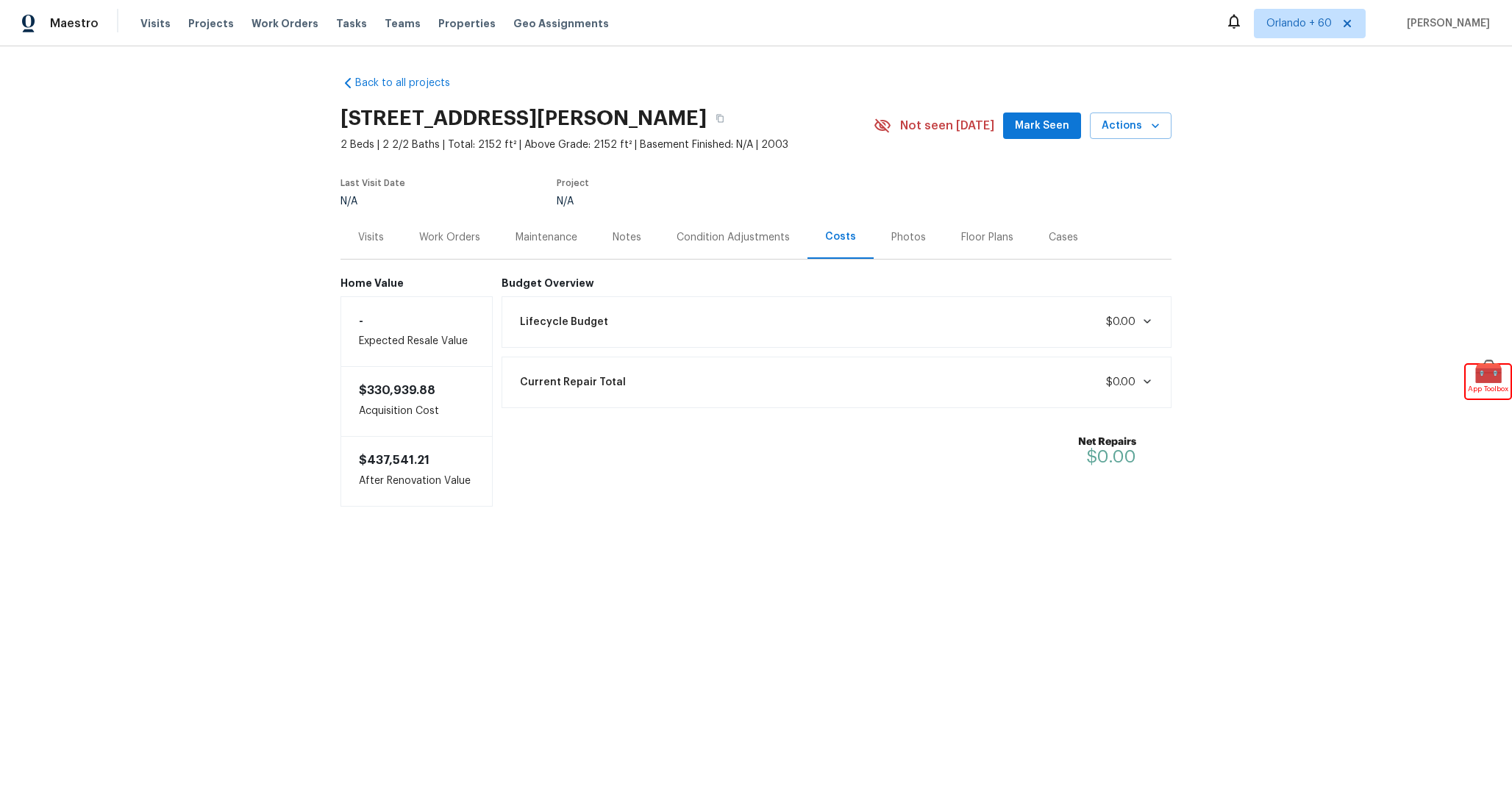
click at [875, 330] on div "Lifecycle Budget $0.00" at bounding box center [837, 322] width 652 height 33
click at [875, 326] on div "Lifecycle Budget $0.00" at bounding box center [837, 322] width 652 height 33
drag, startPoint x: 340, startPoint y: 116, endPoint x: 397, endPoint y: 117, distance: 57.0
click at [397, 117] on h2 "14012 Labeau Ave, Charlotte, NC 28277" at bounding box center [523, 119] width 366 height 15
copy h2 "14012"
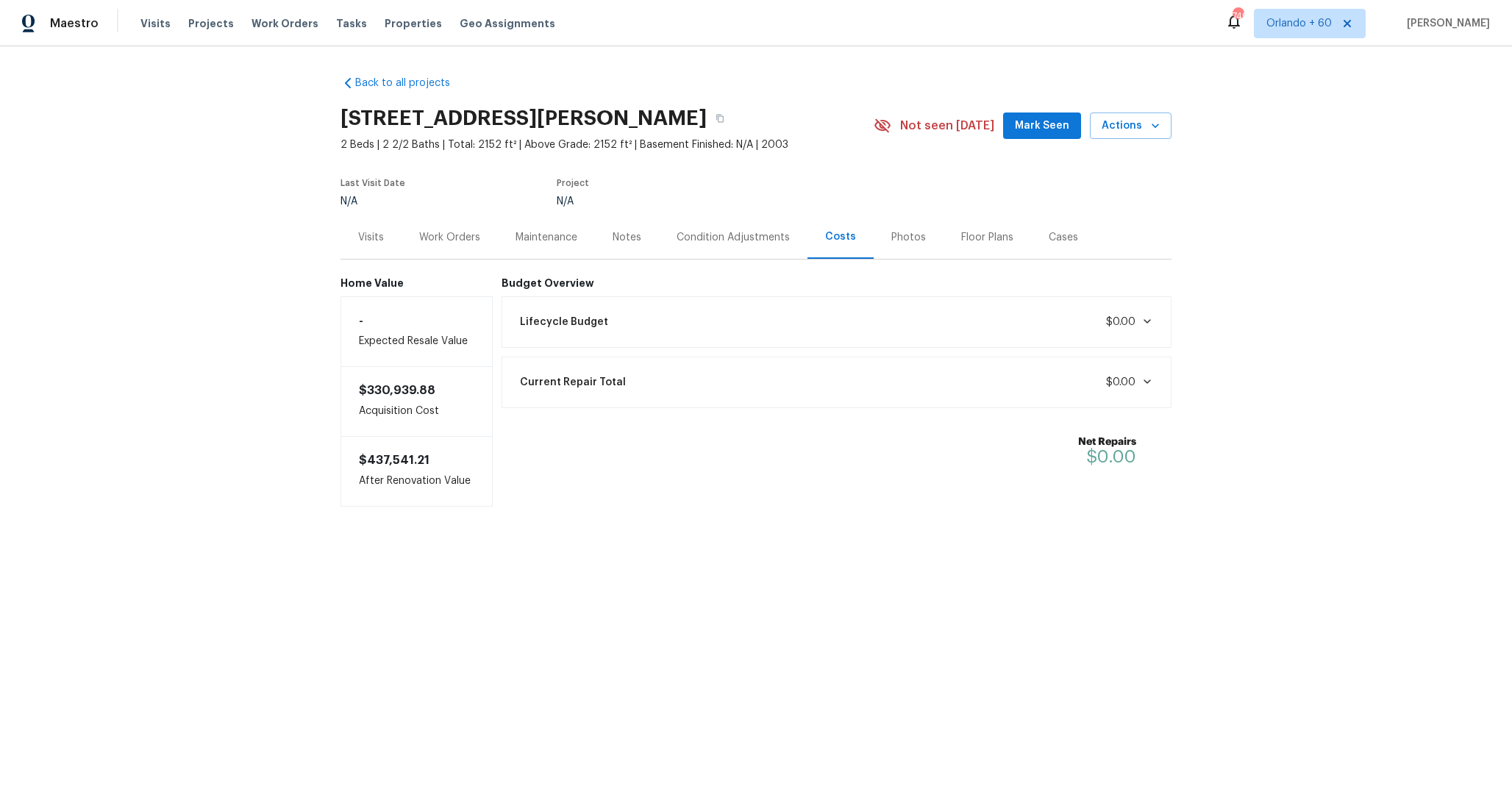
click at [845, 332] on div "Lifecycle Budget $0.00" at bounding box center [837, 322] width 652 height 33
click at [845, 331] on div "Lifecycle Budget $0.00" at bounding box center [837, 322] width 652 height 33
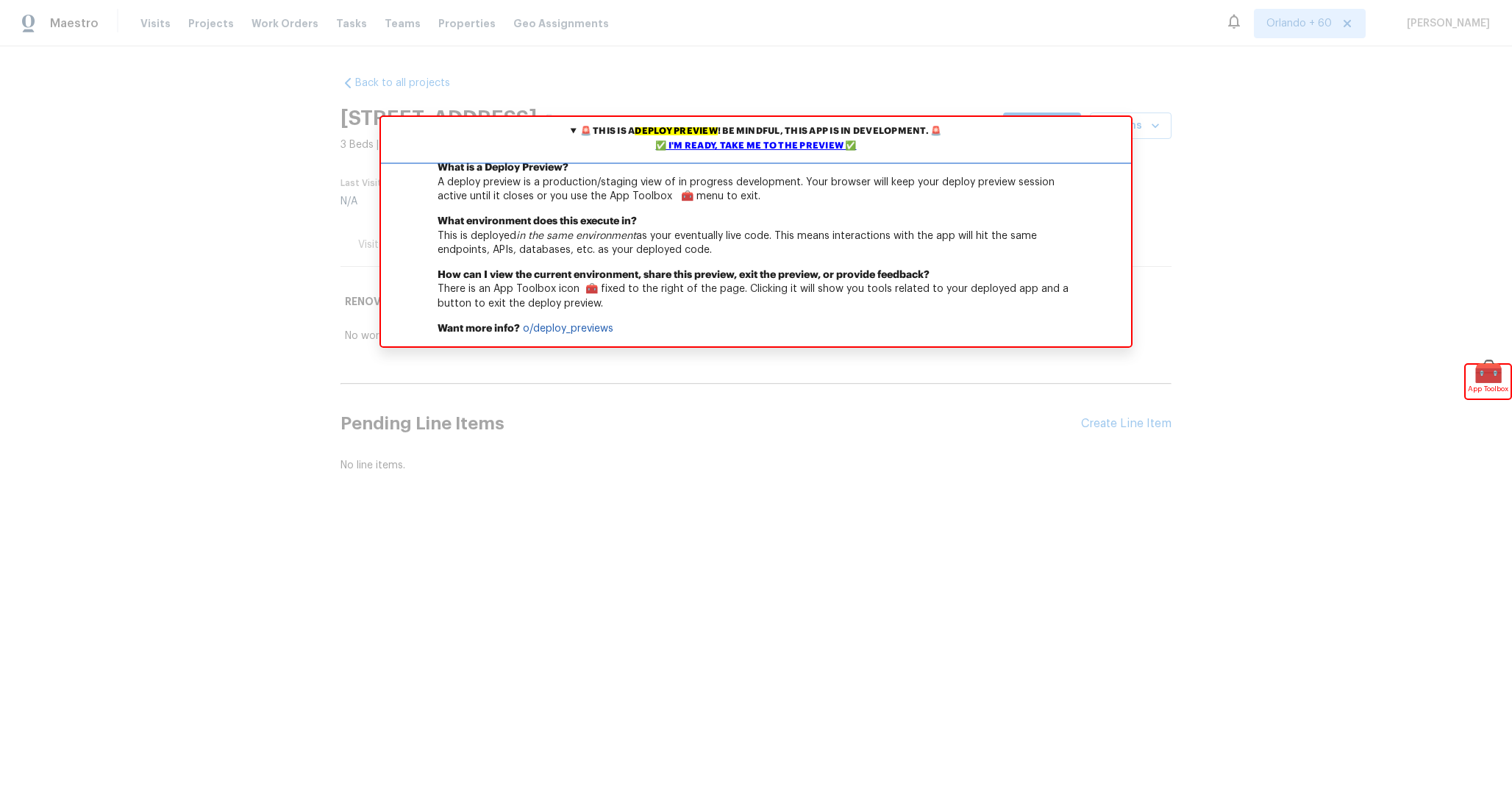
click at [782, 148] on div "✅ I'm ready, take me to the preview ✅" at bounding box center [756, 147] width 743 height 15
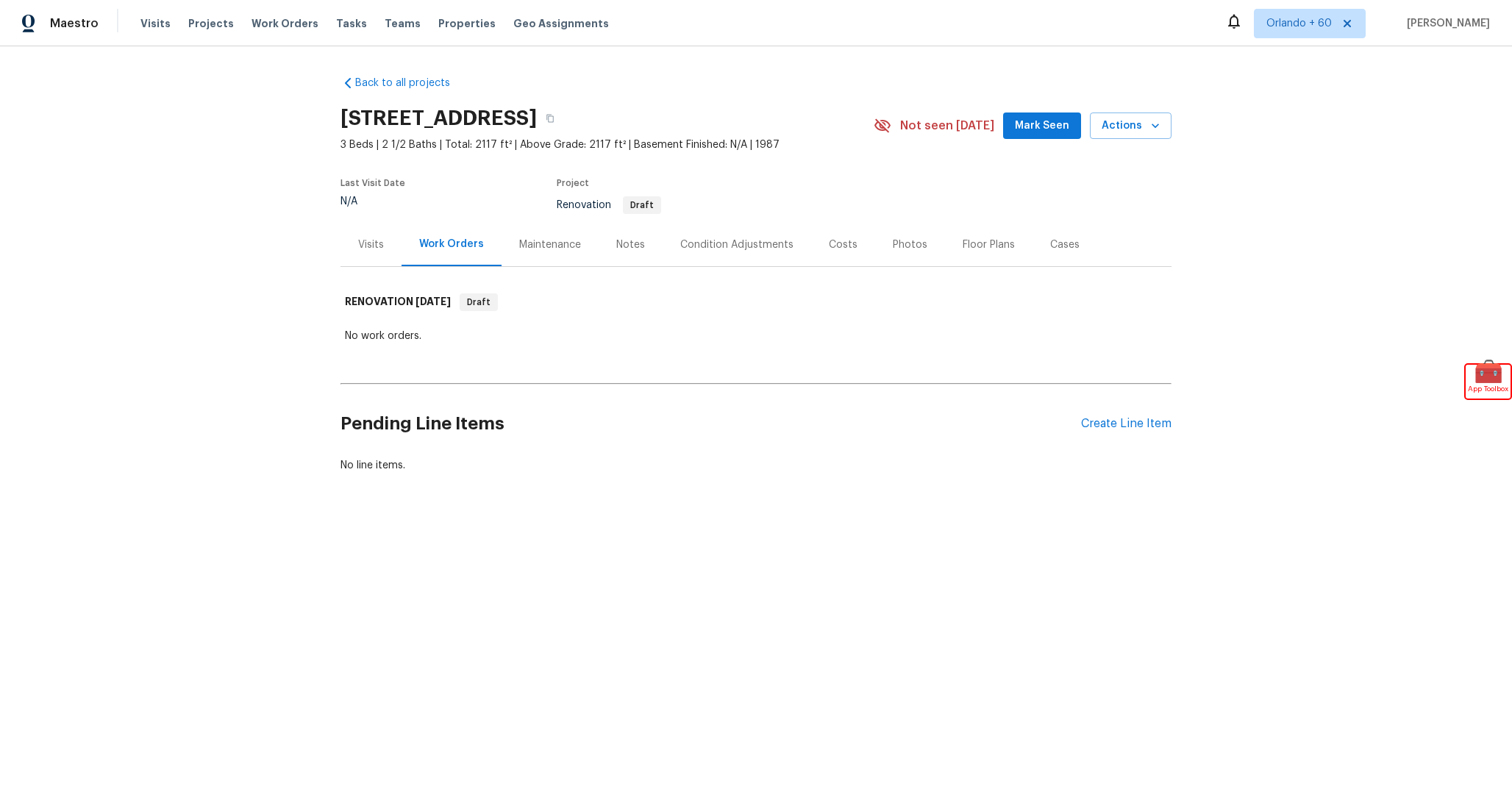
click at [832, 255] on div "Costs" at bounding box center [843, 245] width 64 height 44
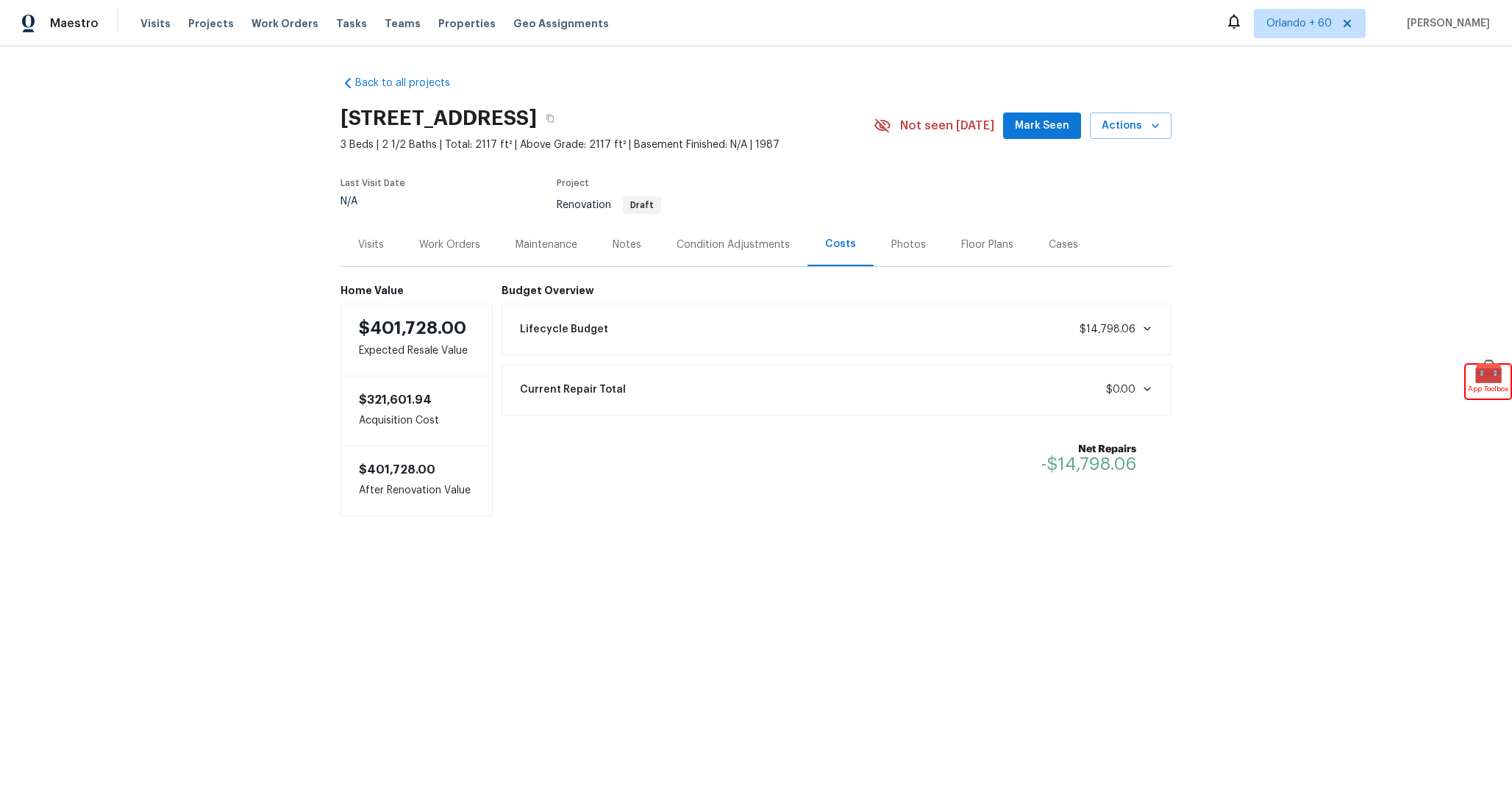
click at [706, 333] on div "Lifecycle Budget $14,798.06" at bounding box center [837, 329] width 652 height 33
